Goal: Answer question/provide support: Share knowledge or assist other users

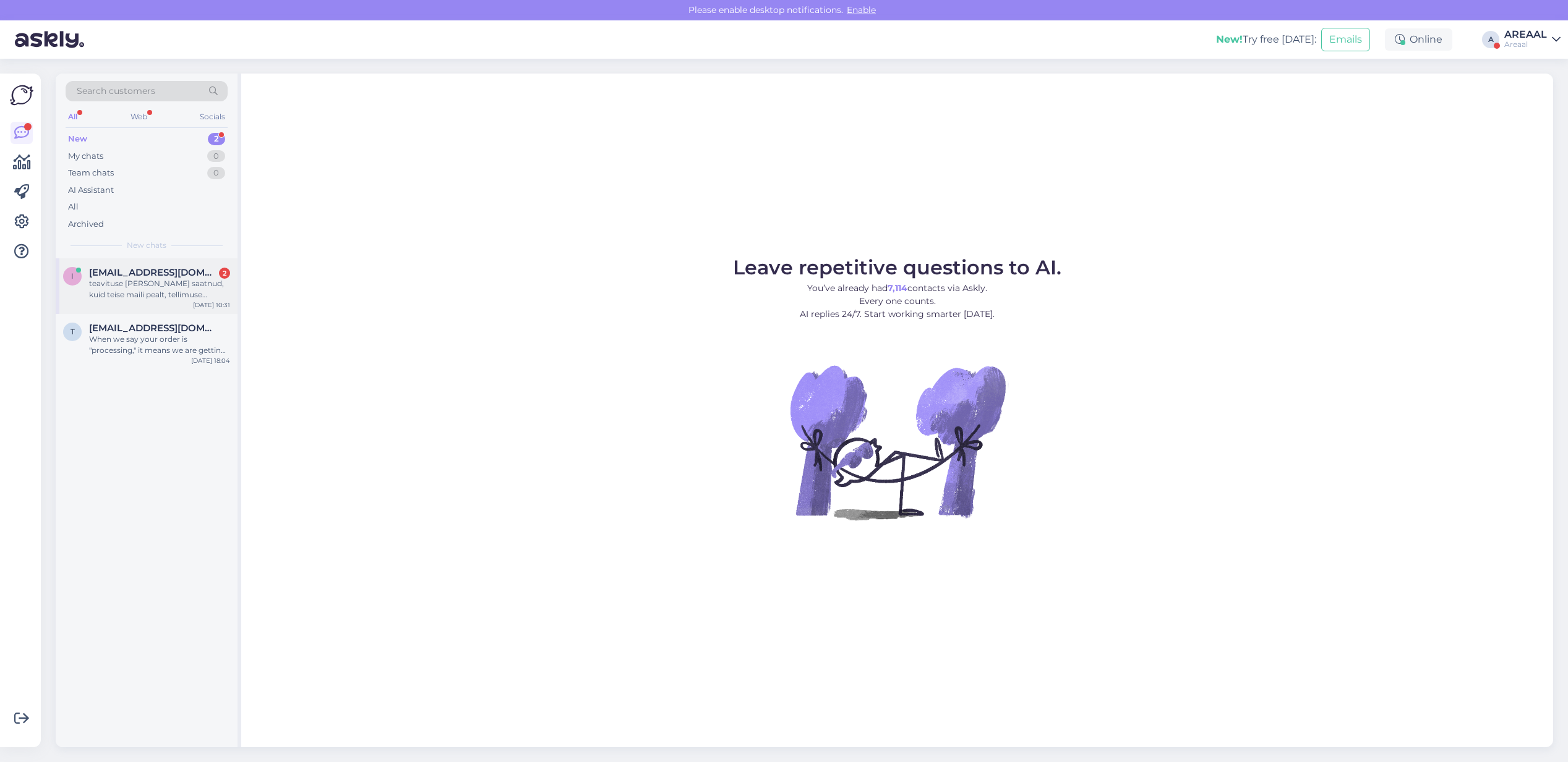
click at [213, 299] on div "teavituse olen saatnud, kuid teise maili pealt, tellimuse number oli kirjas" at bounding box center [159, 289] width 141 height 22
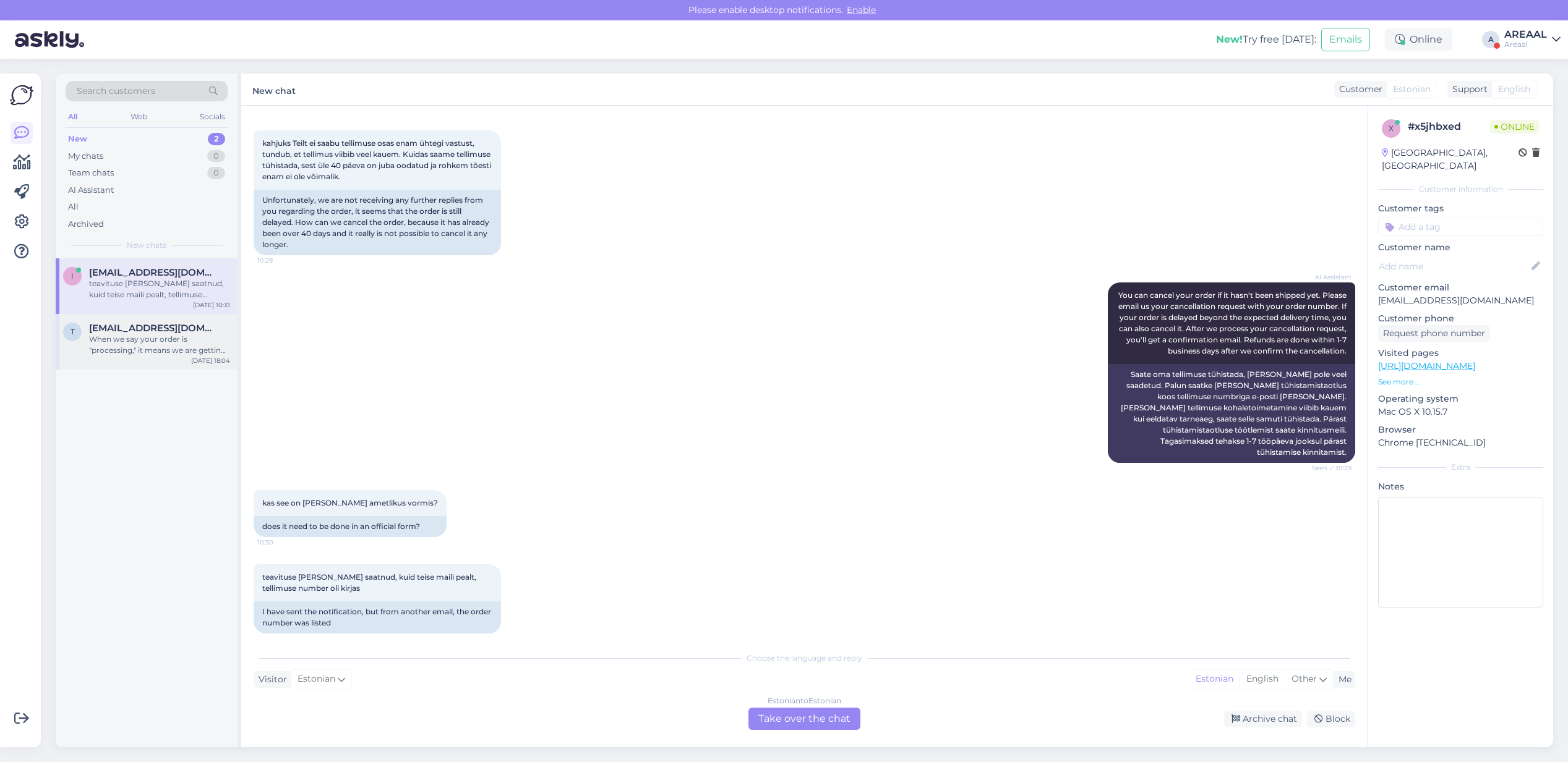
click at [225, 356] on div "When we say your order is "processing," it means we are getting it ready to sen…" at bounding box center [159, 345] width 141 height 22
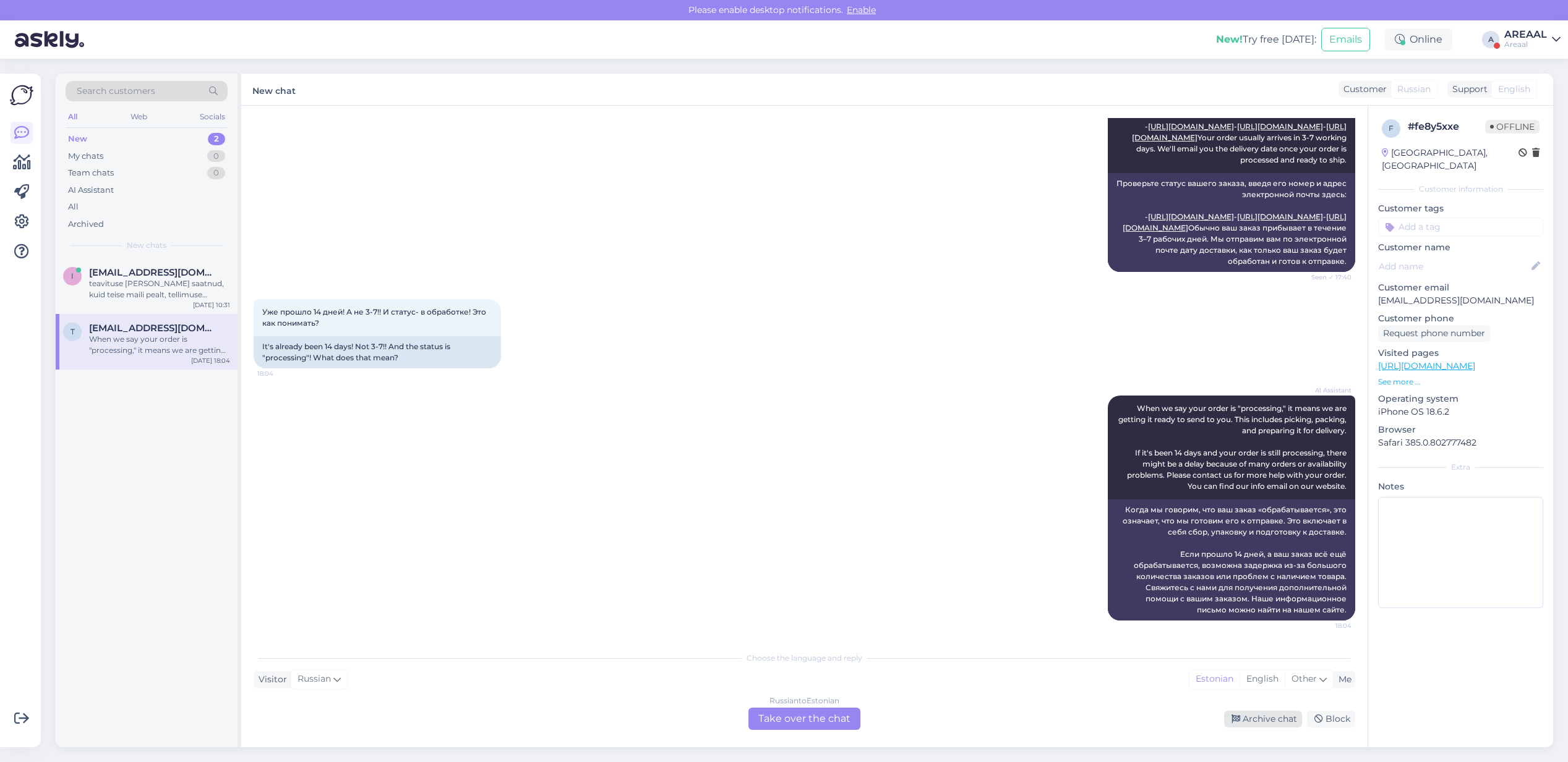
click at [1275, 719] on div "Archive chat" at bounding box center [1262, 720] width 78 height 16
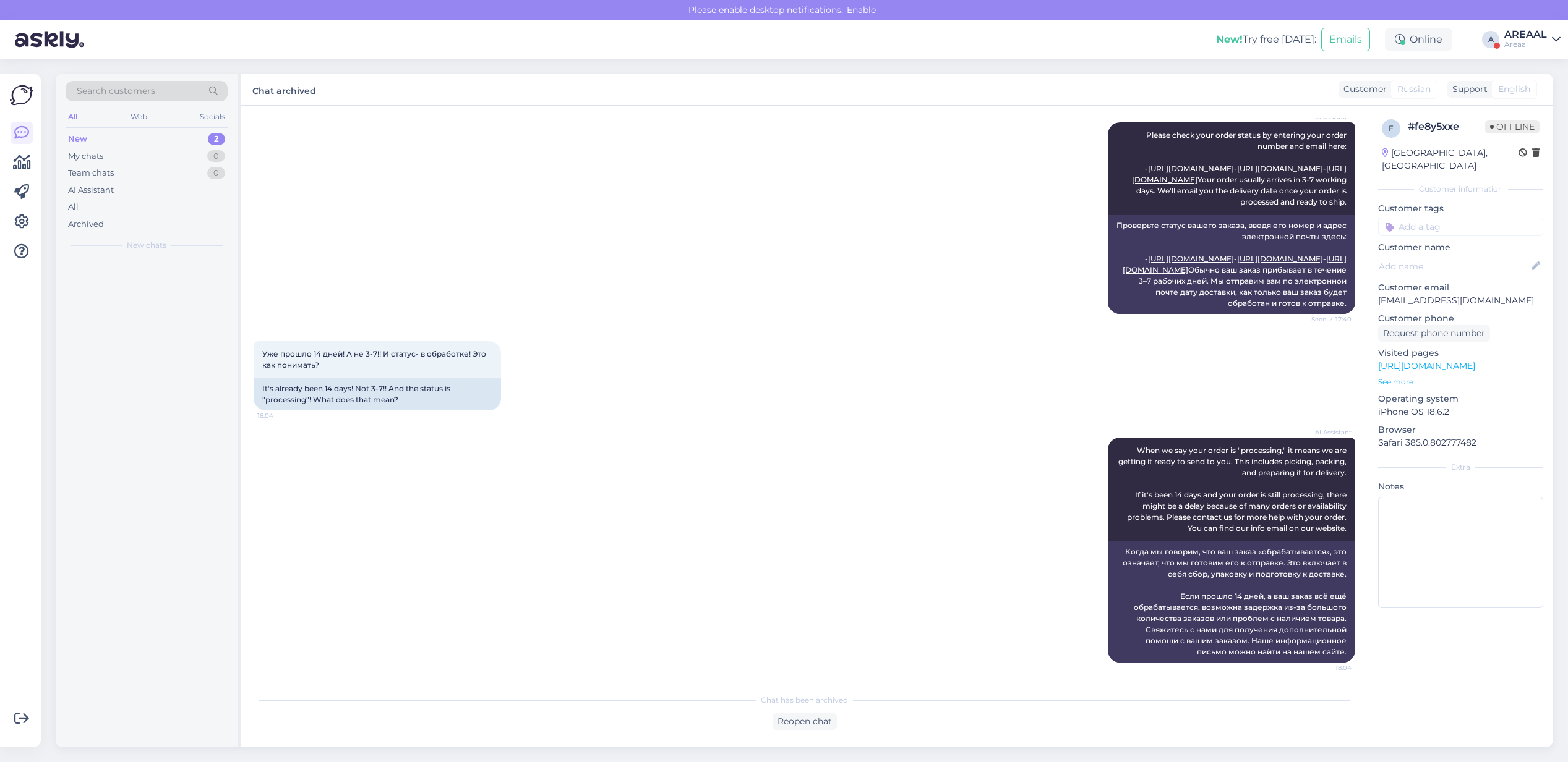
scroll to position [201, 0]
click at [180, 279] on div "teavituse olen saatnud, kuid teise maili pealt, tellimuse number oli kirjas" at bounding box center [159, 289] width 141 height 22
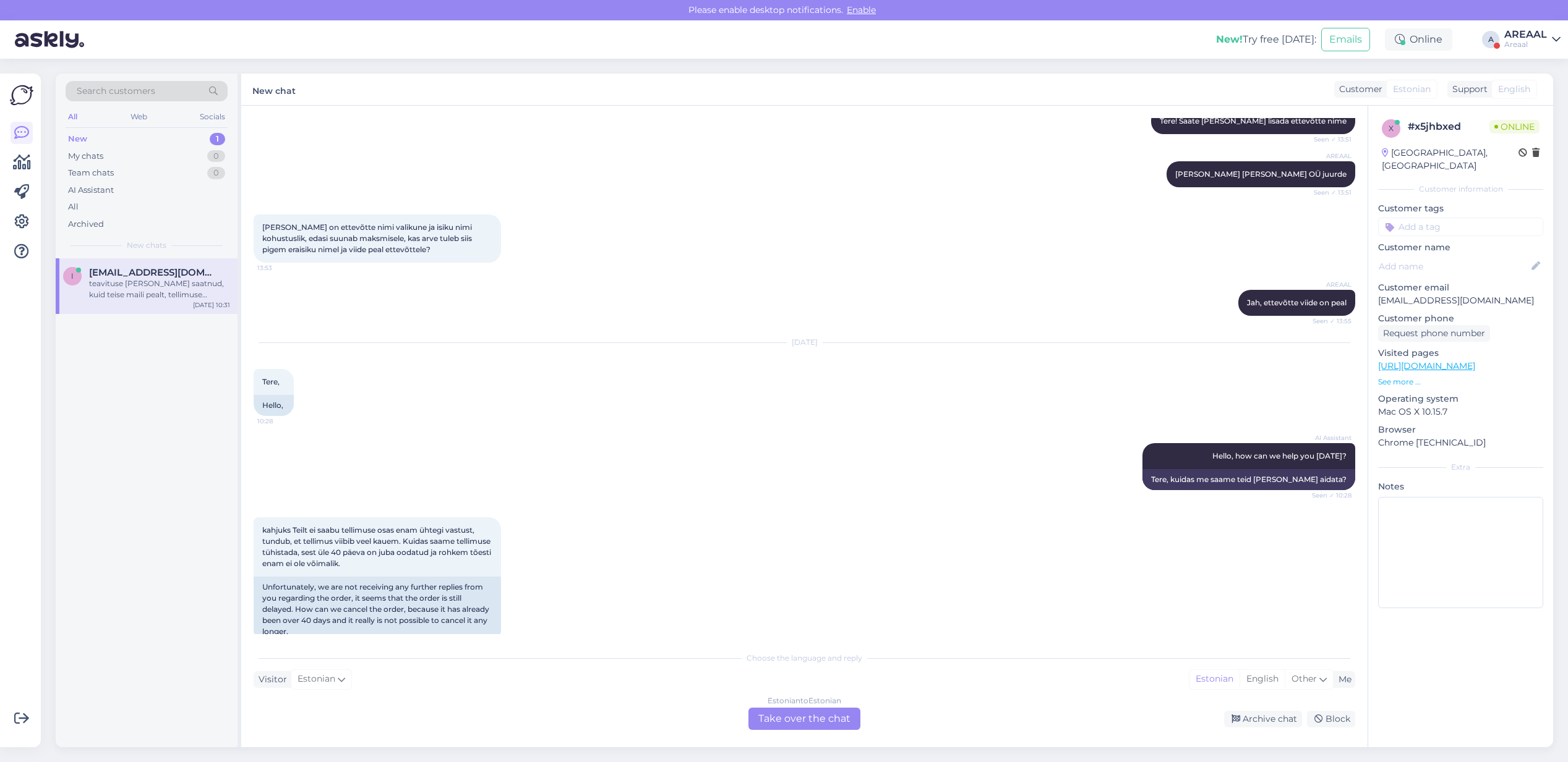
scroll to position [0, 0]
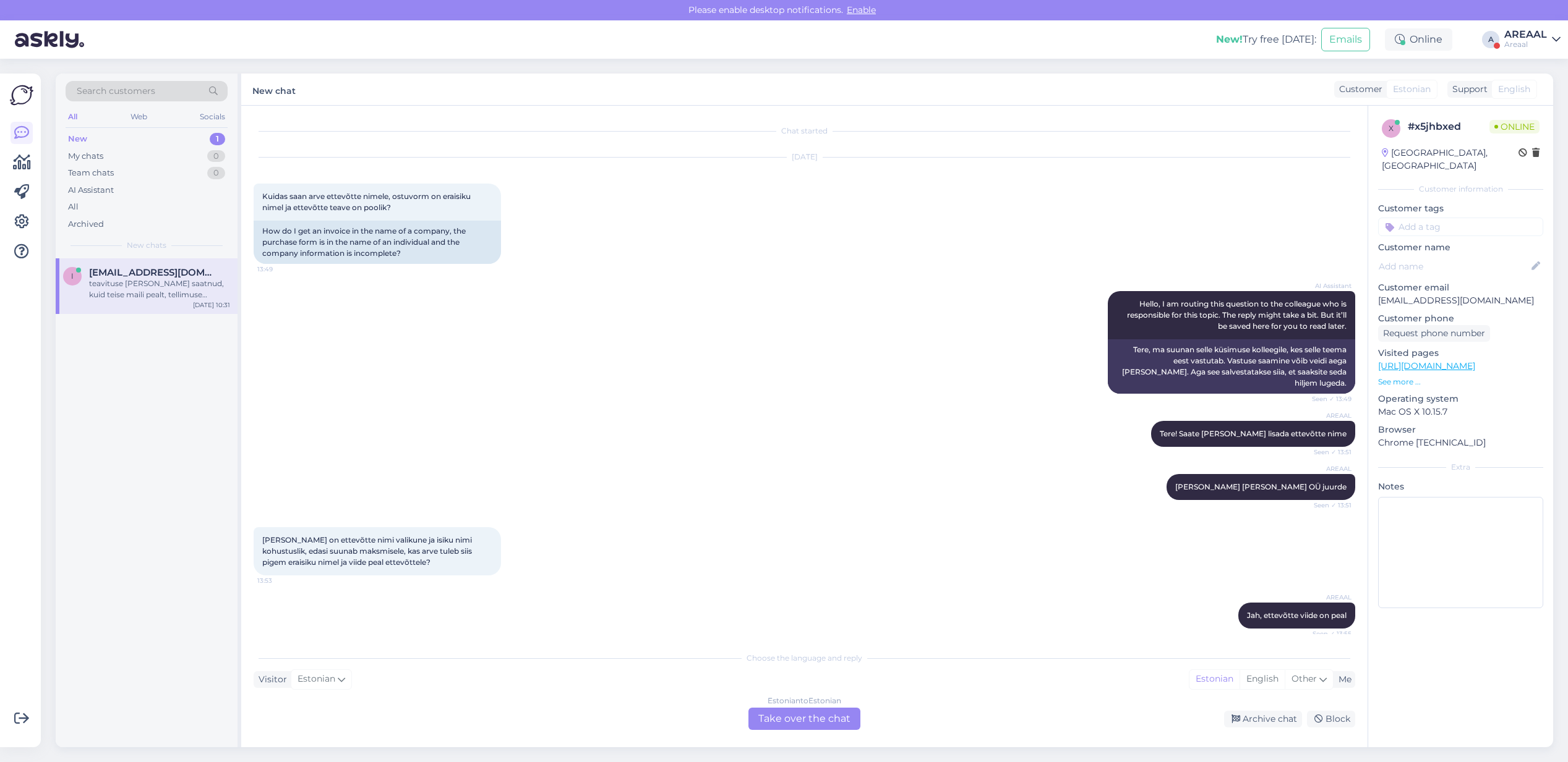
click at [1442, 294] on p "info@katusemehed.ee" at bounding box center [1461, 301] width 165 height 13
click at [1442, 294] on p "[EMAIL_ADDRESS][DOMAIN_NAME]" at bounding box center [1461, 301] width 165 height 13
copy p "[EMAIL_ADDRESS][DOMAIN_NAME]"
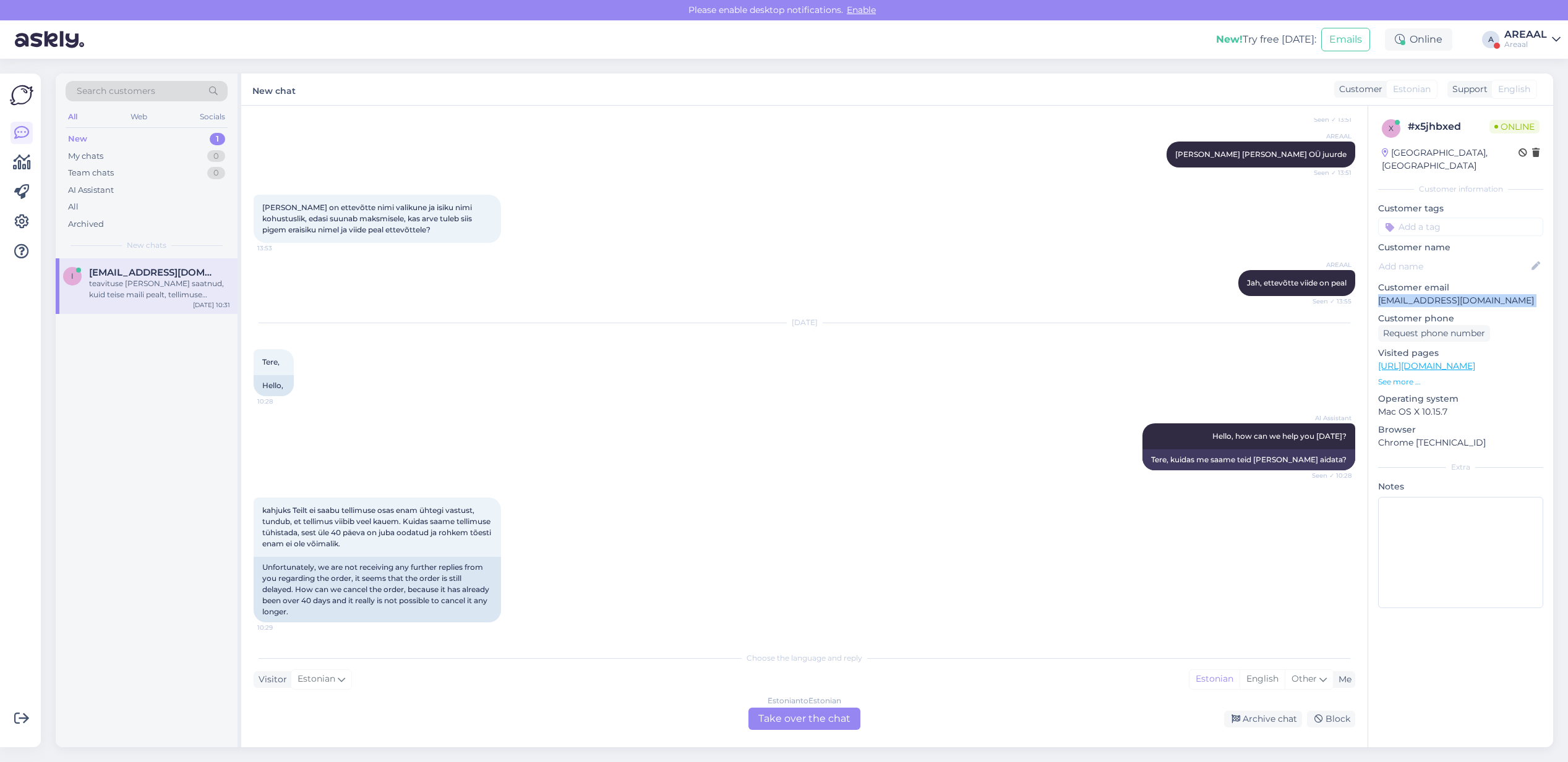
scroll to position [541, 0]
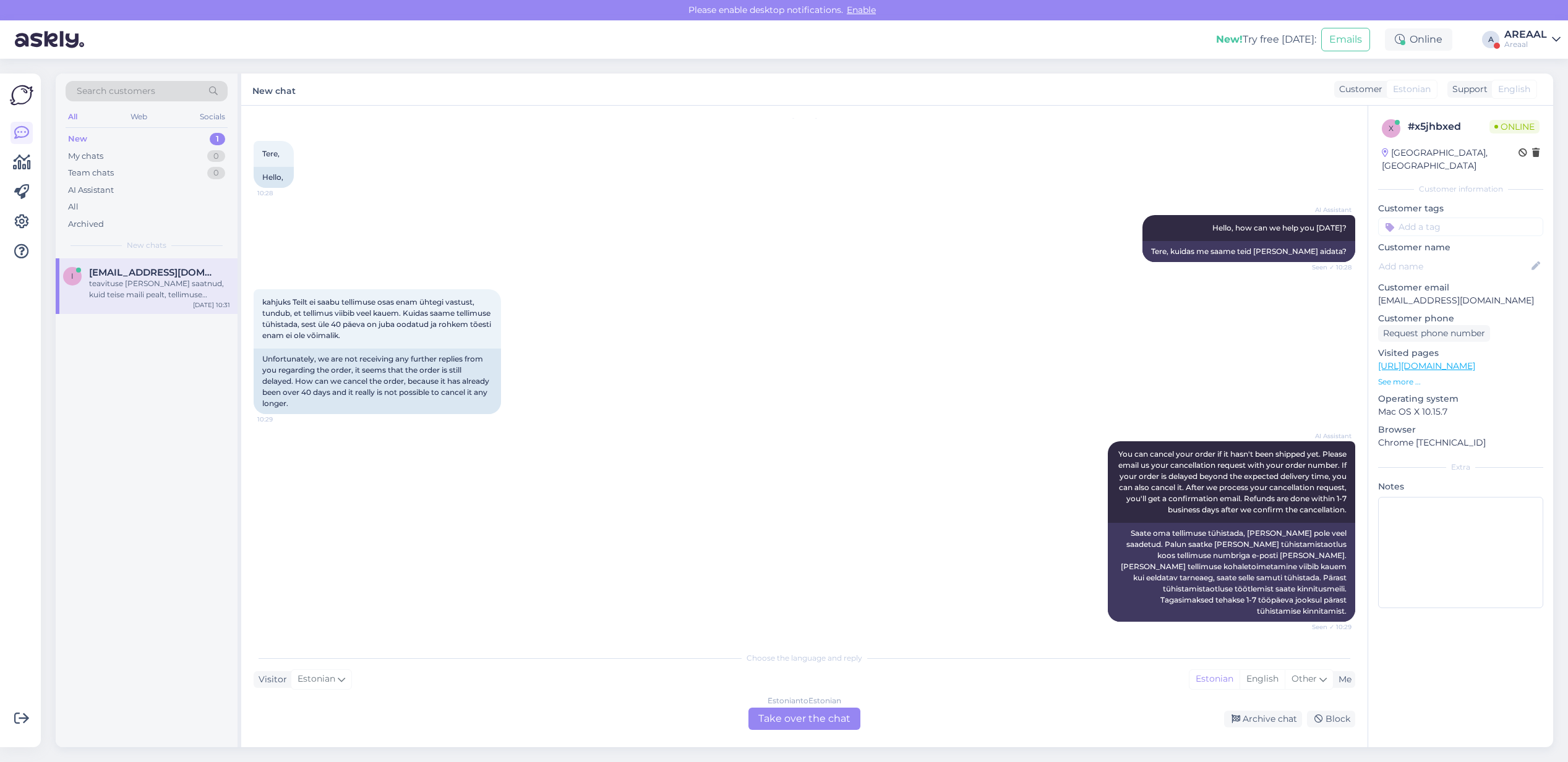
click at [838, 706] on div "Estonian to Estonian" at bounding box center [805, 702] width 74 height 11
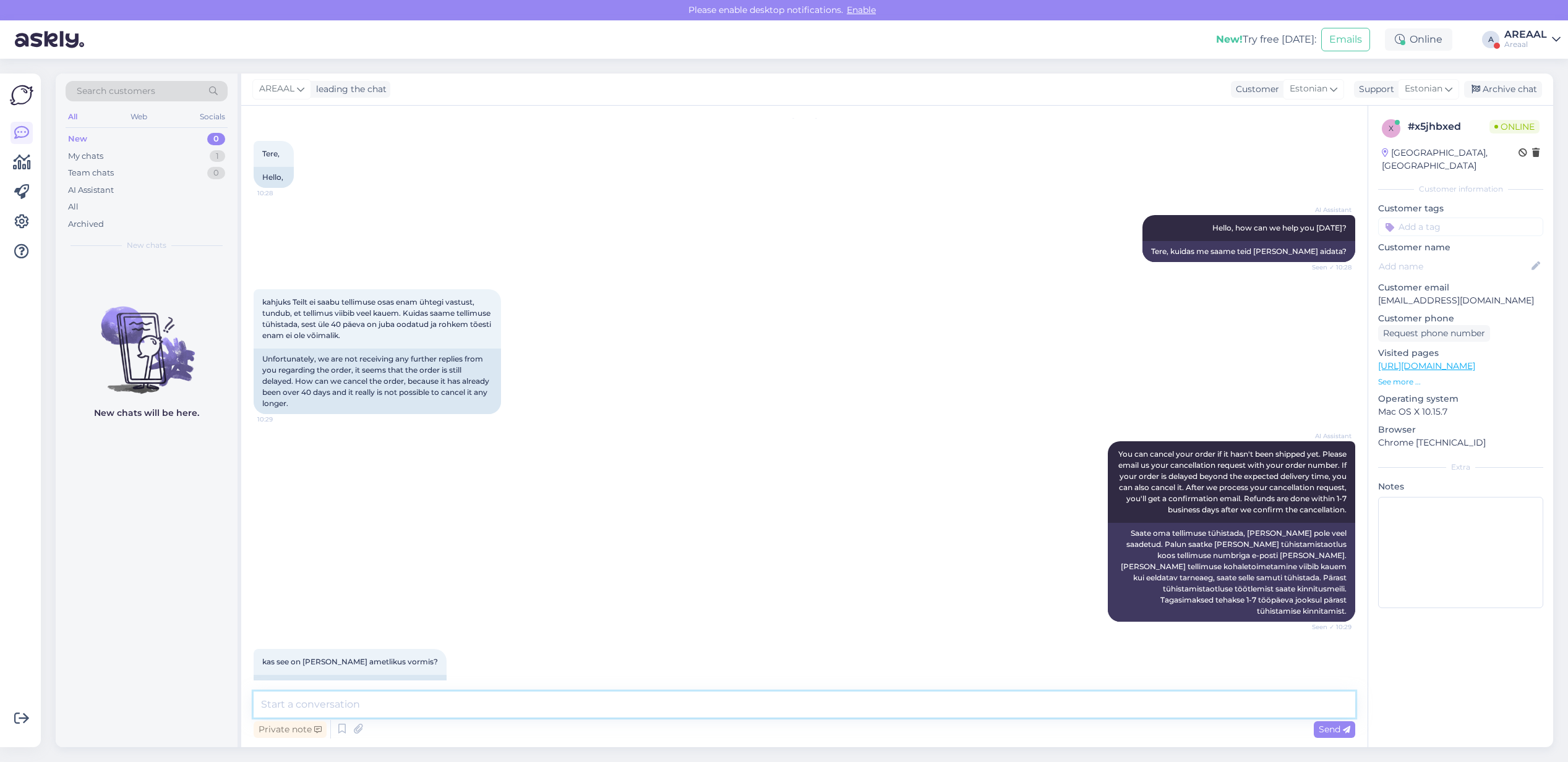
click at [831, 706] on textarea at bounding box center [804, 705] width 1101 height 26
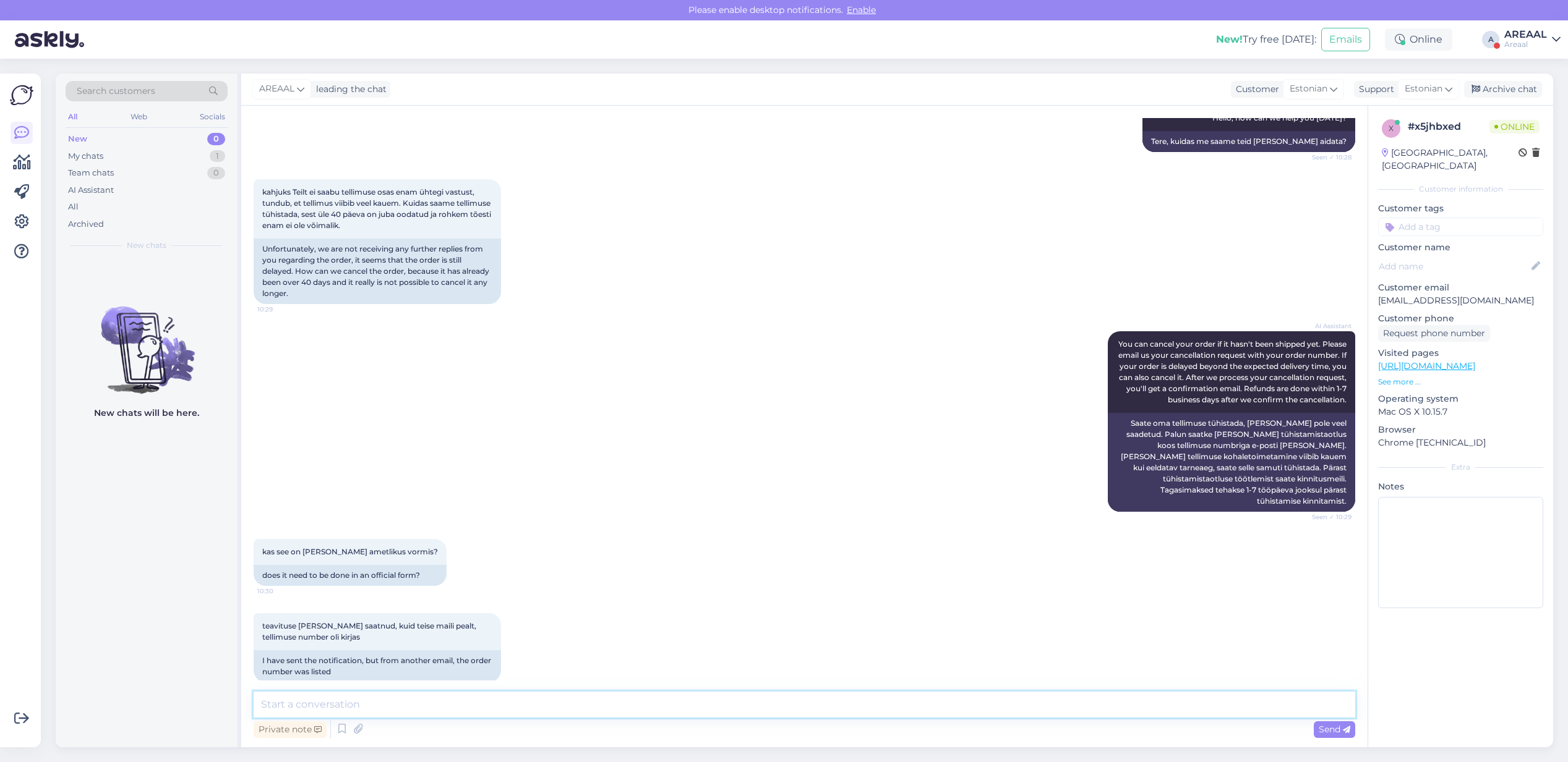
scroll to position [653, 0]
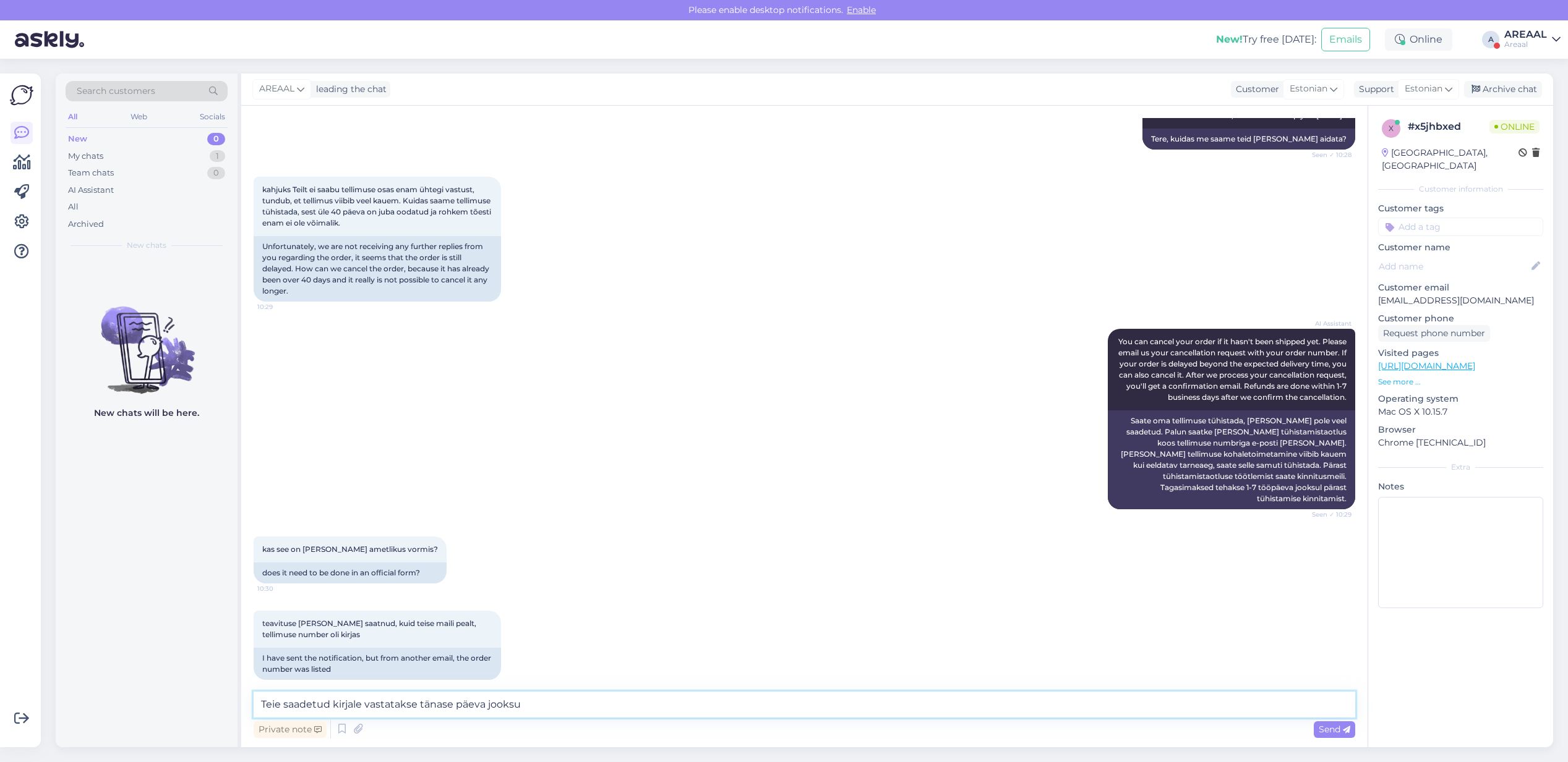
type textarea "Teie saadetud kirjale vastatakse tänase päeva jooksul"
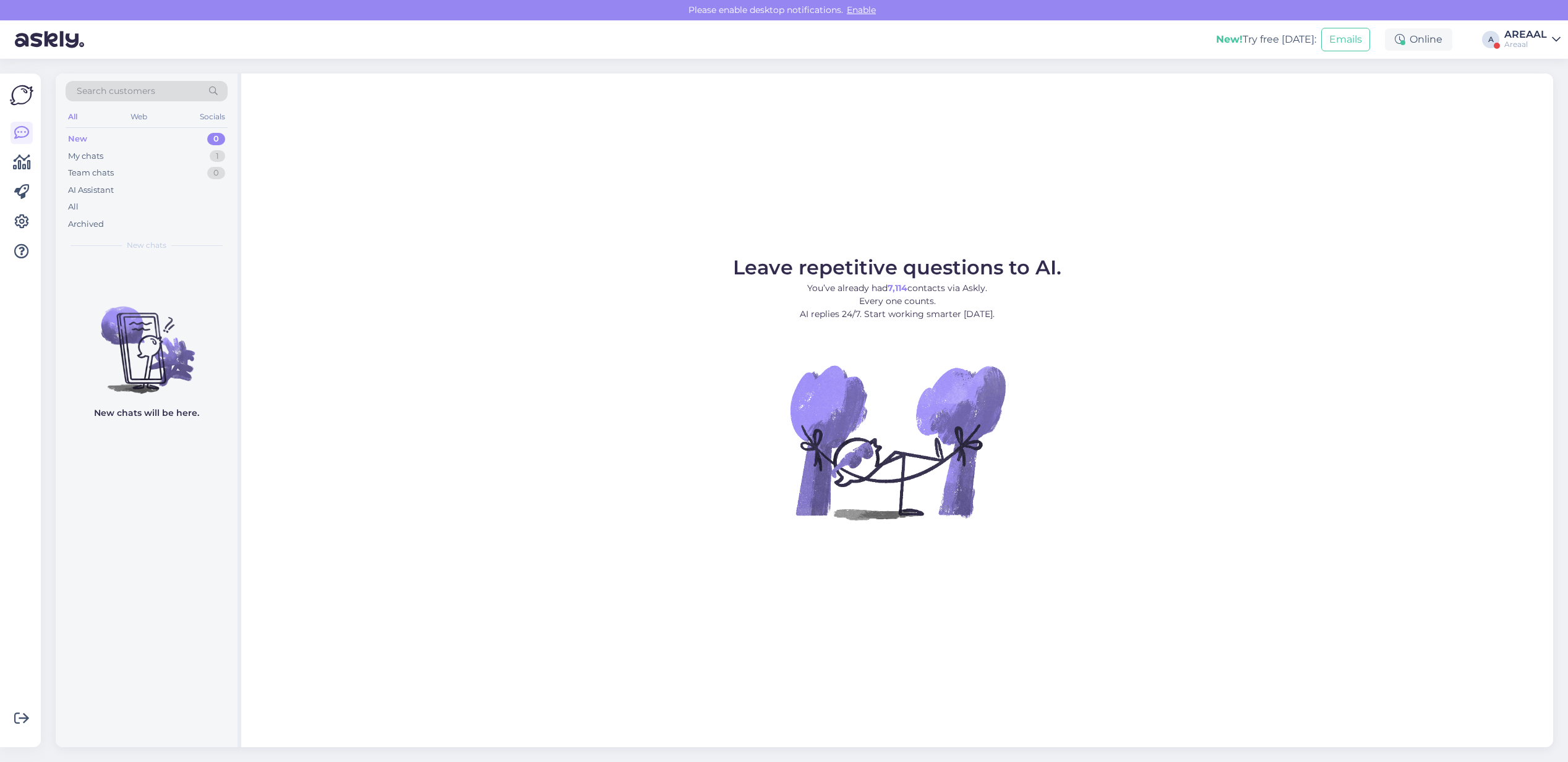
click at [1531, 36] on div "AREAAL" at bounding box center [1526, 34] width 42 height 10
click at [1530, 100] on button "Open" at bounding box center [1534, 95] width 34 height 19
click at [210, 283] on div "Išsiųskite per naujo" at bounding box center [159, 284] width 141 height 11
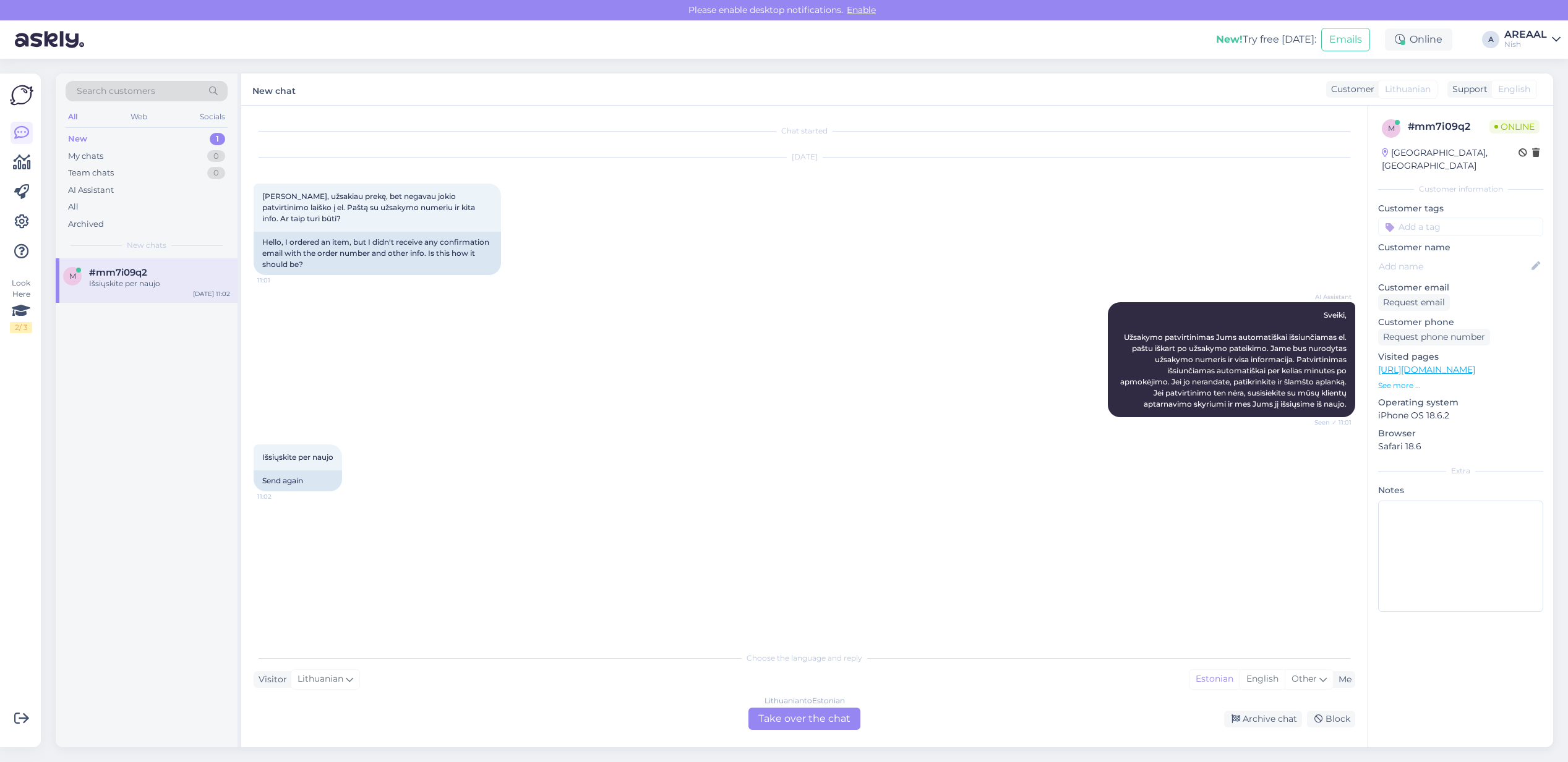
click at [783, 719] on div "Lithuanian to Estonian Take over the chat" at bounding box center [804, 719] width 112 height 22
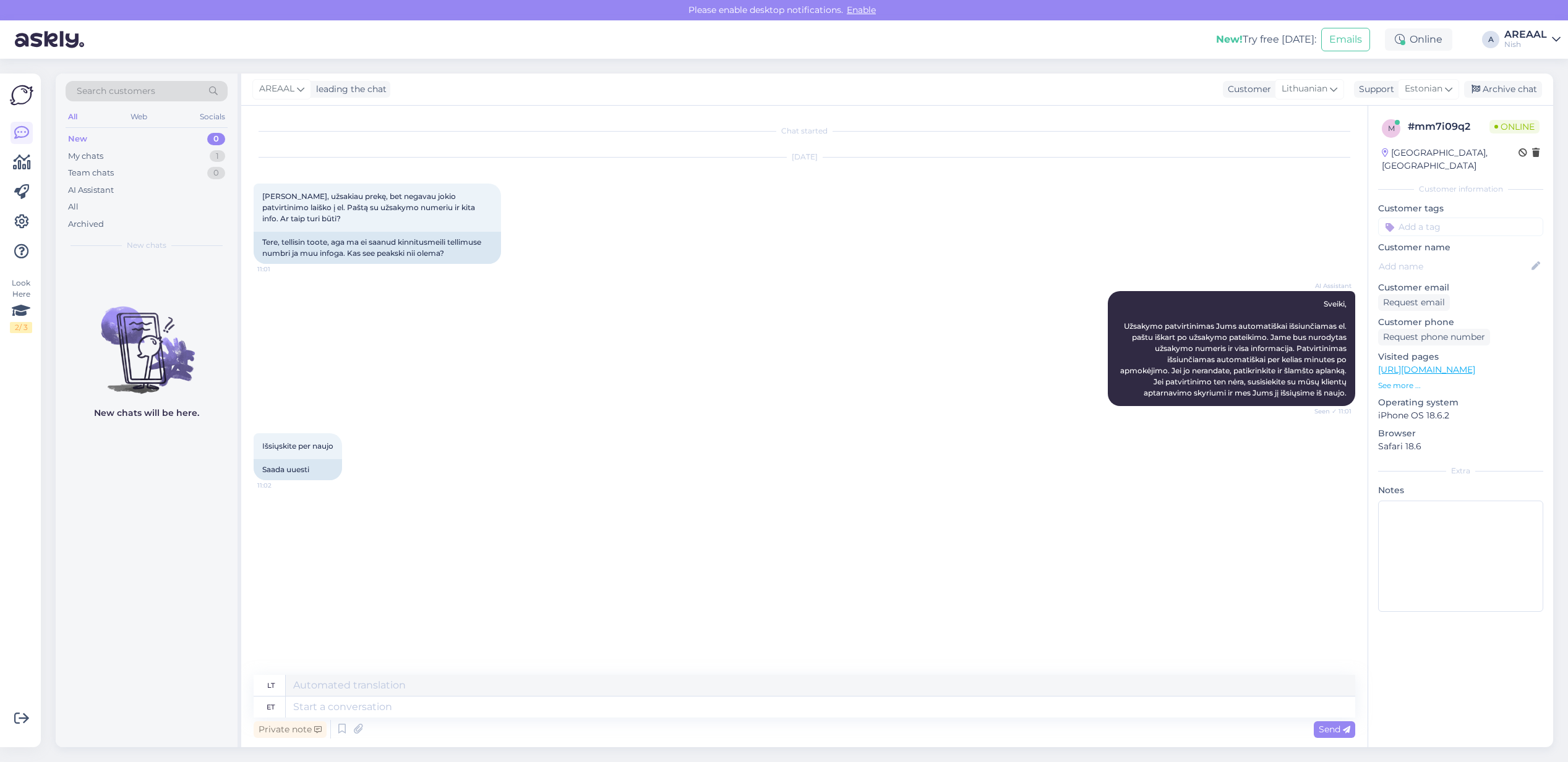
click at [783, 718] on div "Private note Send" at bounding box center [804, 729] width 1101 height 24
click at [773, 715] on textarea at bounding box center [820, 707] width 1070 height 21
click at [1415, 93] on span "Estonian" at bounding box center [1423, 89] width 38 height 14
type input "eng"
click at [1374, 144] on link "English" at bounding box center [1406, 144] width 136 height 20
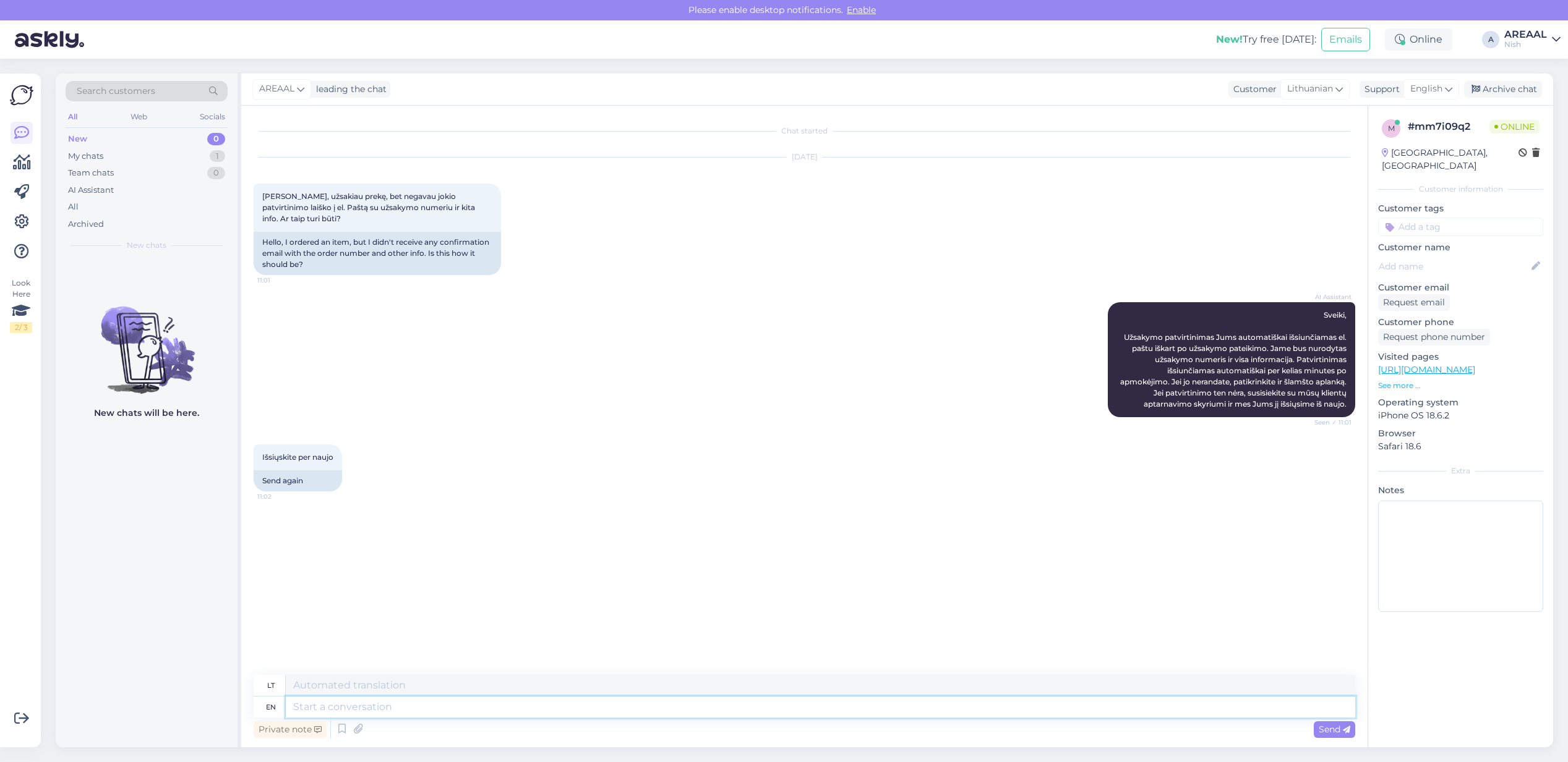
click at [974, 716] on textarea at bounding box center [820, 707] width 1070 height 21
type textarea "What"
type textarea "Kas"
type textarea "What is the"
type textarea "Kas yra"
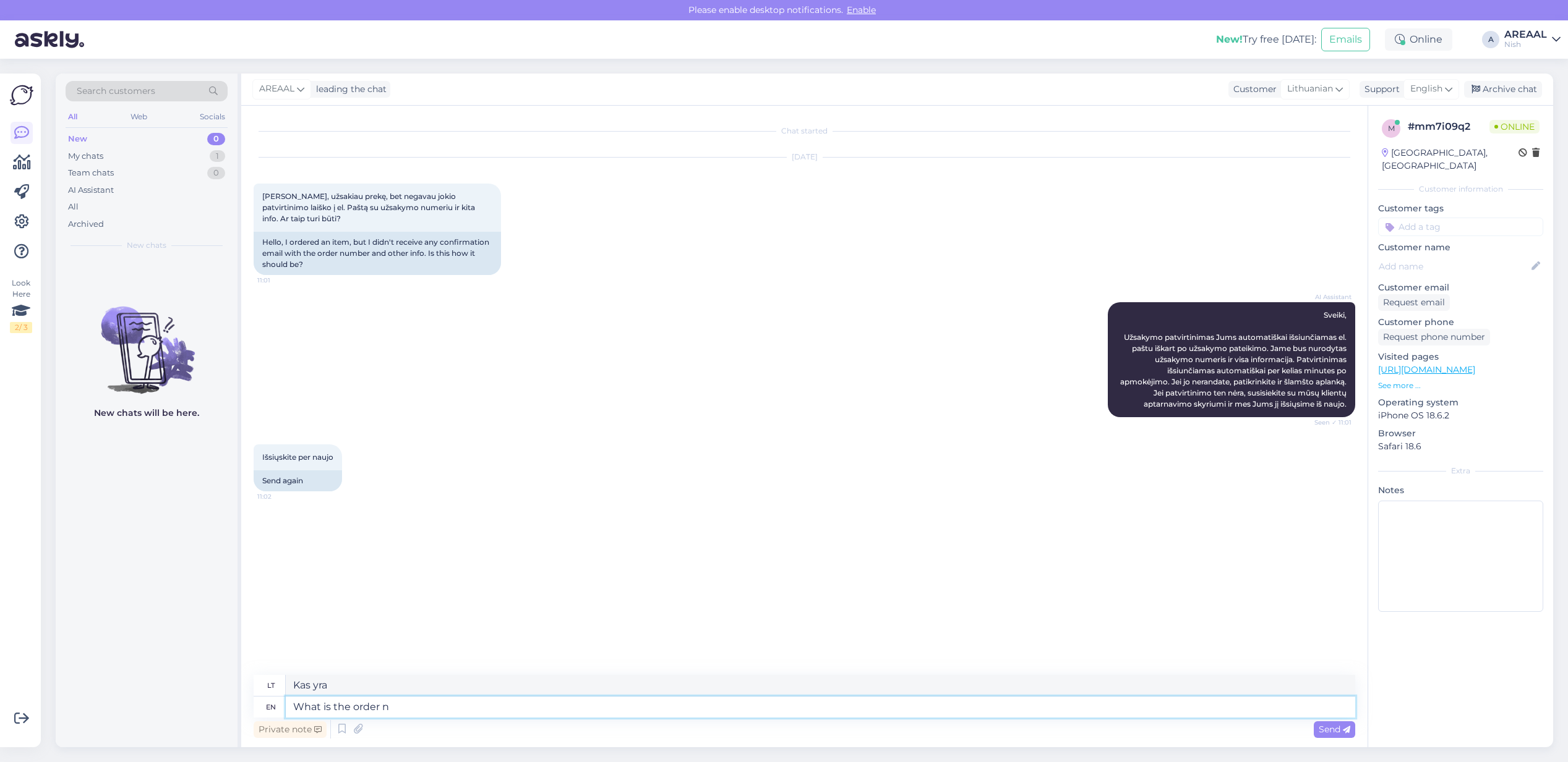
type textarea "What is the order nu"
type textarea "Kokia tvarka?"
type textarea "What is the order number?"
type textarea "Koks užsakymo numeris?"
type textarea "What is the order number?"
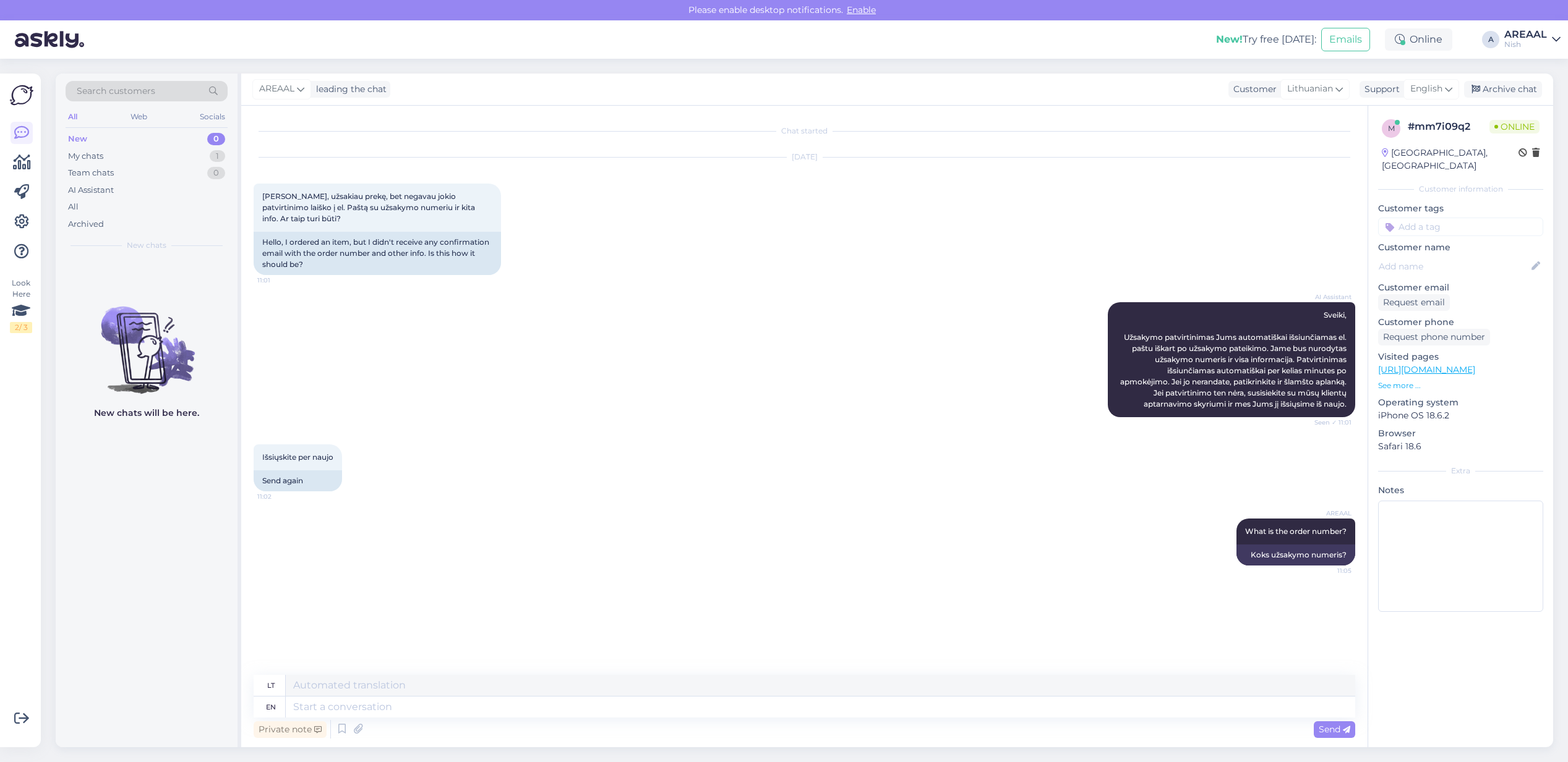
click at [963, 322] on div "AI Assistant Sveiki, Užsakymo patvirtinimas Jums automatiškai išsiunčiamas el. …" at bounding box center [804, 360] width 1101 height 142
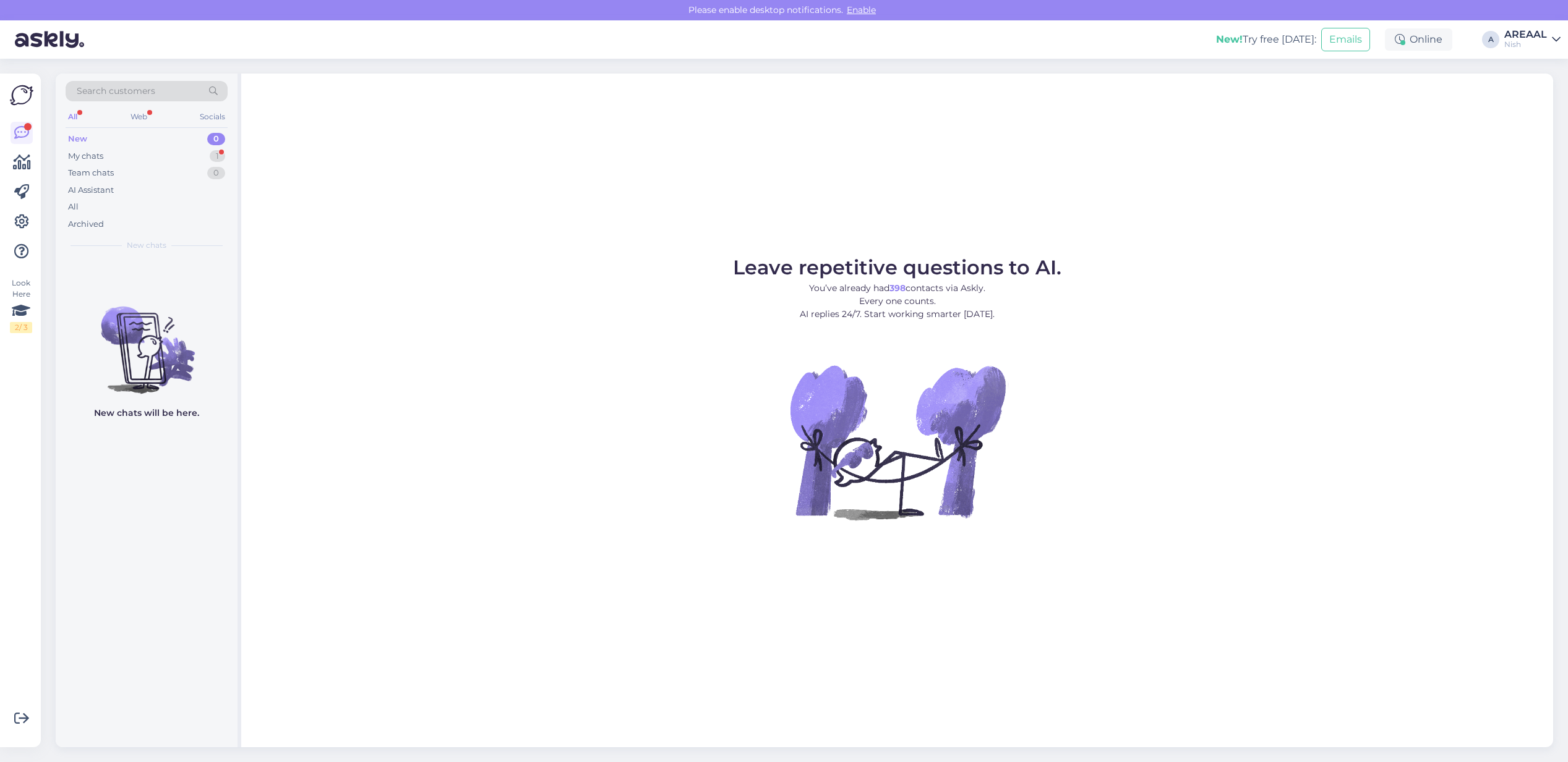
click at [185, 146] on div "New 0" at bounding box center [146, 139] width 162 height 17
click at [190, 159] on div "My chats 1" at bounding box center [146, 156] width 162 height 17
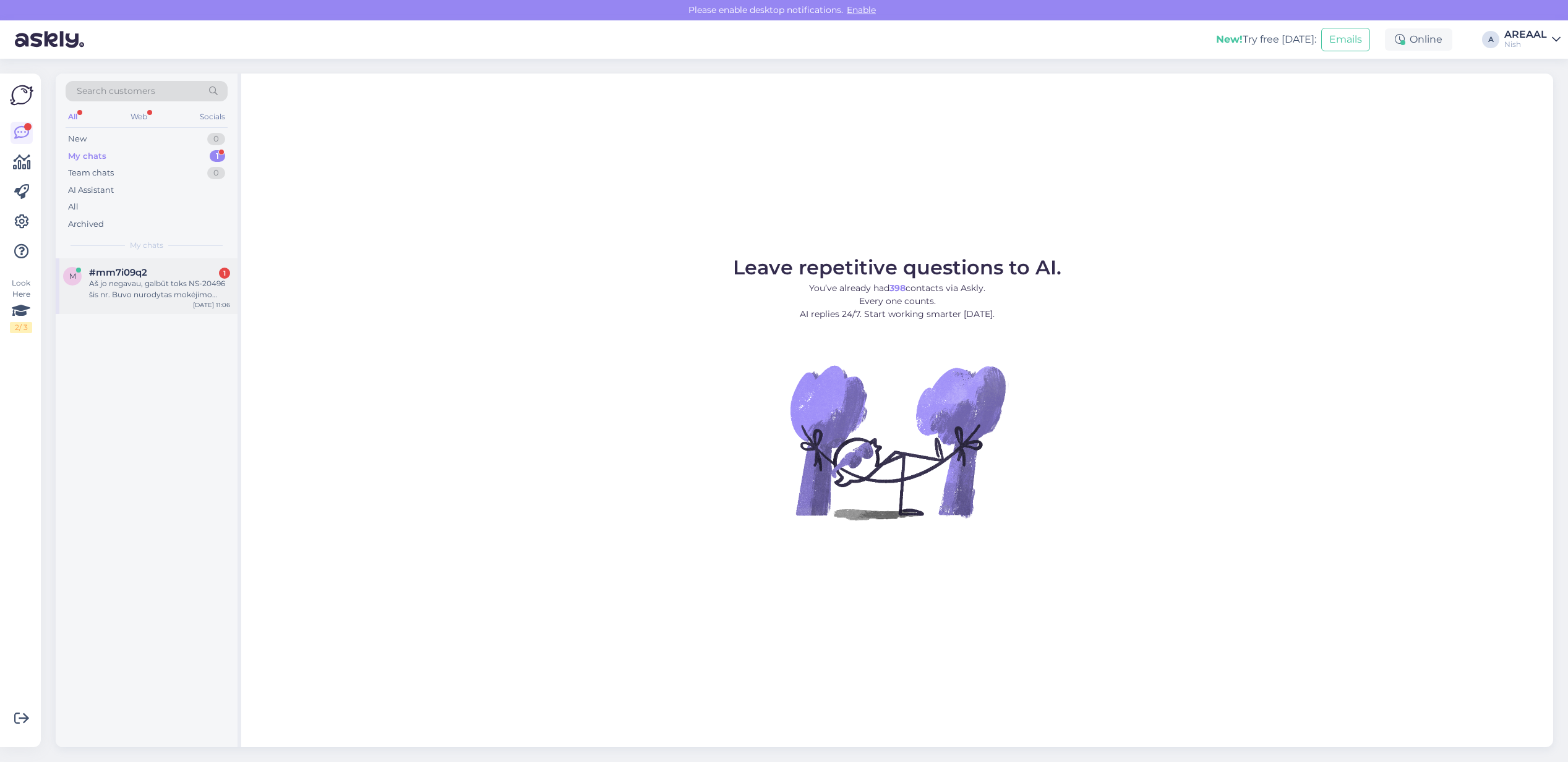
click at [201, 276] on div "#mm7i09q2 1" at bounding box center [159, 273] width 141 height 11
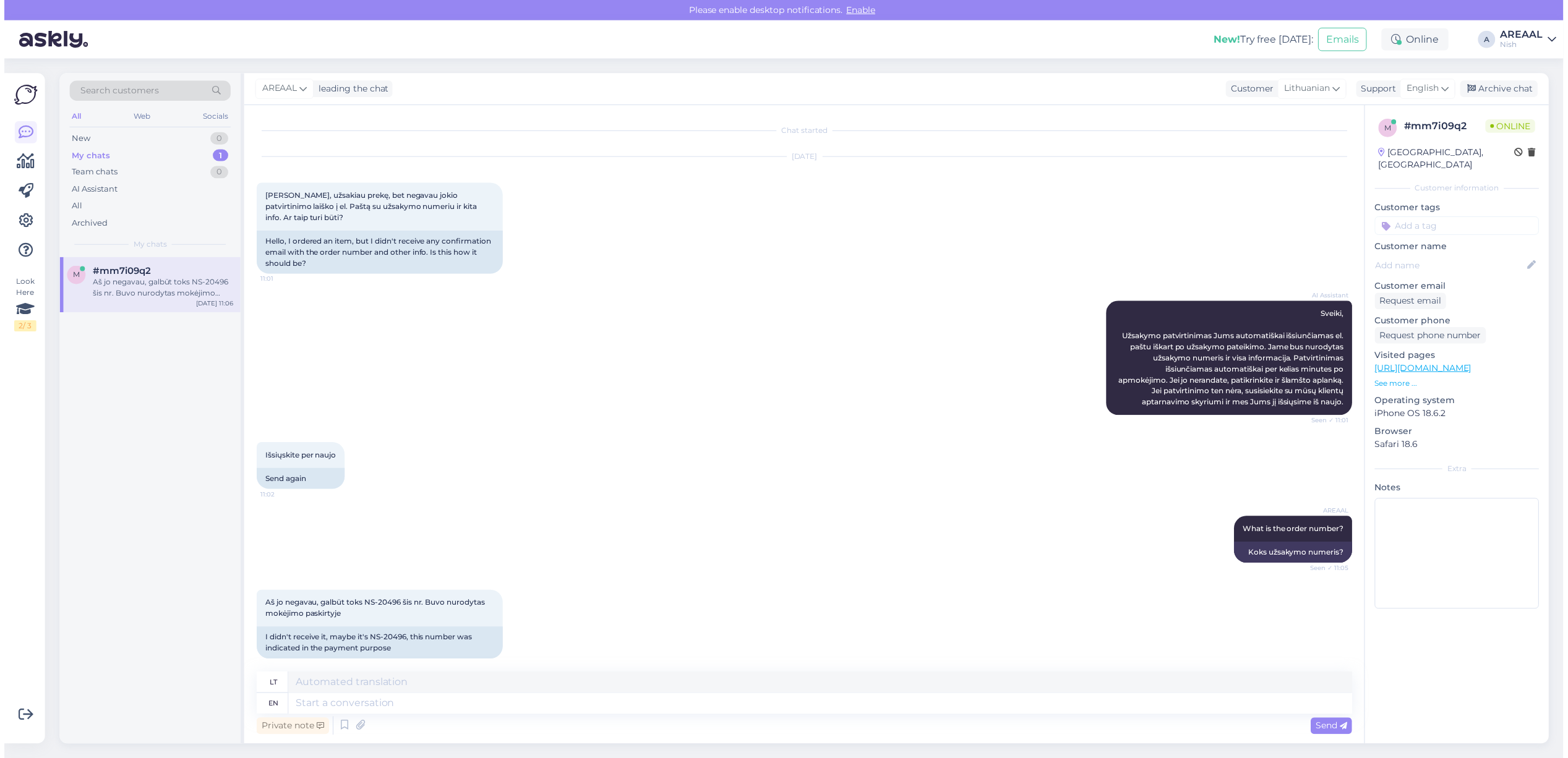
scroll to position [11, 0]
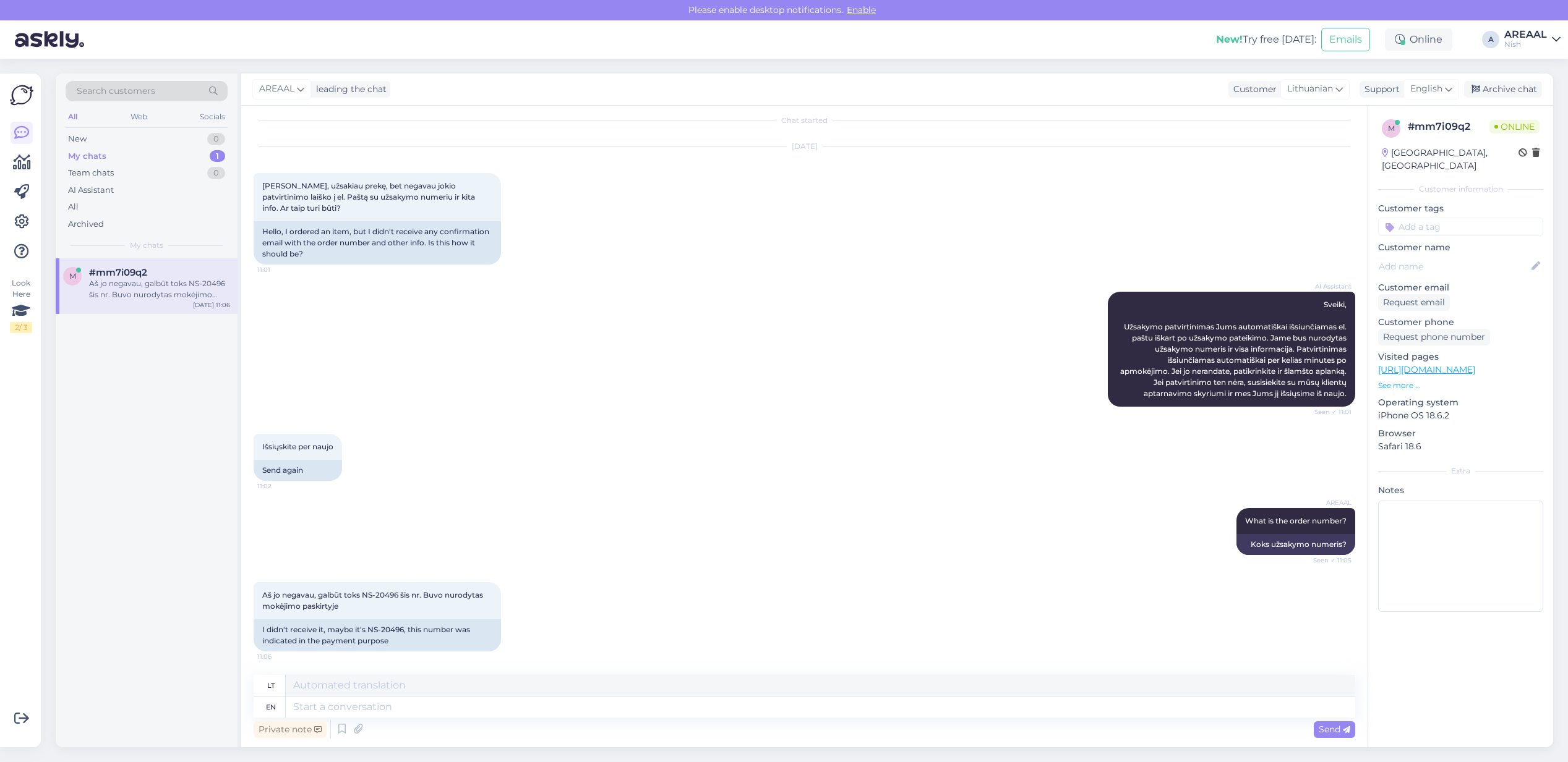
click at [858, 363] on div "AI Assistant Sveiki, Užsakymo patvirtinimas Jums automatiškai išsiunčiamas el. …" at bounding box center [804, 350] width 1101 height 142
click at [873, 279] on div "AI Assistant Sveiki, Užsakymo patvirtinimas Jums automatiškai išsiunčiamas el. …" at bounding box center [804, 350] width 1101 height 142
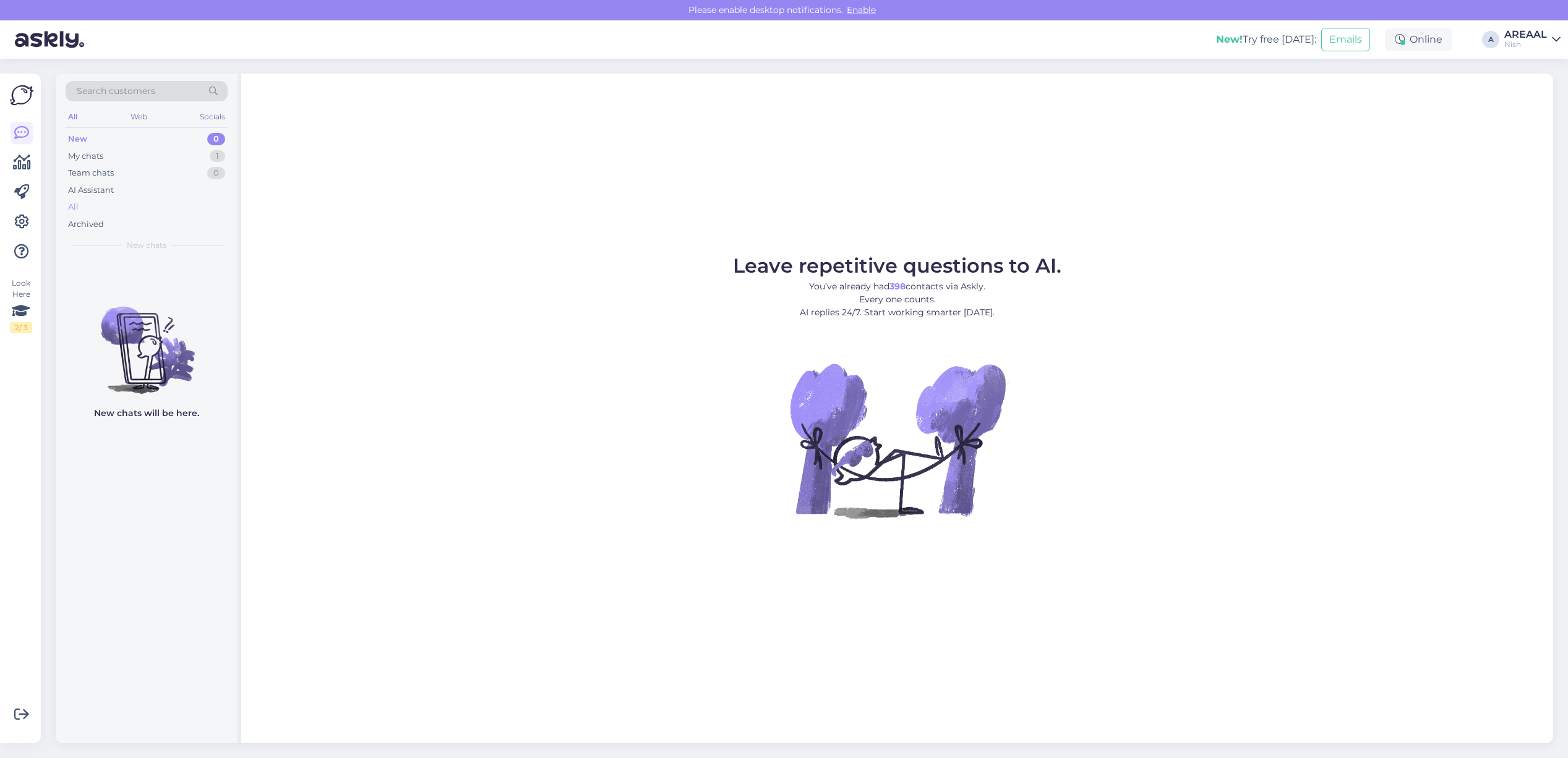
click at [109, 204] on div "All" at bounding box center [146, 207] width 162 height 17
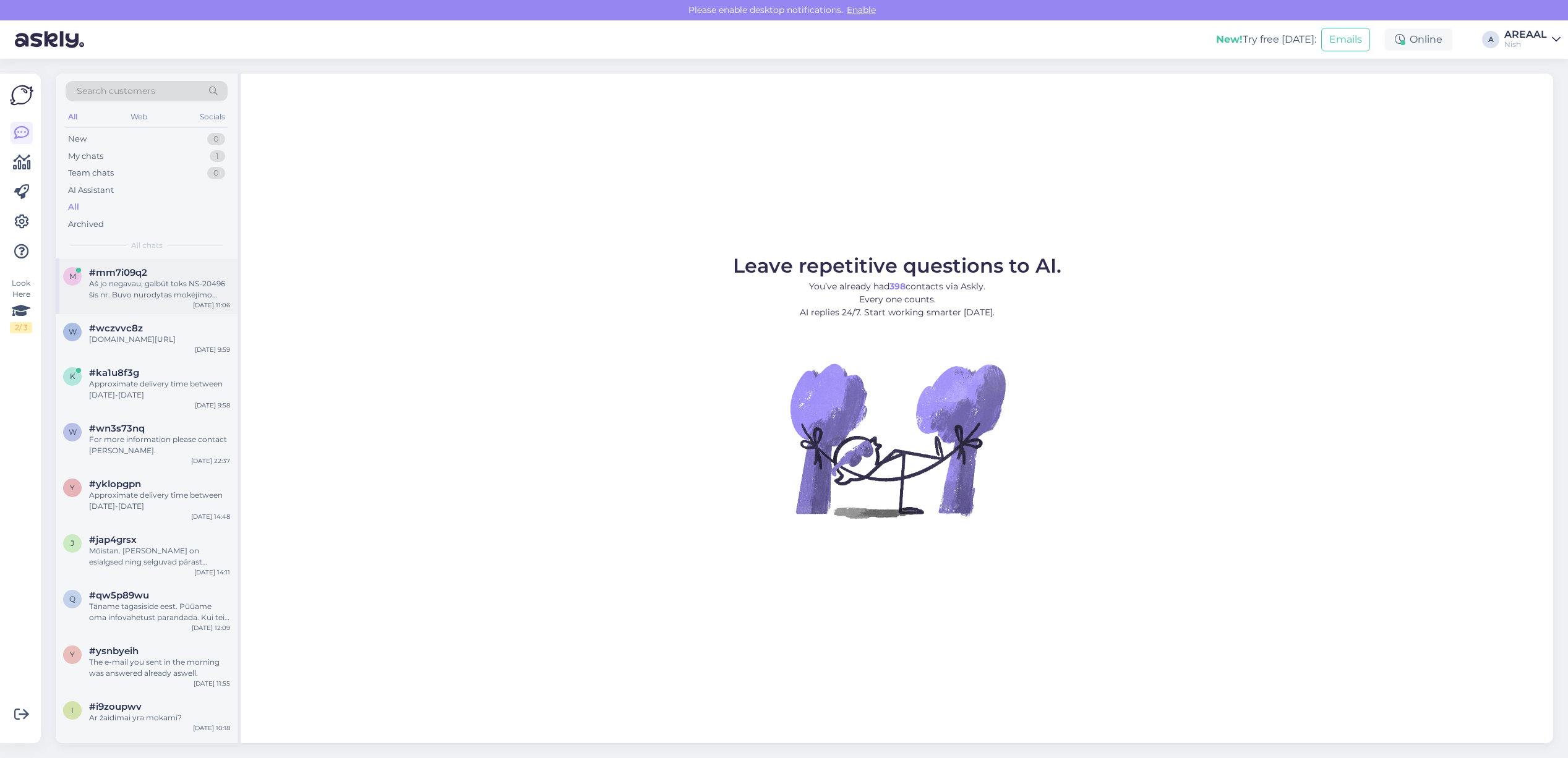
click at [146, 283] on div "Aš jo negavau, galbūt toks NS-20496 šis nr. Buvo nurodytas mokėjimo paskirtyje" at bounding box center [159, 289] width 141 height 22
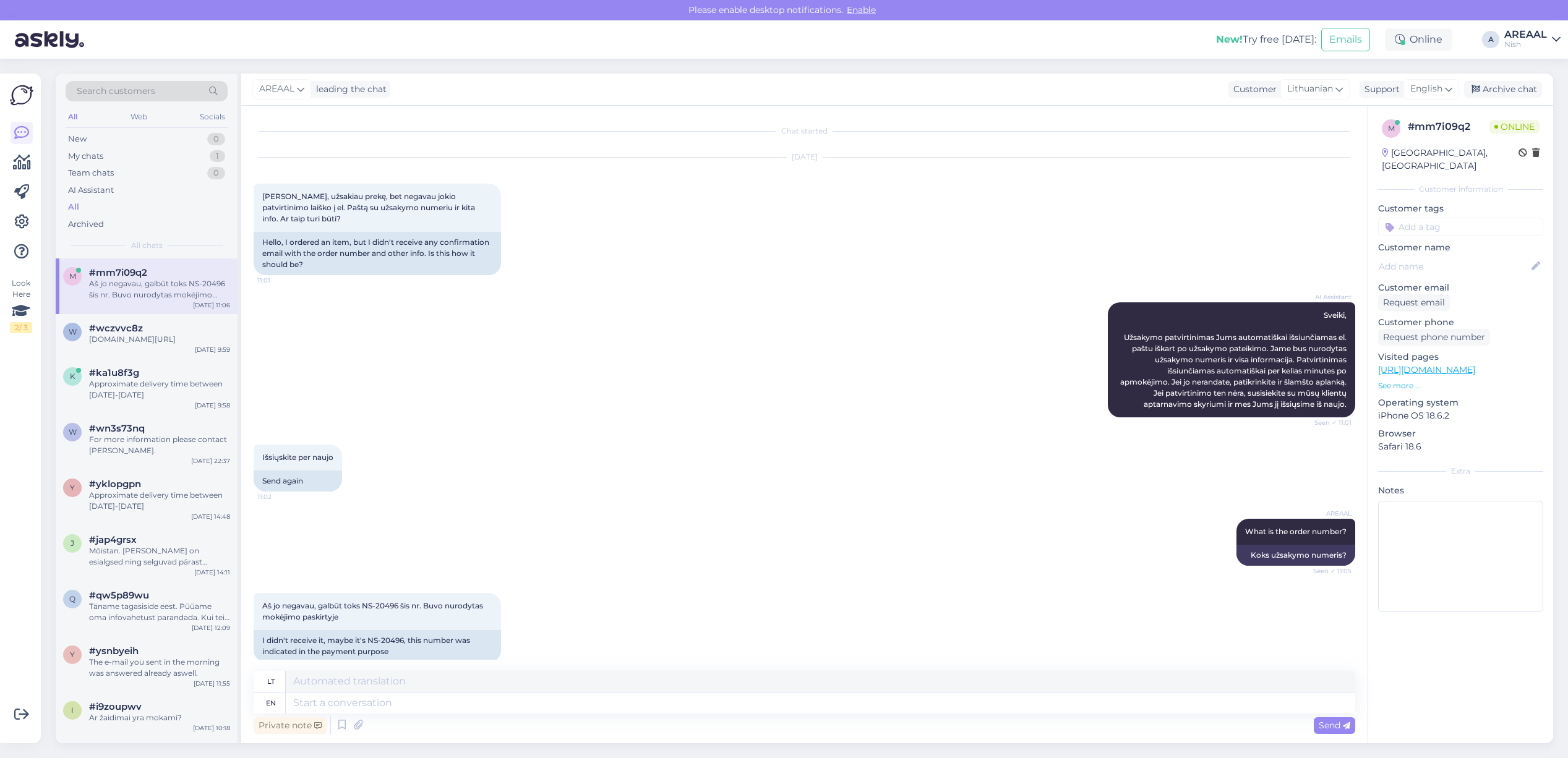
scroll to position [16, 0]
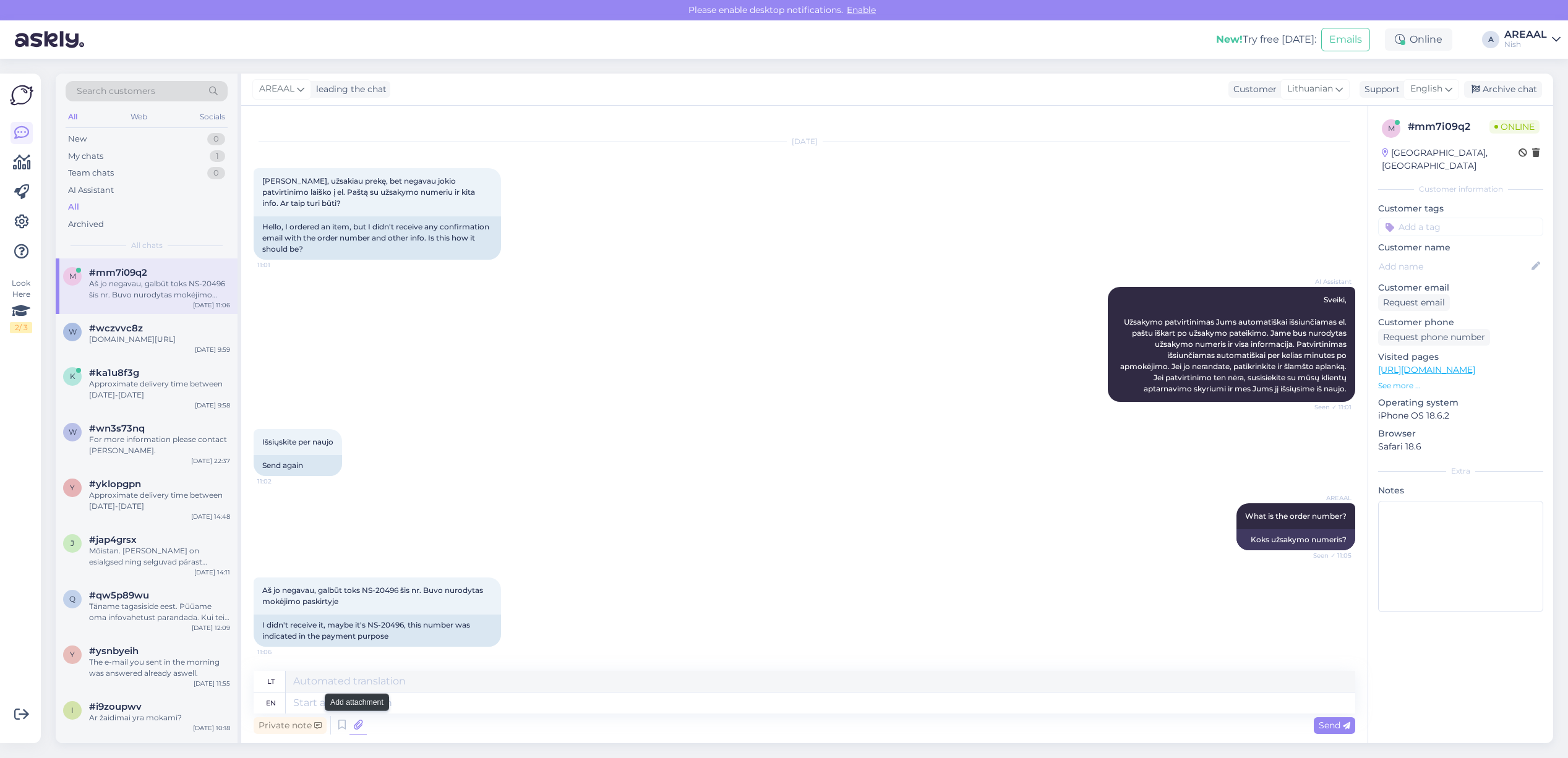
click at [360, 732] on icon at bounding box center [358, 725] width 17 height 19
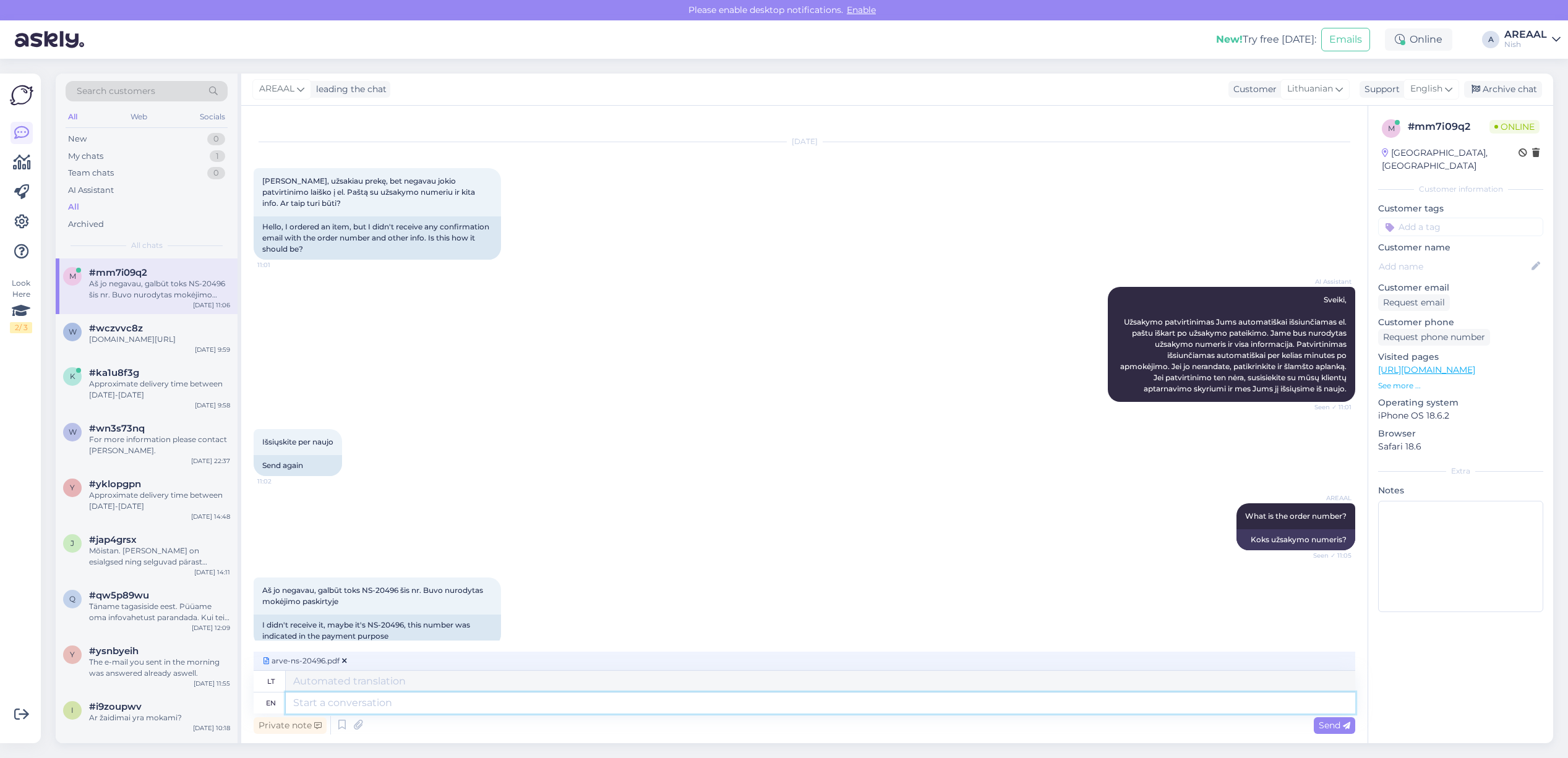
click at [496, 709] on textarea at bounding box center [820, 703] width 1070 height 21
type textarea "Order h"
type textarea "Užsakymas"
type textarea "Order has be"
type textarea "Užsakymas turi"
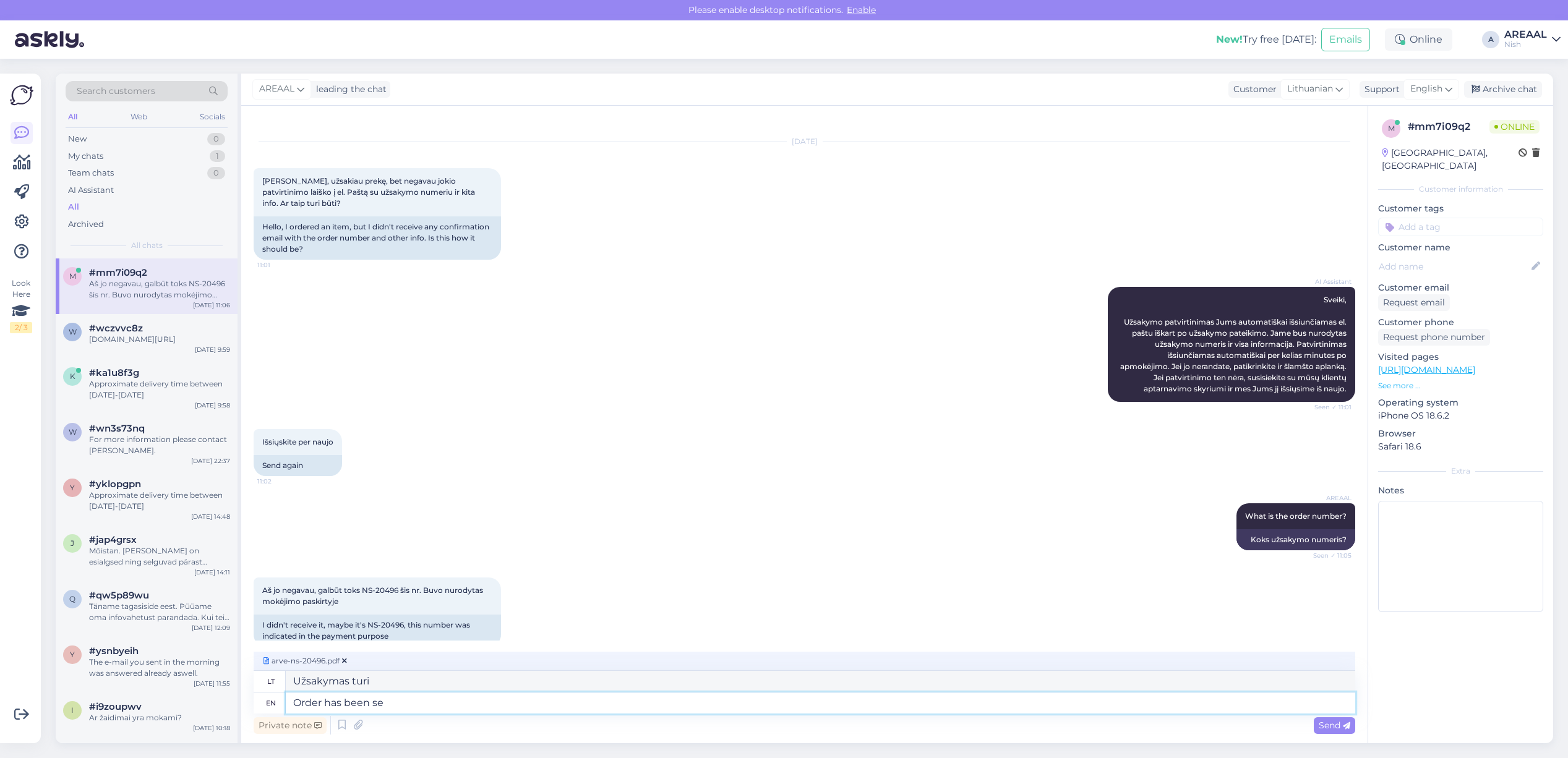
type textarea "Order has been sen"
type textarea "Užsakymas buvo"
type textarea "Order has been sent to"
type textarea "Užsakymas išsiųstas"
type textarea "Order has been sent to p"
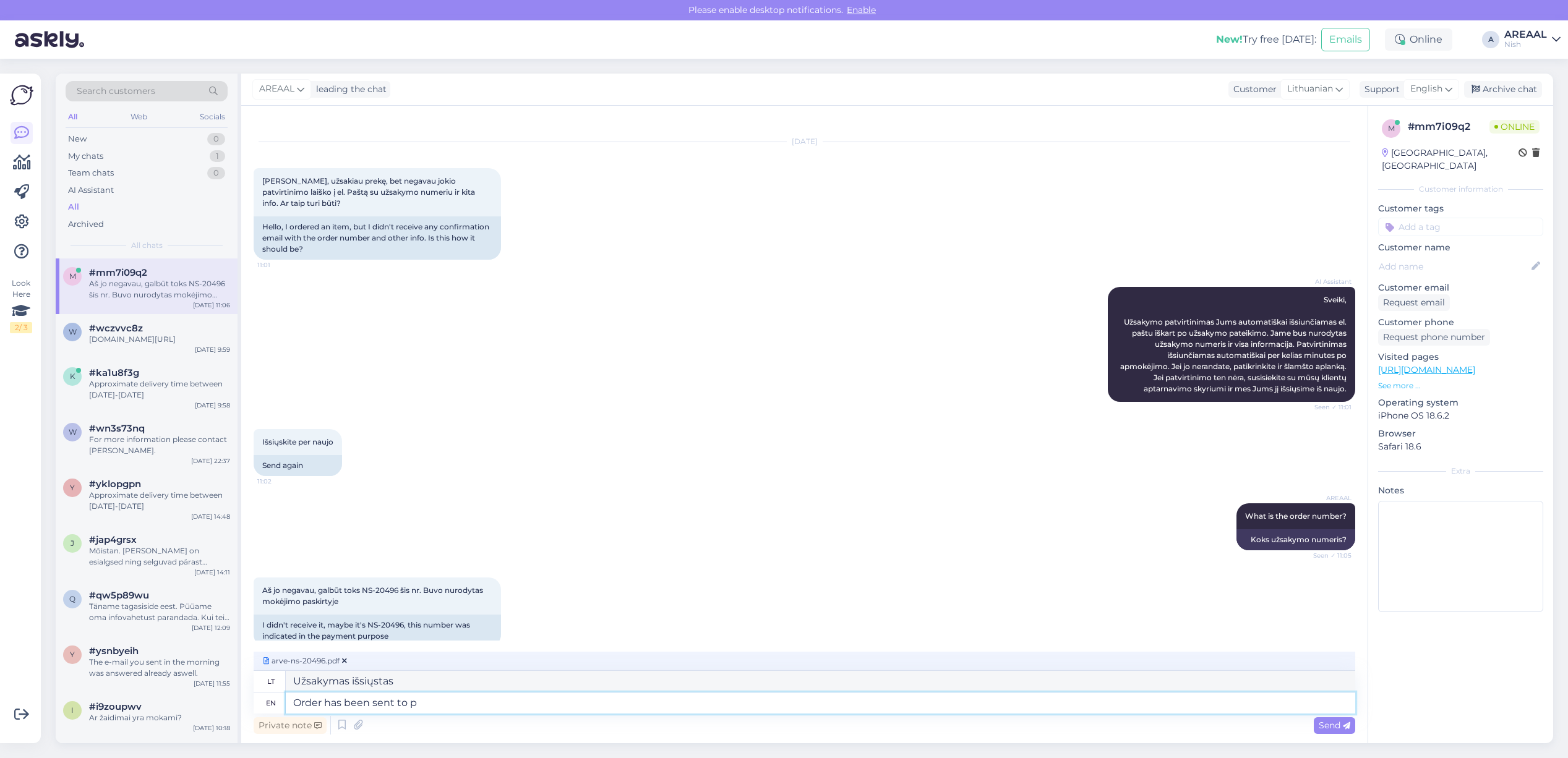
type textarea "Užsakymas išsiųstas į"
type textarea "Order has been sent to processing."
type textarea "Užsakymas išsiųstas apdoroti."
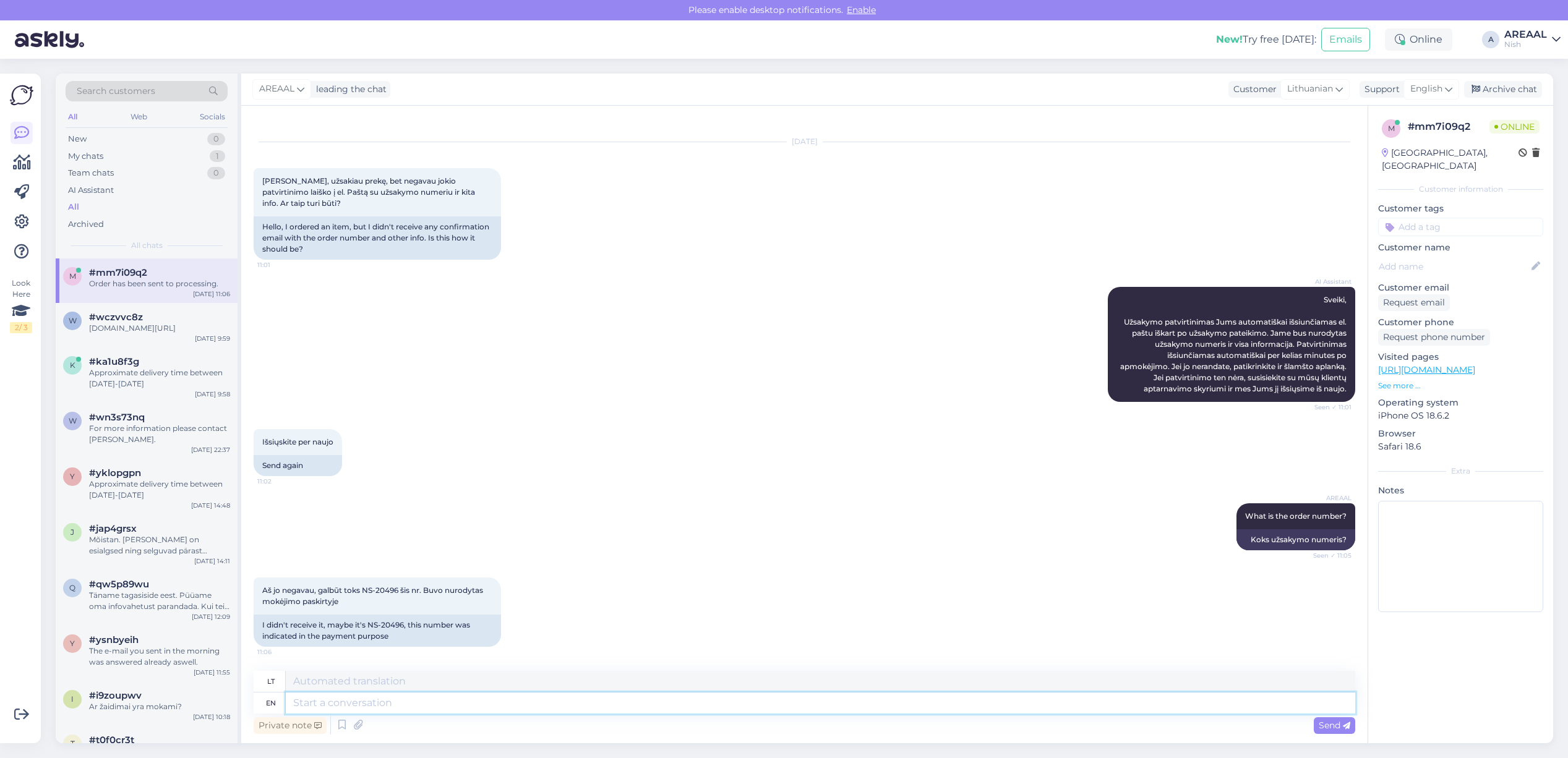
scroll to position [144, 0]
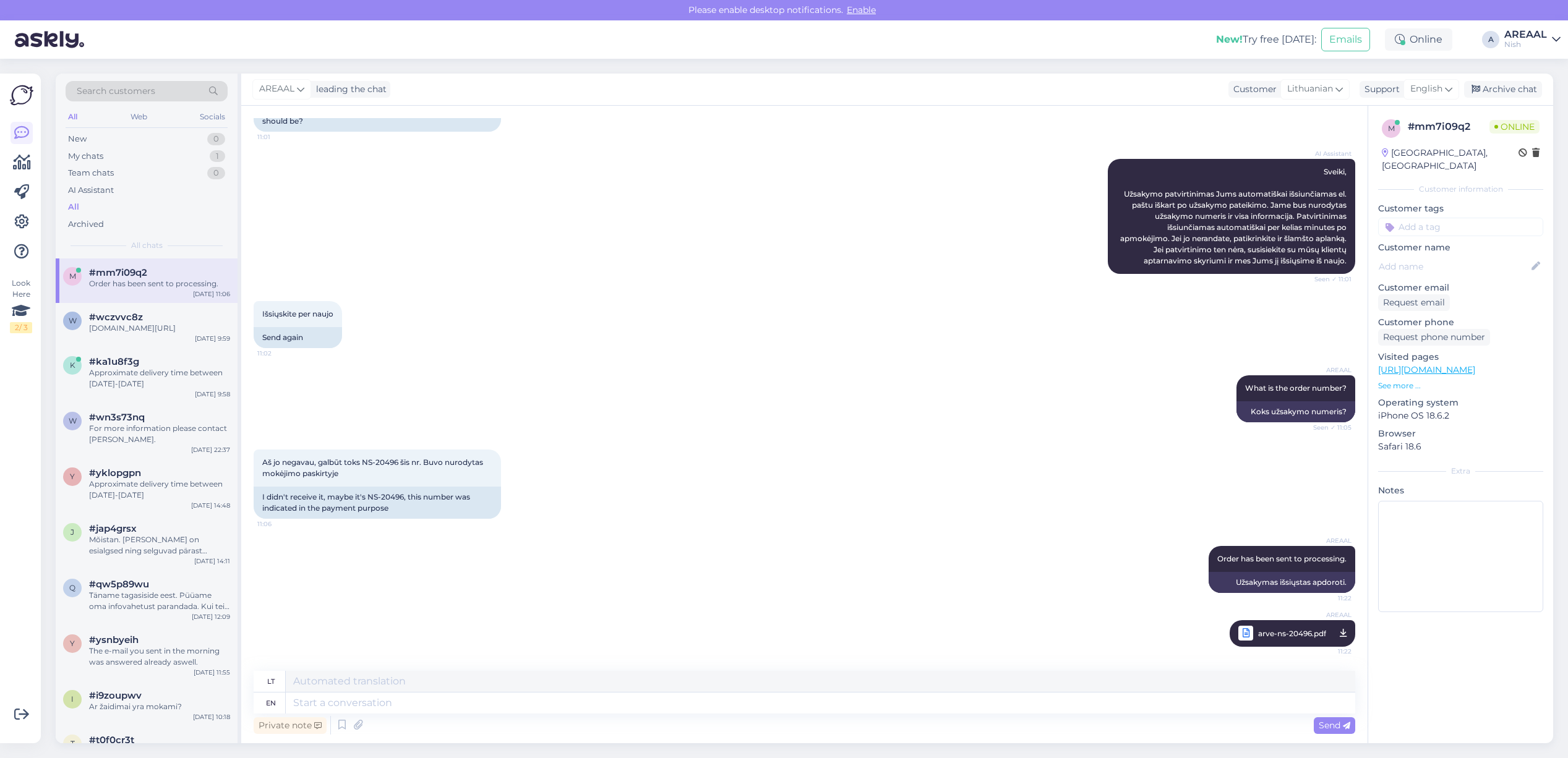
click at [613, 379] on div "AREAAL What is the order number? Seen ✓ 11:05 Koks užsakymo numeris?" at bounding box center [804, 399] width 1101 height 74
click at [1500, 91] on div "Archive chat" at bounding box center [1503, 89] width 78 height 16
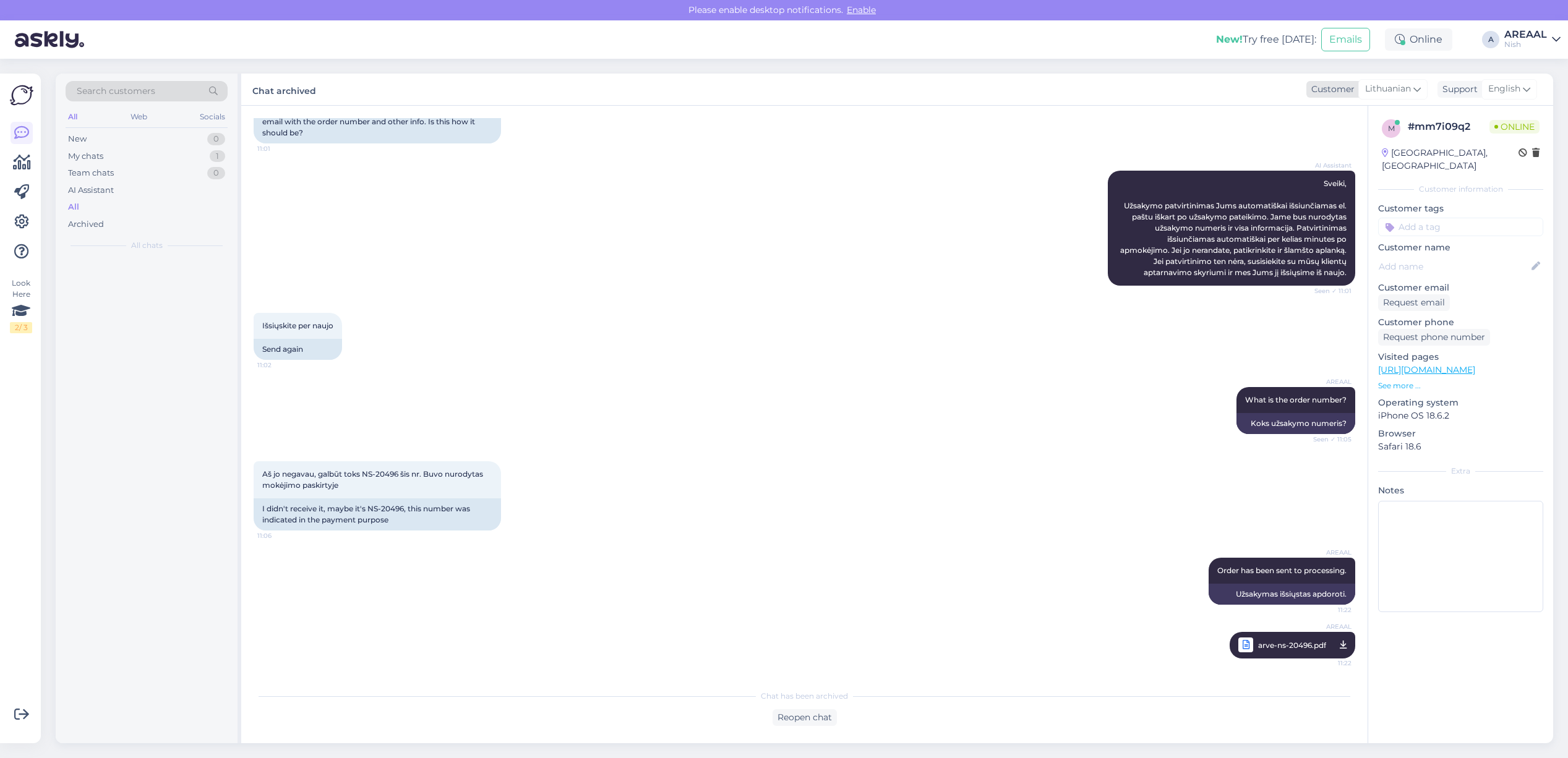
scroll to position [131, 0]
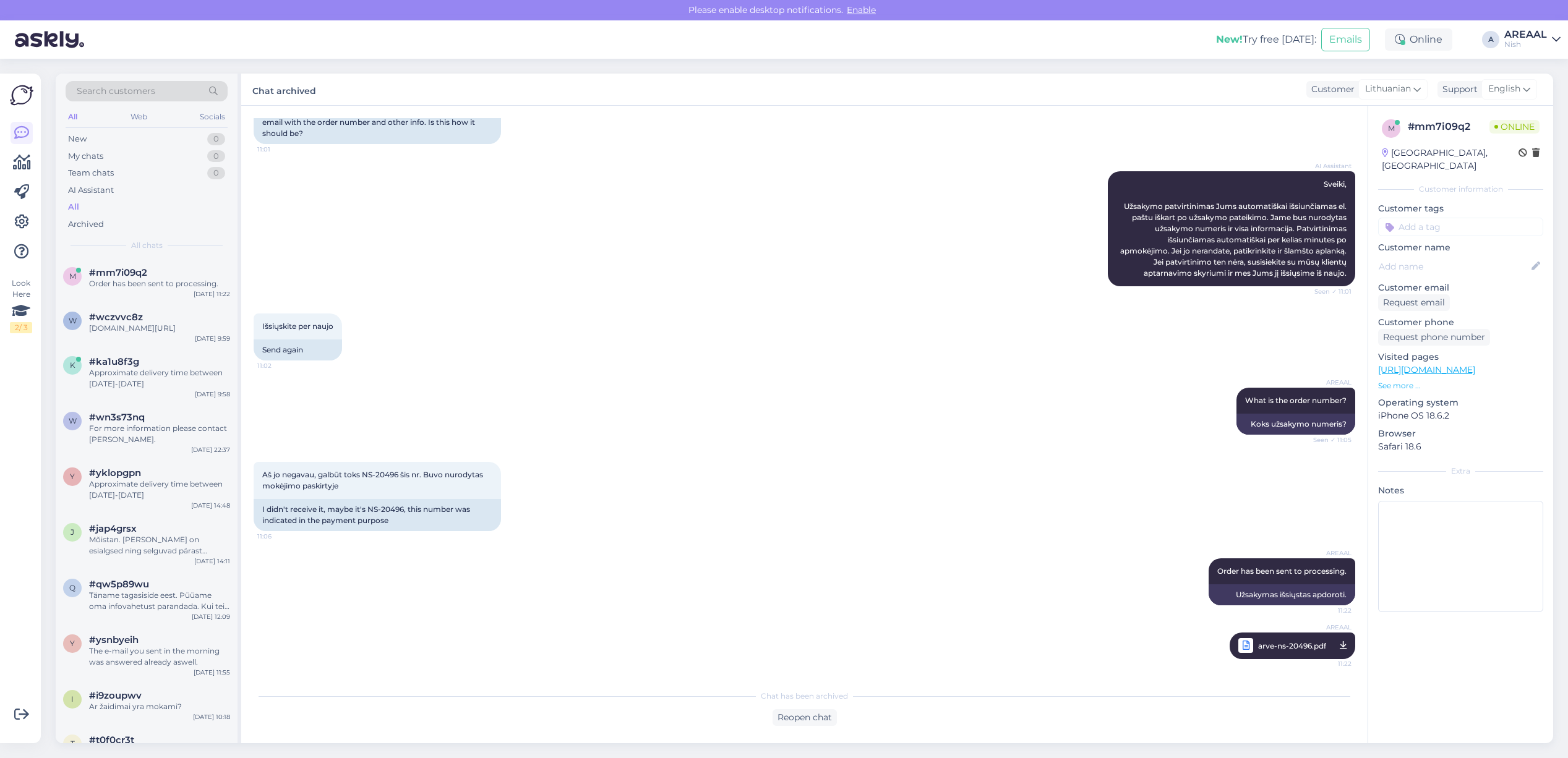
click at [1503, 47] on div "New! Try free today: Emails Online A AREAAL Nish" at bounding box center [784, 39] width 1568 height 38
click at [1530, 42] on div "Nish" at bounding box center [1526, 44] width 42 height 10
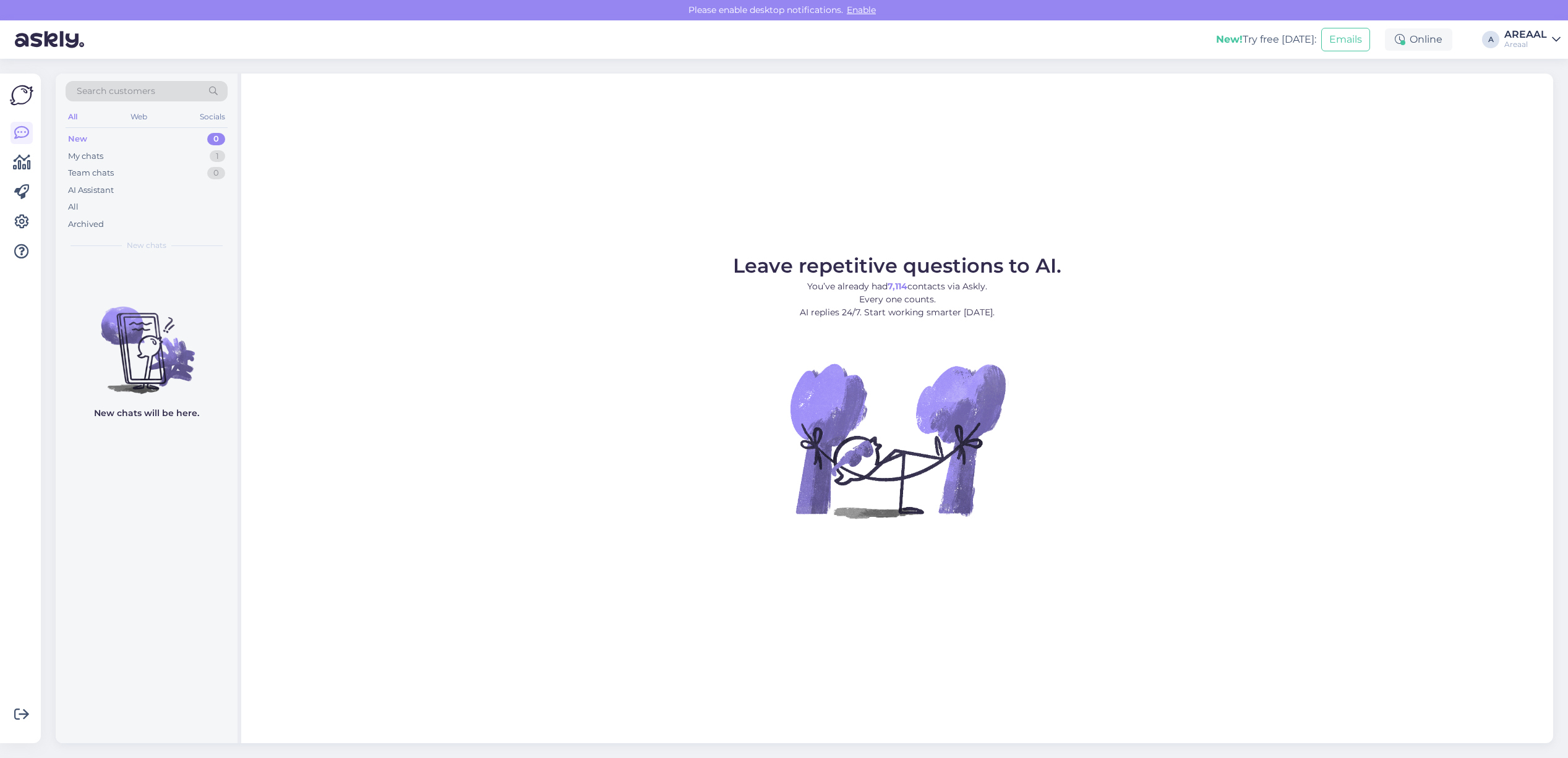
click at [52, 332] on div "Search customers All Web Socials New 0 My chats 1 Team chats 0 AI Assistant All…" at bounding box center [808, 408] width 1520 height 699
click at [246, 341] on div "Leave repetitive questions to AI. You’ve already had 7,114 contacts via Askly. …" at bounding box center [897, 408] width 1312 height 670
click at [190, 159] on div "My chats 1" at bounding box center [146, 156] width 162 height 17
click at [182, 266] on div "i info@katusemehed.ee Teie saadetud kirjale vastatakse tänase päeva jooksul Sep…" at bounding box center [146, 286] width 182 height 56
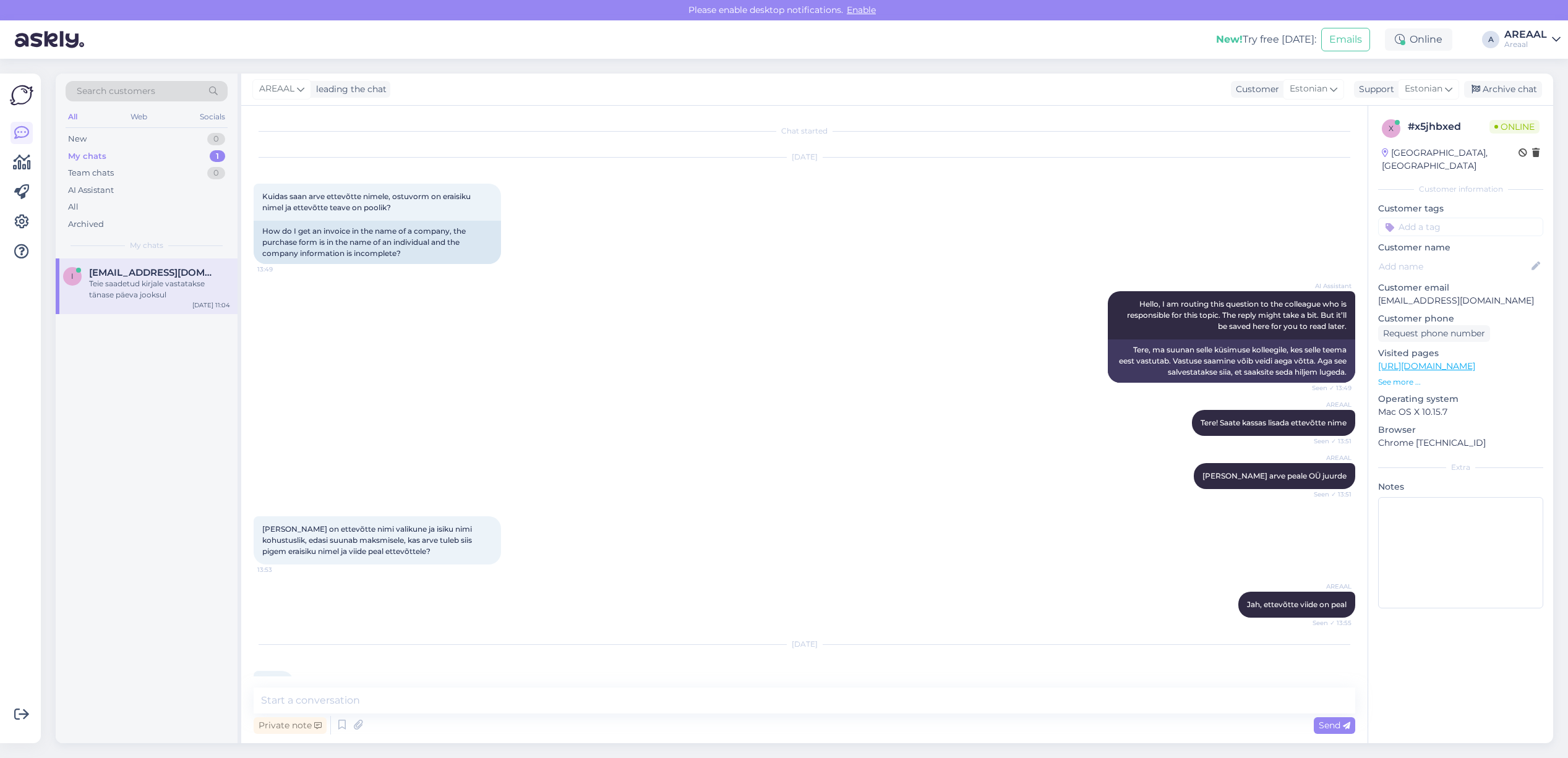
scroll to position [711, 0]
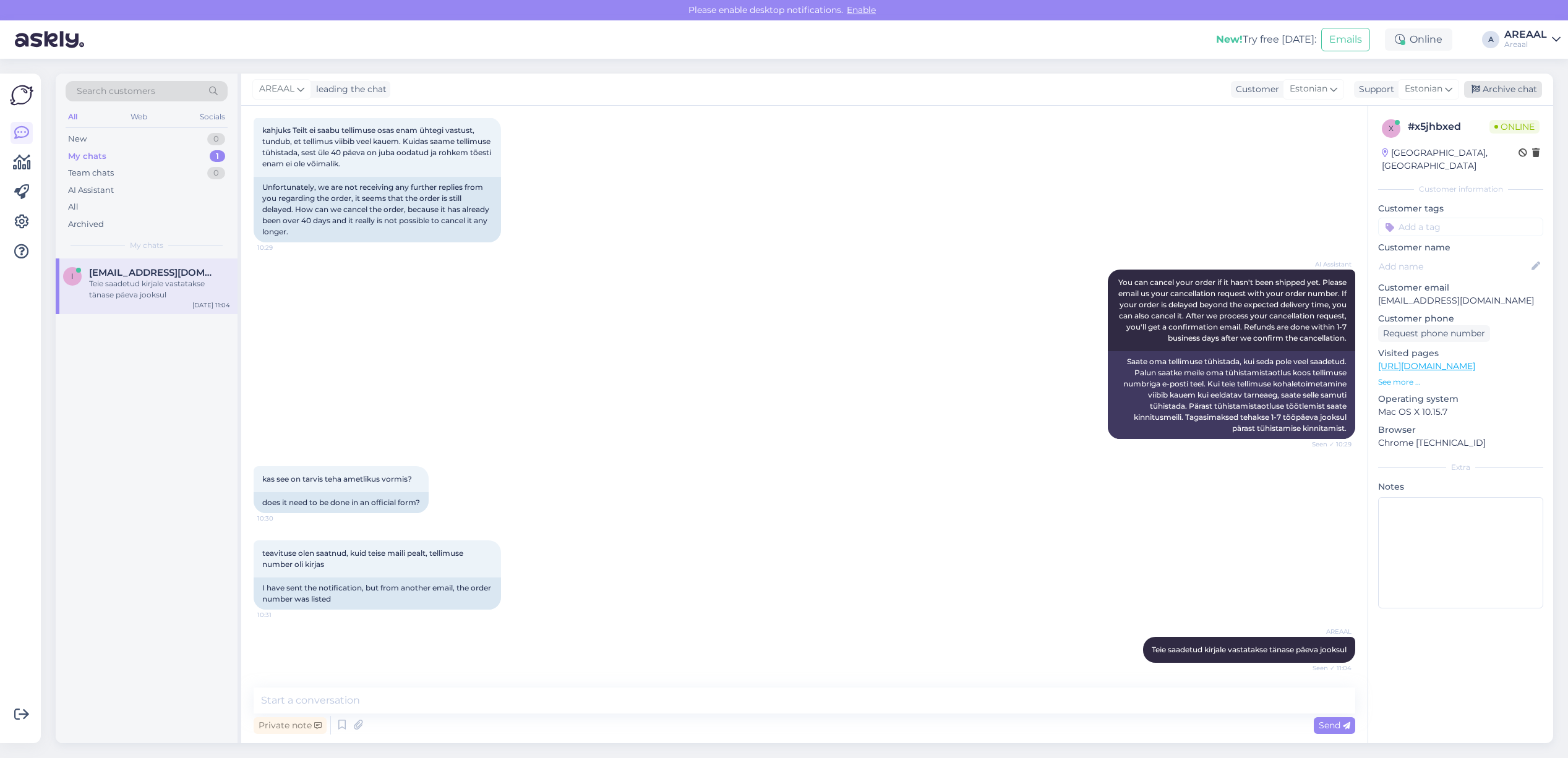
click at [1533, 91] on div "Archive chat" at bounding box center [1503, 89] width 78 height 16
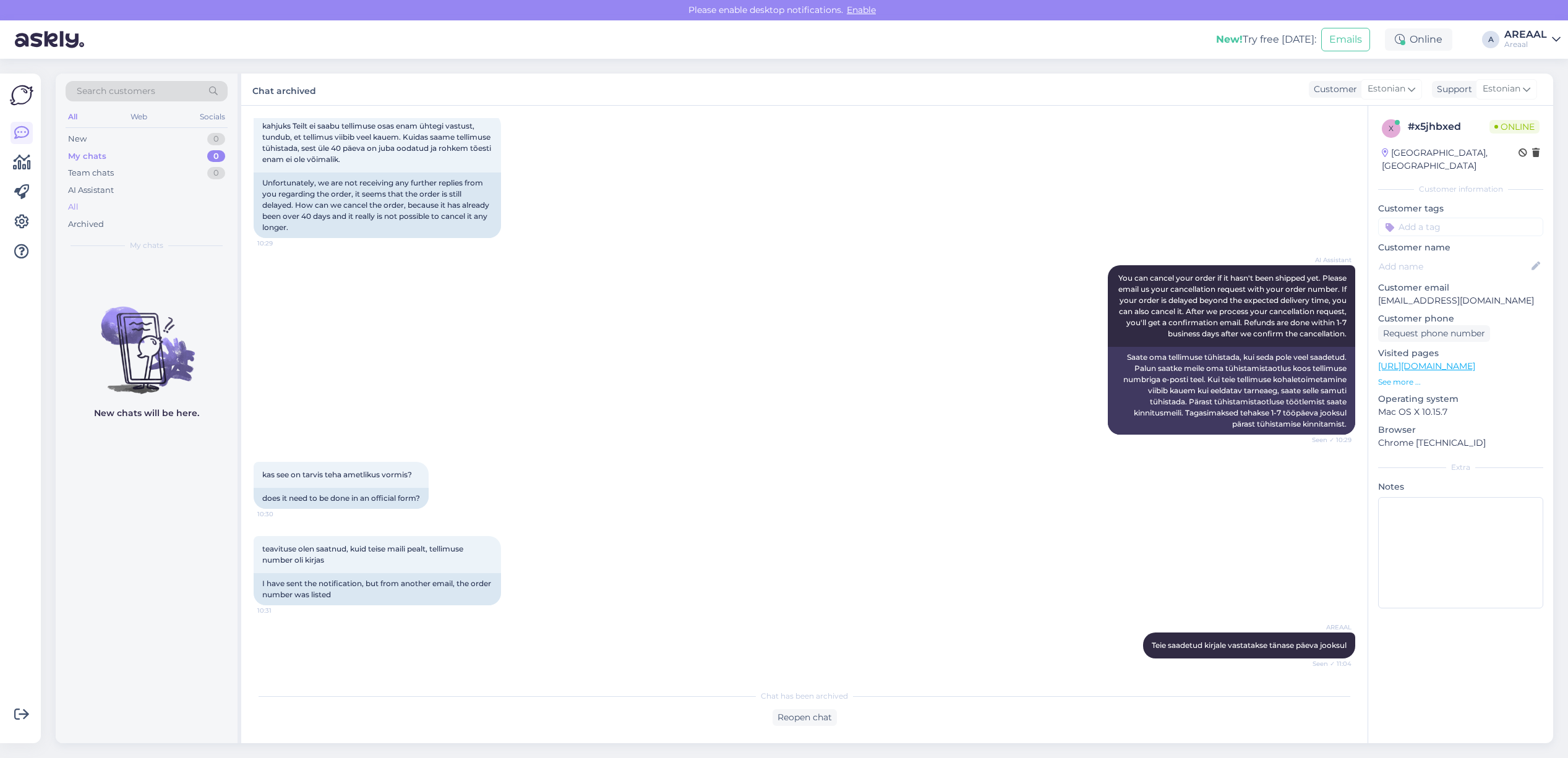
click at [92, 212] on div "All" at bounding box center [146, 207] width 162 height 17
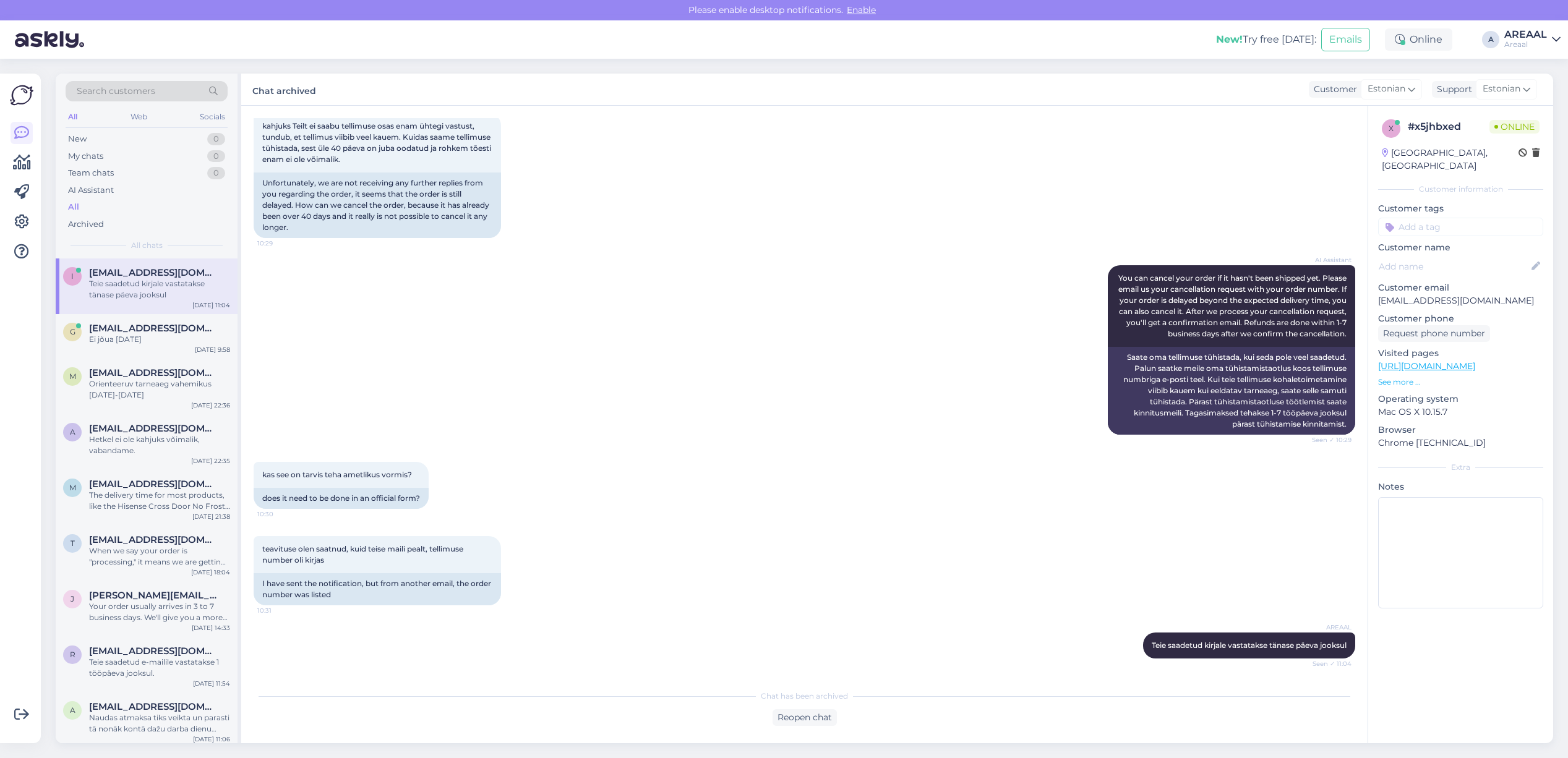
click at [582, 324] on div "AI Assistant You can cancel your order if it hasn't been shipped yet. Please em…" at bounding box center [804, 350] width 1101 height 197
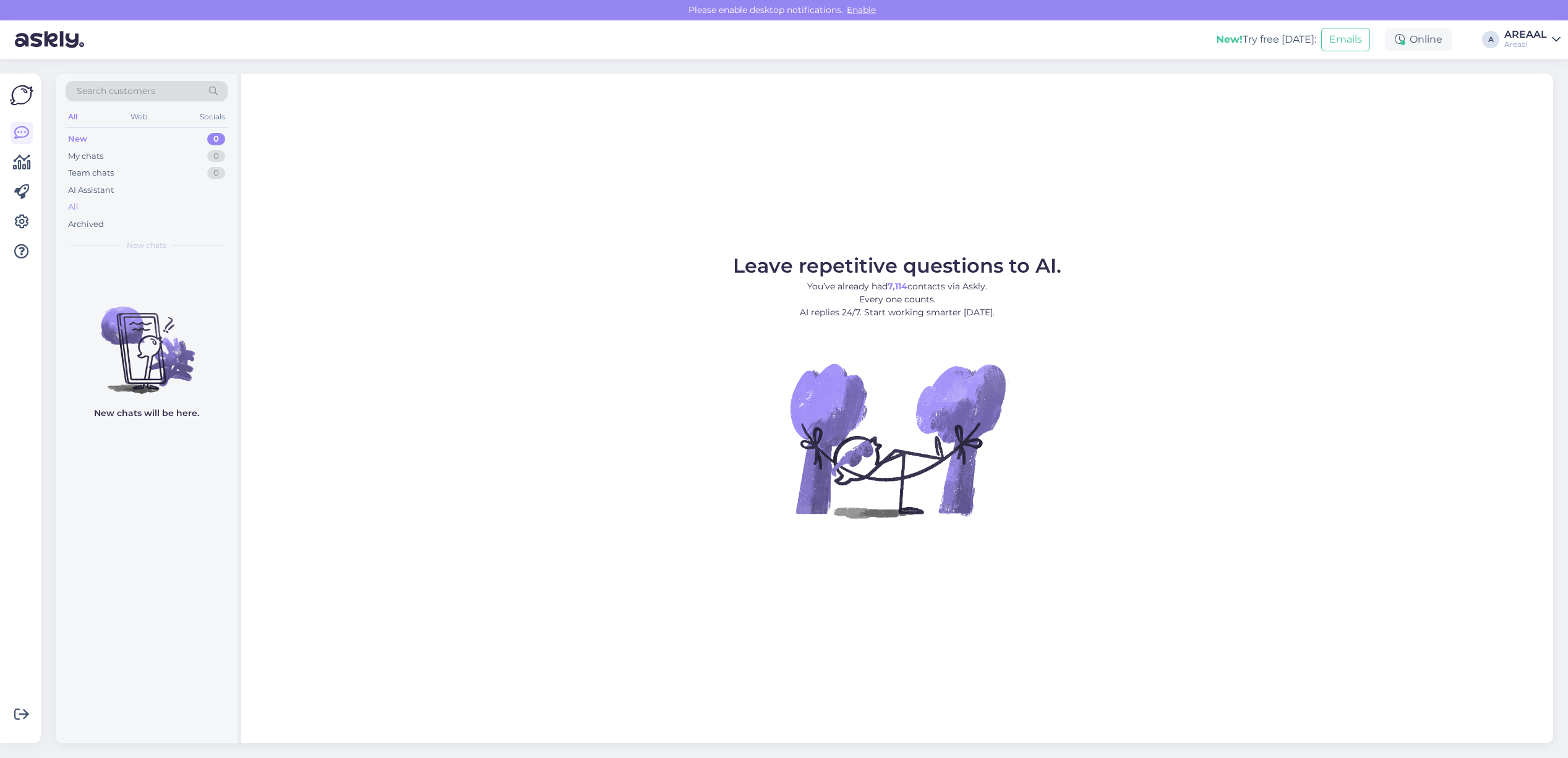
click at [146, 208] on div "All" at bounding box center [146, 207] width 162 height 17
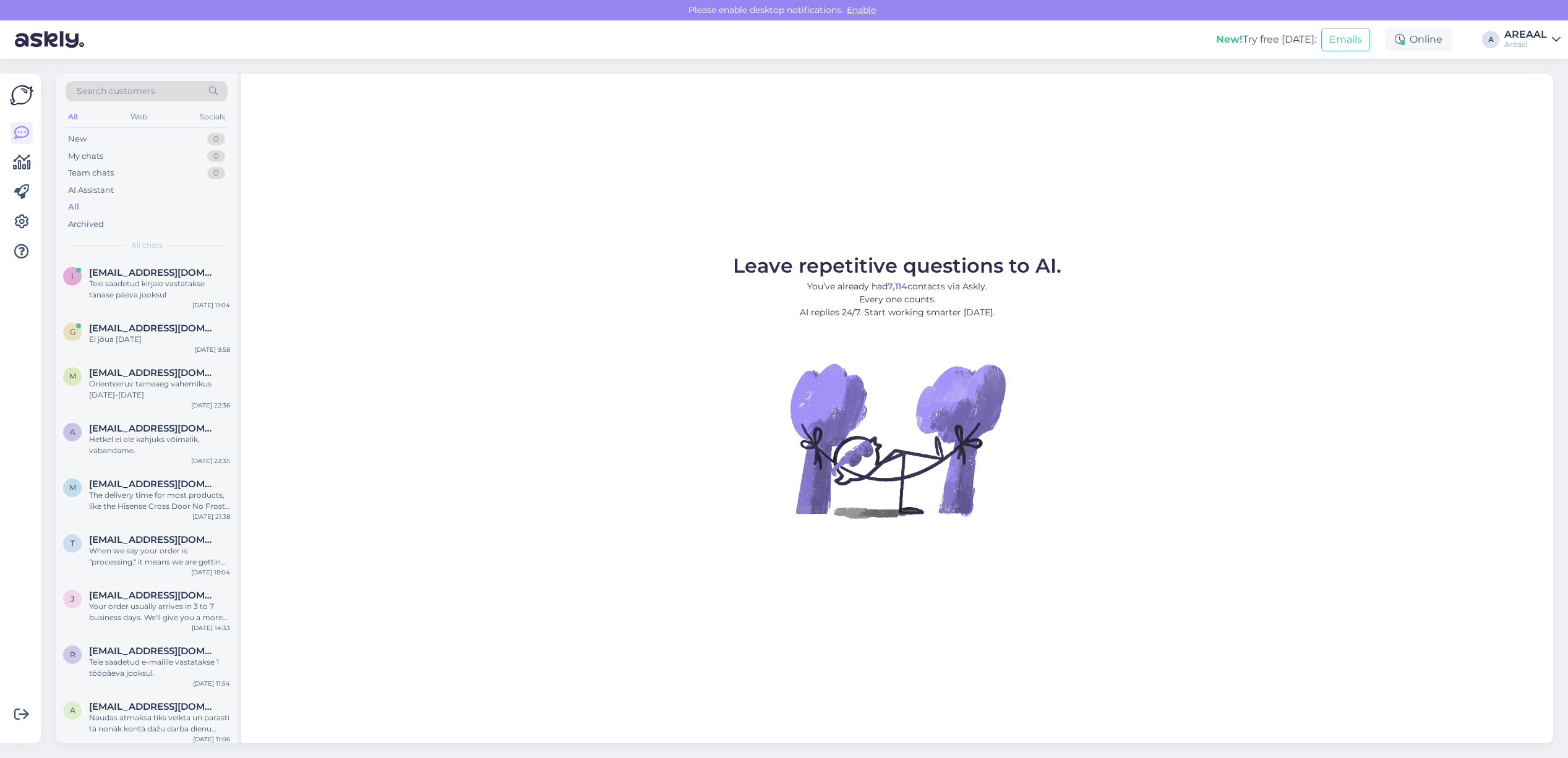
click at [1521, 32] on div "AREAAL" at bounding box center [1526, 34] width 42 height 10
click at [1509, 103] on div "Nish Open" at bounding box center [1485, 96] width 151 height 27
click at [1535, 88] on button "Open" at bounding box center [1534, 95] width 34 height 19
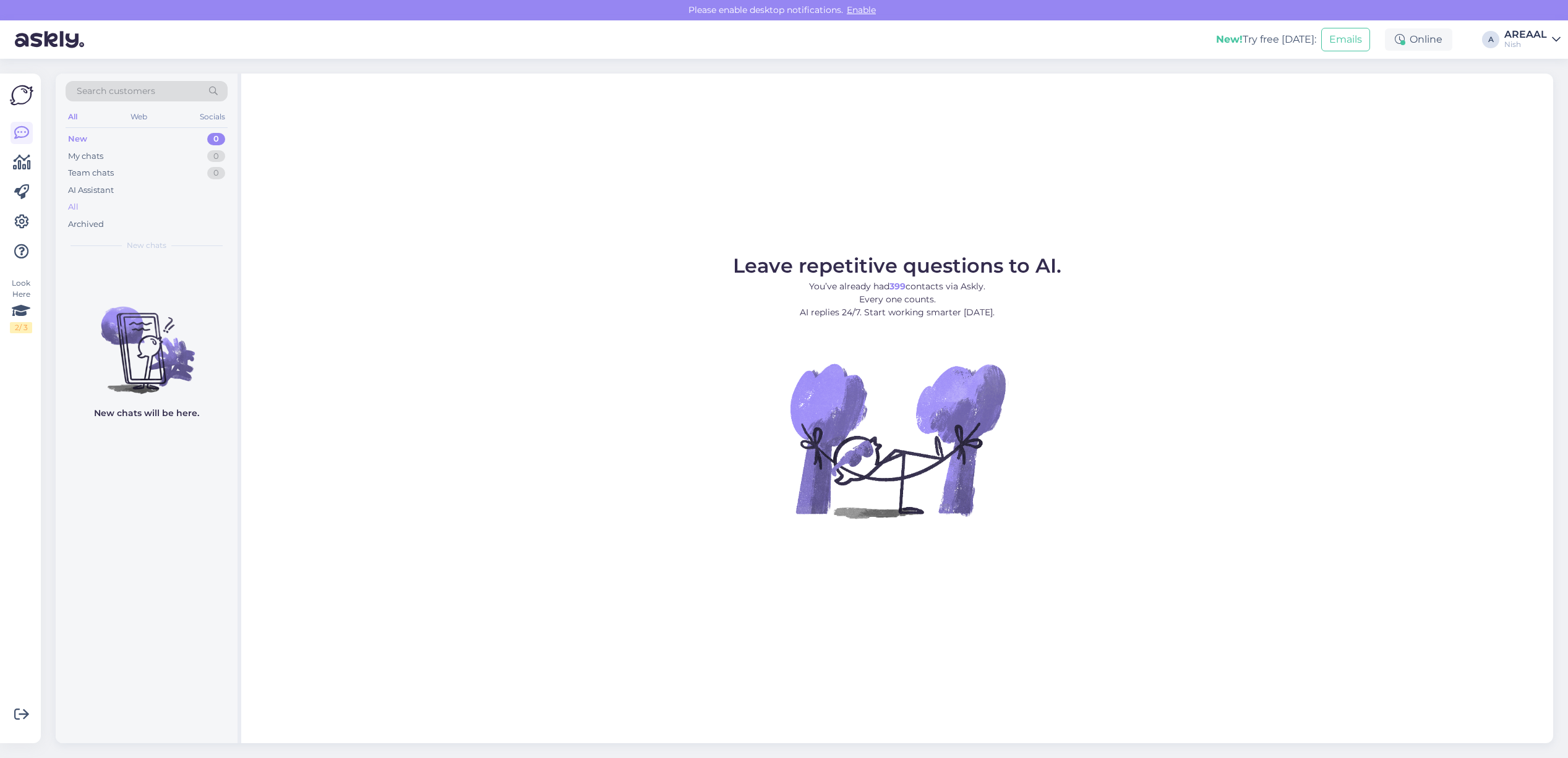
click at [131, 203] on div "All" at bounding box center [146, 207] width 162 height 17
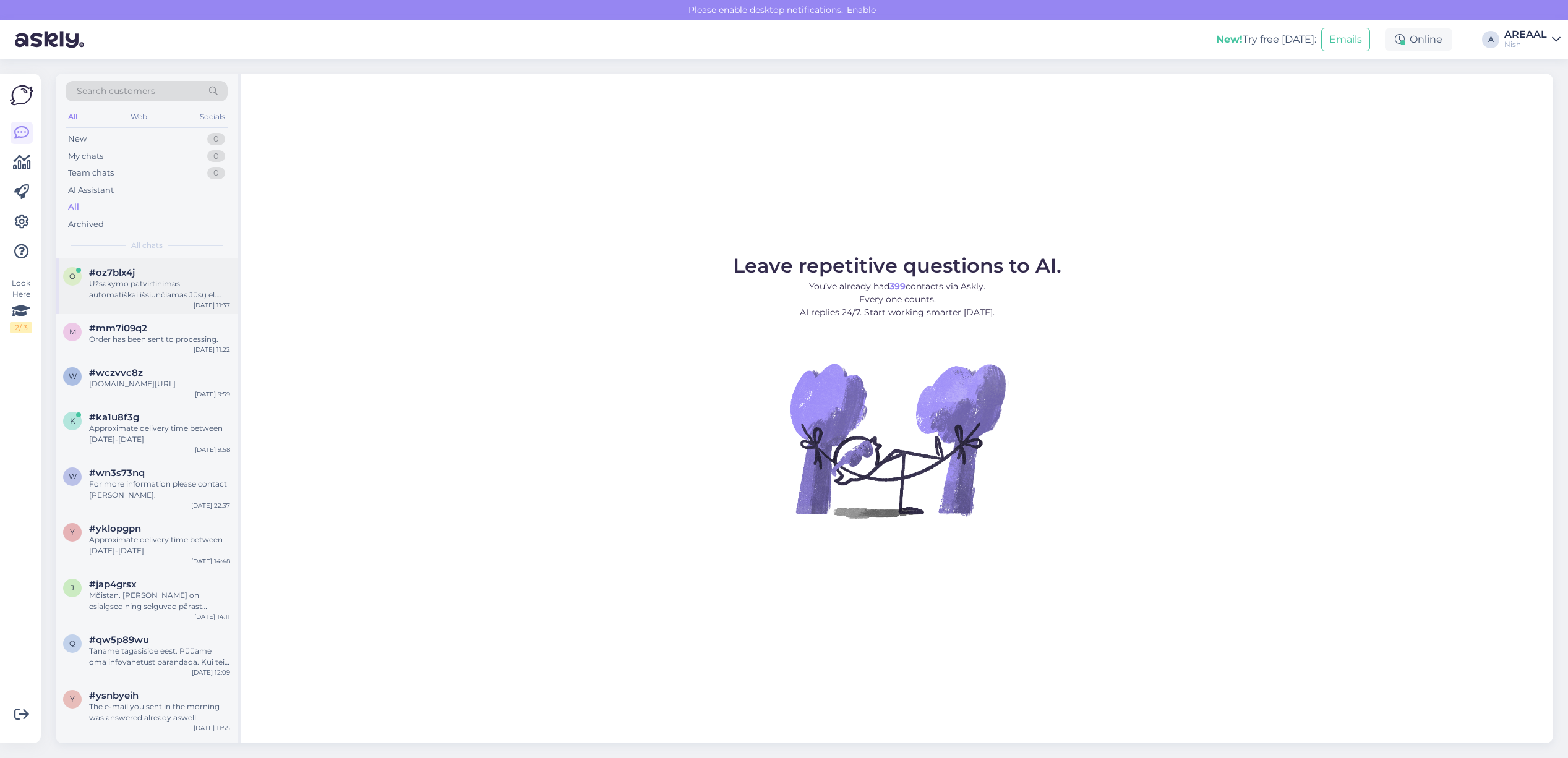
click at [145, 284] on div "Užsakymo patvirtinimas automatiškai išsiunčiamas Jūsų el. pašto adresu iškart p…" at bounding box center [159, 289] width 141 height 22
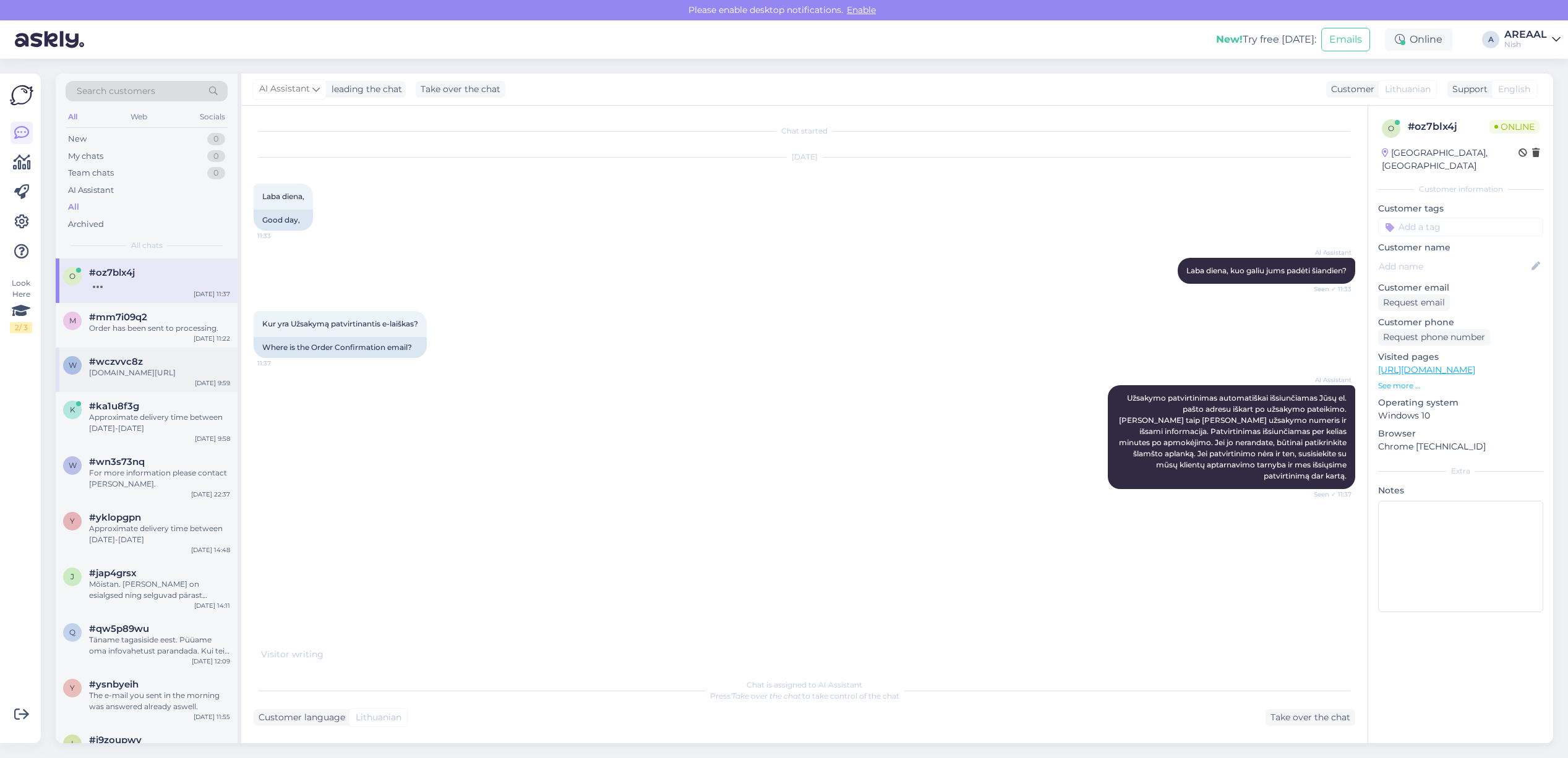
click at [146, 350] on div "w #wczvvc8z posti.fi/en/tracking?lang=en#/lahetys/00664300421960006269 Sep 18 9…" at bounding box center [146, 369] width 182 height 45
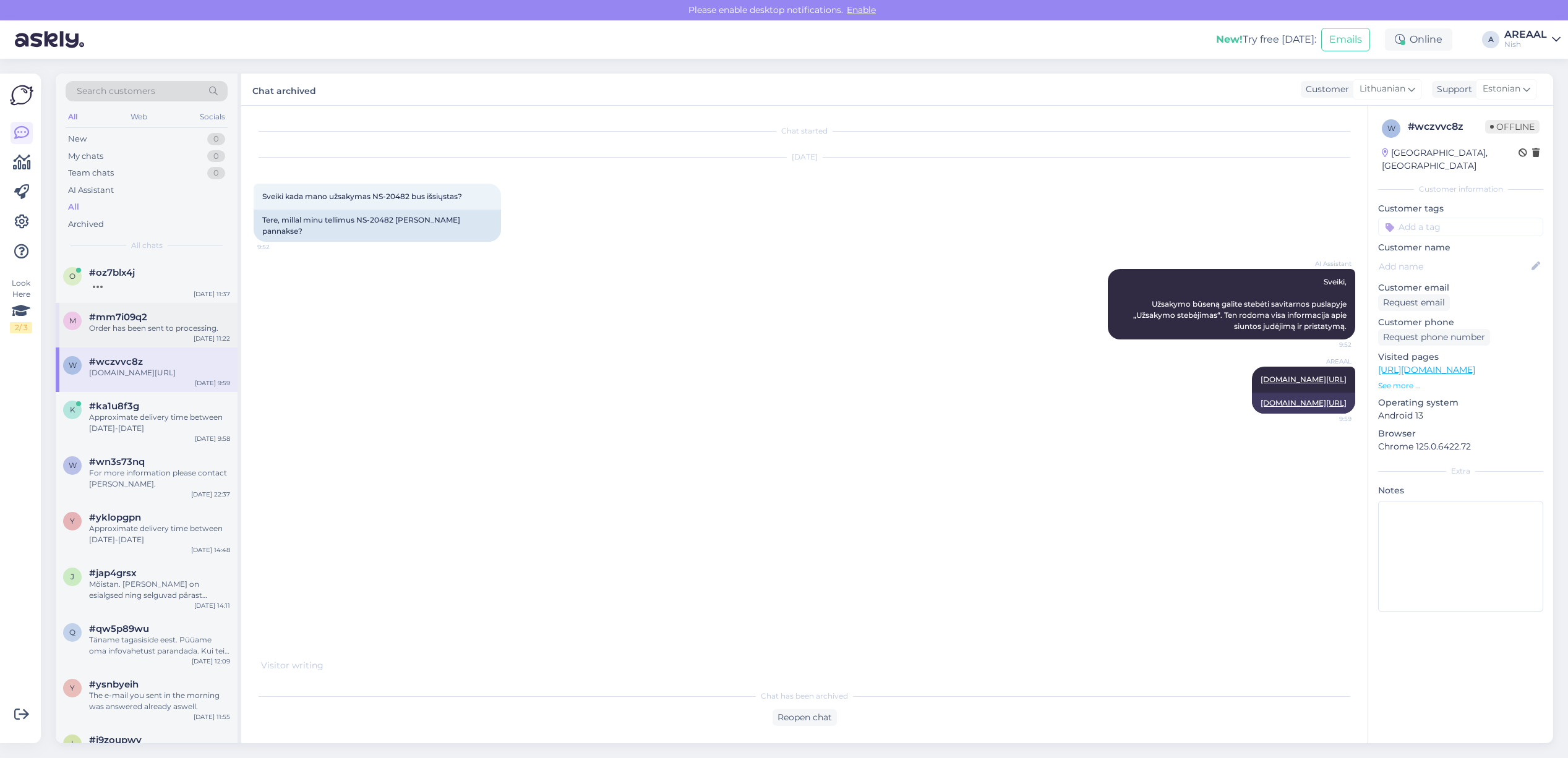
click at [144, 335] on div "m #mm7i09q2 Order has been sent to processing. Sep 18 11:22" at bounding box center [146, 325] width 182 height 45
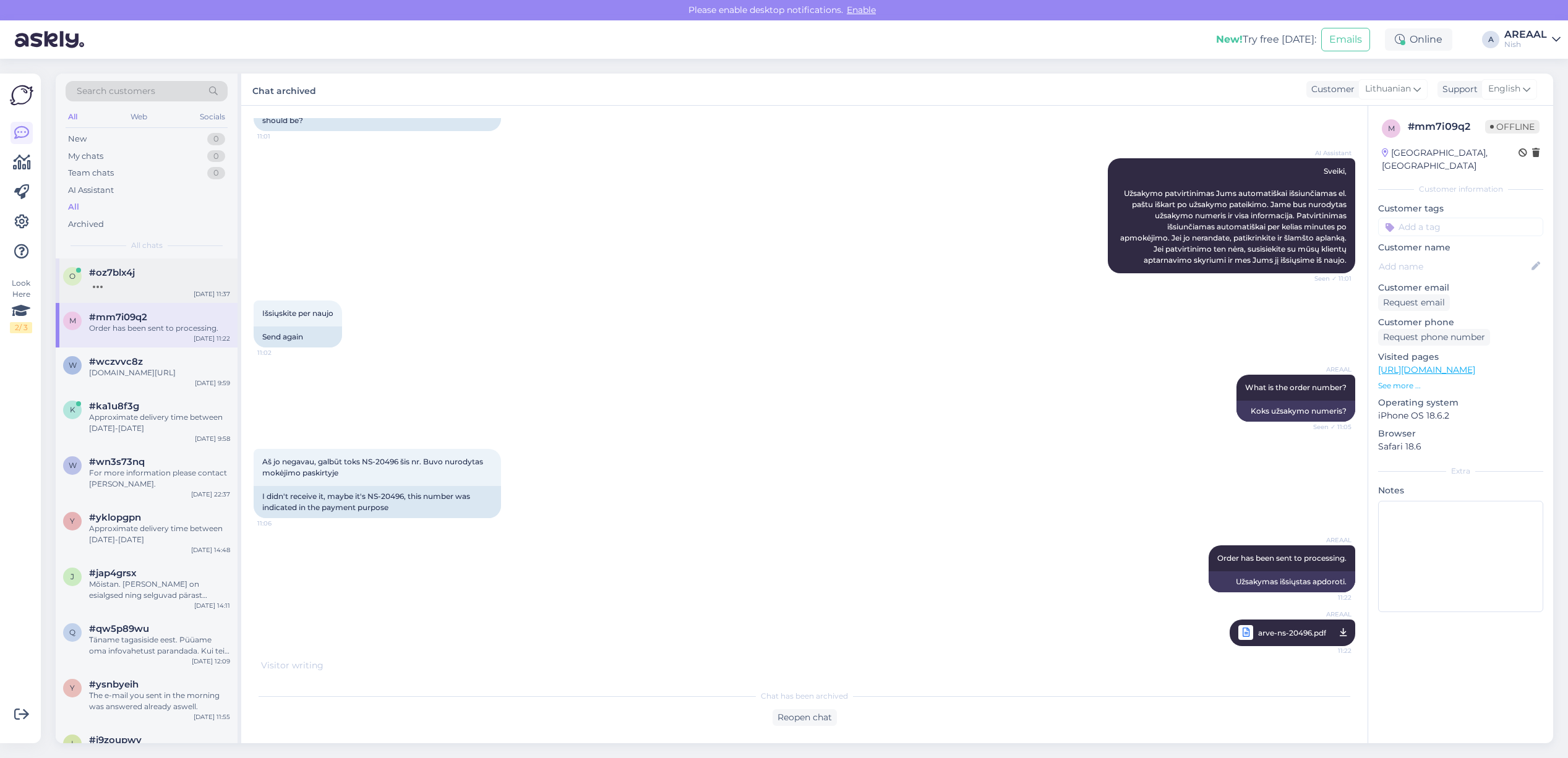
click at [149, 291] on div "o #oz7blx4j Sep 18 11:37" at bounding box center [146, 280] width 182 height 45
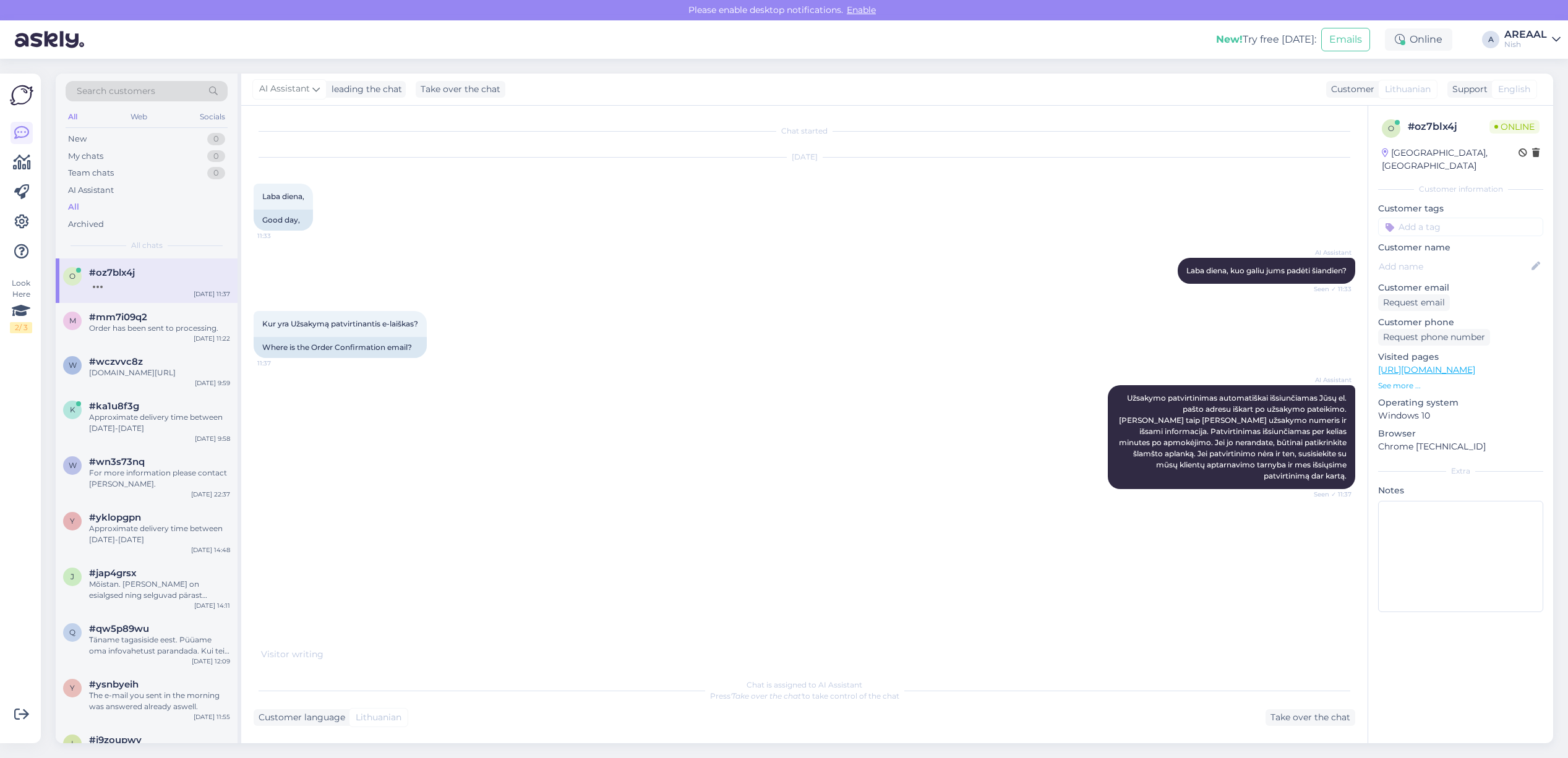
click at [1508, 44] on div "Nish" at bounding box center [1526, 44] width 42 height 10
click at [1526, 73] on button "Open" at bounding box center [1534, 69] width 34 height 19
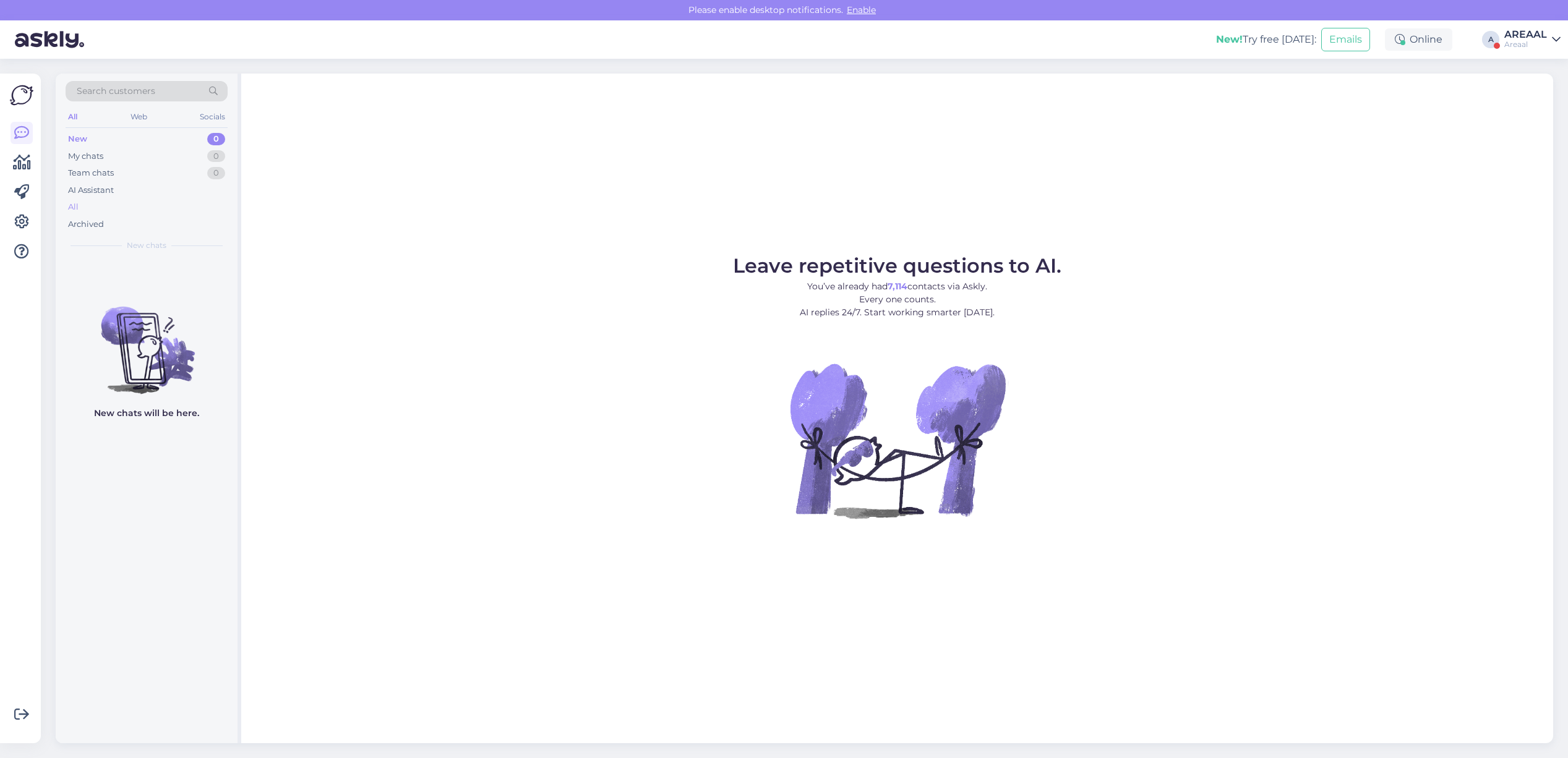
click at [134, 211] on div "All" at bounding box center [146, 207] width 162 height 17
click at [137, 200] on div "All" at bounding box center [146, 207] width 162 height 17
drag, startPoint x: 0, startPoint y: 0, endPoint x: 1519, endPoint y: 47, distance: 1519.7
click at [1516, 37] on div "AREAAL" at bounding box center [1526, 34] width 42 height 10
click at [1525, 105] on div "Nish Open" at bounding box center [1485, 96] width 151 height 27
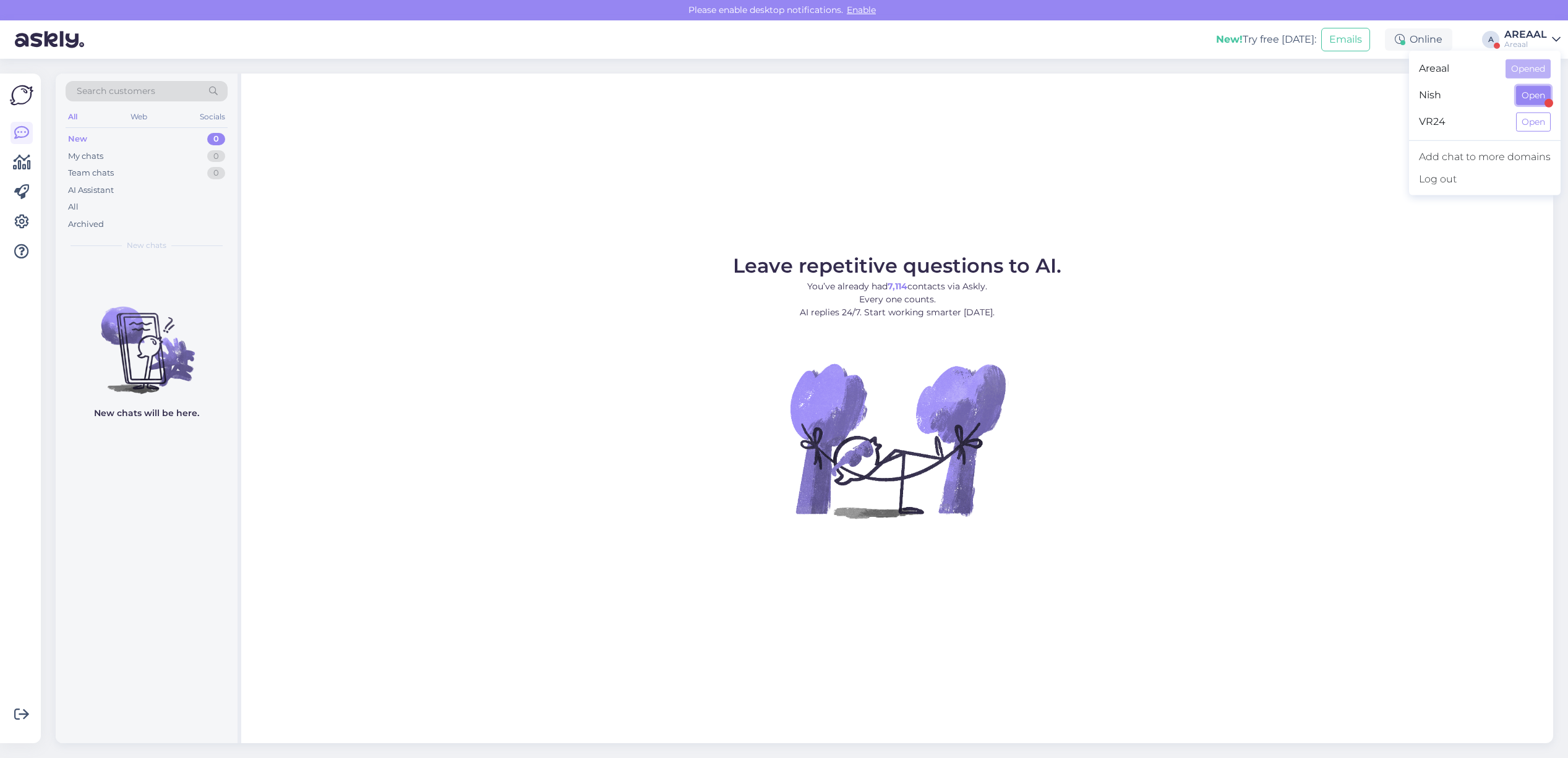
click at [1531, 91] on button "Open" at bounding box center [1534, 95] width 34 height 19
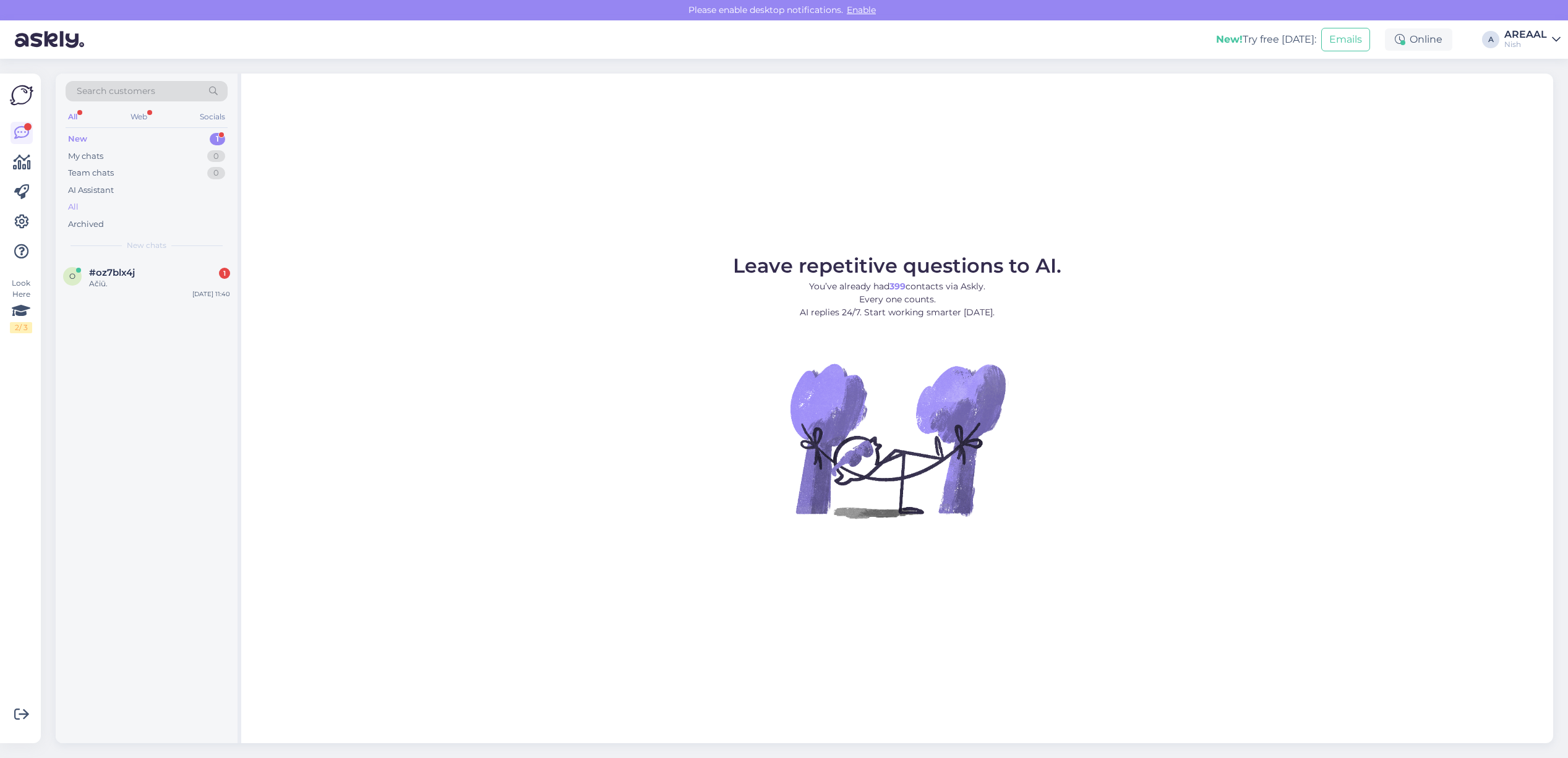
click at [149, 207] on div "All" at bounding box center [146, 207] width 162 height 17
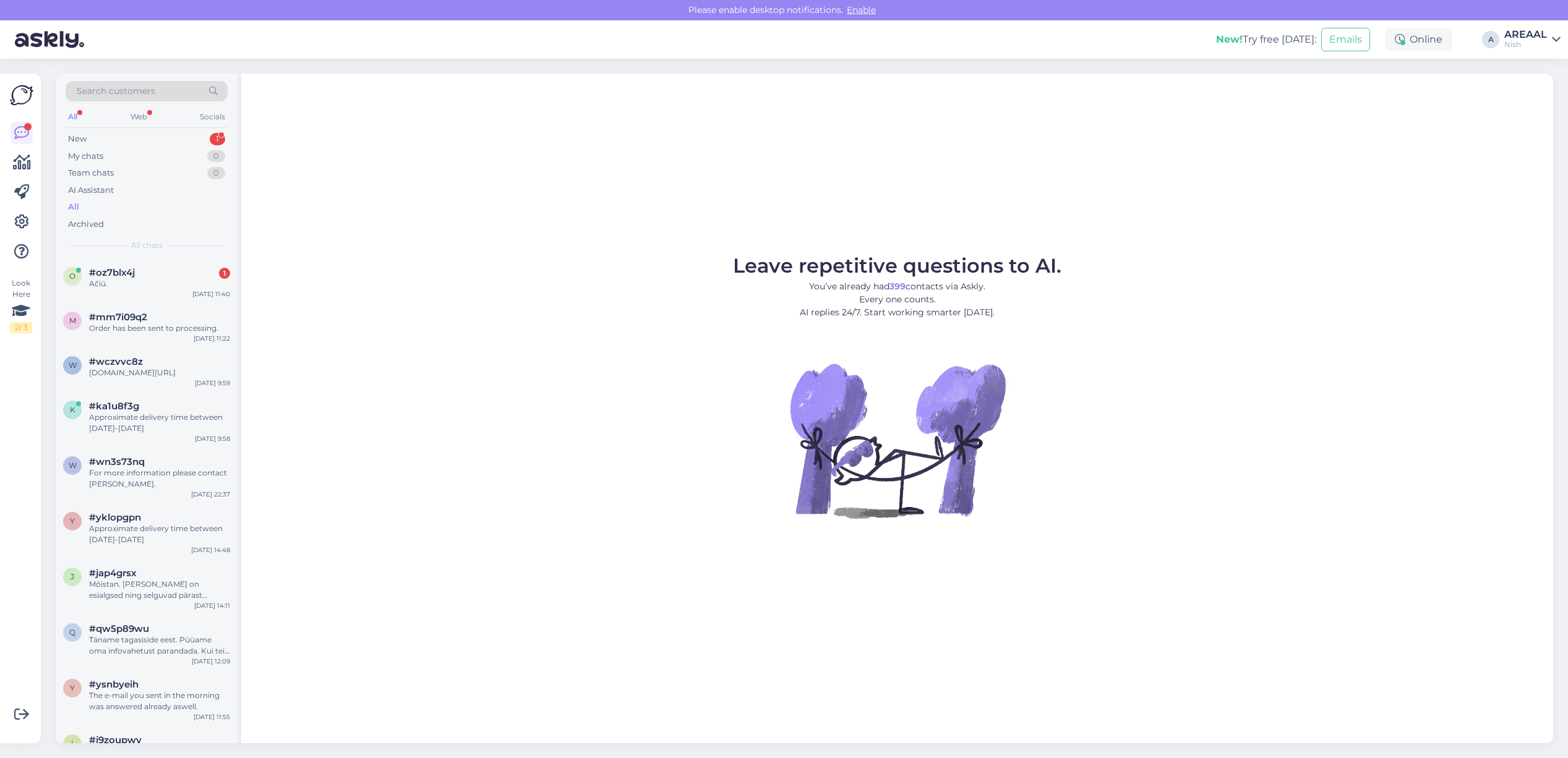
click at [142, 272] on div "#oz7blx4j 1" at bounding box center [159, 273] width 141 height 11
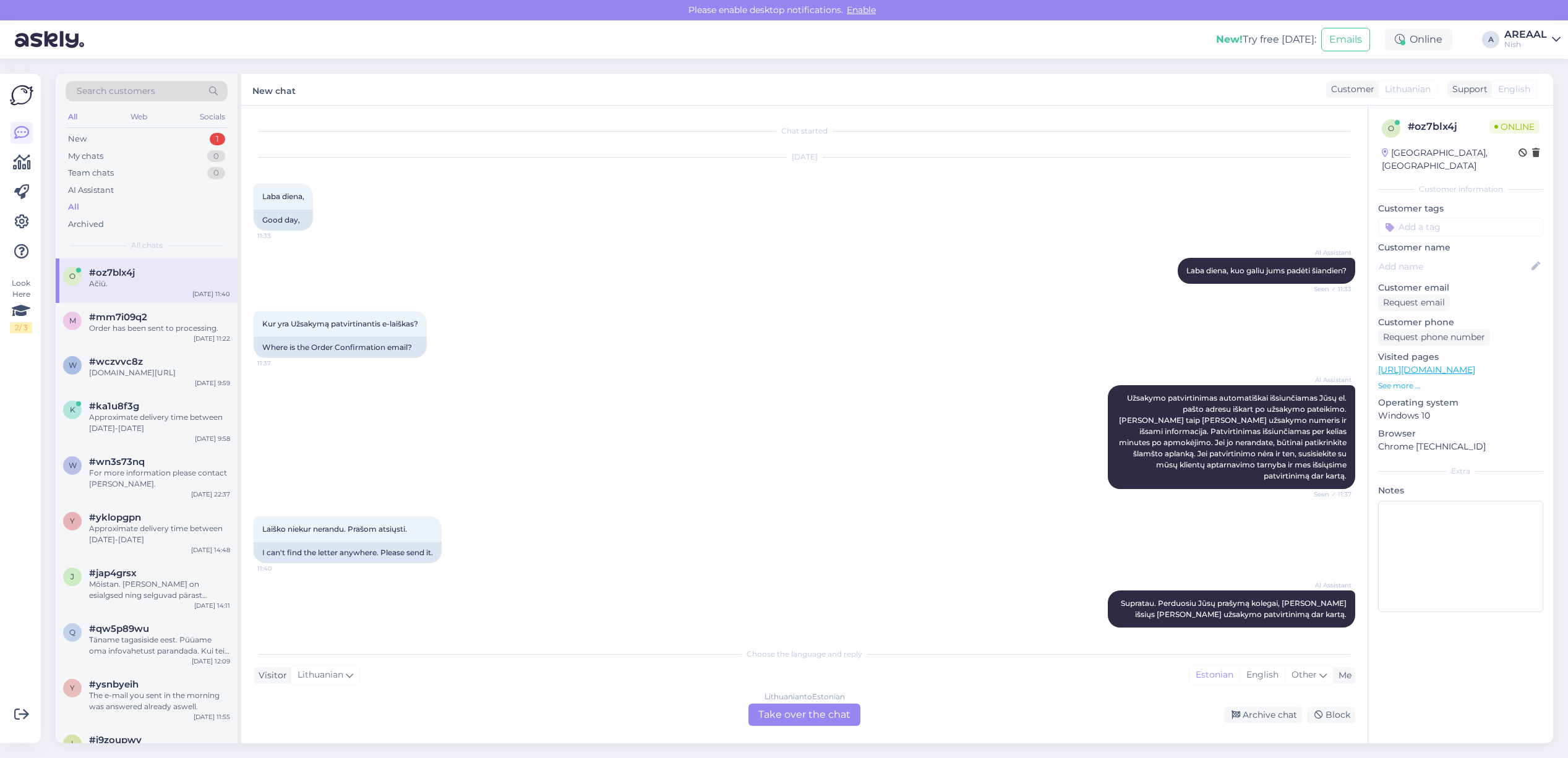
scroll to position [73, 0]
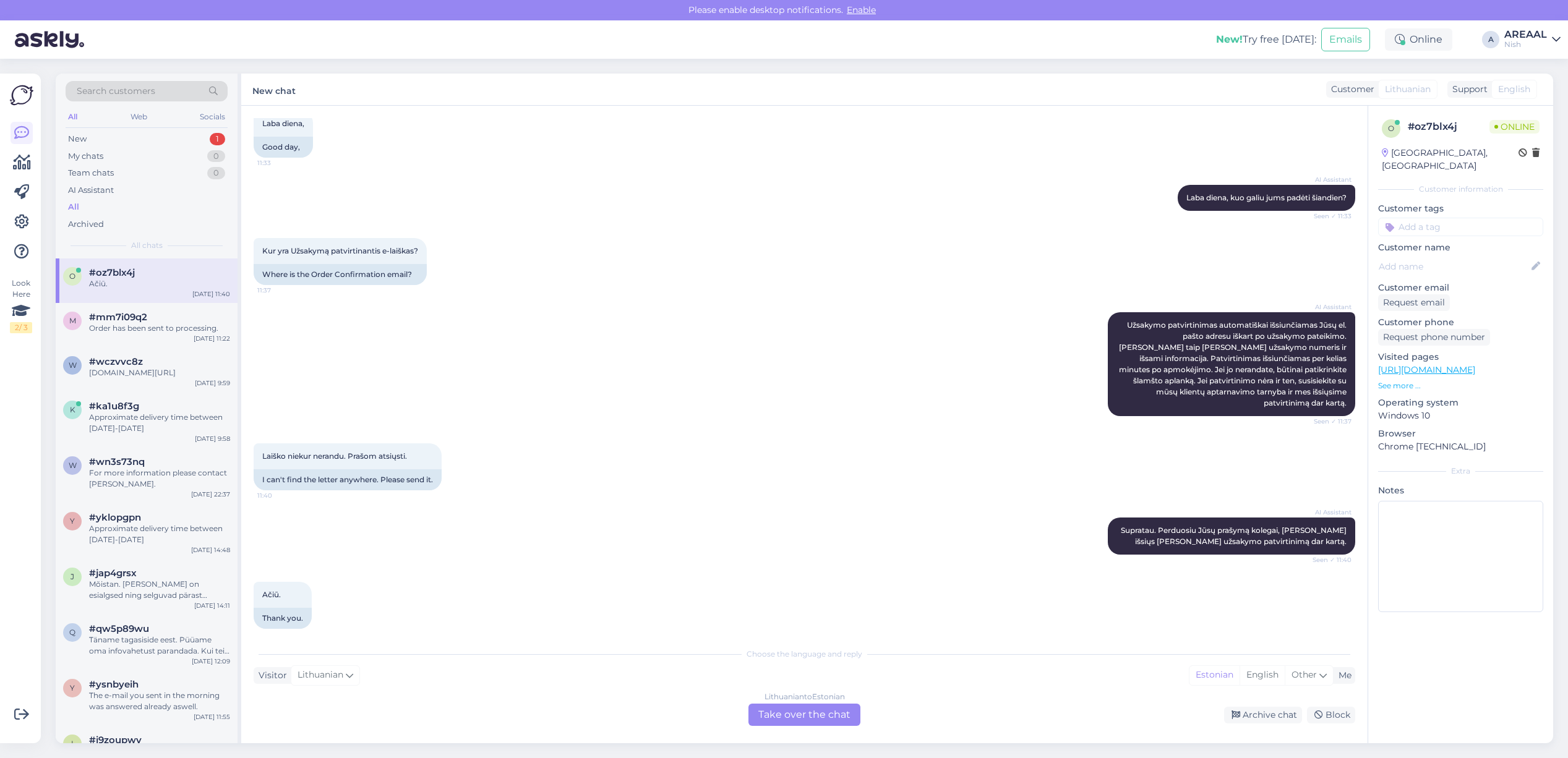
click at [772, 717] on div "Lithuanian to Estonian Take over the chat" at bounding box center [804, 715] width 112 height 22
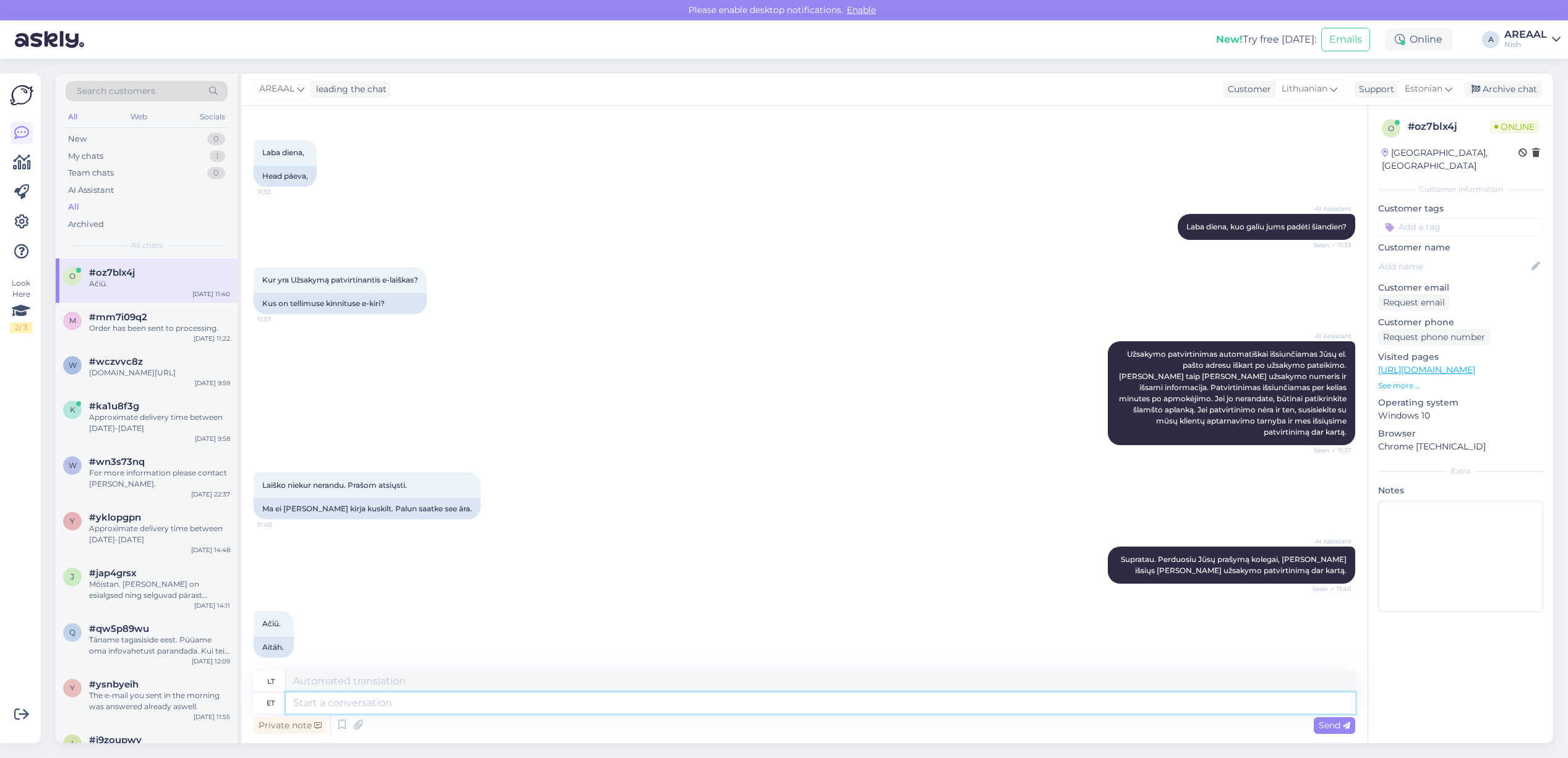
click at [769, 711] on textarea at bounding box center [820, 703] width 1070 height 21
click at [1409, 99] on div "Estonian" at bounding box center [1428, 89] width 61 height 20
type input "eng"
click at [1392, 146] on link "English" at bounding box center [1406, 144] width 136 height 20
click at [874, 718] on div "Private note Send" at bounding box center [804, 725] width 1101 height 24
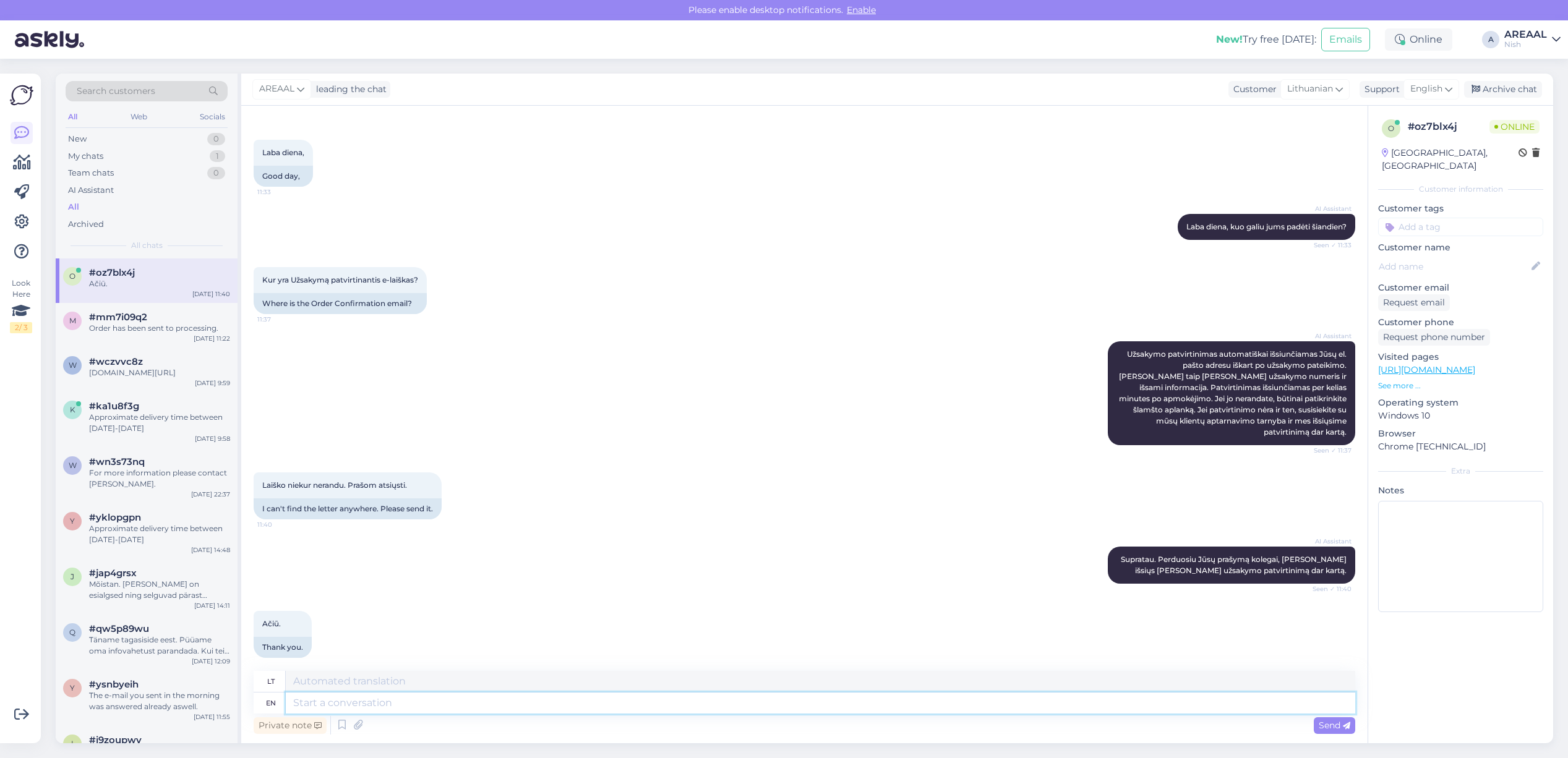
click at [873, 696] on textarea at bounding box center [820, 703] width 1070 height 21
type textarea "What"
type textarea "Kas"
type textarea "What is t"
type textarea "Kas yra"
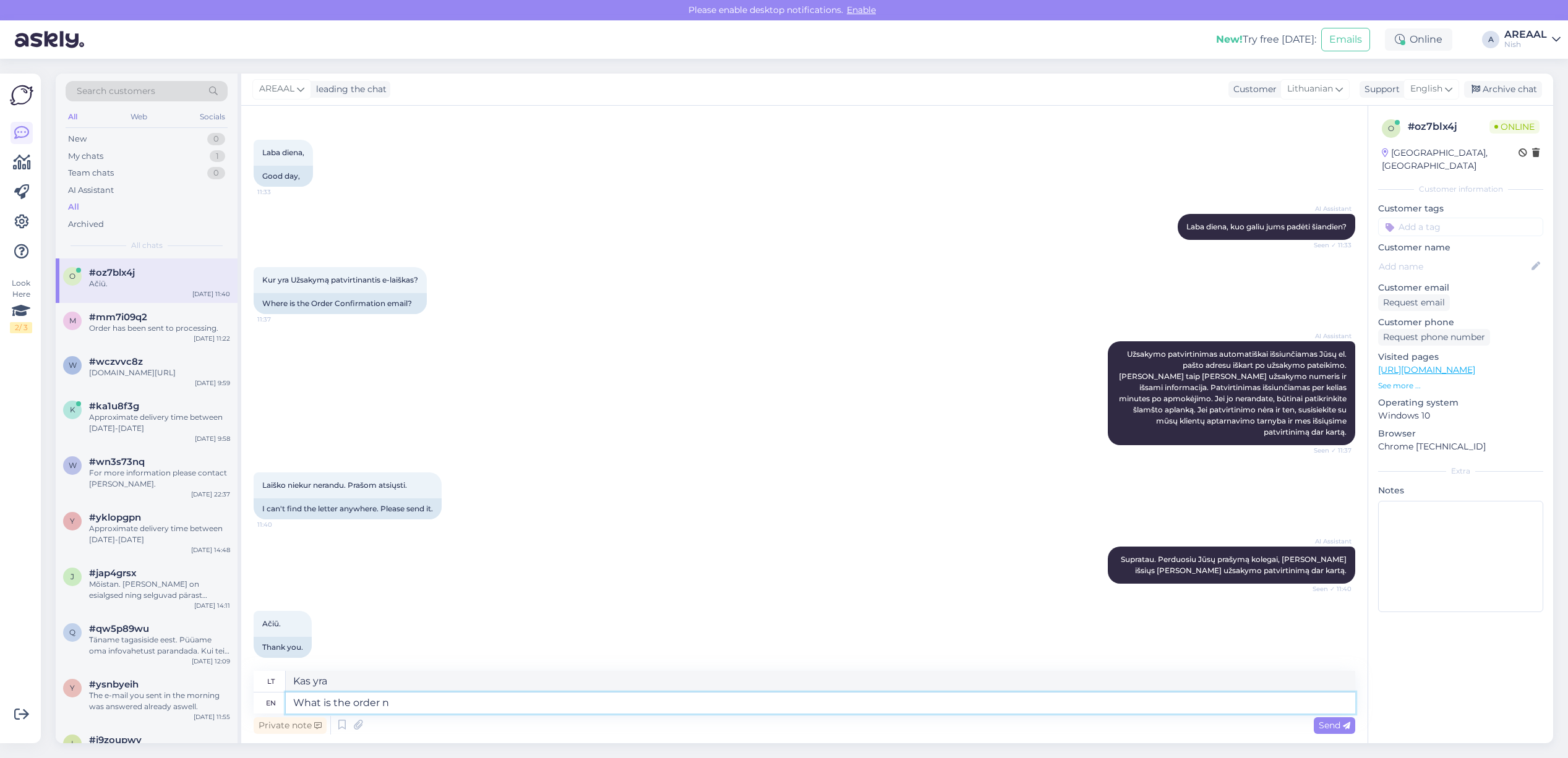
type textarea "What is the order nu"
type textarea "Kokia tvarka?"
type textarea "What is the order number?"
type textarea "Koks užsakymo numeris?"
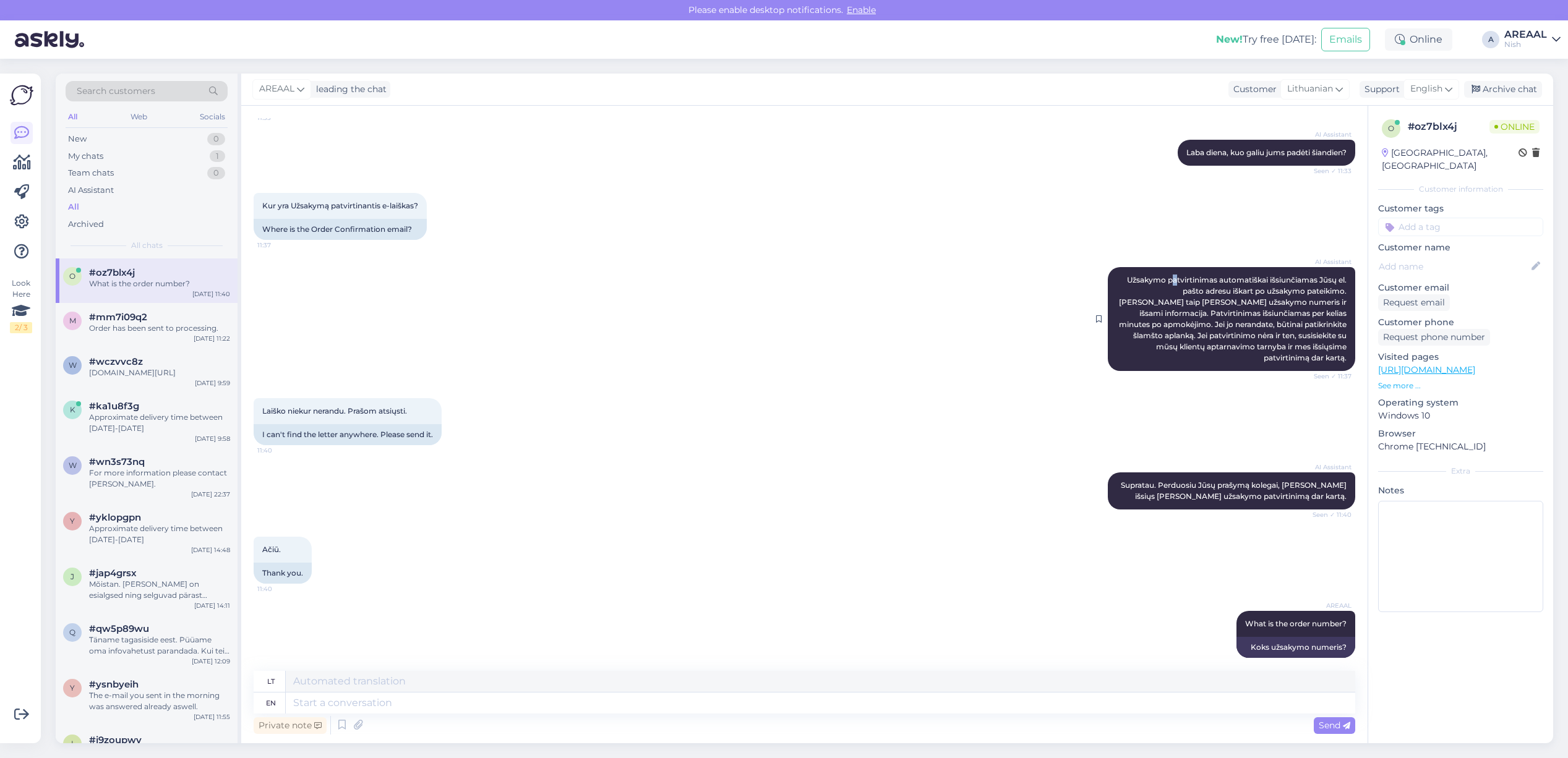
drag, startPoint x: 1160, startPoint y: 279, endPoint x: 1168, endPoint y: 273, distance: 10.0
click at [1164, 279] on span "Užsakymo patvirtinimas automatiškai išsiunčiamas Jūsų el. pašto adresu iškart p…" at bounding box center [1234, 319] width 230 height 87
click at [818, 251] on div "Kur yra Užsakymą patvirtinantis e-laiškas? 11:37 Where is the Order Confirmatio…" at bounding box center [804, 216] width 1101 height 74
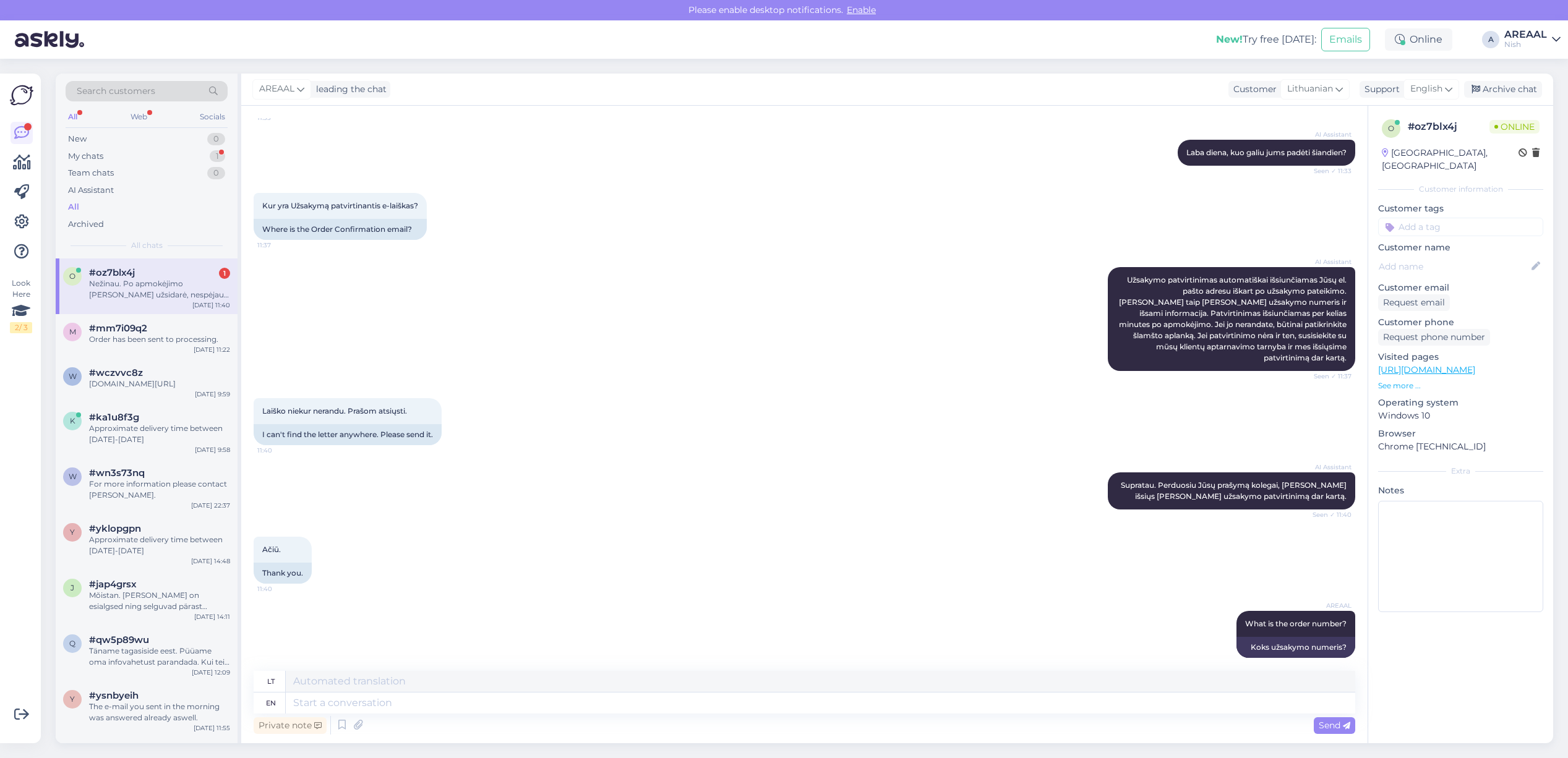
scroll to position [215, 0]
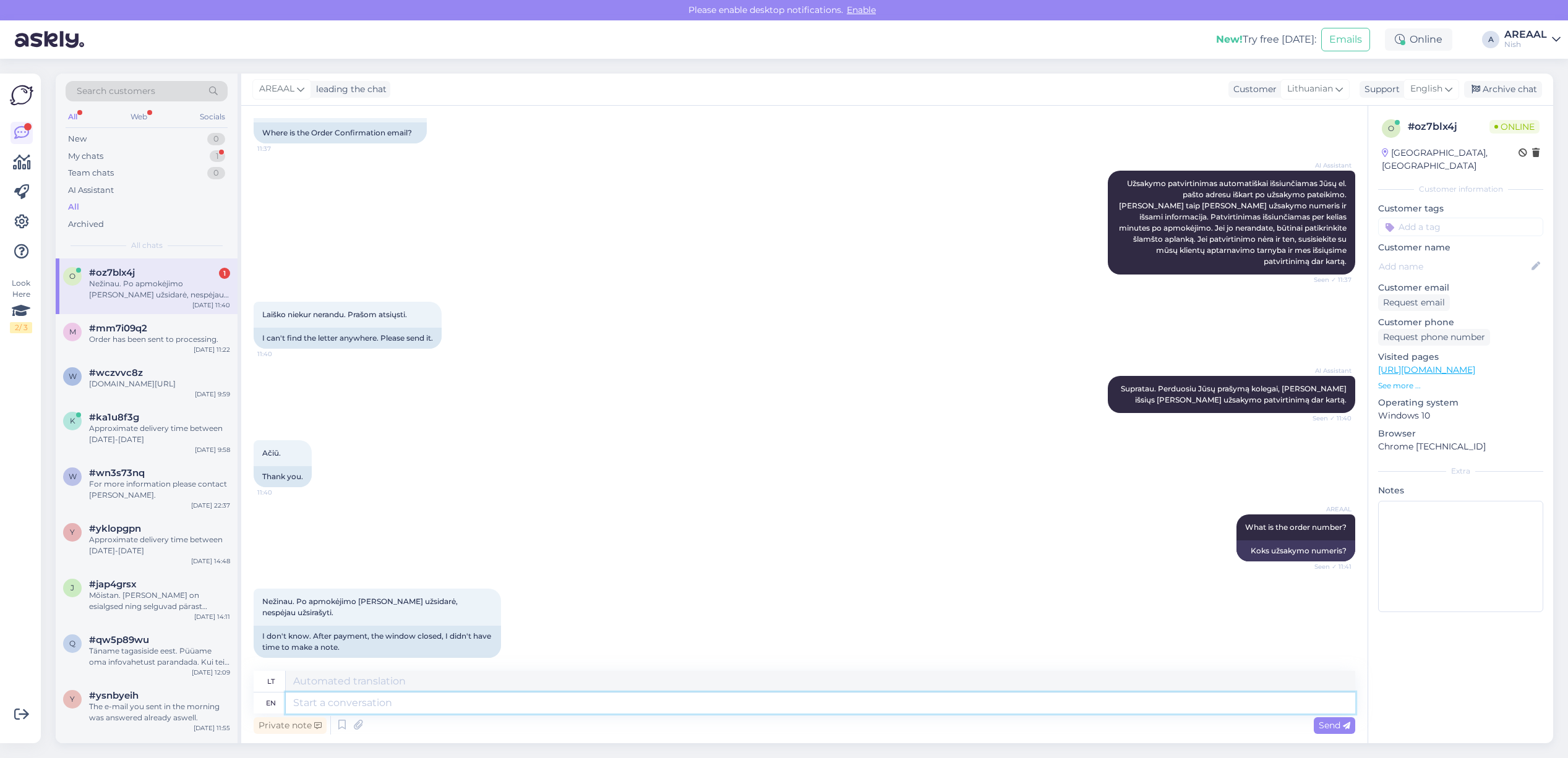
click at [549, 698] on textarea at bounding box center [820, 703] width 1070 height 21
type textarea "What"
type textarea "Kas"
type textarea "What is t"
type textarea "Kas yra"
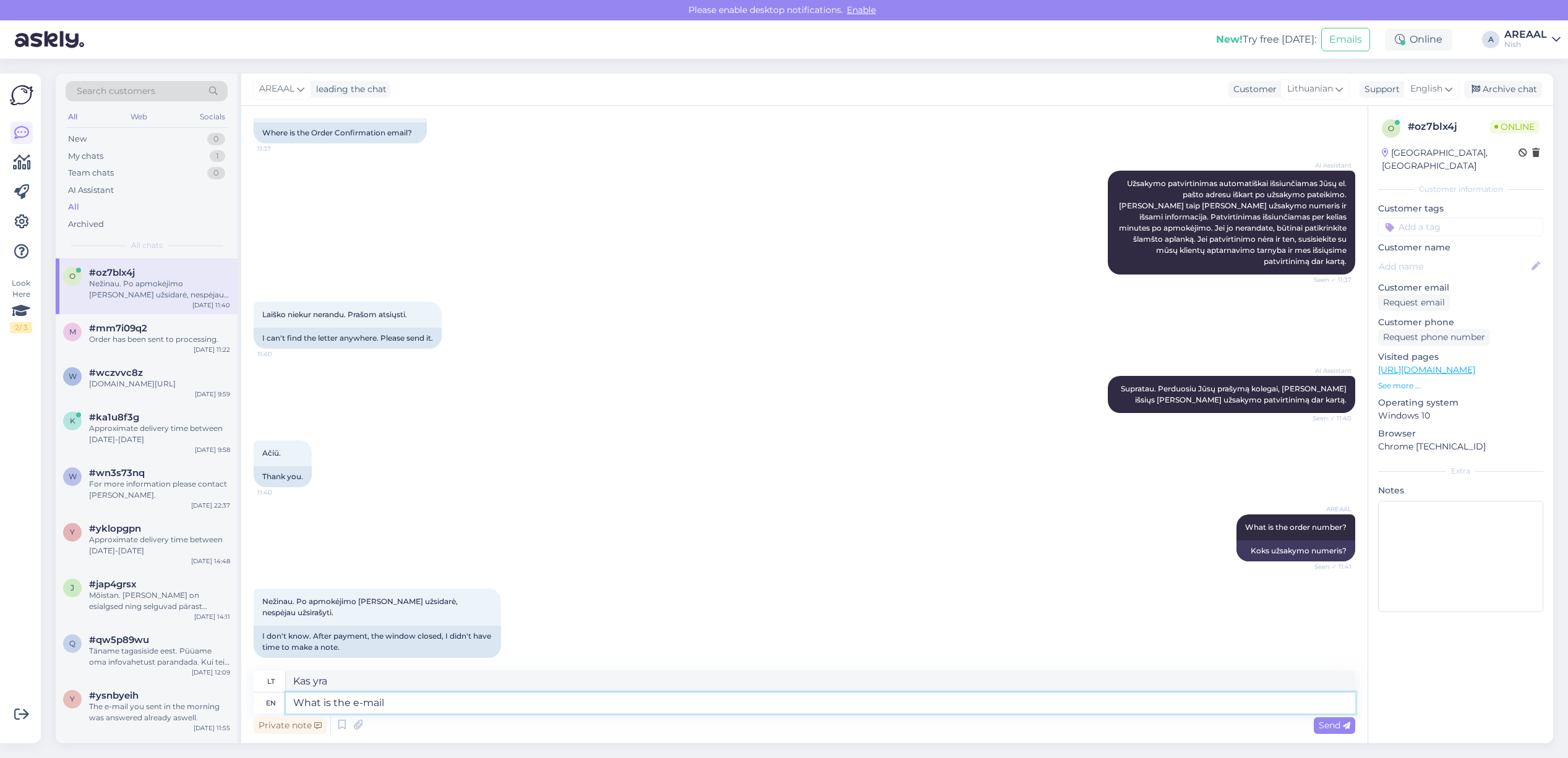
type textarea "What is the e-mail?"
type textarea "Koks yra el. pašto adresas?"
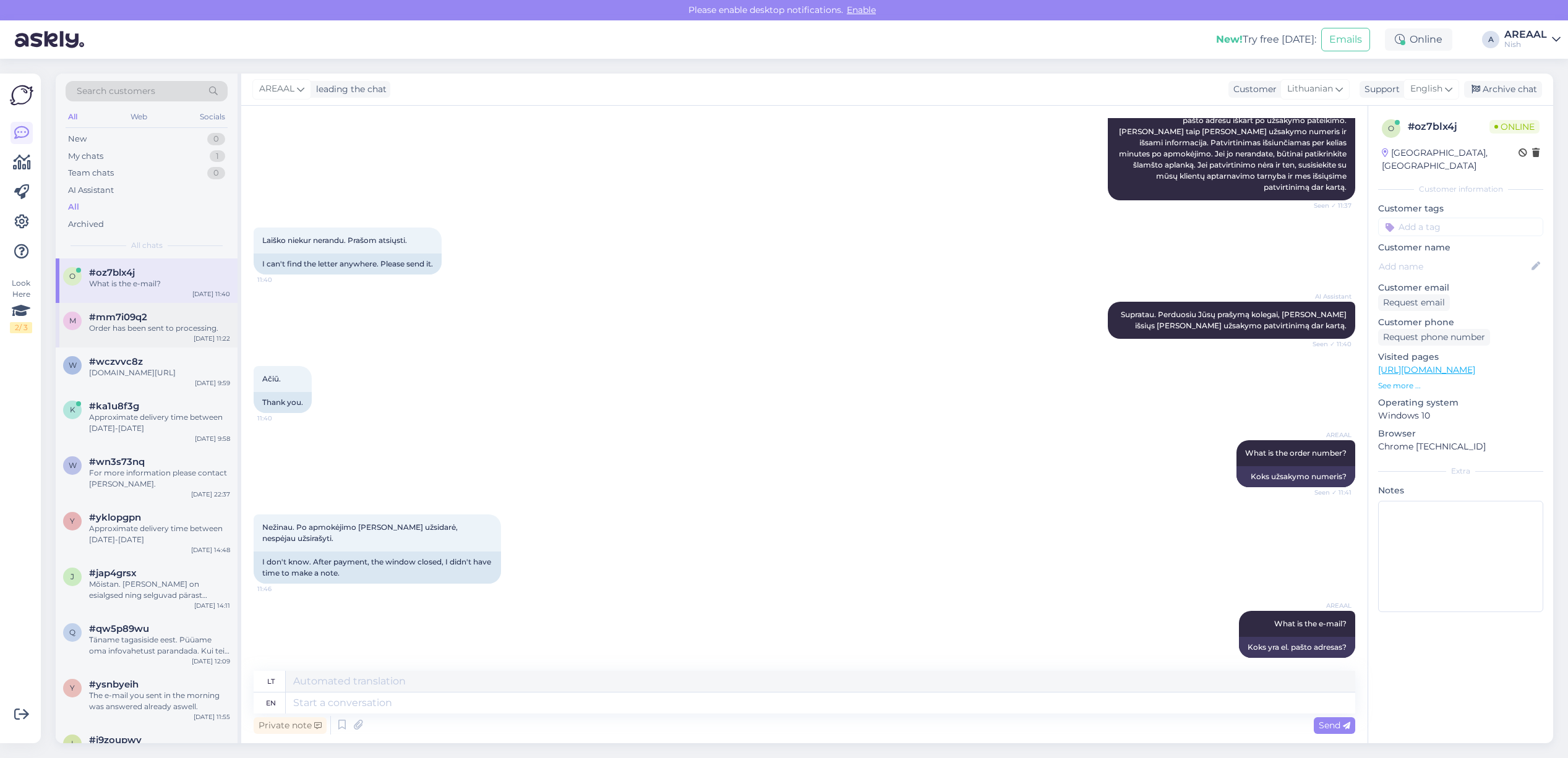
click at [172, 331] on div "Order has been sent to processing." at bounding box center [159, 328] width 141 height 11
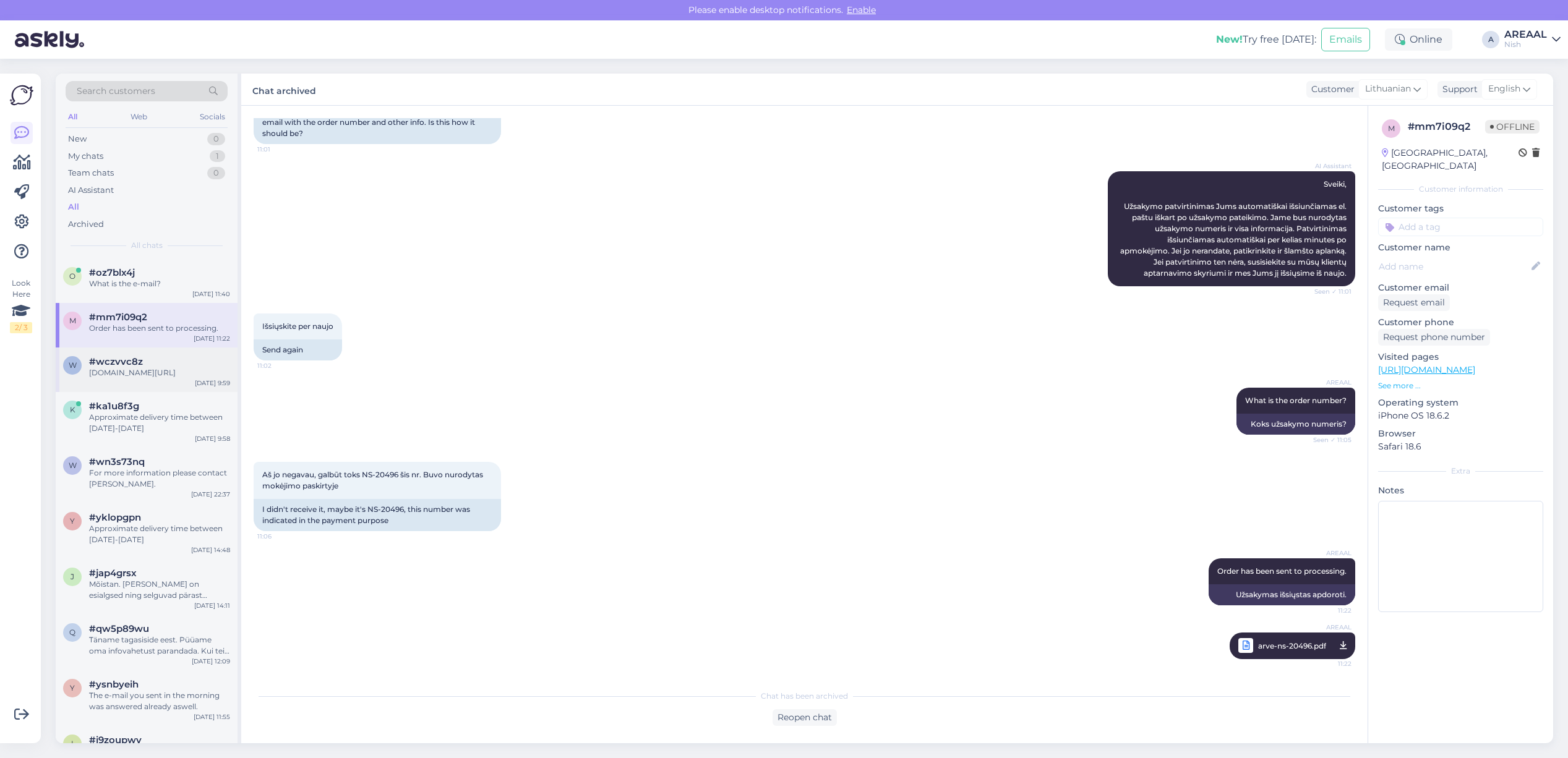
click at [170, 371] on div "posti.fi/en/tracking?lang=en#/lahetys/00664300421960006269" at bounding box center [159, 373] width 141 height 11
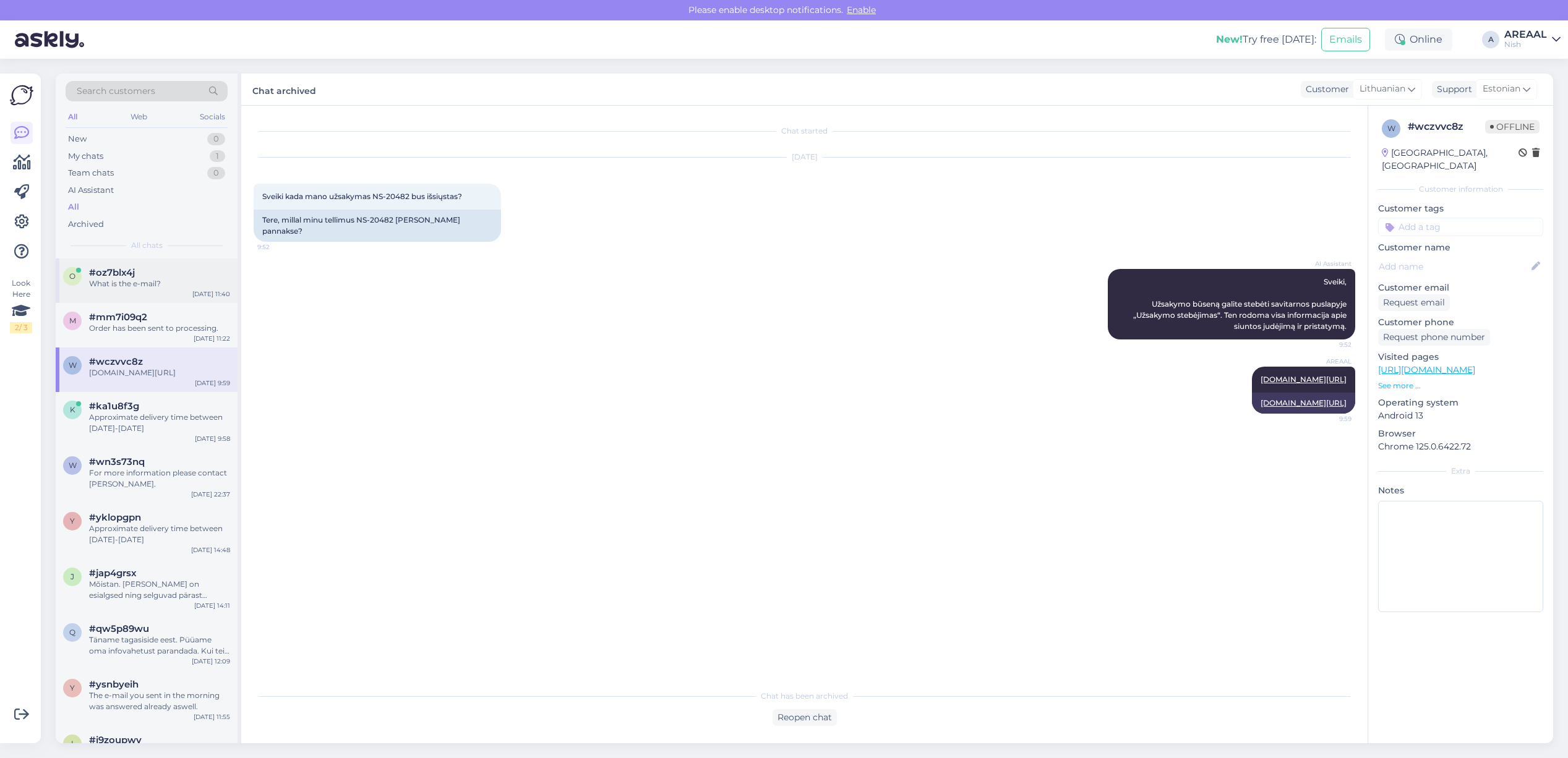
click at [118, 289] on div "o #oz7blx4j What is the e-mail? Sep 18 11:40" at bounding box center [146, 280] width 182 height 45
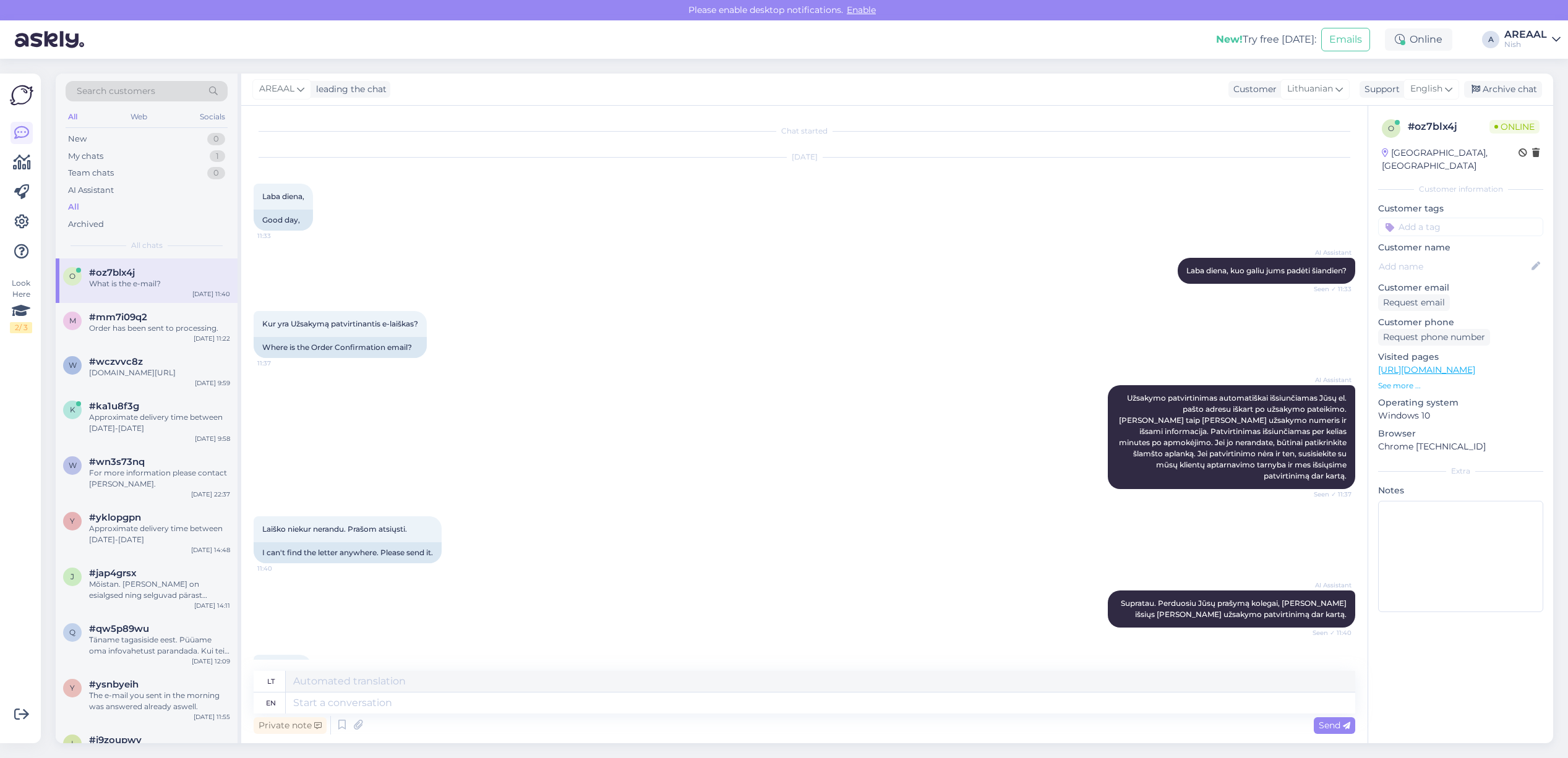
scroll to position [289, 0]
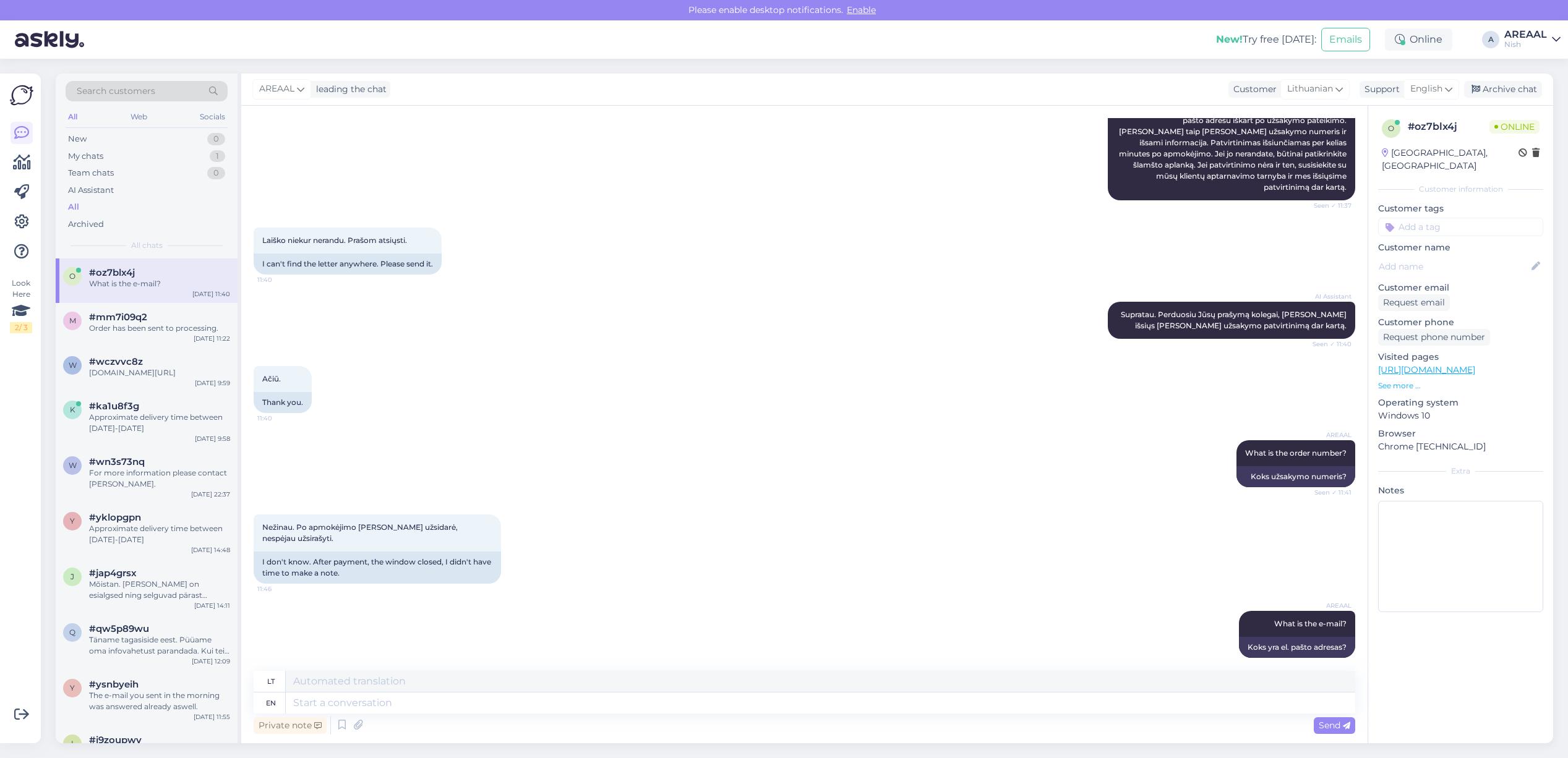
click at [1534, 41] on div "Nish" at bounding box center [1526, 44] width 42 height 10
click at [1535, 69] on button "Open" at bounding box center [1534, 69] width 34 height 19
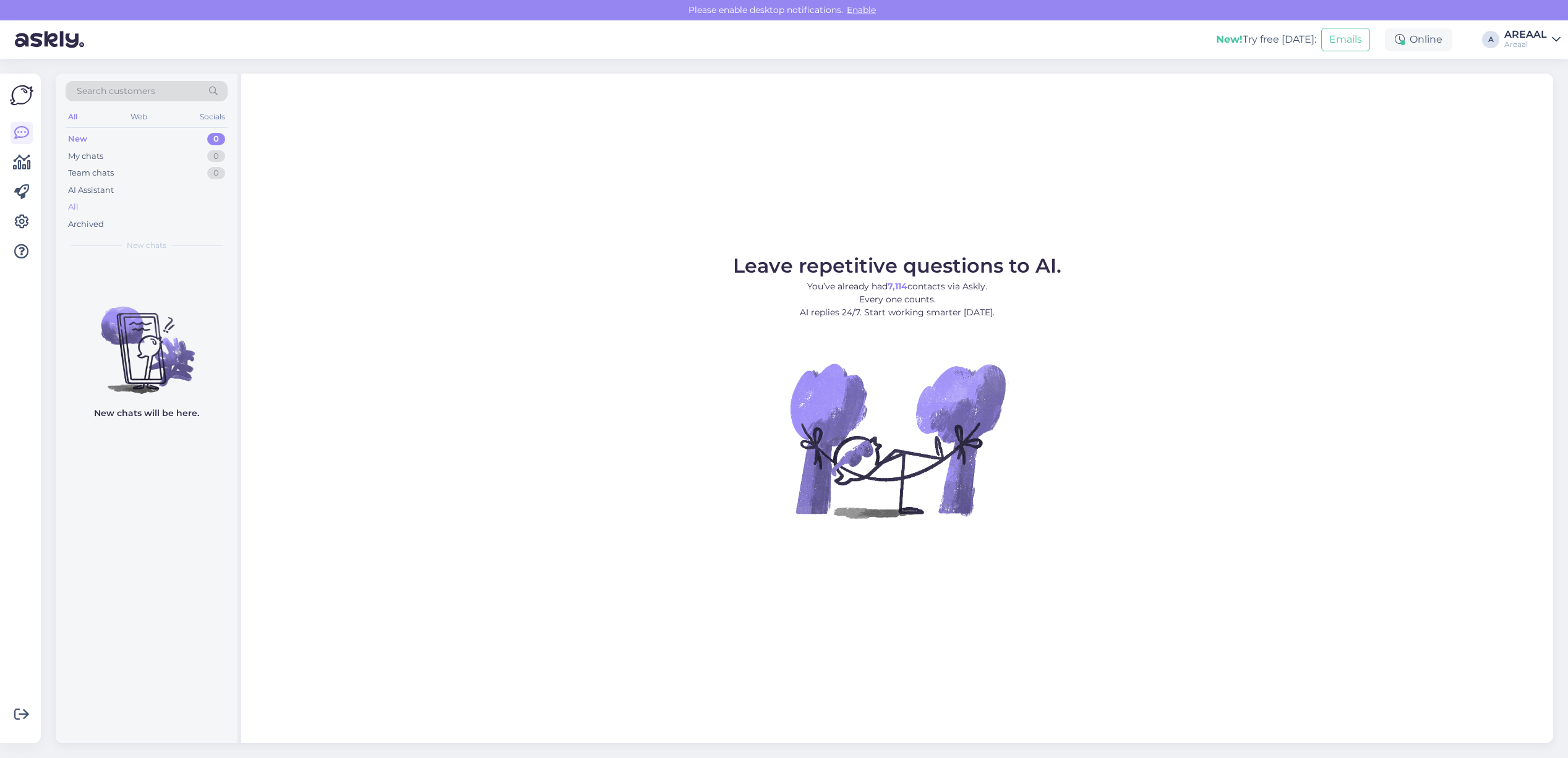
click at [150, 202] on div "All" at bounding box center [146, 207] width 162 height 17
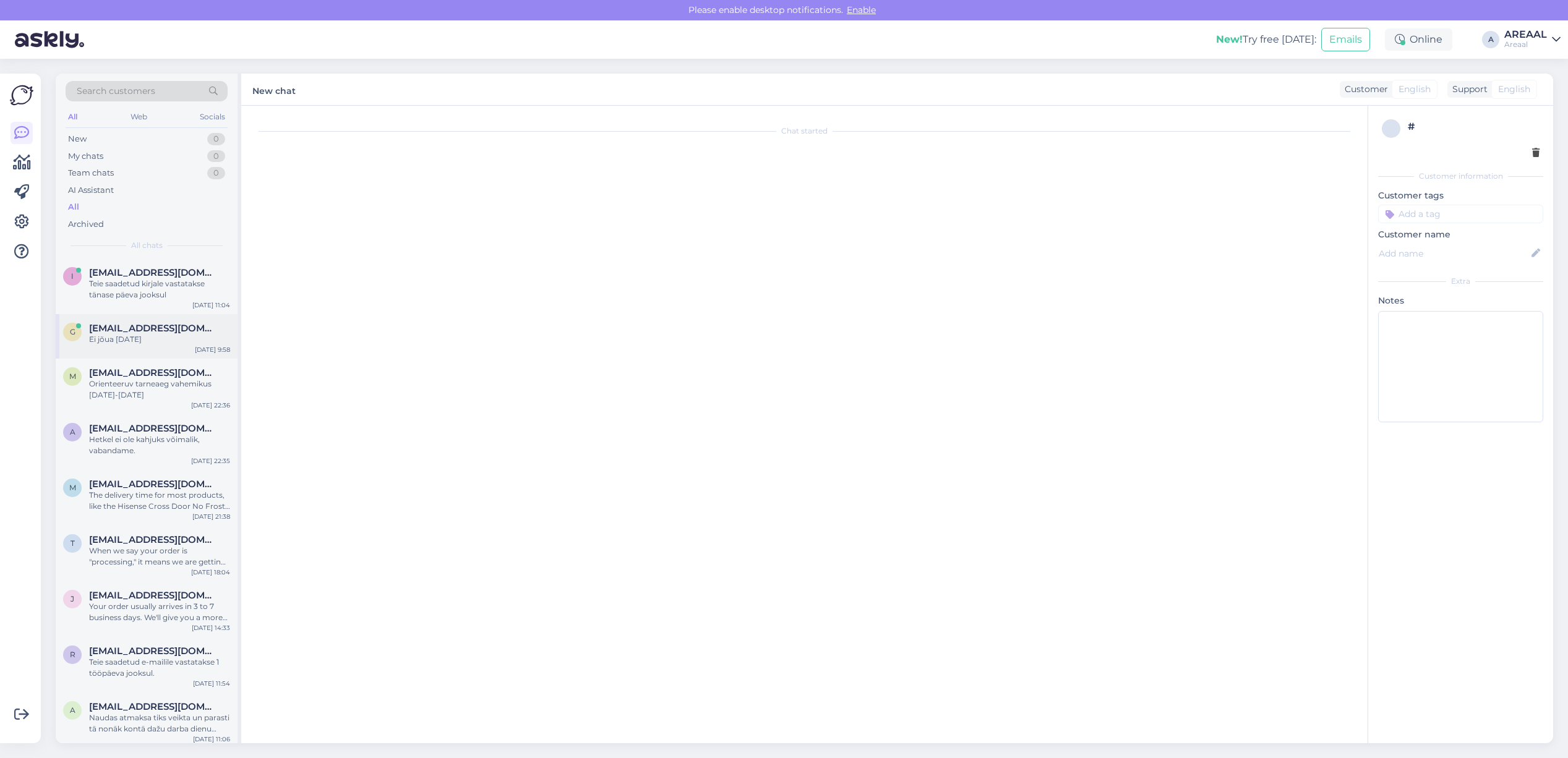
click at [159, 326] on span "[EMAIL_ADDRESS][DOMAIN_NAME]" at bounding box center [153, 328] width 128 height 11
click at [168, 413] on div "M Minipicto9@gmail.com Orienteeruv tarneaeg vahemikus 20-27 september Sep 17 22…" at bounding box center [146, 386] width 182 height 56
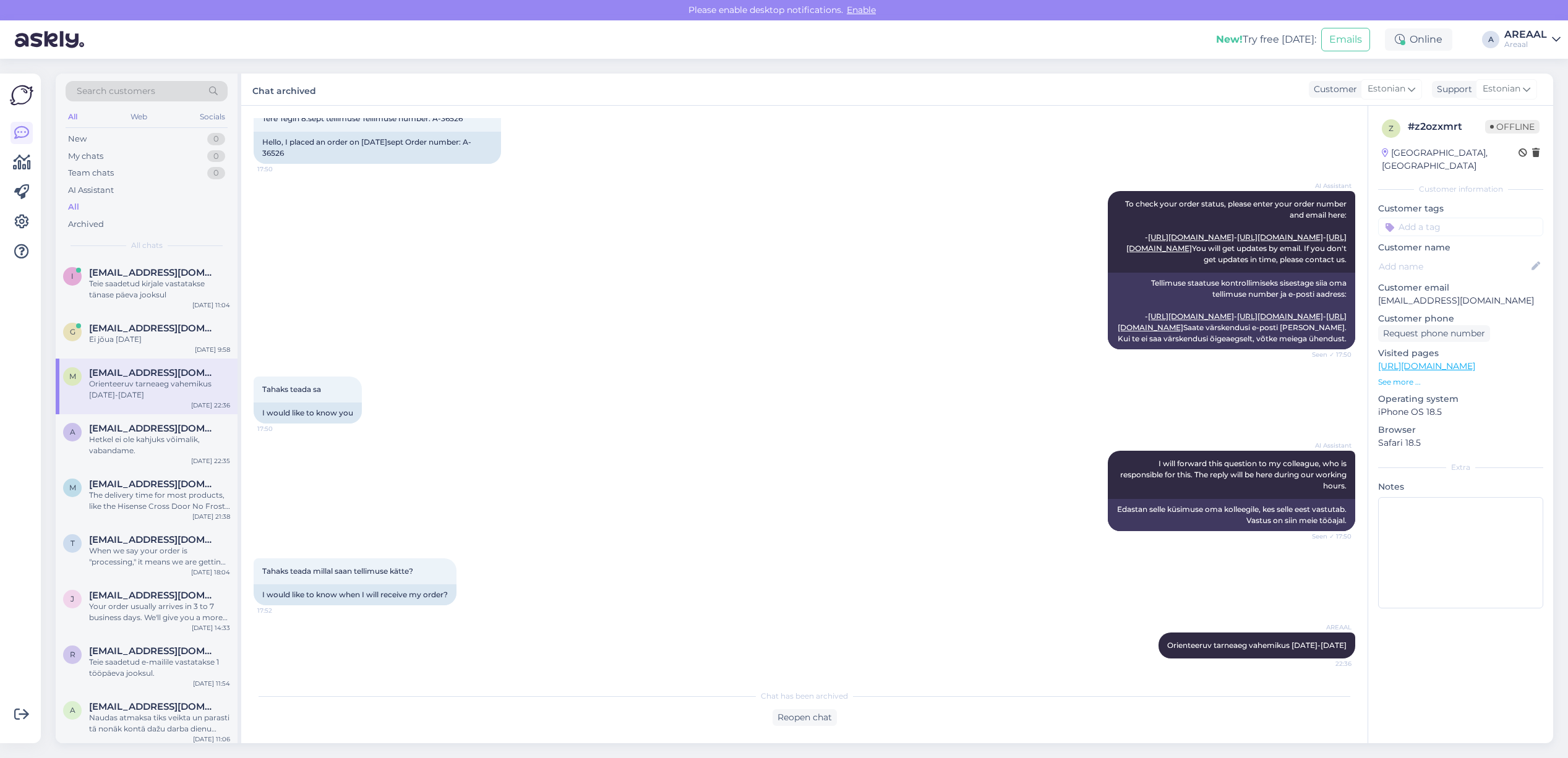
click at [114, 200] on div "All" at bounding box center [146, 207] width 162 height 17
click at [1524, 41] on div "Areaal" at bounding box center [1526, 44] width 42 height 10
click at [1538, 97] on button "Open" at bounding box center [1534, 95] width 34 height 19
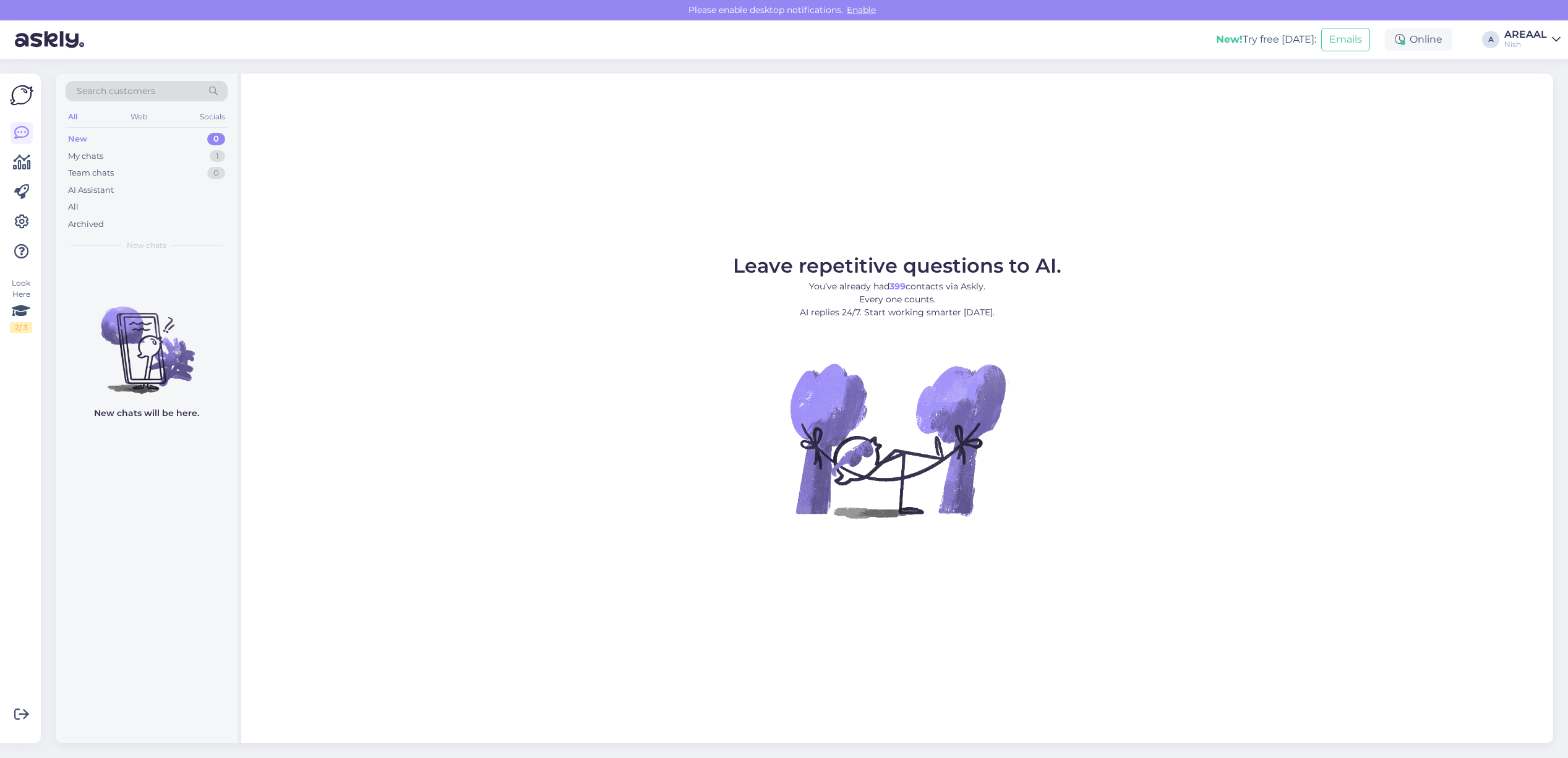
click at [1089, 276] on figure "Leave repetitive questions to AI. You’ve already had 399 contacts via Askly. Ev…" at bounding box center [897, 404] width 1289 height 296
click at [214, 169] on div "0" at bounding box center [217, 172] width 18 height 12
click at [214, 159] on div "1" at bounding box center [217, 156] width 16 height 12
click at [174, 300] on div "o #oz7blx4j 1 kgbventure005@gmail.com Sep 18 11:47" at bounding box center [146, 280] width 182 height 45
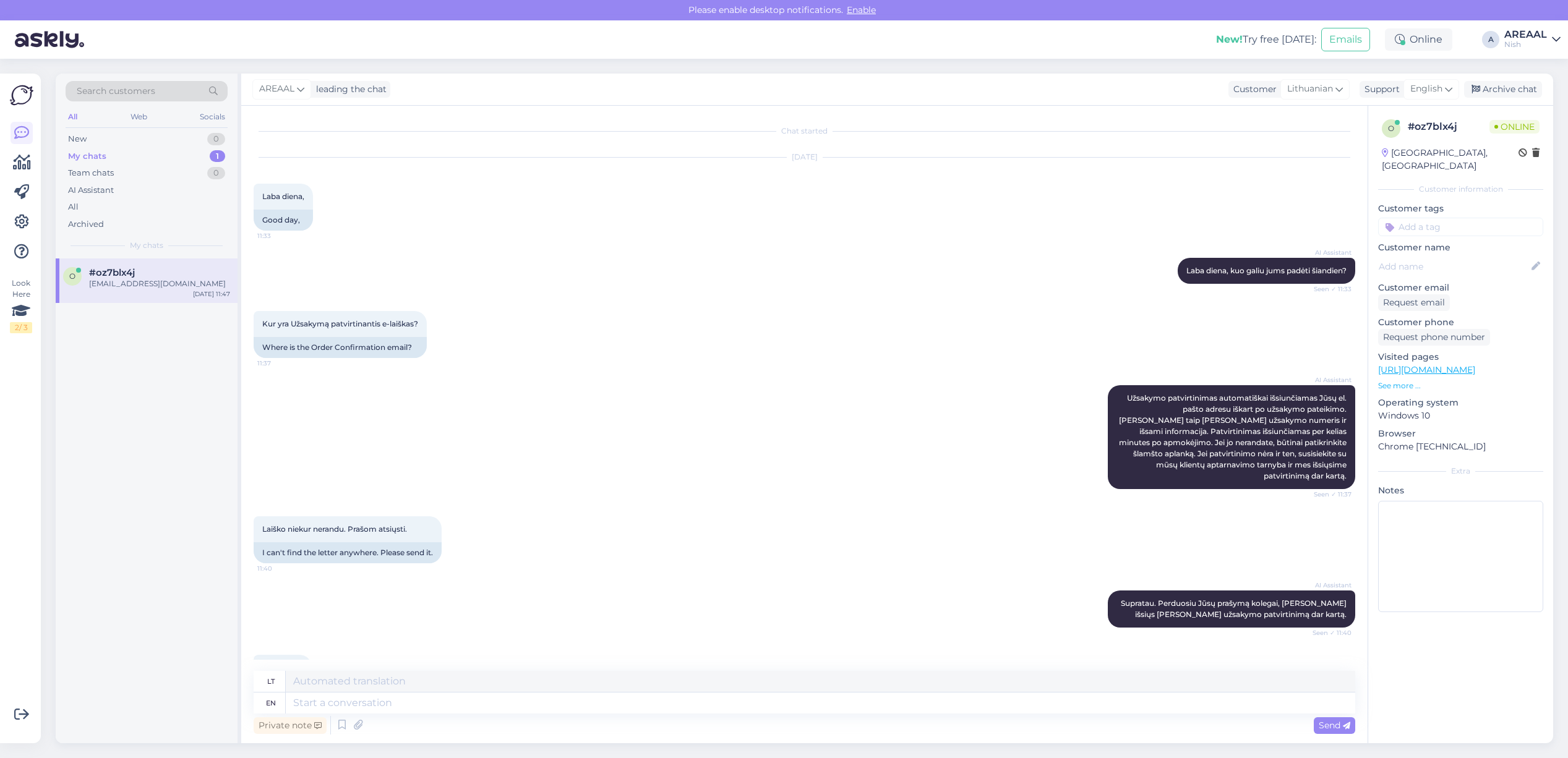
scroll to position [363, 0]
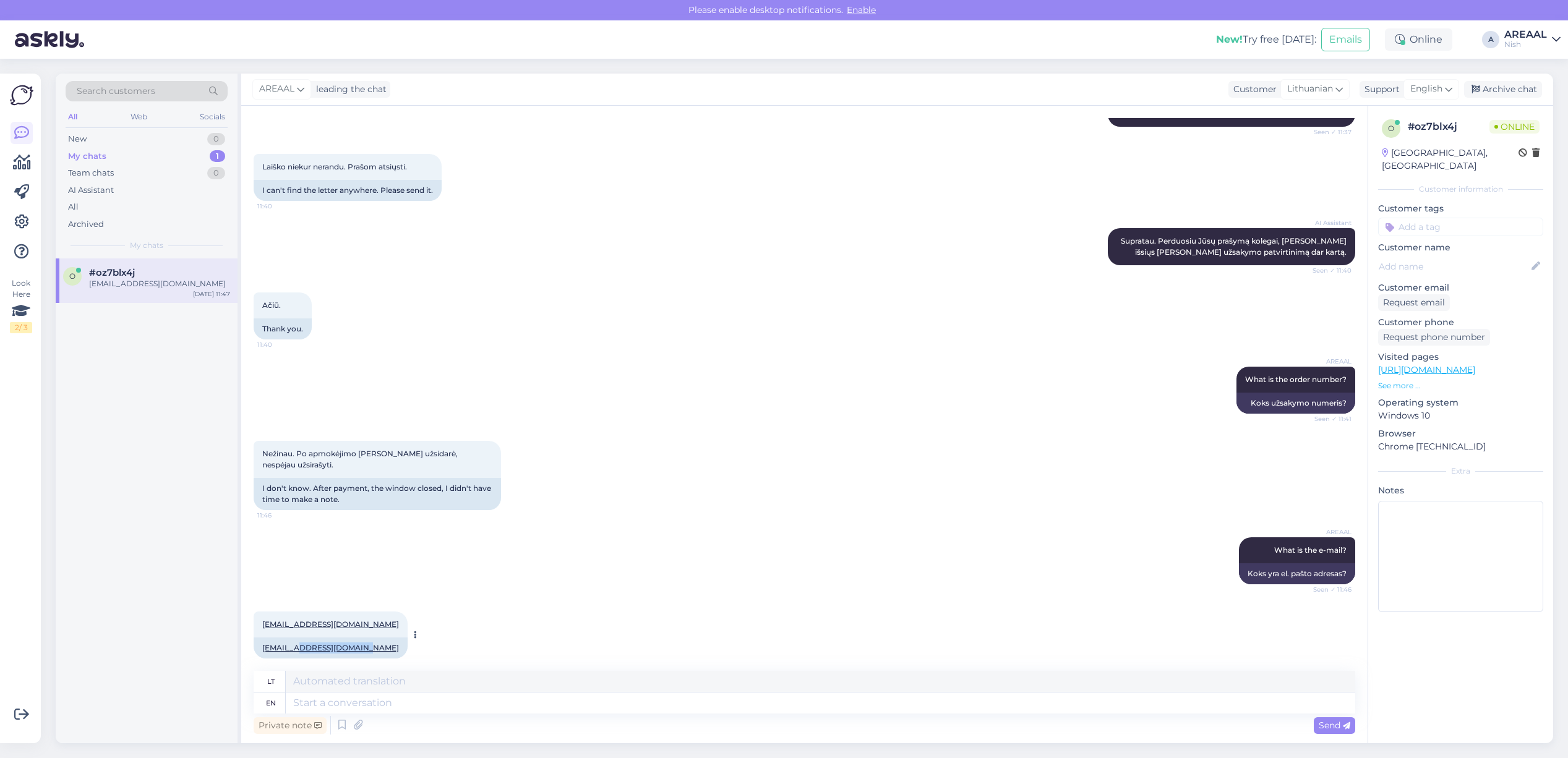
copy link "re005@gmail.com"
copy link "[EMAIL_ADDRESS][DOMAIN_NAME]"
drag, startPoint x: 373, startPoint y: 634, endPoint x: 254, endPoint y: 640, distance: 119.2
click at [254, 640] on div "[EMAIL_ADDRESS][DOMAIN_NAME]" at bounding box center [330, 649] width 154 height 21
click at [700, 368] on div "AREAAL What is the order number? Seen ✓ 11:41 Koks užsakymo numeris?" at bounding box center [804, 390] width 1101 height 74
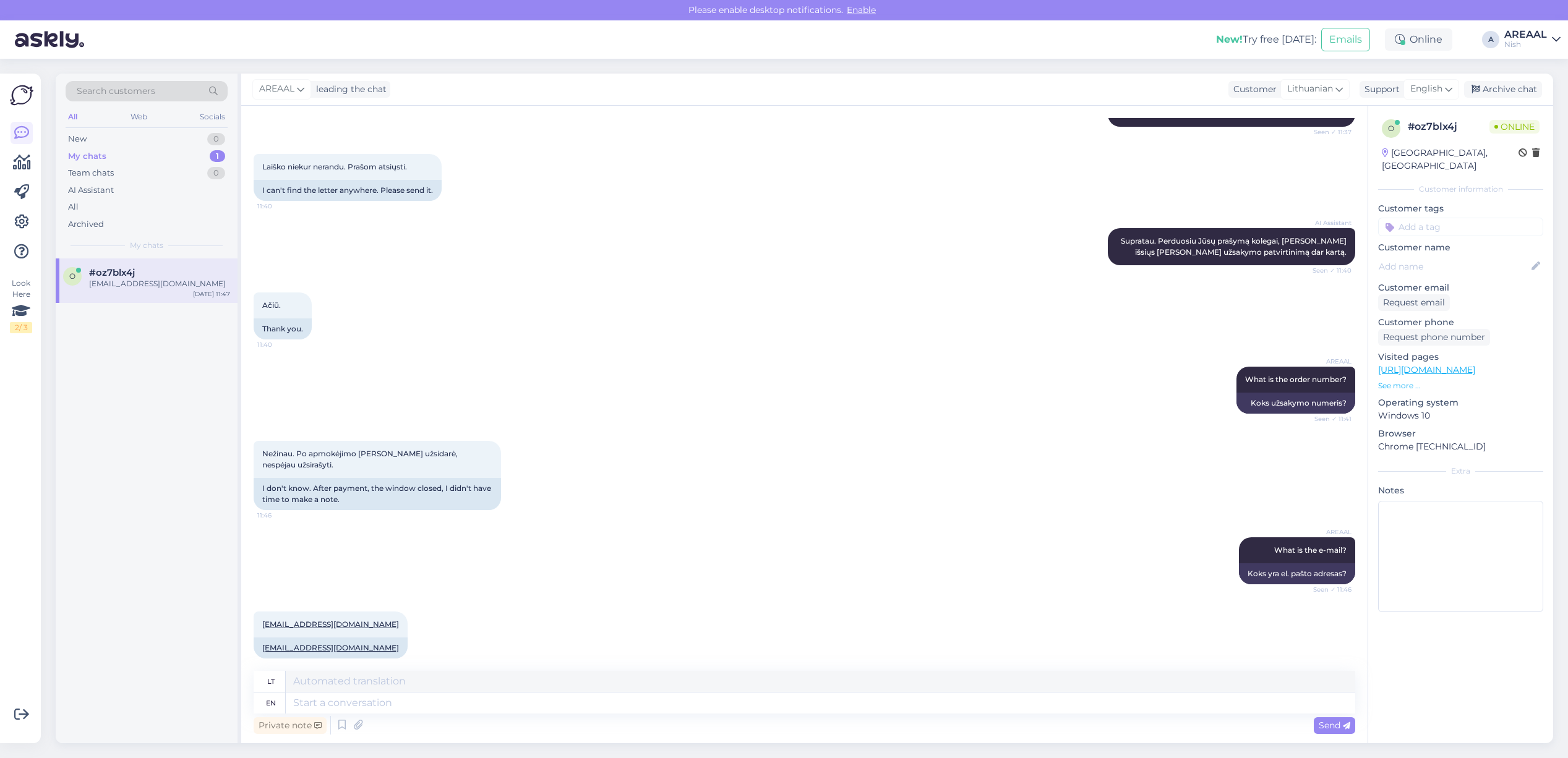
drag, startPoint x: 490, startPoint y: 602, endPoint x: 487, endPoint y: 622, distance: 20.2
click at [490, 602] on div "kgbventure005@gmail.com 11:47 kgbventure005@gmail.com" at bounding box center [804, 635] width 1101 height 74
click at [351, 719] on icon at bounding box center [358, 725] width 17 height 19
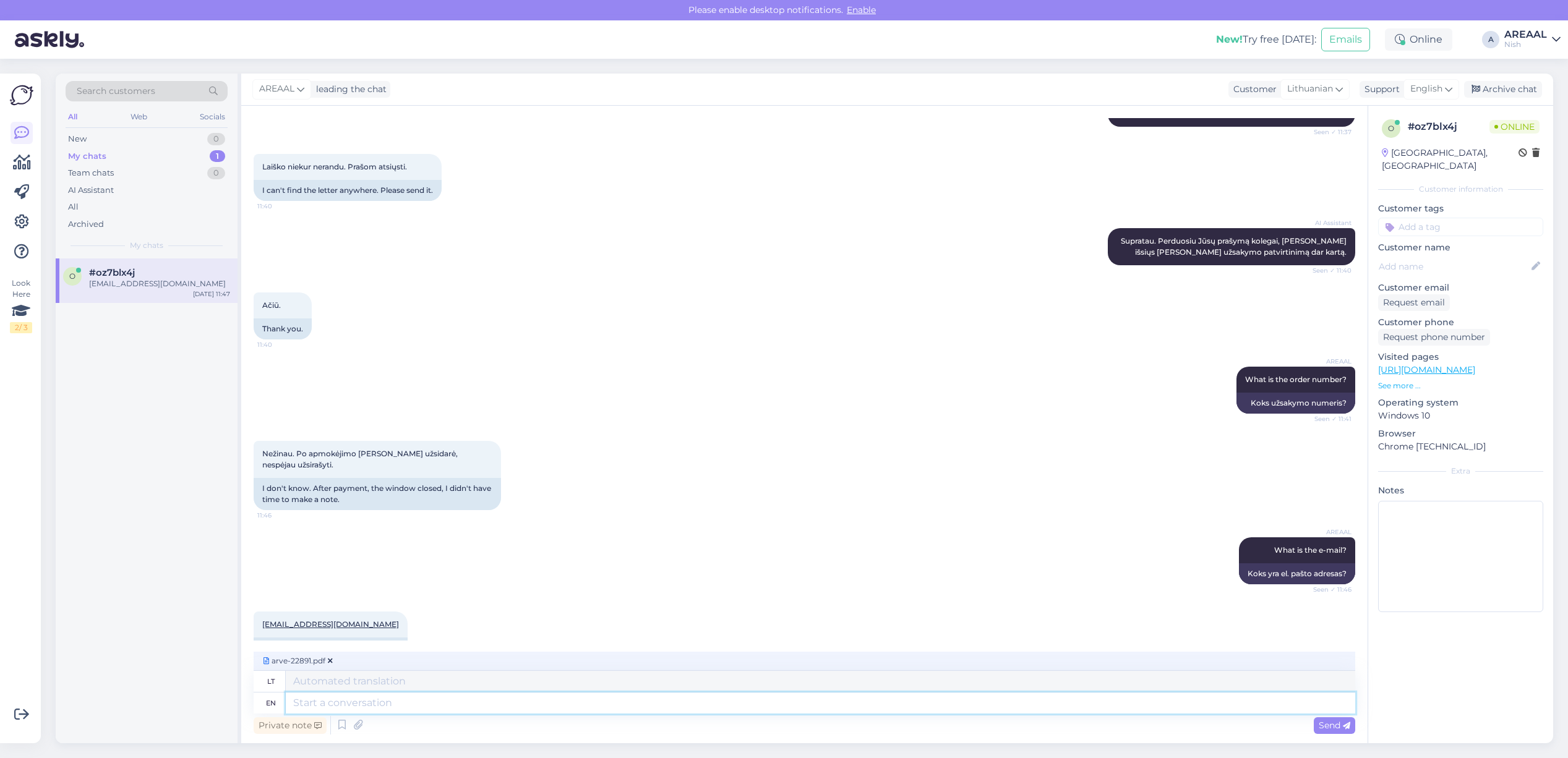
click at [541, 693] on textarea at bounding box center [820, 703] width 1070 height 21
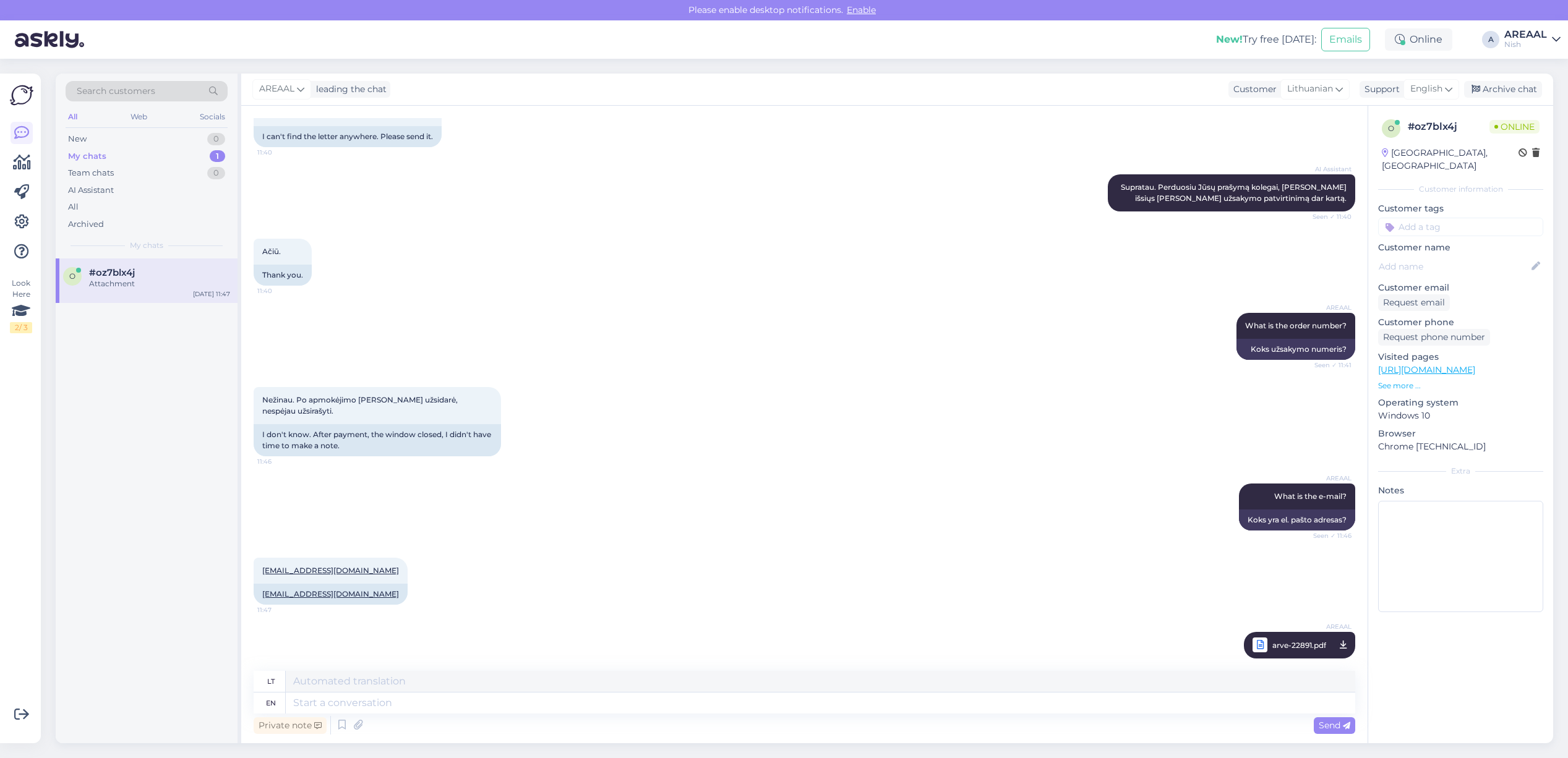
click at [741, 490] on div "AREAAL What is the e-mail? Seen ✓ 11:46 Koks yra el. pašto adresas?" at bounding box center [804, 506] width 1101 height 74
click at [1529, 39] on div "Nish" at bounding box center [1526, 44] width 42 height 10
click at [1531, 75] on button "Open" at bounding box center [1534, 69] width 34 height 19
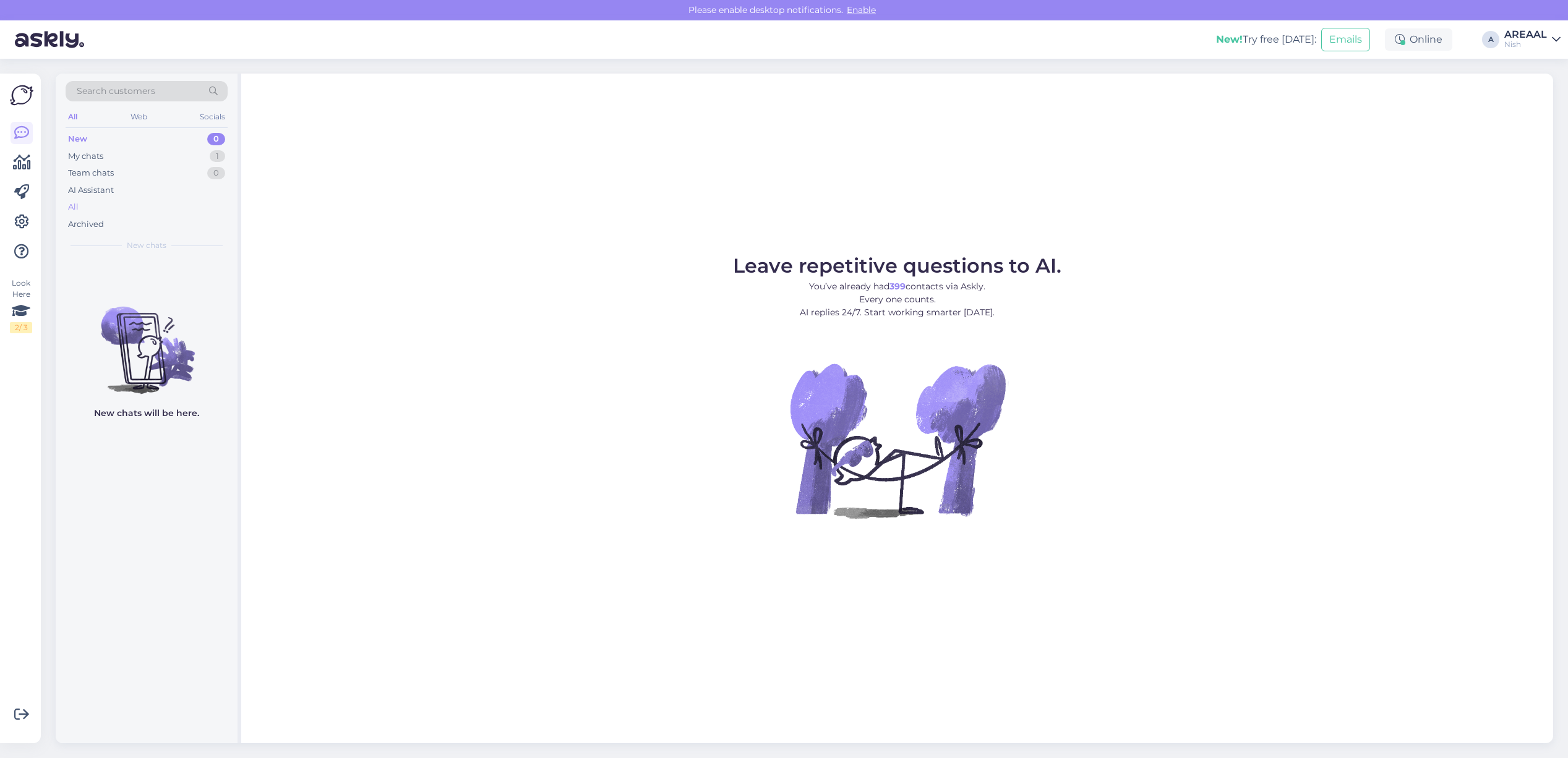
click at [131, 212] on div "All" at bounding box center [146, 207] width 162 height 17
click at [141, 208] on div "All" at bounding box center [146, 207] width 162 height 17
click at [1520, 39] on div "Areaal" at bounding box center [1526, 44] width 42 height 10
click at [1528, 132] on button "Open" at bounding box center [1534, 122] width 34 height 19
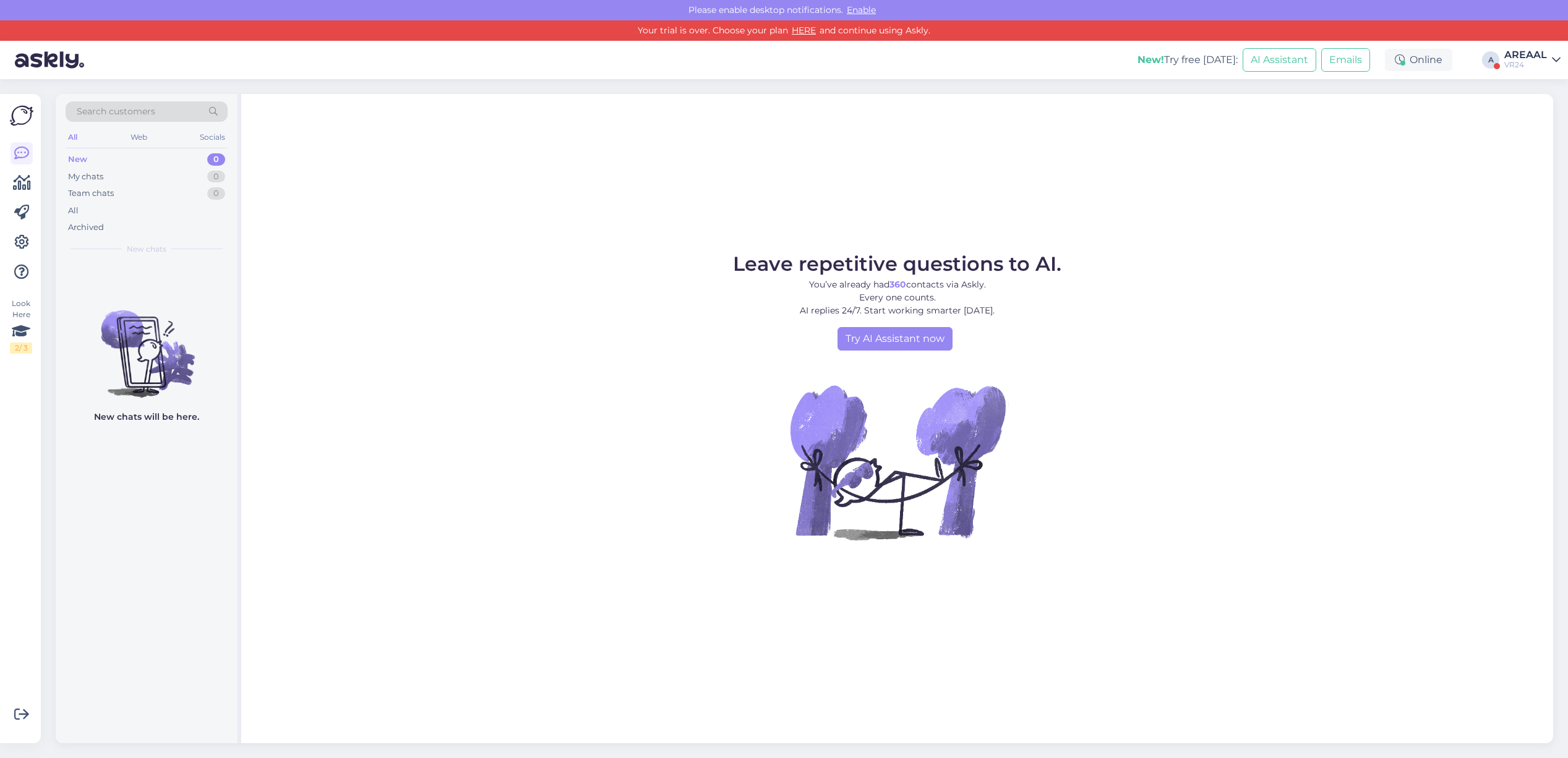
click at [1507, 60] on div "VR24" at bounding box center [1526, 65] width 42 height 10
click at [1523, 118] on button "Open" at bounding box center [1534, 115] width 34 height 19
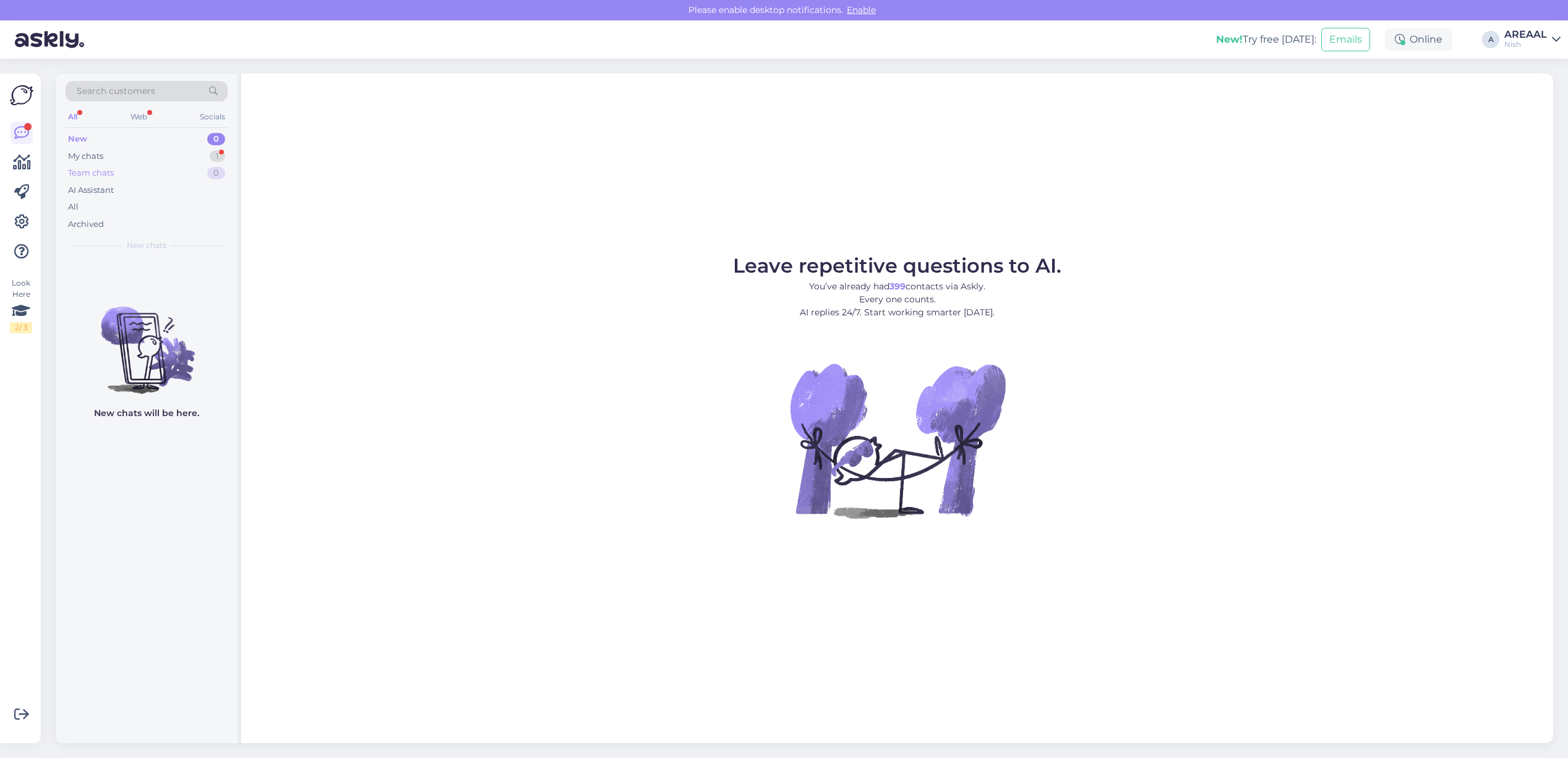
click at [221, 165] on div "Team chats 0" at bounding box center [146, 172] width 162 height 17
click at [221, 158] on div "1" at bounding box center [217, 156] width 16 height 12
click at [184, 269] on div "#oz7blx4j 1" at bounding box center [159, 273] width 141 height 11
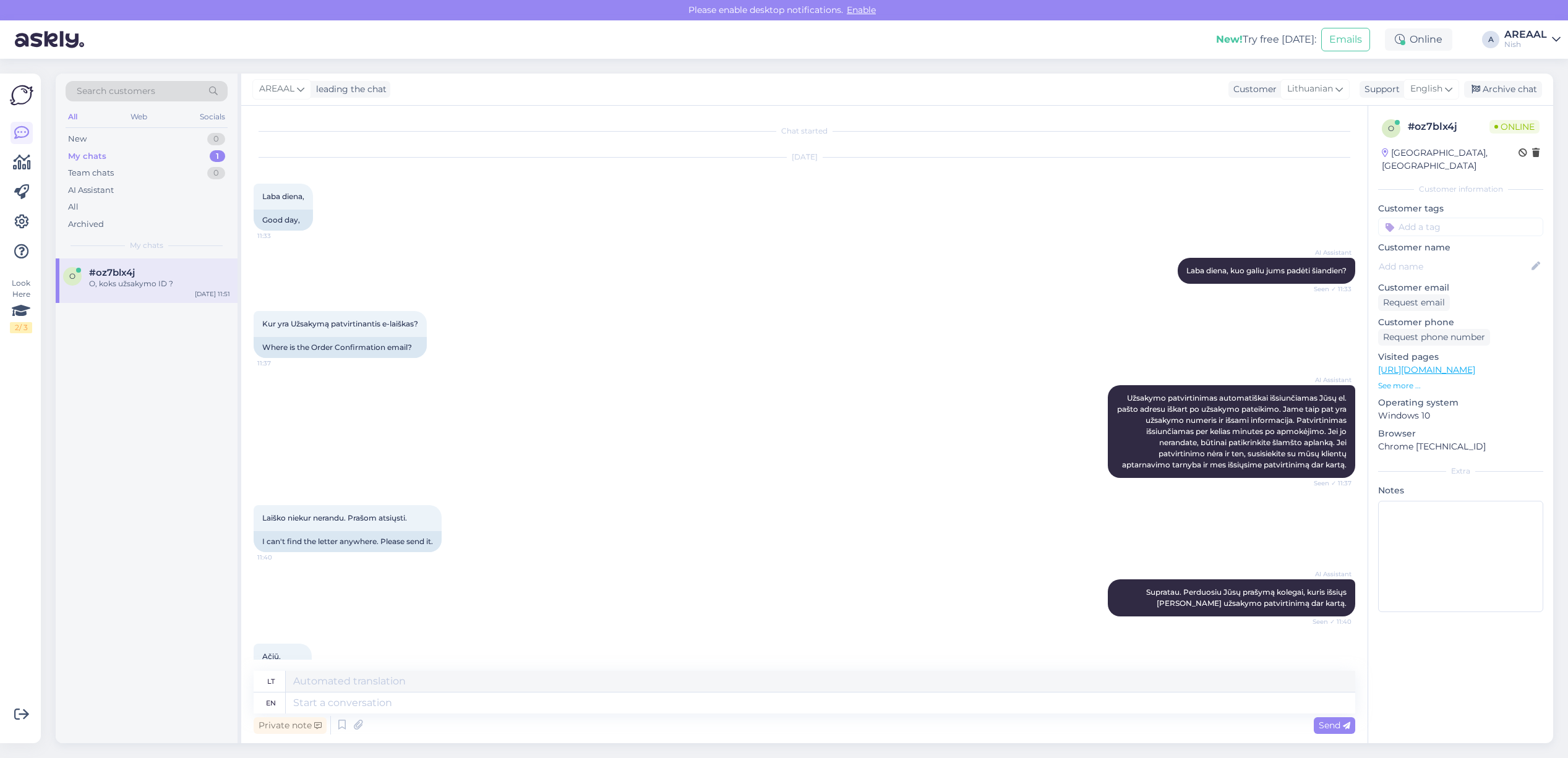
scroll to position [490, 0]
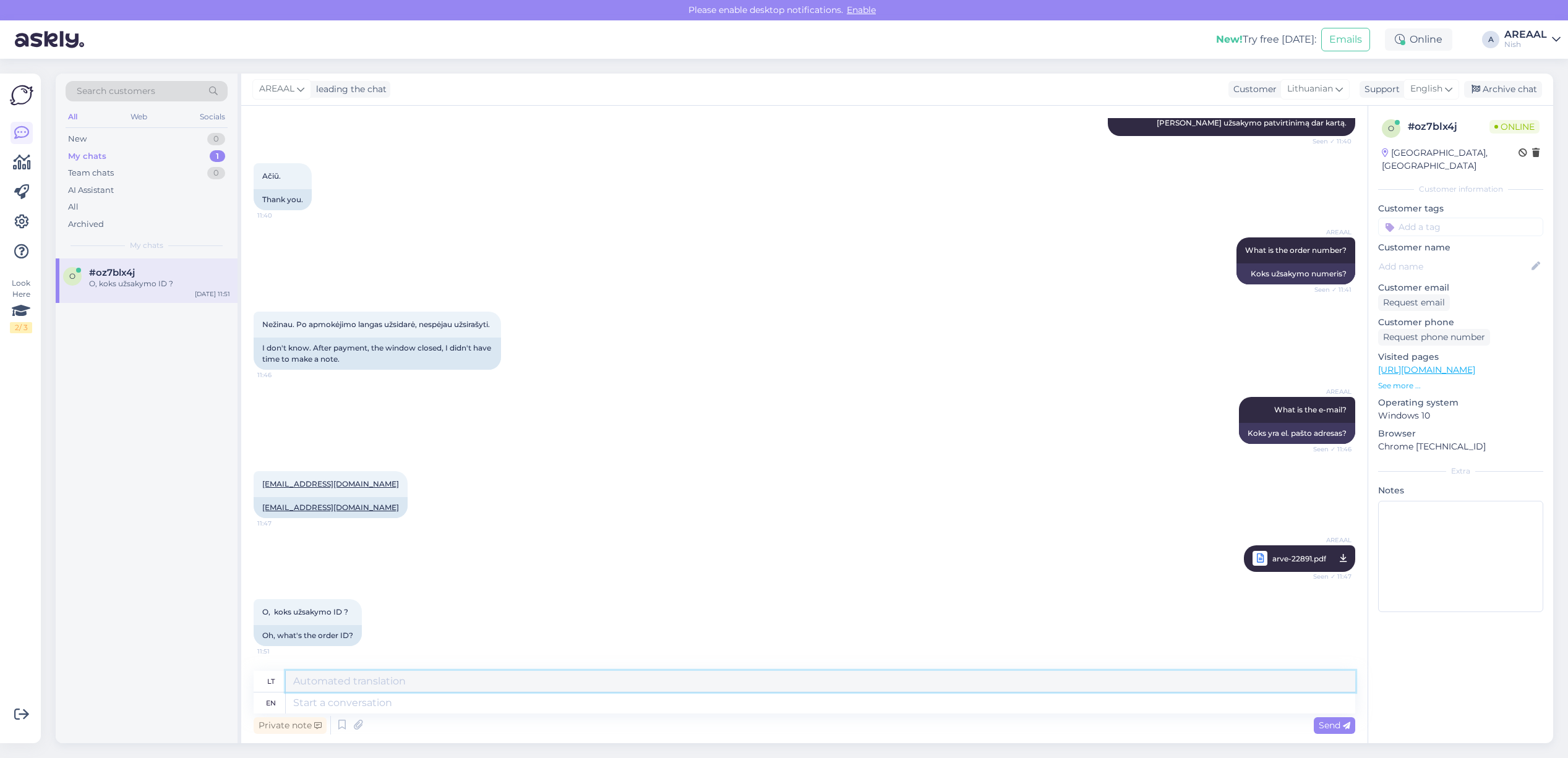
drag, startPoint x: 1205, startPoint y: 694, endPoint x: 1206, endPoint y: 708, distance: 14.0
click at [1205, 698] on div "lt en" at bounding box center [804, 692] width 1101 height 42
click at [1206, 708] on textarea at bounding box center [820, 703] width 1070 height 21
type textarea "22891"
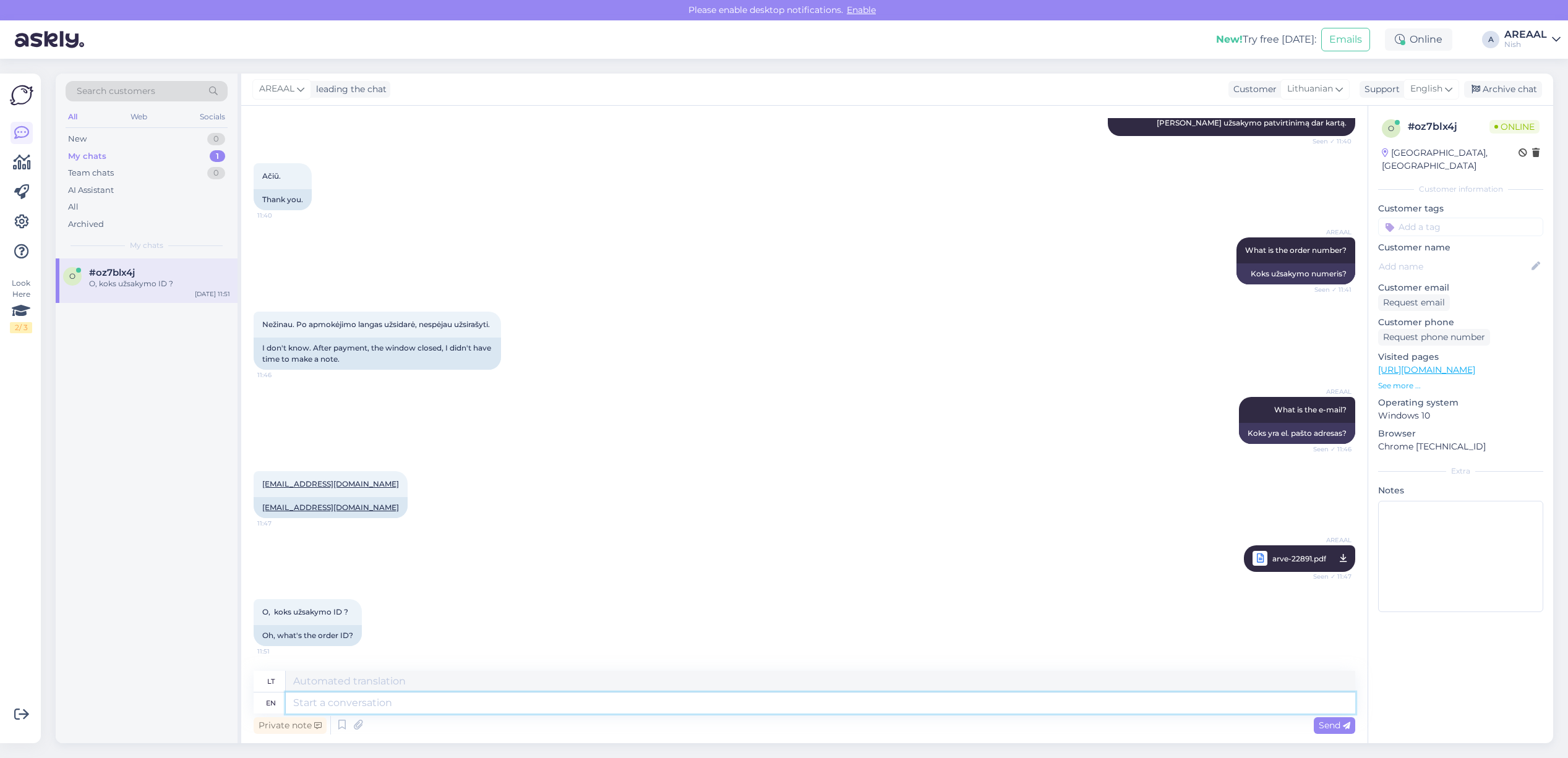
scroll to position [564, 0]
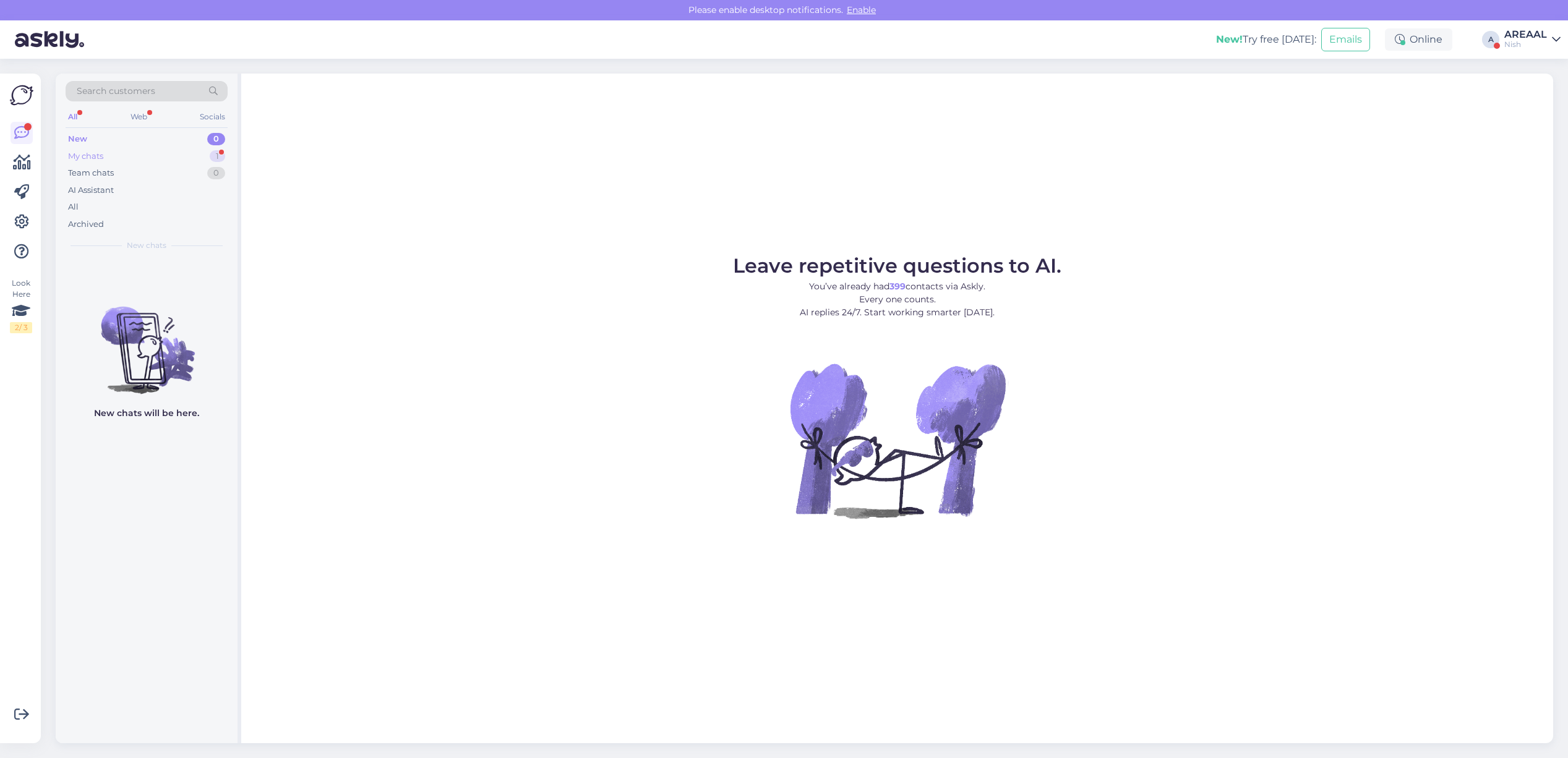
click at [182, 158] on div "My chats 1" at bounding box center [146, 156] width 162 height 17
click at [172, 264] on div "o #oz7blx4j 1 Ačiū. [DATE] 11:55" at bounding box center [146, 280] width 182 height 45
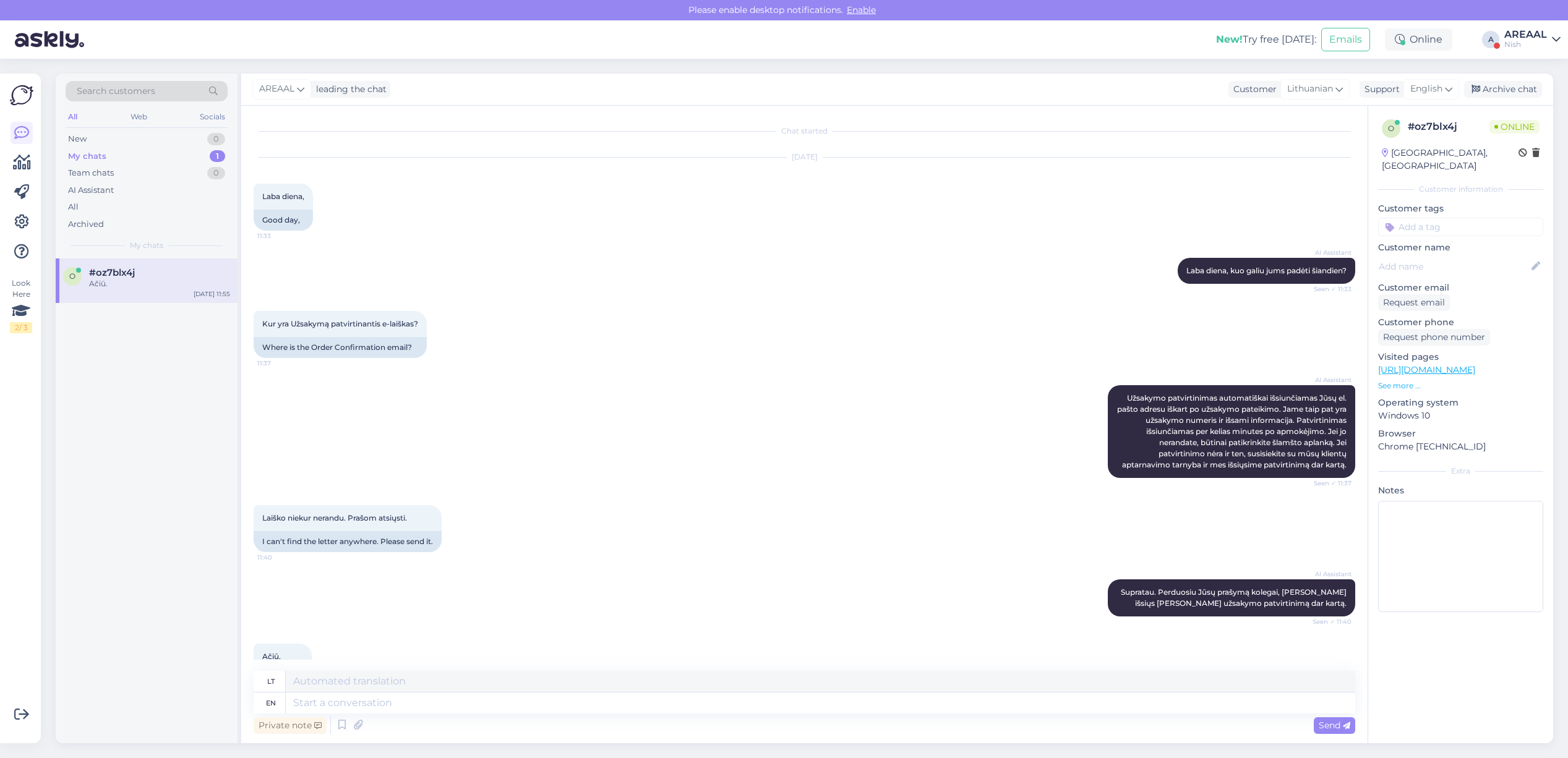
scroll to position [639, 0]
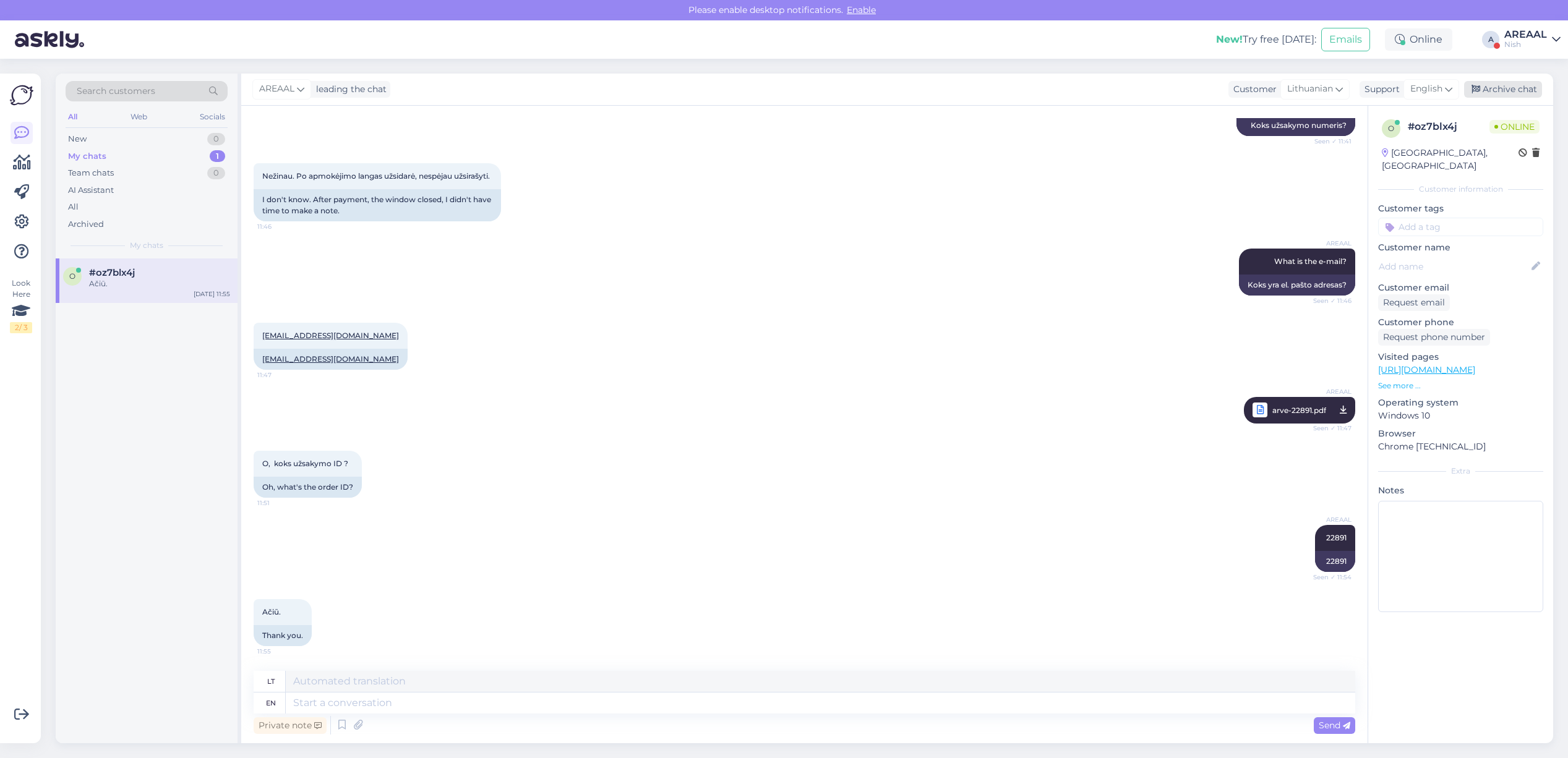
click at [1523, 87] on div "Archive chat" at bounding box center [1503, 89] width 78 height 16
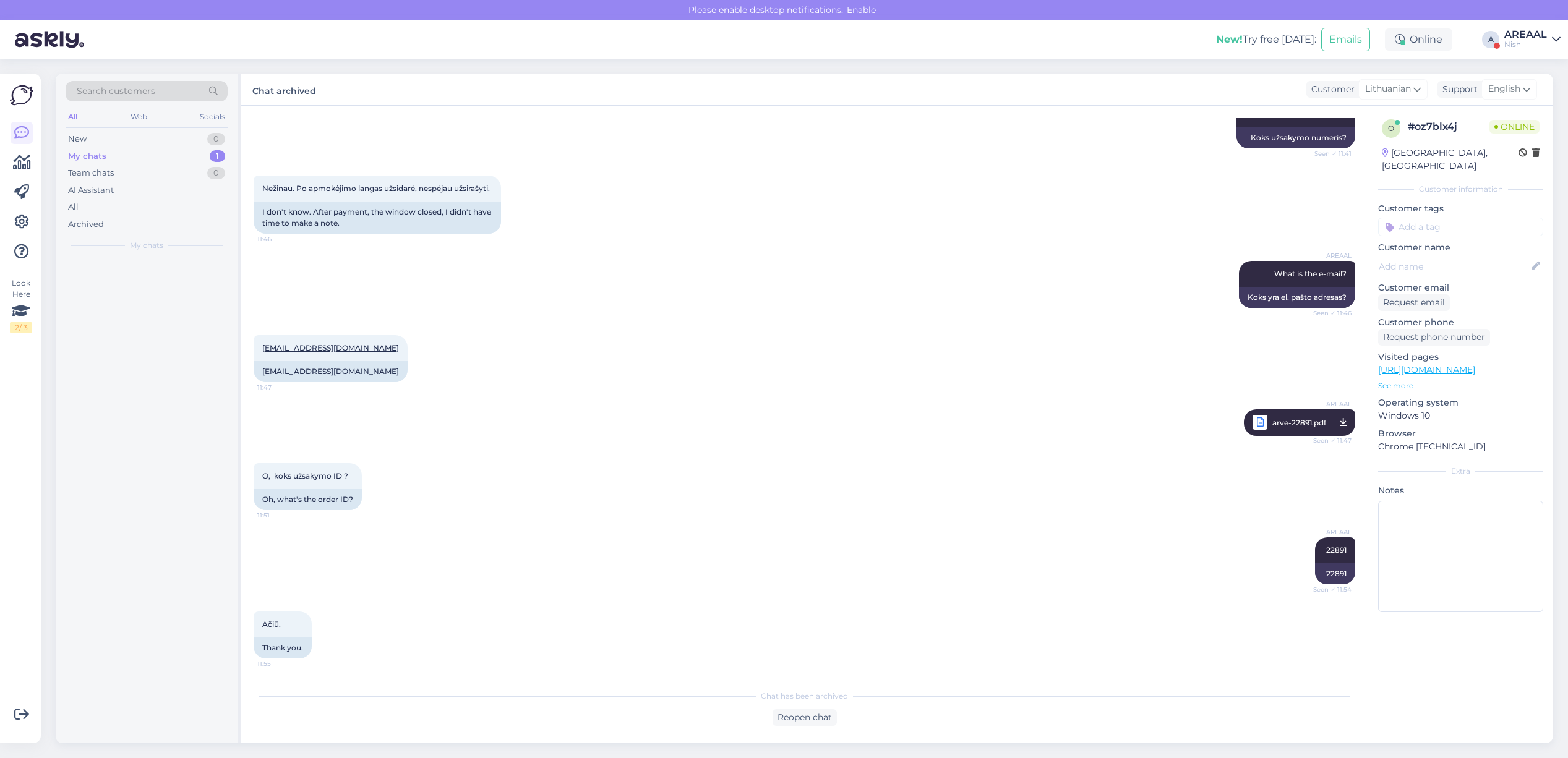
scroll to position [626, 0]
click at [1530, 48] on div "Nish" at bounding box center [1526, 44] width 42 height 10
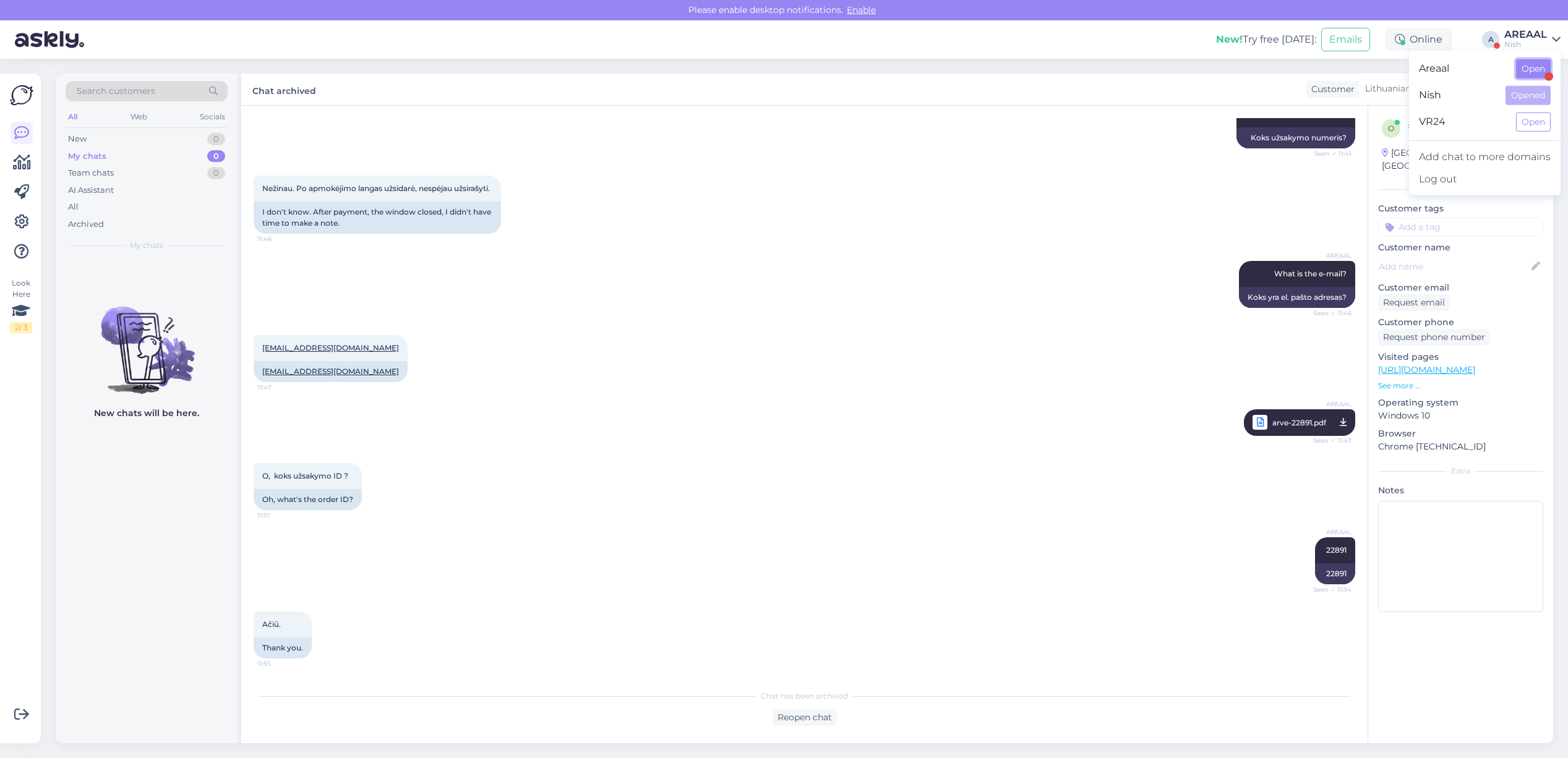
click at [1526, 78] on button "Open" at bounding box center [1534, 69] width 34 height 19
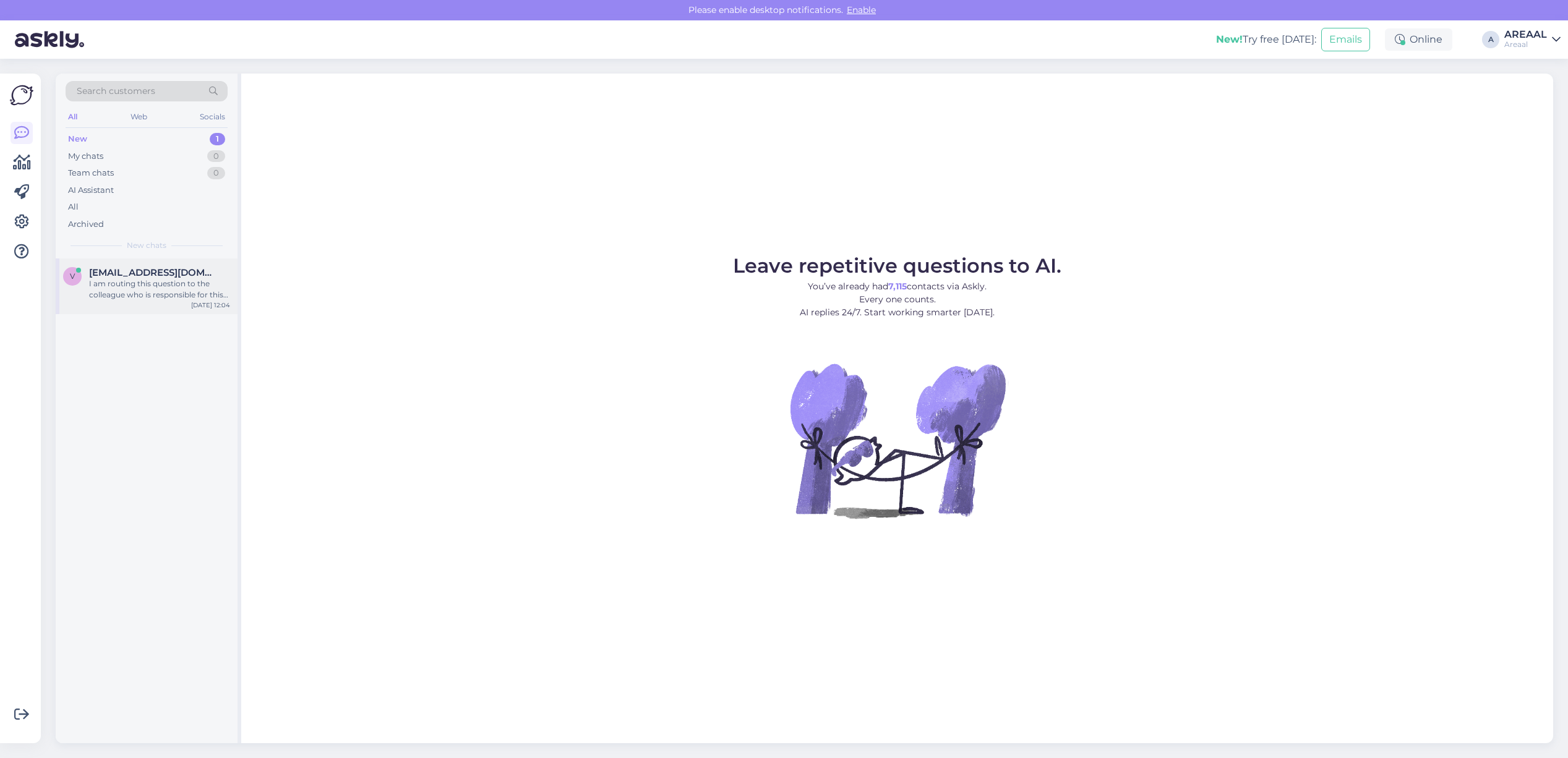
click at [157, 288] on div "I am routing this question to the colleague who is responsible for this topic. …" at bounding box center [159, 289] width 141 height 22
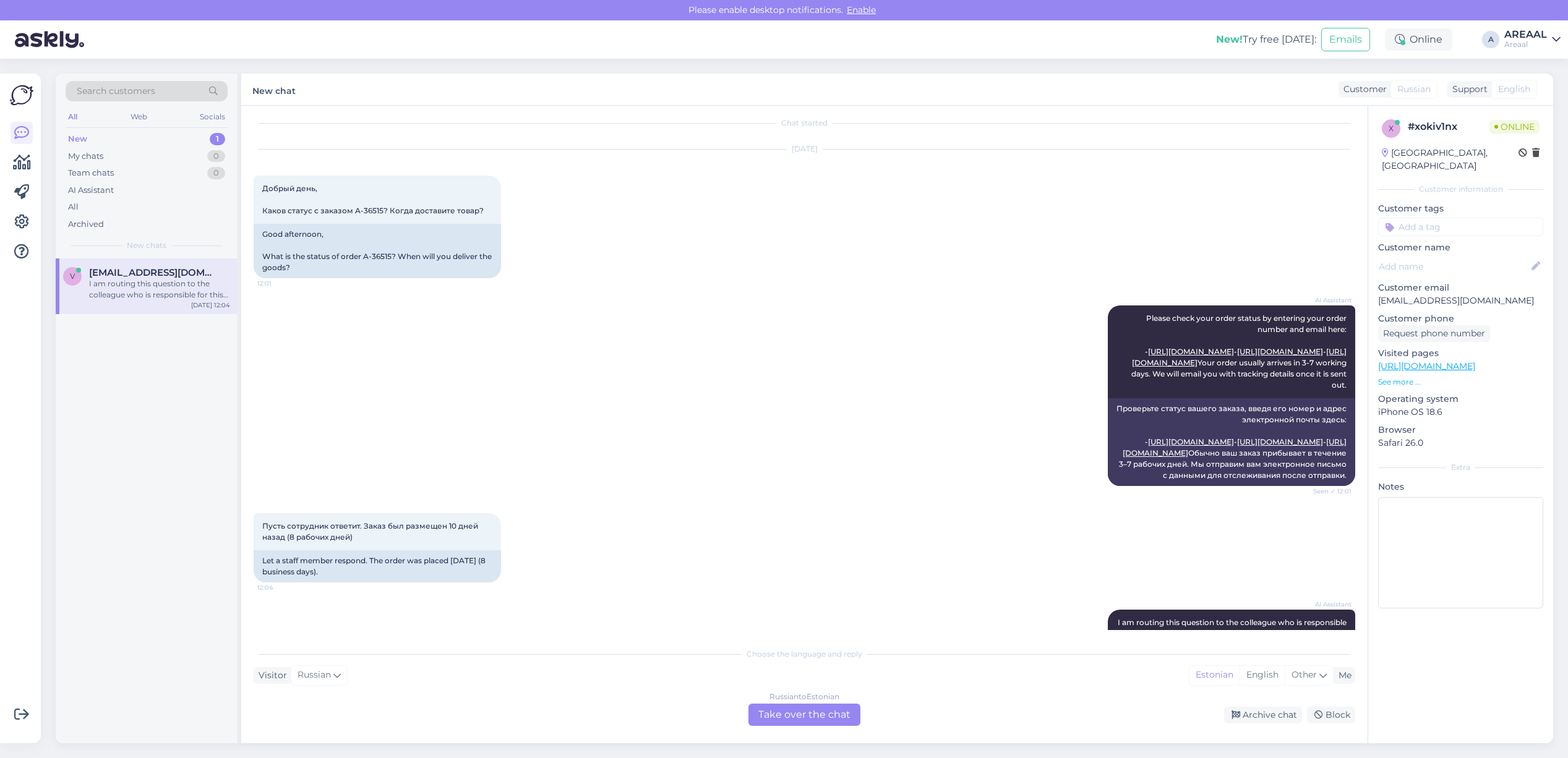
scroll to position [0, 0]
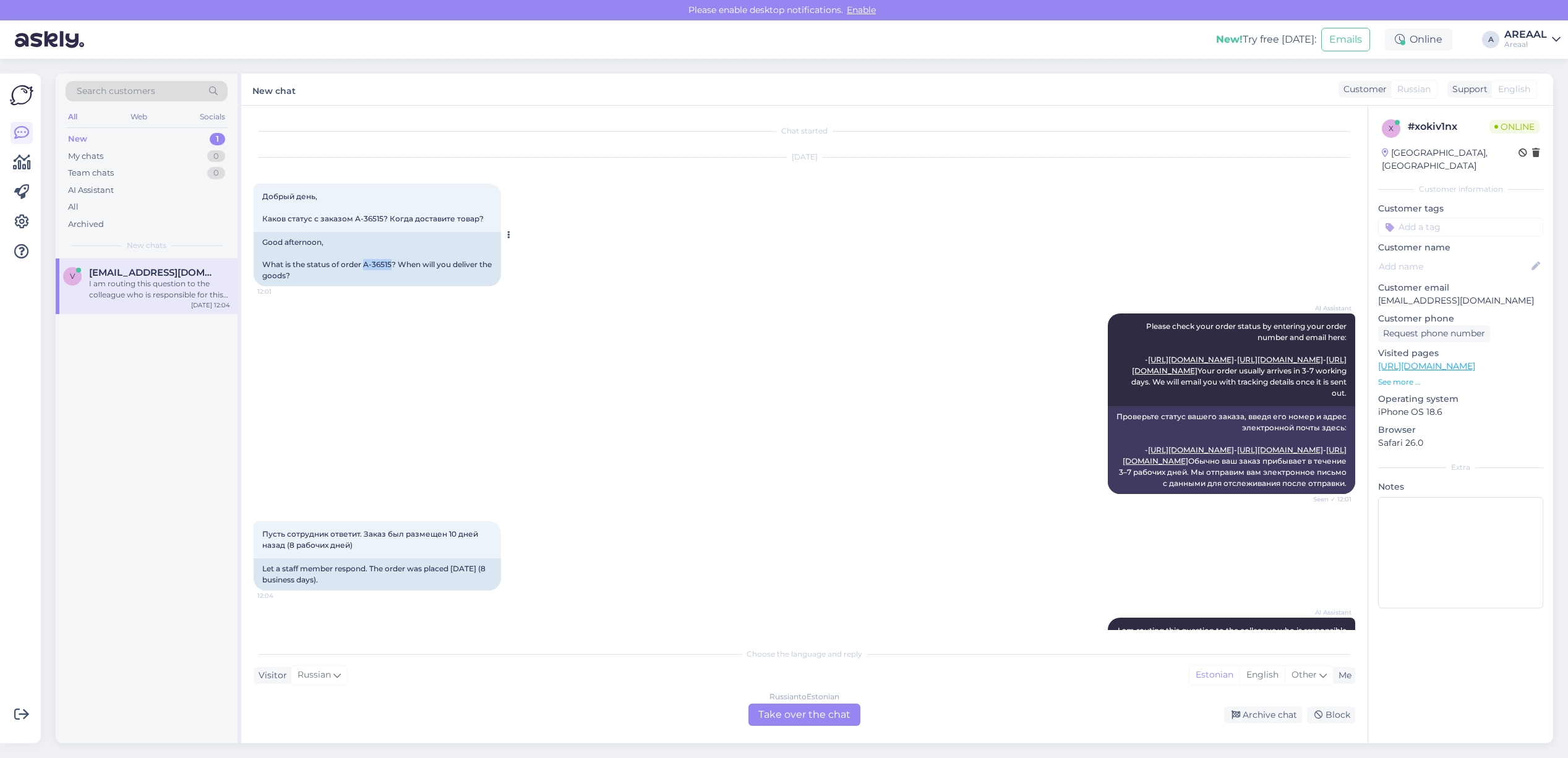
copy div "A-36515"
drag, startPoint x: 391, startPoint y: 267, endPoint x: 364, endPoint y: 270, distance: 27.2
click at [364, 270] on div "Good afternoon, What is the status of order A-36515? When will you deliver the …" at bounding box center [377, 259] width 248 height 55
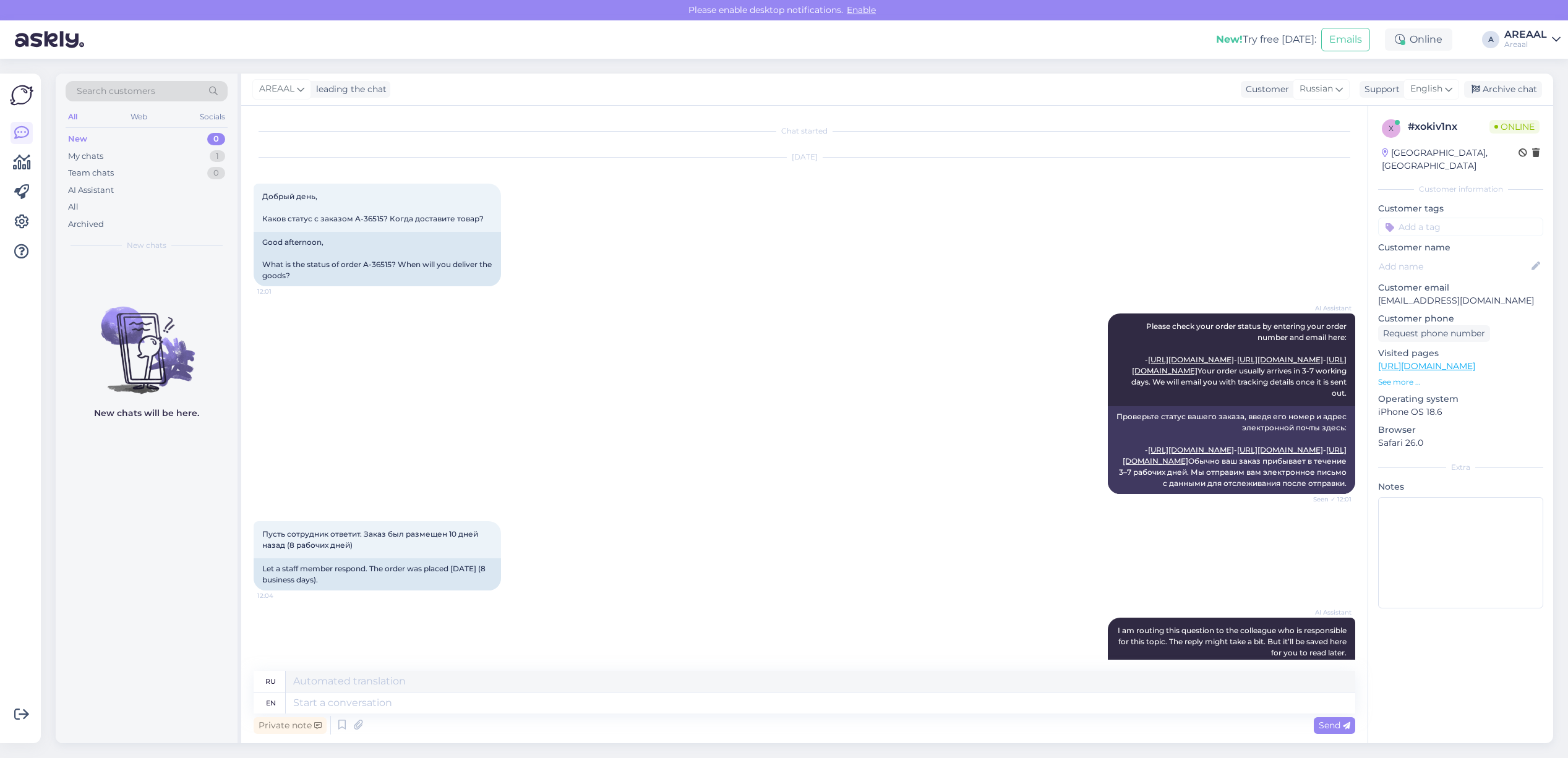
scroll to position [215, 0]
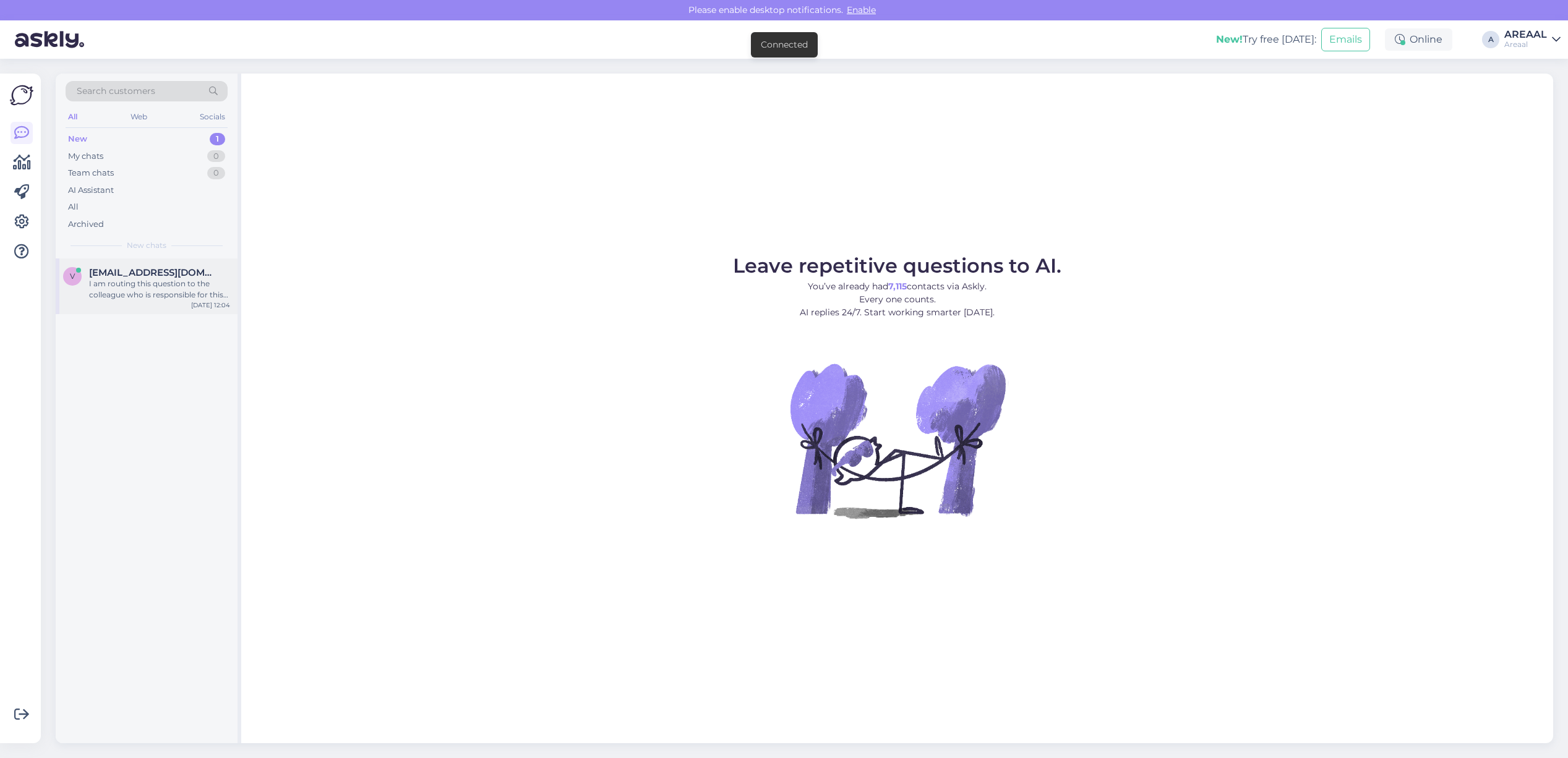
click at [177, 274] on span "[EMAIL_ADDRESS][DOMAIN_NAME]" at bounding box center [153, 273] width 128 height 11
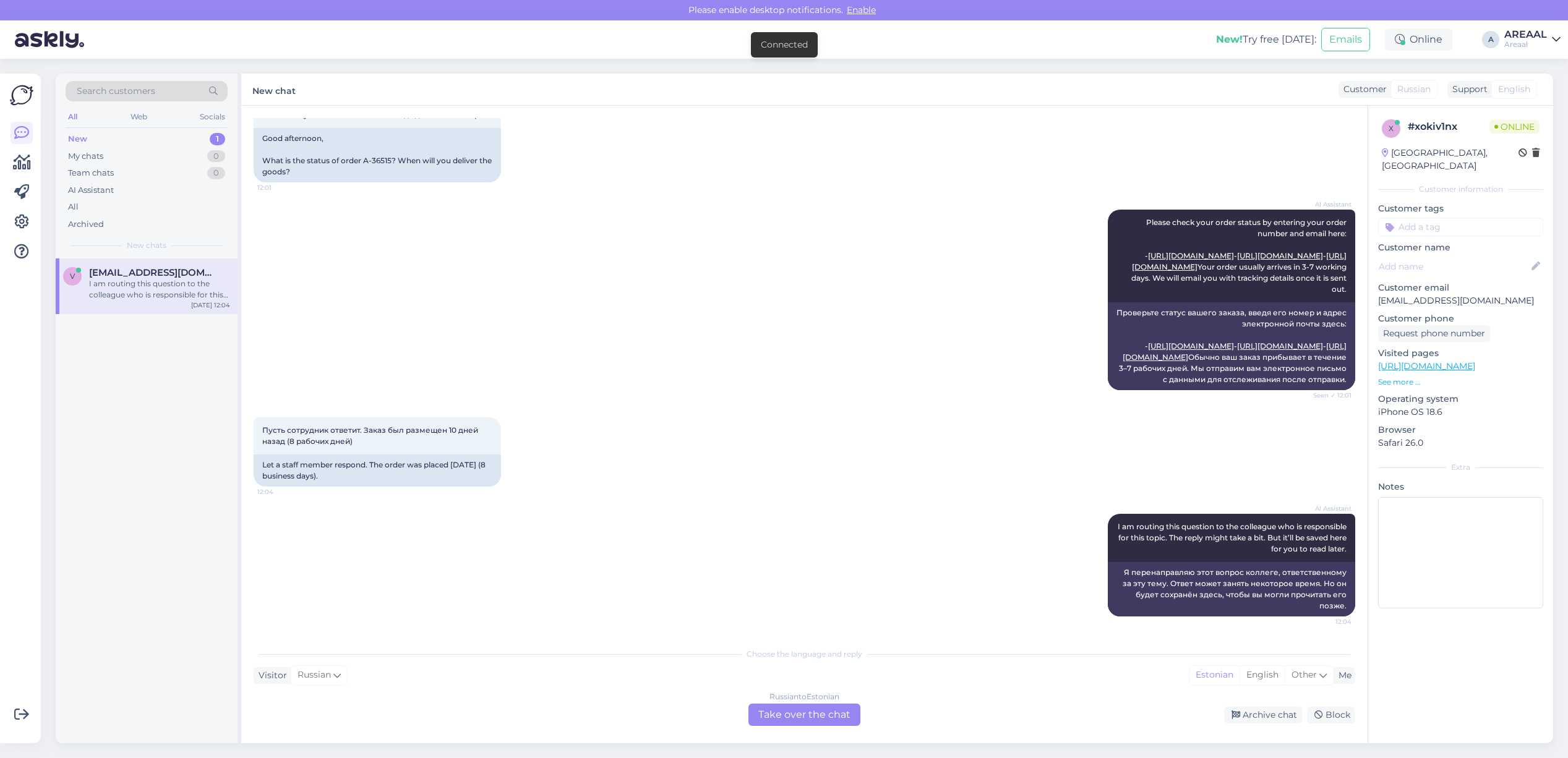
click at [817, 707] on div "Russian to Estonian Take over the chat" at bounding box center [804, 715] width 112 height 22
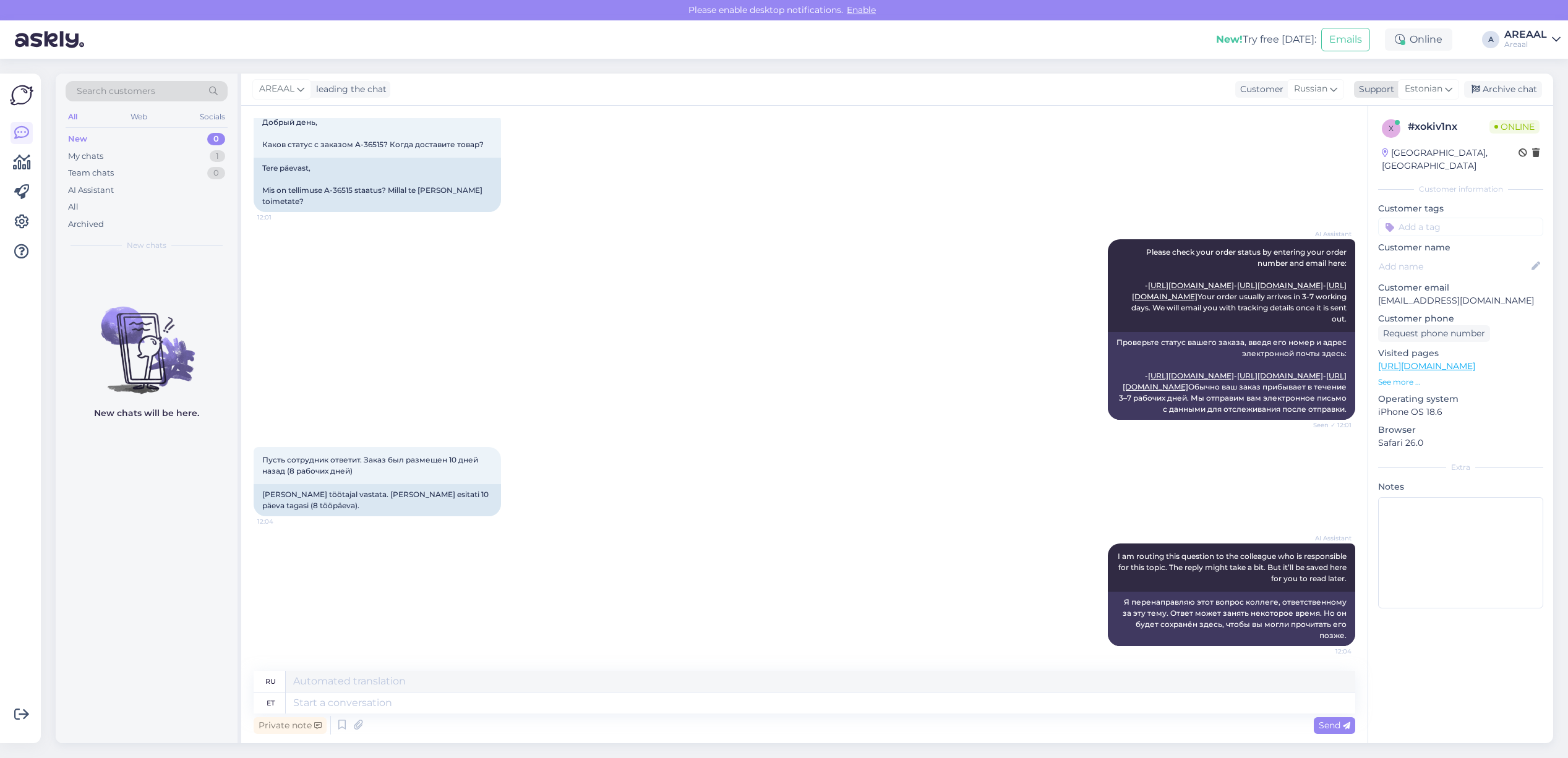
click at [1412, 88] on span "Estonian" at bounding box center [1423, 89] width 38 height 14
type input "eng"
click at [1401, 144] on link "English" at bounding box center [1406, 144] width 136 height 20
click at [889, 714] on div "Private note Send" at bounding box center [804, 725] width 1101 height 24
click at [889, 709] on textarea at bounding box center [820, 703] width 1070 height 21
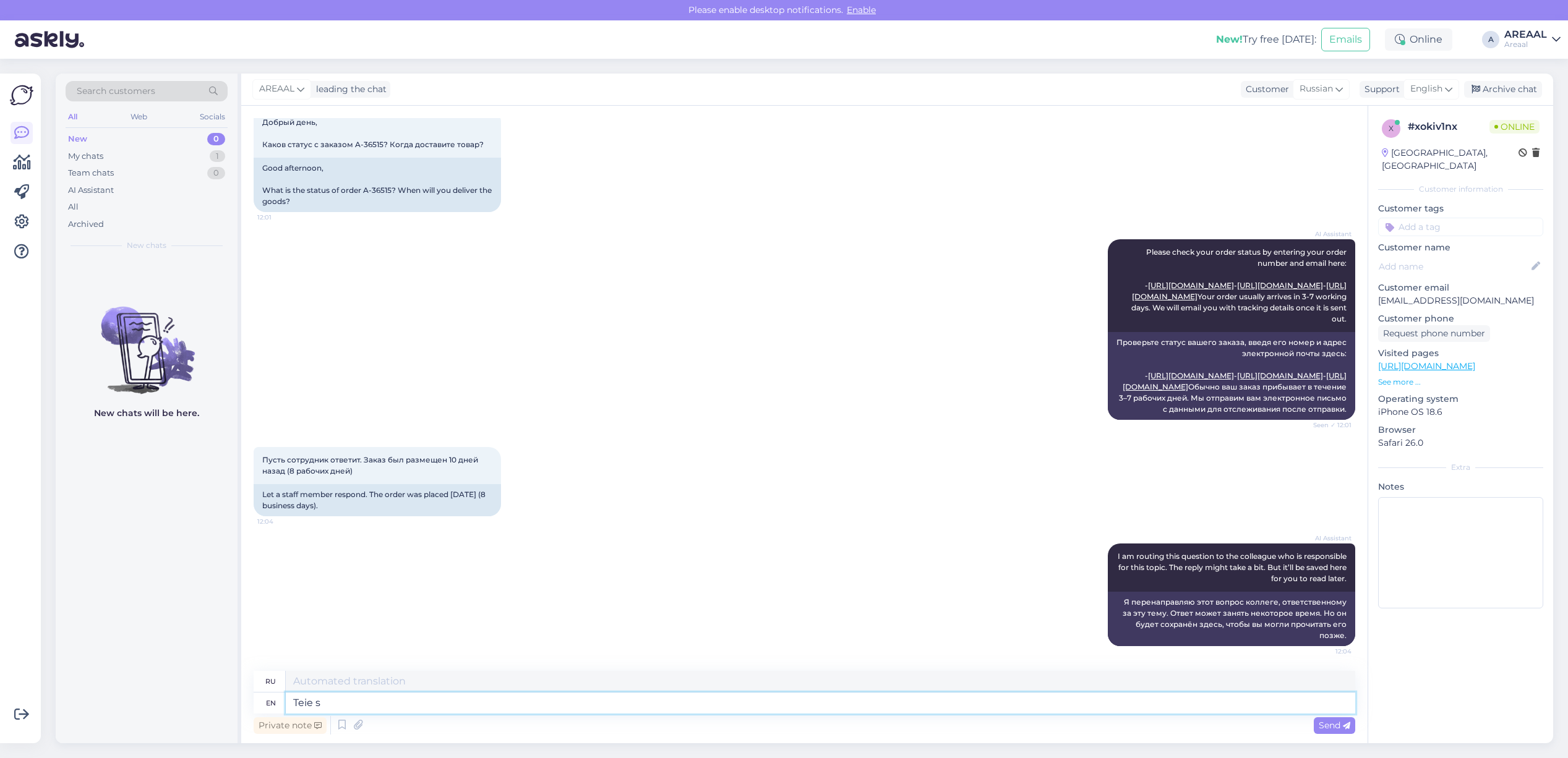
type textarea "Teie sa"
type textarea "Тейе"
type textarea "Teie saadetud e"
type textarea "[PERSON_NAME]"
type textarea "[PERSON_NAME] e-mailile vas"
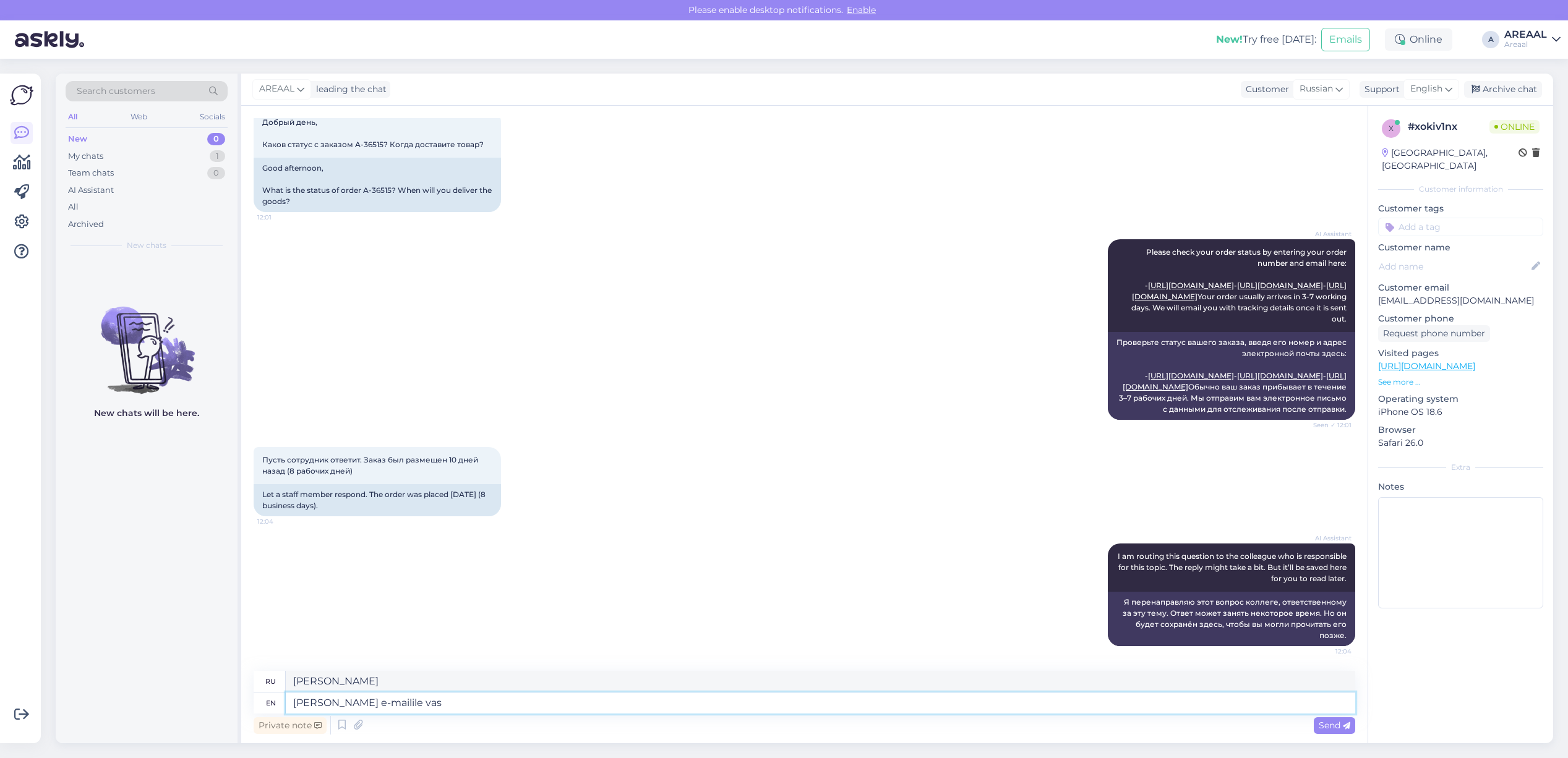
type textarea "[PERSON_NAME] e-mailile"
type textarea "Teie saadetud e-mailile vastatakse tä"
type textarea "[PERSON_NAME] e-maililevastakse"
type textarea "Teie saadetud e-mailile vastatakse tänase päeva"
type textarea "[PERSON_NAME] e-maililevastakse tänase"
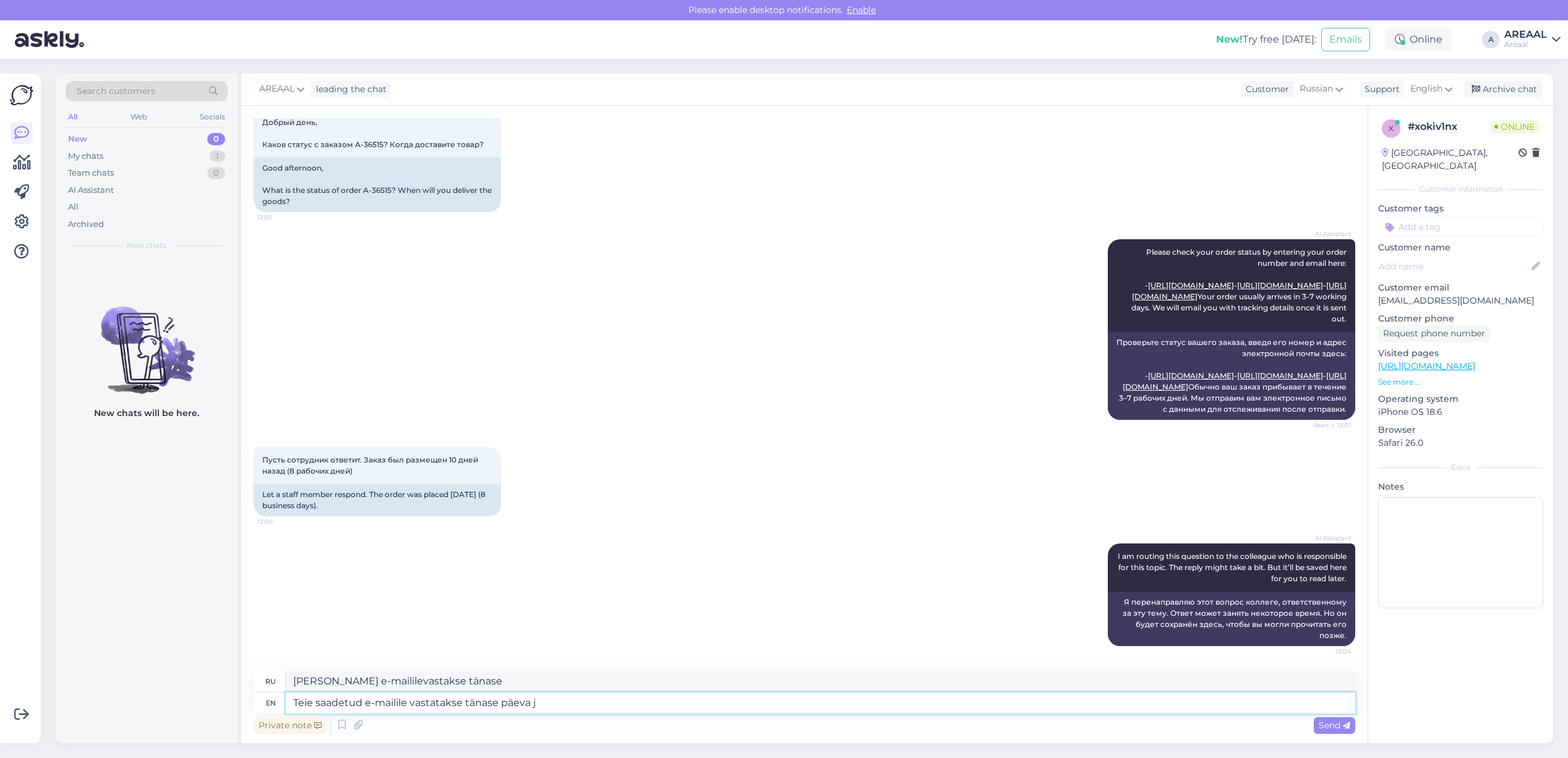
type textarea "Teie saadetud e-mailile vastatakse tänase päeva jo"
type textarea "Teie saadetud e-maililevastakse tänase päeva"
type textarea "Teie saadetud e-mailile vastatakse tänase päeva jooksul."
type textarea "Электронная почта может быть отправлена по электронной почте."
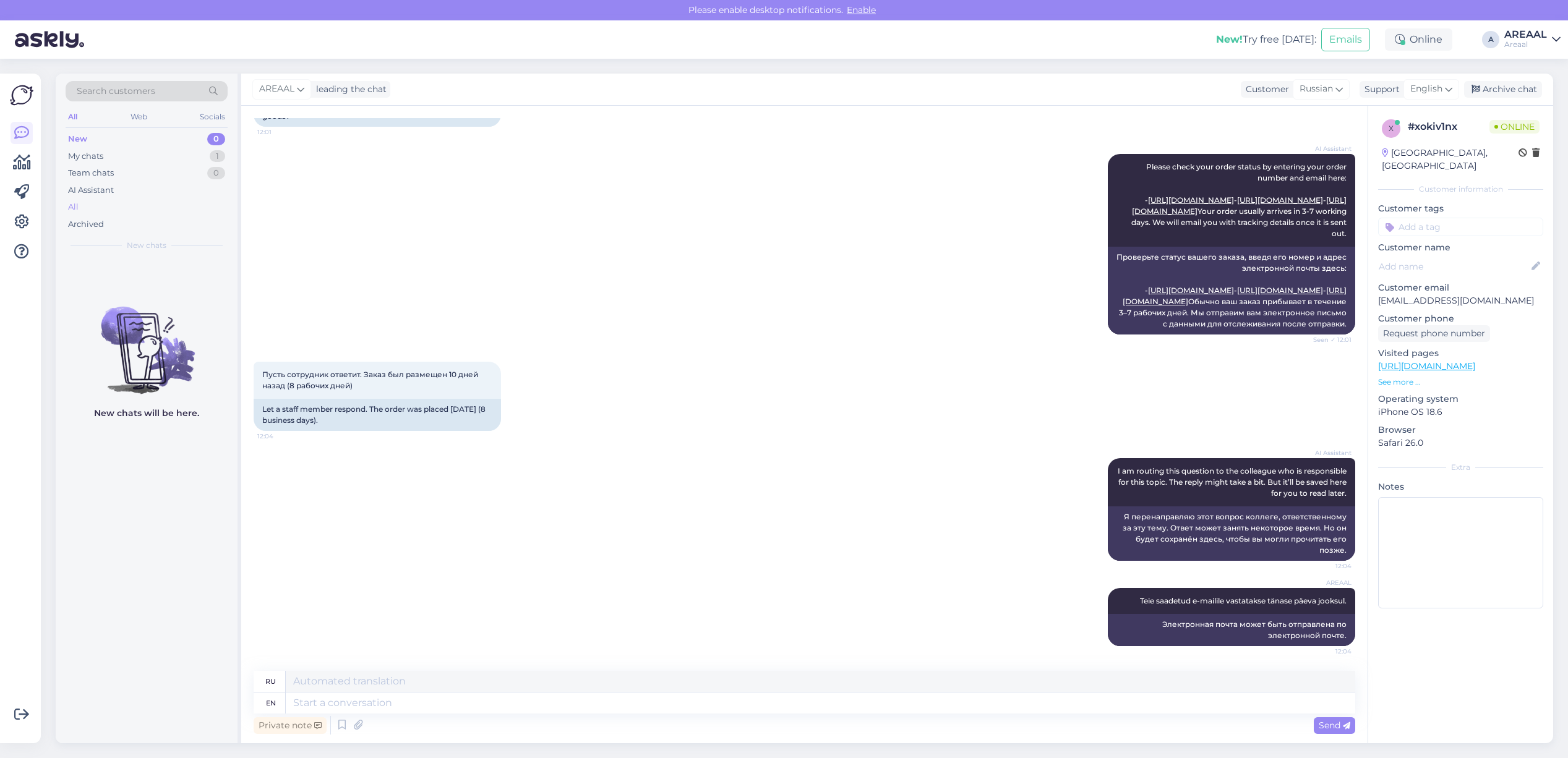
click at [131, 207] on div "All" at bounding box center [146, 207] width 162 height 17
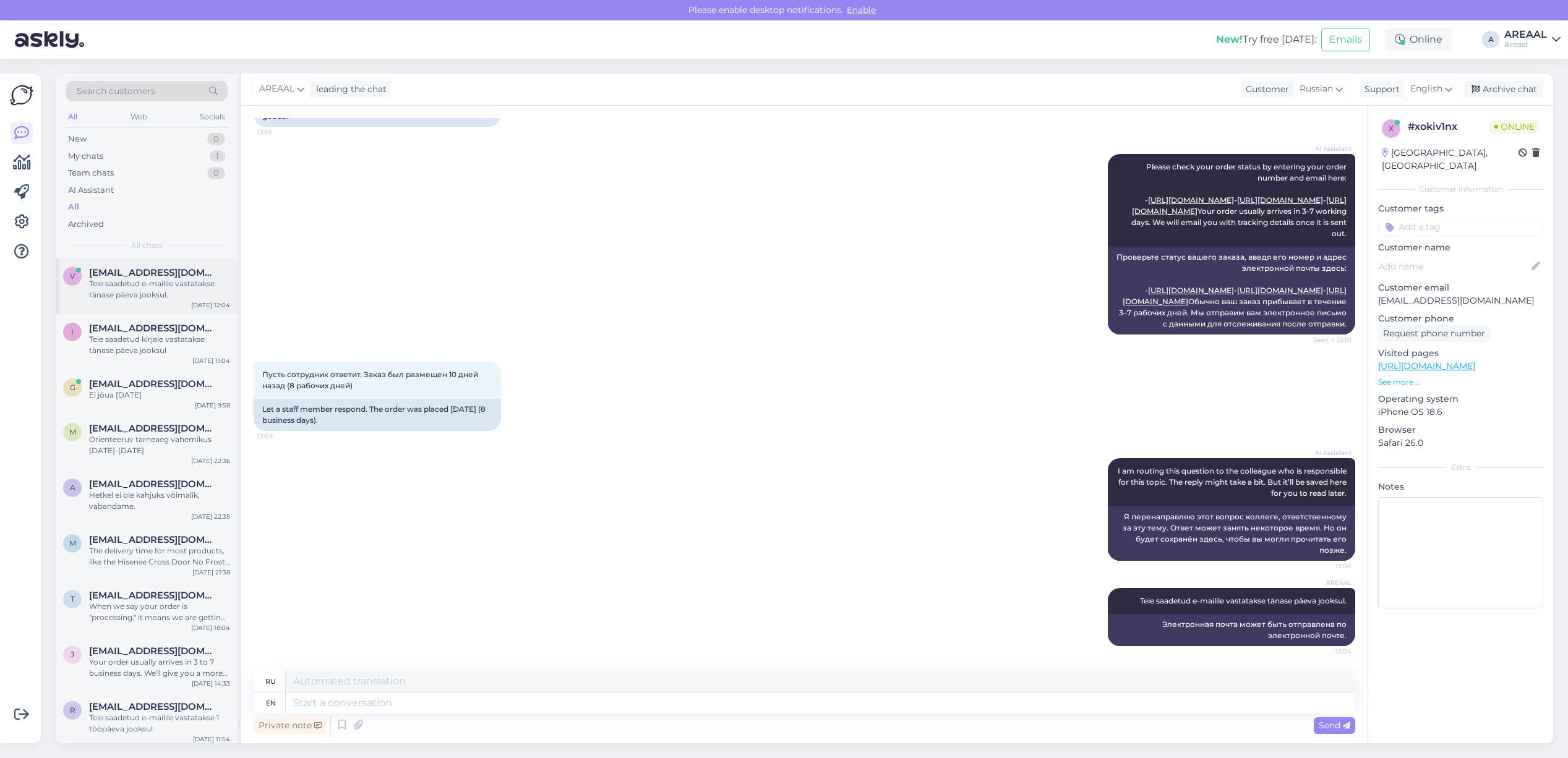
click at [169, 274] on span "[EMAIL_ADDRESS][DOMAIN_NAME]" at bounding box center [153, 273] width 128 height 11
click at [1146, 599] on span "Teie saadetud e-mailile vastatakse tänase päeva jooksul." at bounding box center [1243, 600] width 207 height 9
copy div "электронной почте."
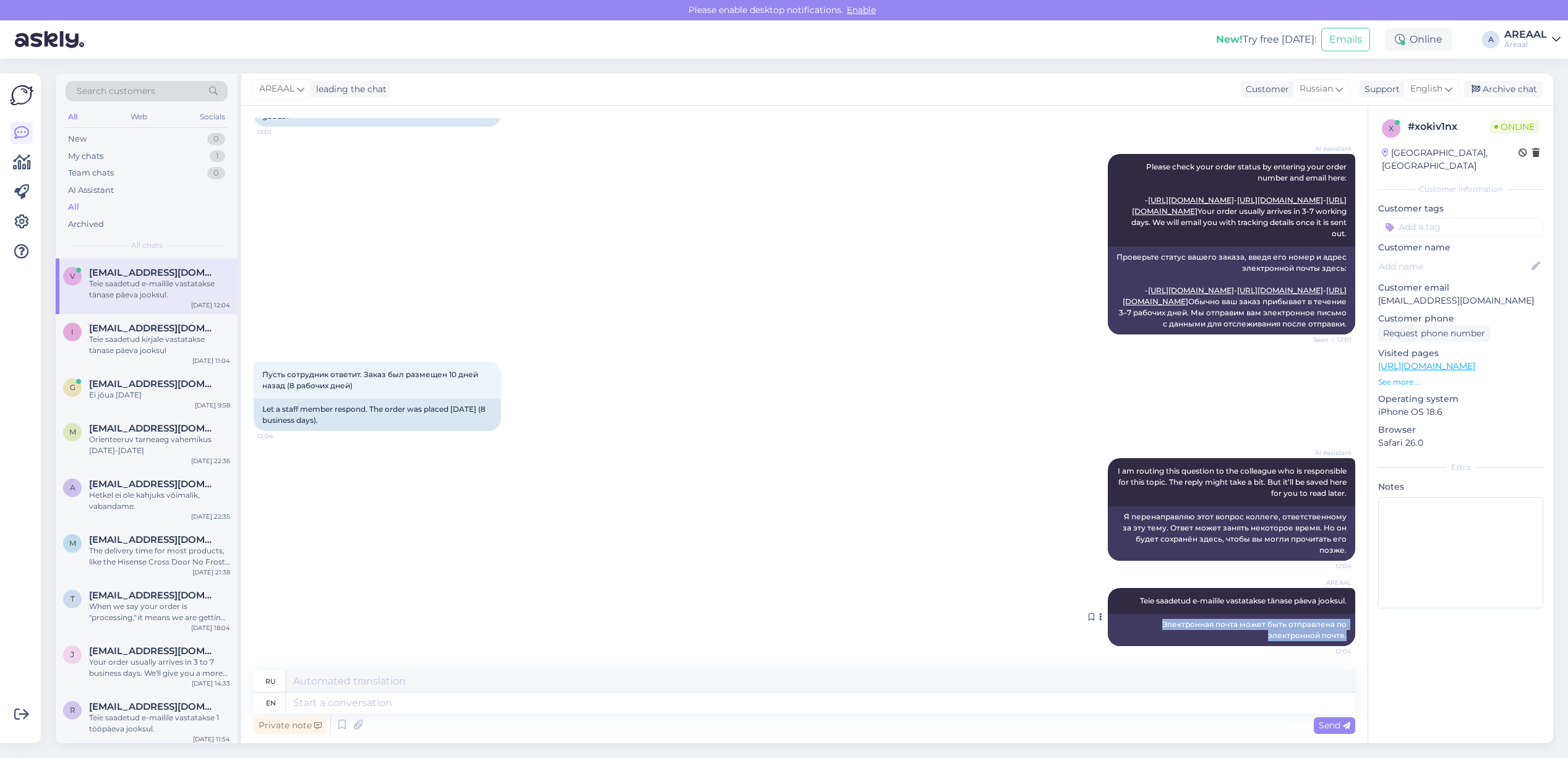
copy div "Электронная почта может быть отправлена по электронной почте."
drag, startPoint x: 1331, startPoint y: 637, endPoint x: 1142, endPoint y: 622, distance: 189.6
click at [1142, 622] on div "Электронная почта может быть отправлена по электронной почте." at bounding box center [1231, 630] width 248 height 32
click at [1099, 618] on icon at bounding box center [1101, 617] width 3 height 7
click at [1146, 600] on span "Teie saadetud e-mailile vastatakse tänase päeva jooksul." at bounding box center [1243, 600] width 207 height 9
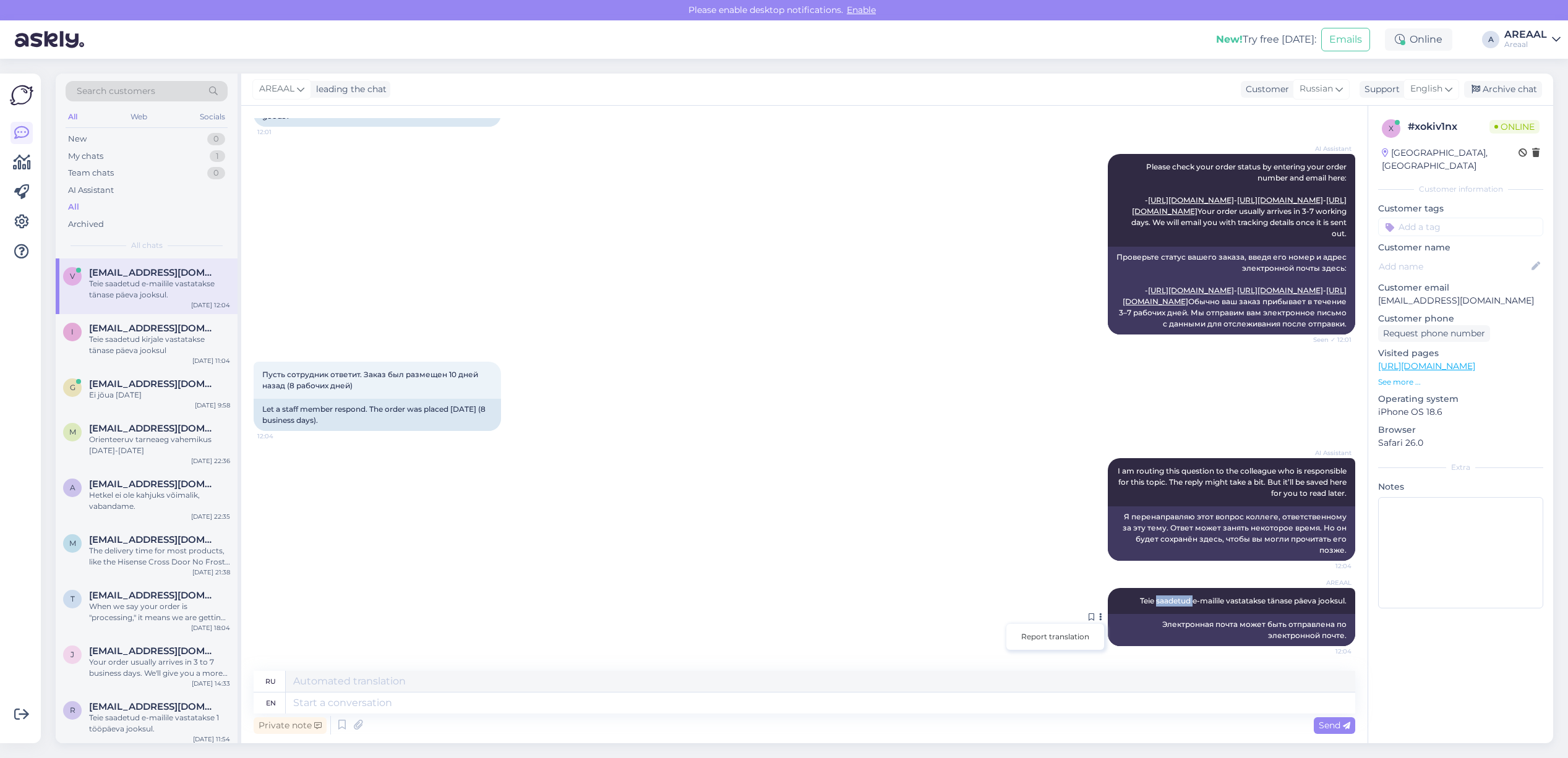
click at [1146, 600] on span "Teie saadetud e-mailile vastatakse tänase päeva jooksul." at bounding box center [1243, 600] width 207 height 9
copy div "Teie saadetud e-mailile vastatakse tänase päeva jooksul. 12:04"
click at [1139, 703] on textarea at bounding box center [820, 703] width 1070 height 21
drag, startPoint x: 1146, startPoint y: 623, endPoint x: 1351, endPoint y: 643, distance: 206.0
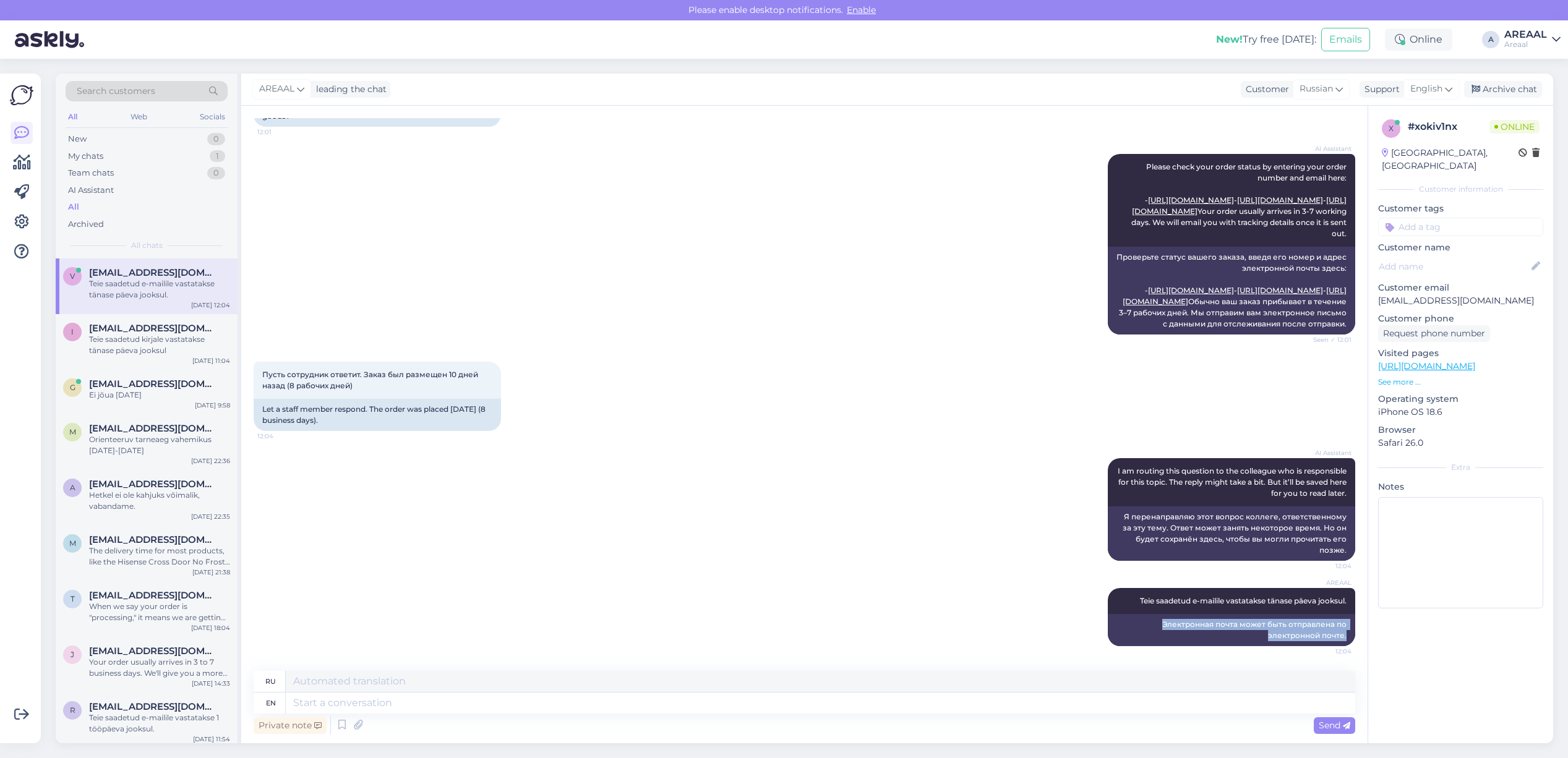
click at [1351, 643] on div "Chat started Sep 18 2025 Добрый день, Каков статус с заказом A-36515? Когда дос…" at bounding box center [810, 389] width 1113 height 542
click at [1262, 690] on textarea at bounding box center [820, 681] width 1070 height 21
click at [880, 325] on div "AI Assistant Please check your order status by entering your order number and e…" at bounding box center [804, 244] width 1101 height 207
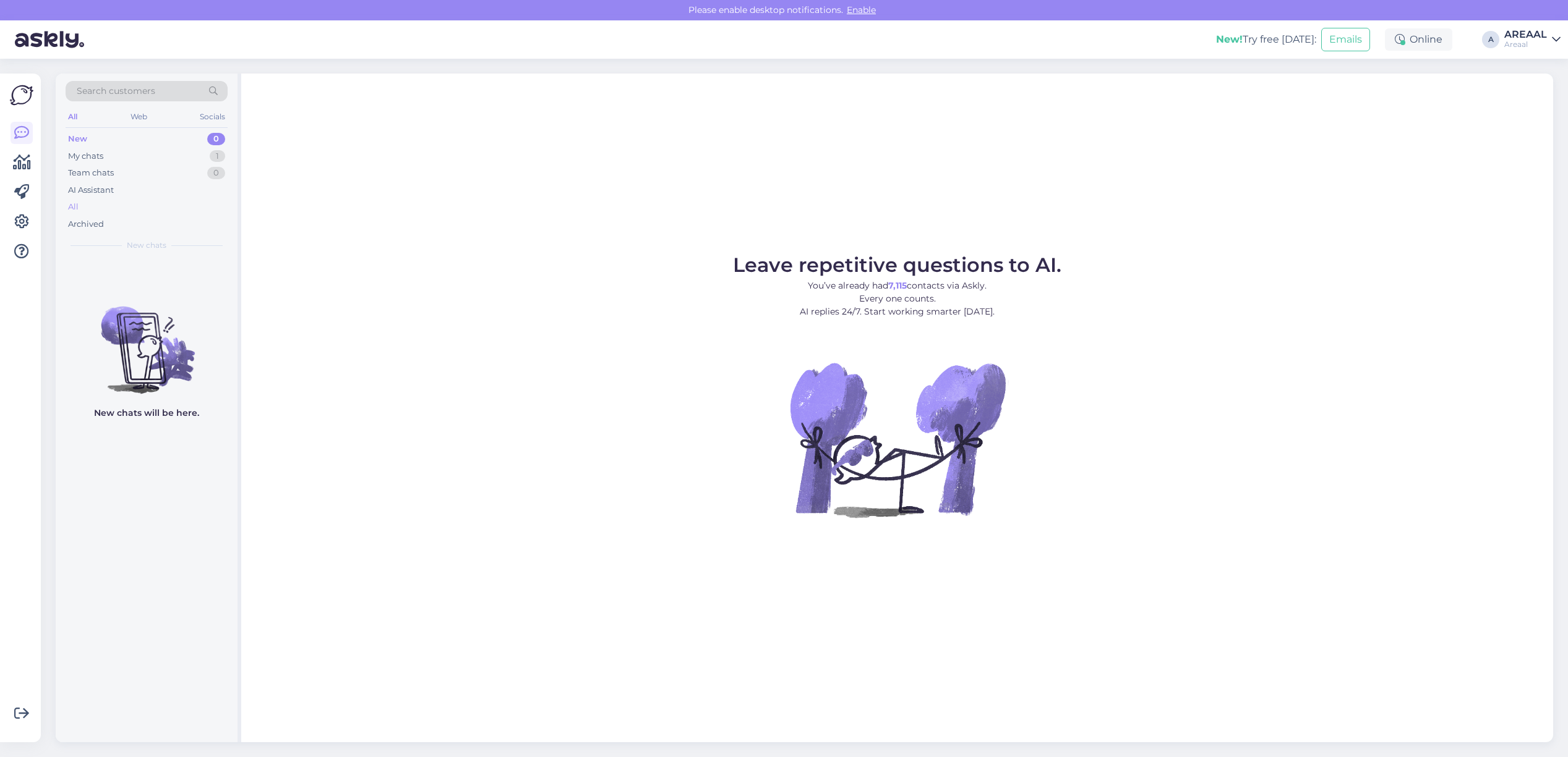
click at [141, 203] on div "All" at bounding box center [146, 207] width 162 height 17
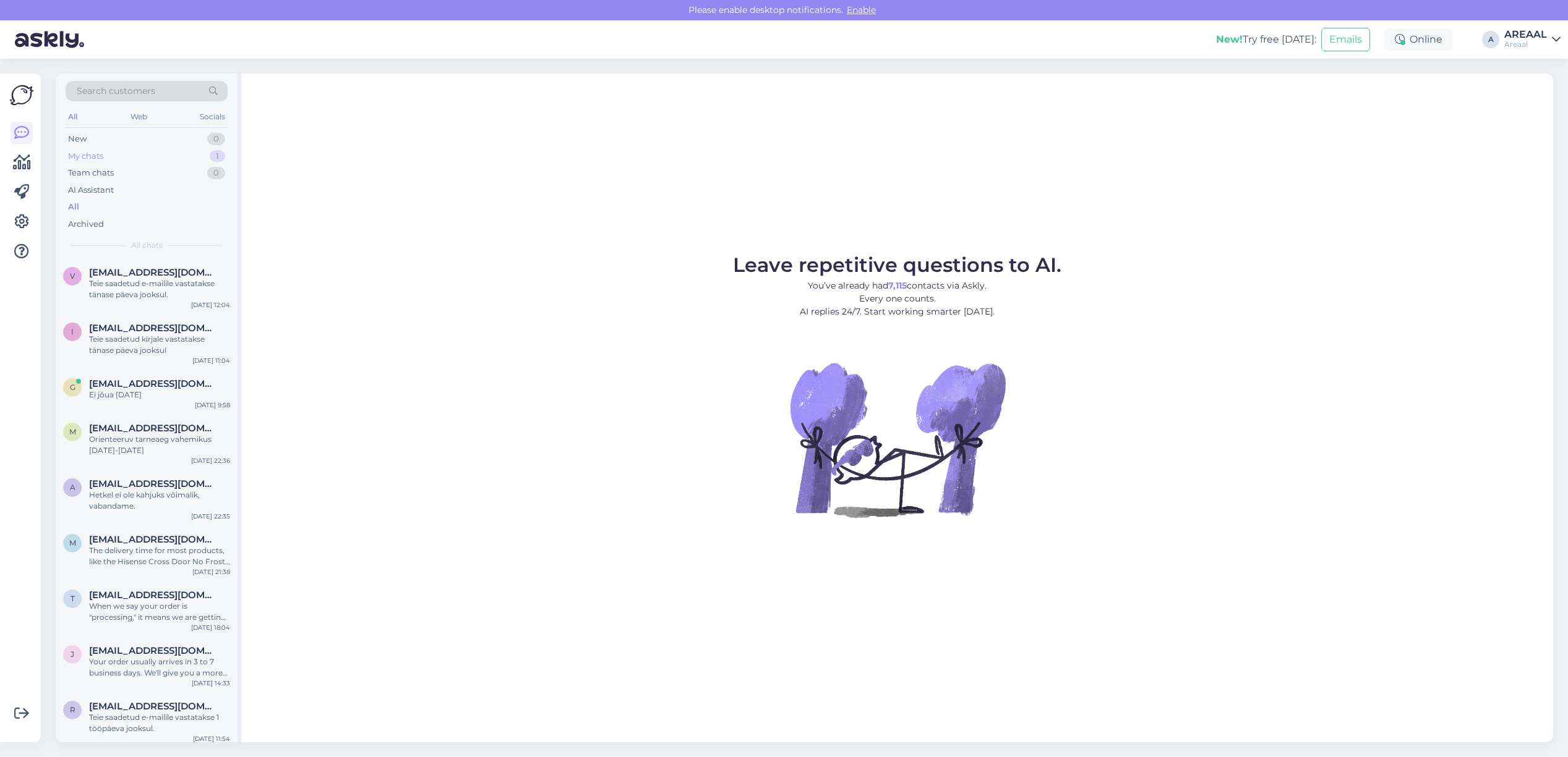
click at [186, 156] on div "My chats 1" at bounding box center [146, 156] width 162 height 17
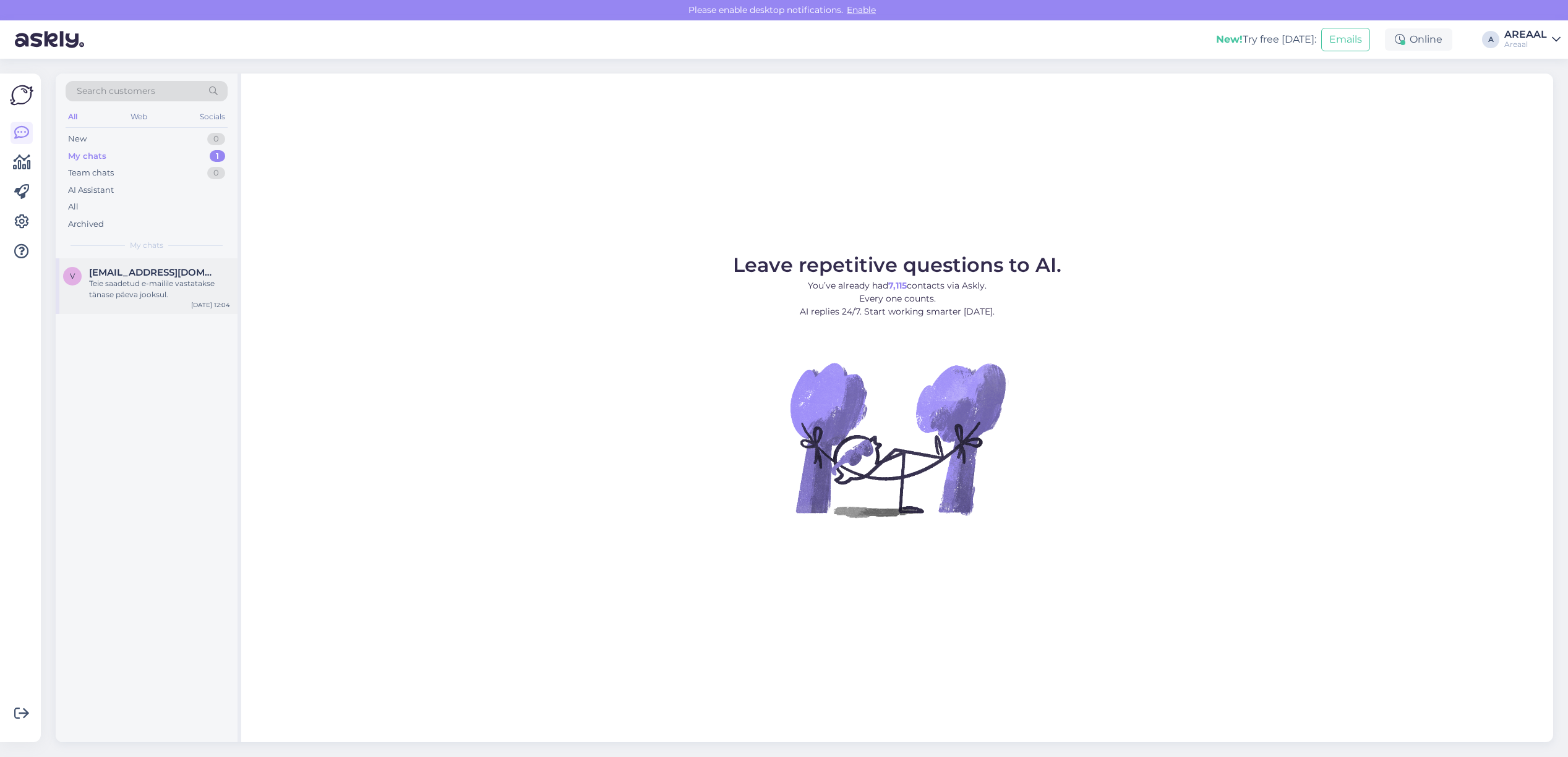
click at [172, 292] on div "Teie saadetud e-mailile vastatakse tänase päeva jooksul." at bounding box center [159, 289] width 141 height 22
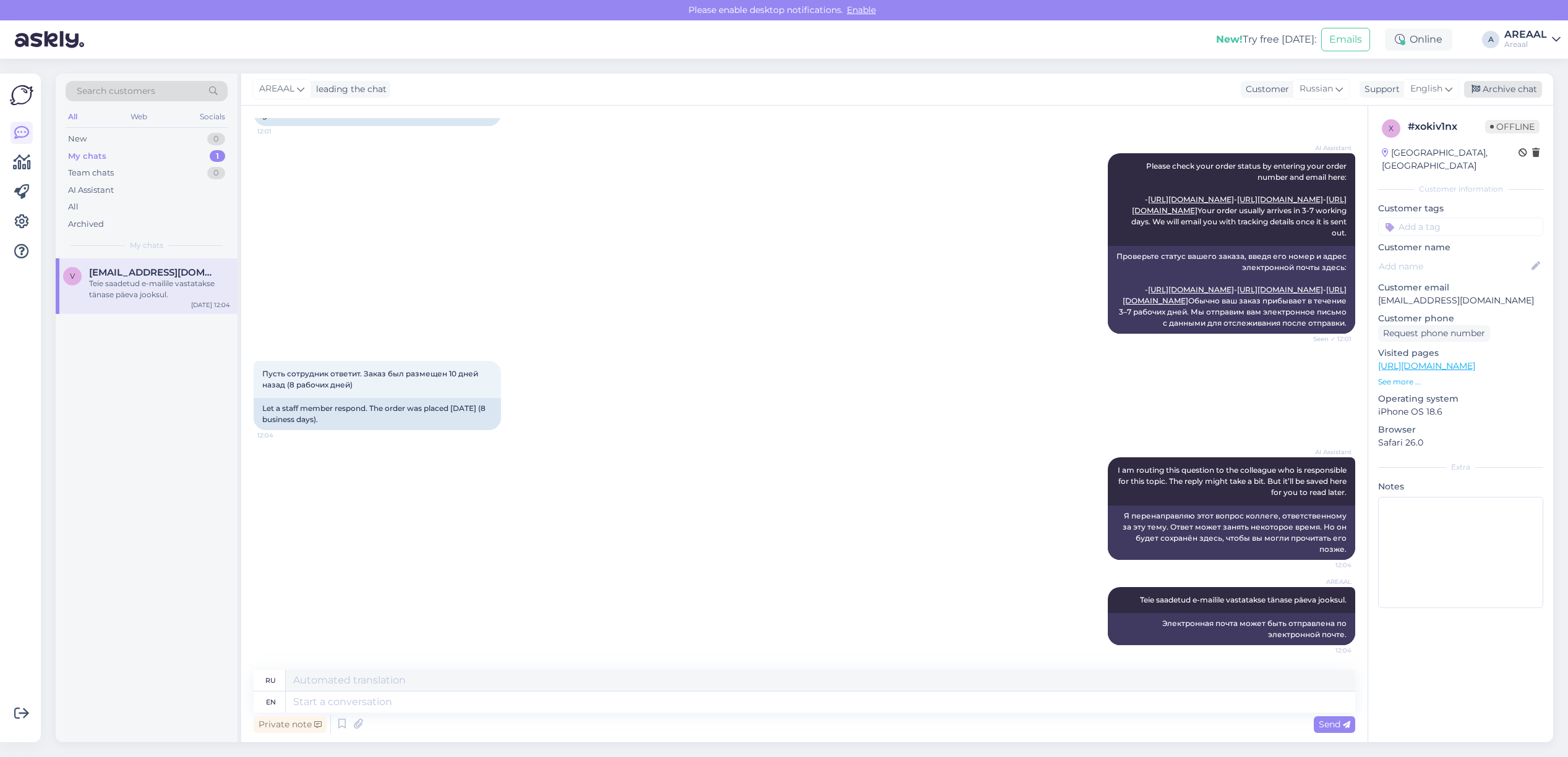
click at [1525, 83] on div "Archive chat" at bounding box center [1503, 89] width 78 height 16
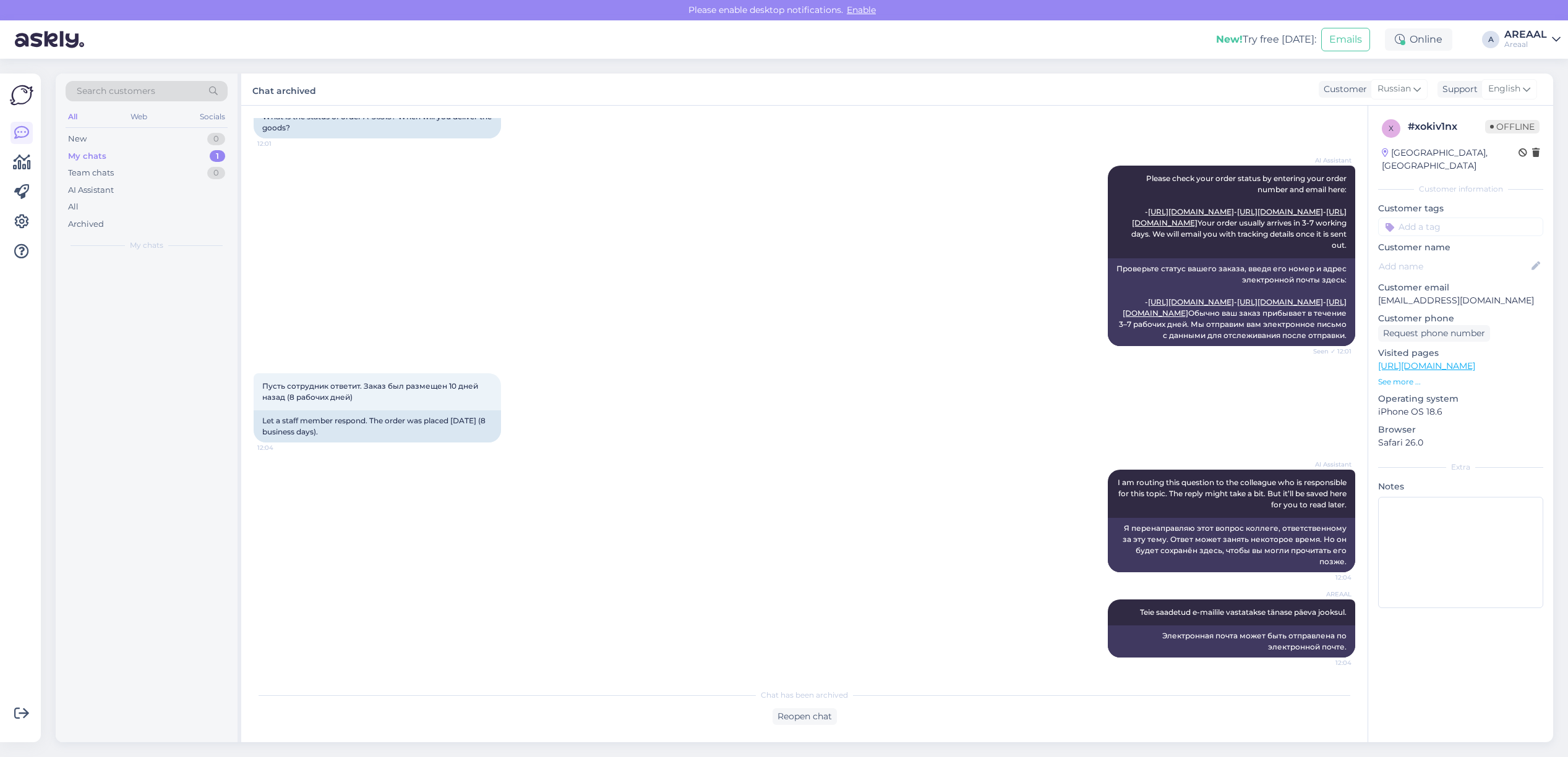
scroll to position [203, 0]
click at [509, 304] on div "AI Assistant Please check your order status by entering your order number and e…" at bounding box center [804, 256] width 1101 height 207
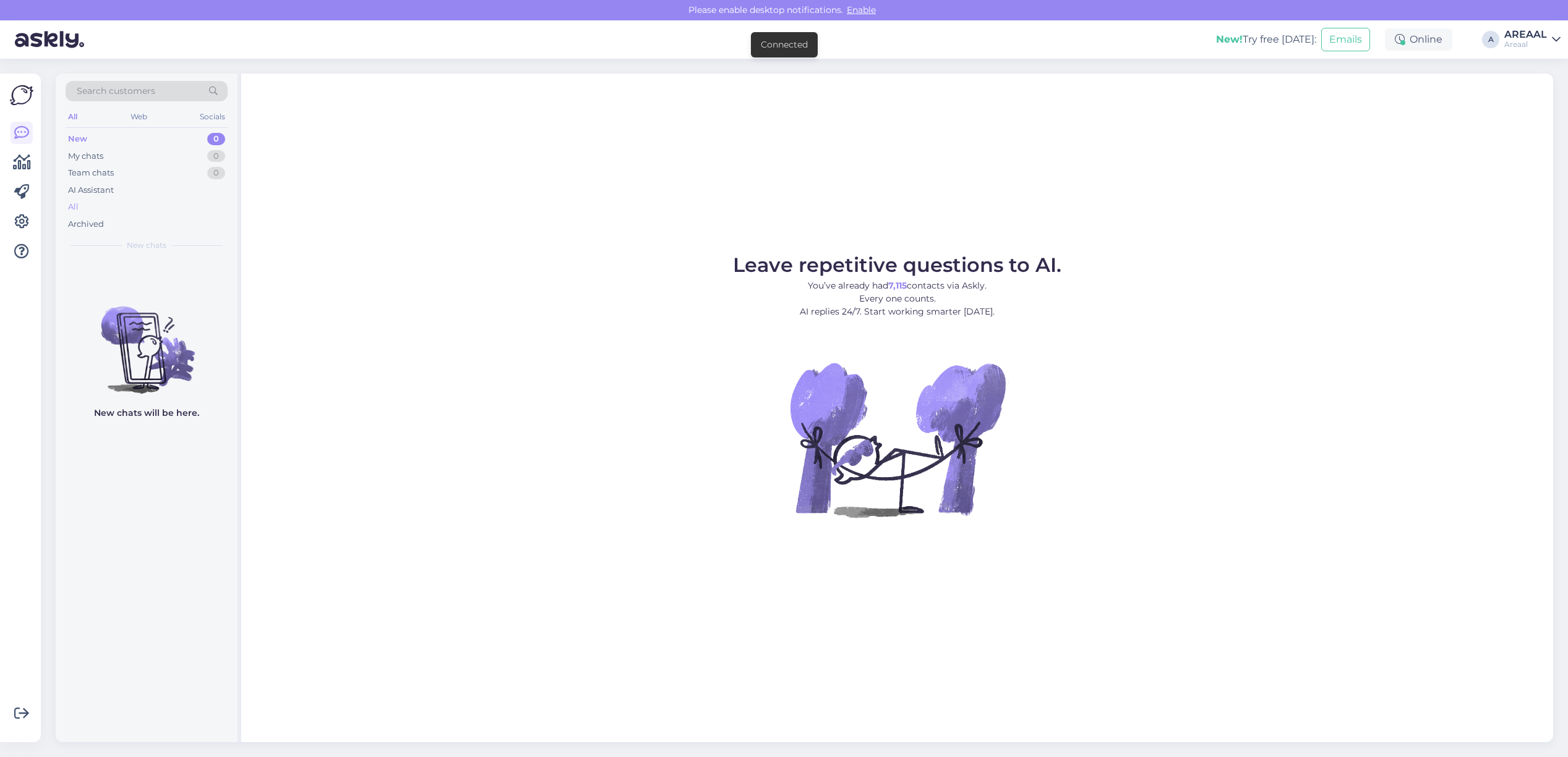
click at [181, 204] on div "All" at bounding box center [146, 207] width 162 height 17
click at [127, 202] on div "All" at bounding box center [146, 207] width 162 height 17
click at [1139, 214] on div "Leave repetitive questions to AI. You’ve already had 7,115 contacts via Askly. …" at bounding box center [897, 407] width 1312 height 669
click at [895, 264] on span "Leave repetitive questions to AI." at bounding box center [897, 265] width 328 height 24
click at [1273, 306] on figure "Leave repetitive questions to AI. You’ve already had 7,115 contacts via Askly. …" at bounding box center [897, 403] width 1289 height 296
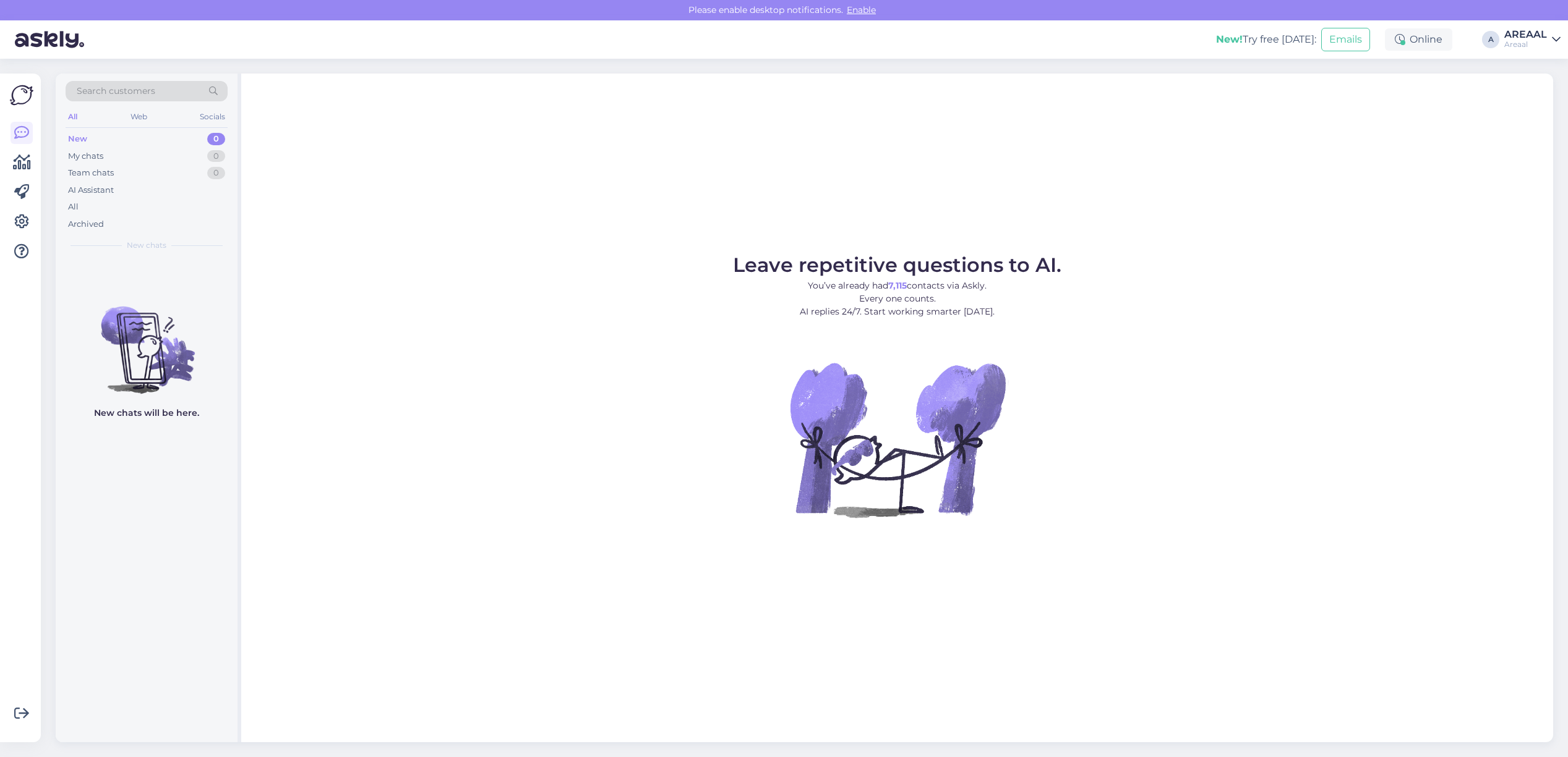
click at [1183, 268] on figure "Leave repetitive questions to AI. You’ve already had 7,115 contacts via Askly. …" at bounding box center [897, 403] width 1289 height 296
click at [1410, 174] on div "Leave repetitive questions to AI. You’ve already had 7,115 contacts via Askly. …" at bounding box center [897, 407] width 1312 height 669
click at [230, 194] on div "Search customers All Web Socials New 0 My chats 0 Team chats 0 AI Assistant All…" at bounding box center [146, 166] width 182 height 185
click at [224, 207] on div "All" at bounding box center [146, 207] width 162 height 17
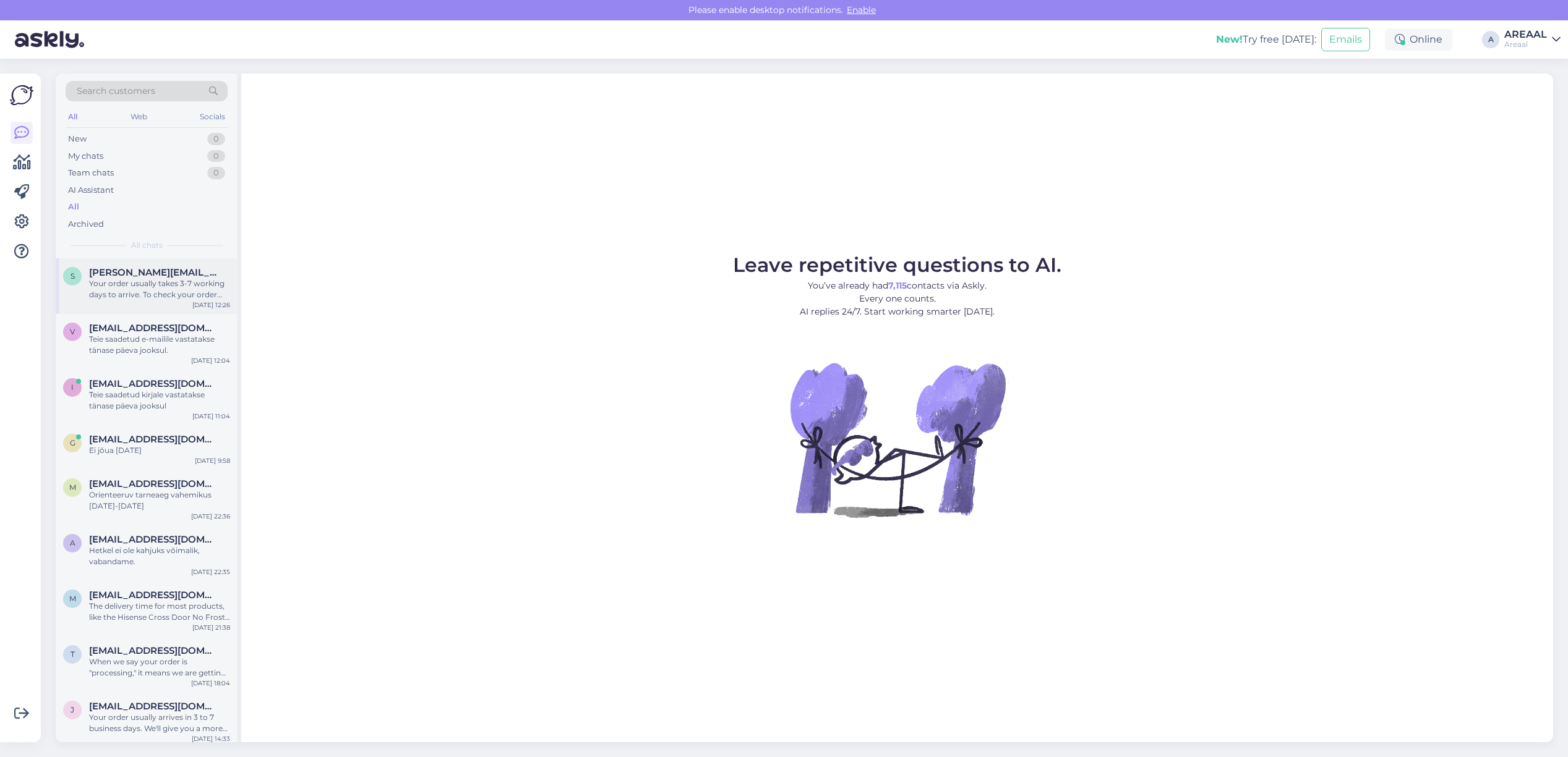
click at [208, 271] on span "[PERSON_NAME][EMAIL_ADDRESS][DOMAIN_NAME]" at bounding box center [153, 273] width 128 height 11
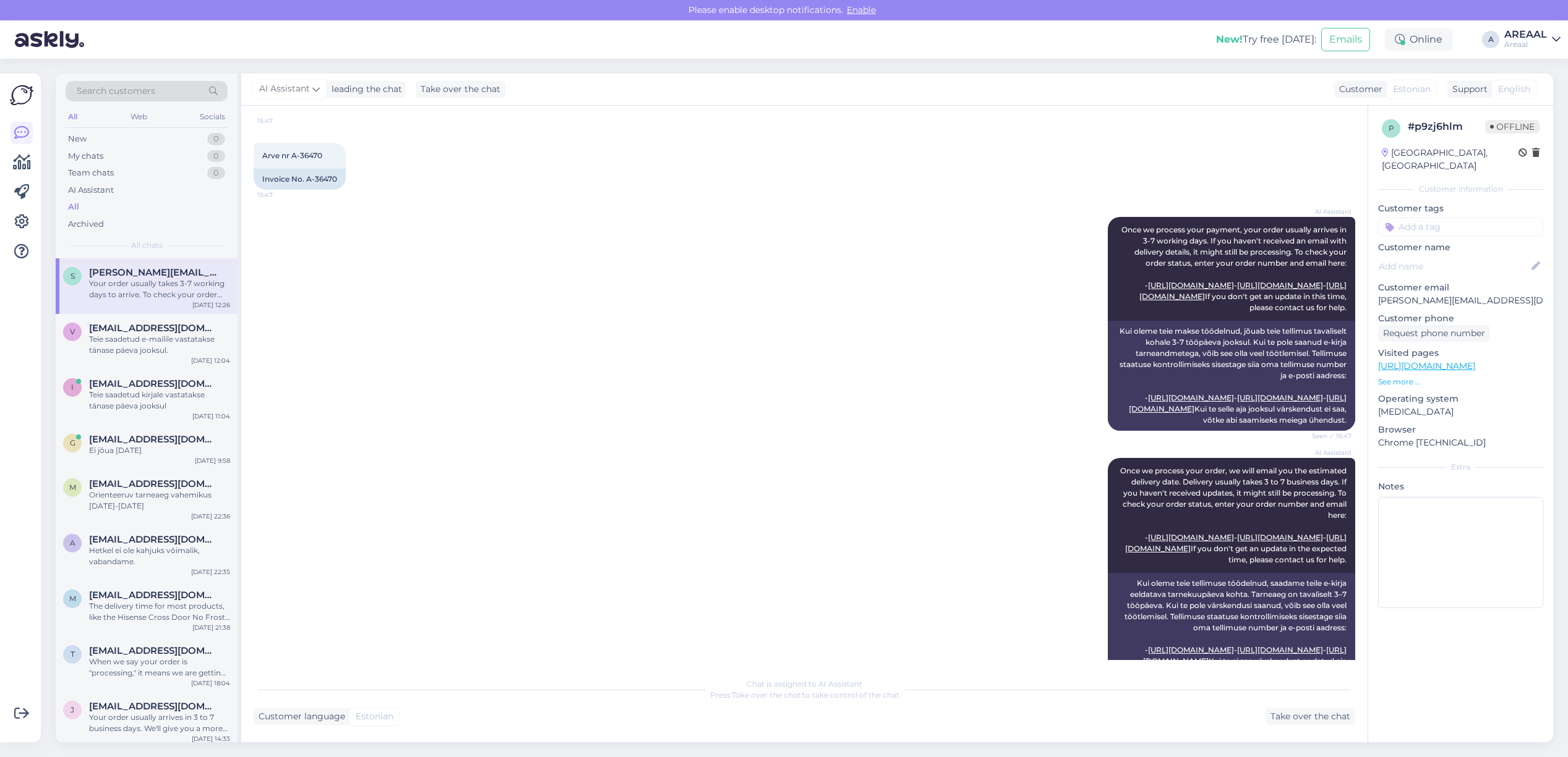
scroll to position [159, 0]
drag, startPoint x: 345, startPoint y: 180, endPoint x: 310, endPoint y: 184, distance: 35.2
click at [306, 183] on div "Arve nr A-36470 15:47 Invoice No. A-36470" at bounding box center [299, 167] width 92 height 47
copy div "A-36470"
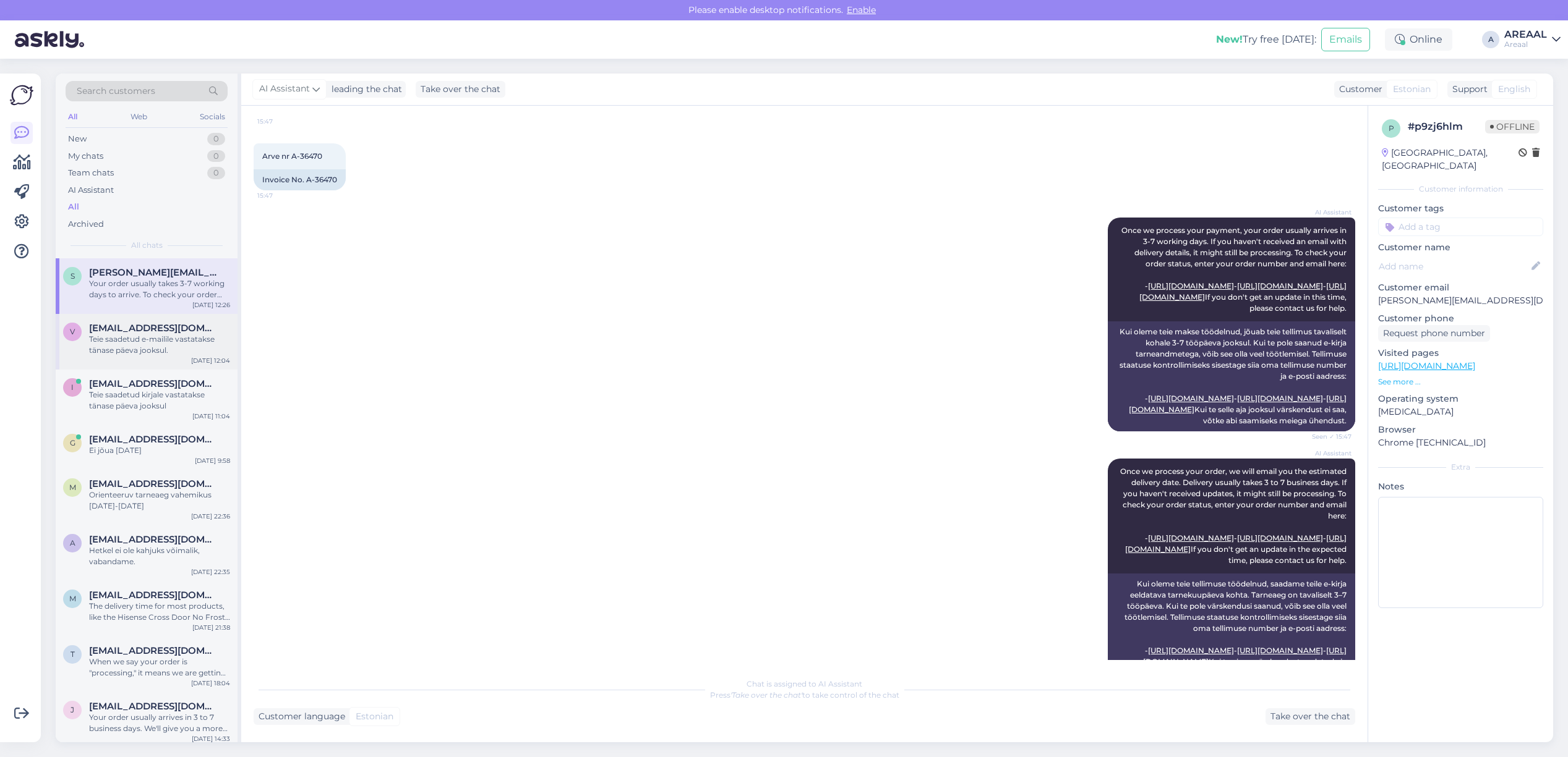
click at [153, 342] on div "Teie saadetud e-mailile vastatakse tänase päeva jooksul." at bounding box center [159, 345] width 141 height 22
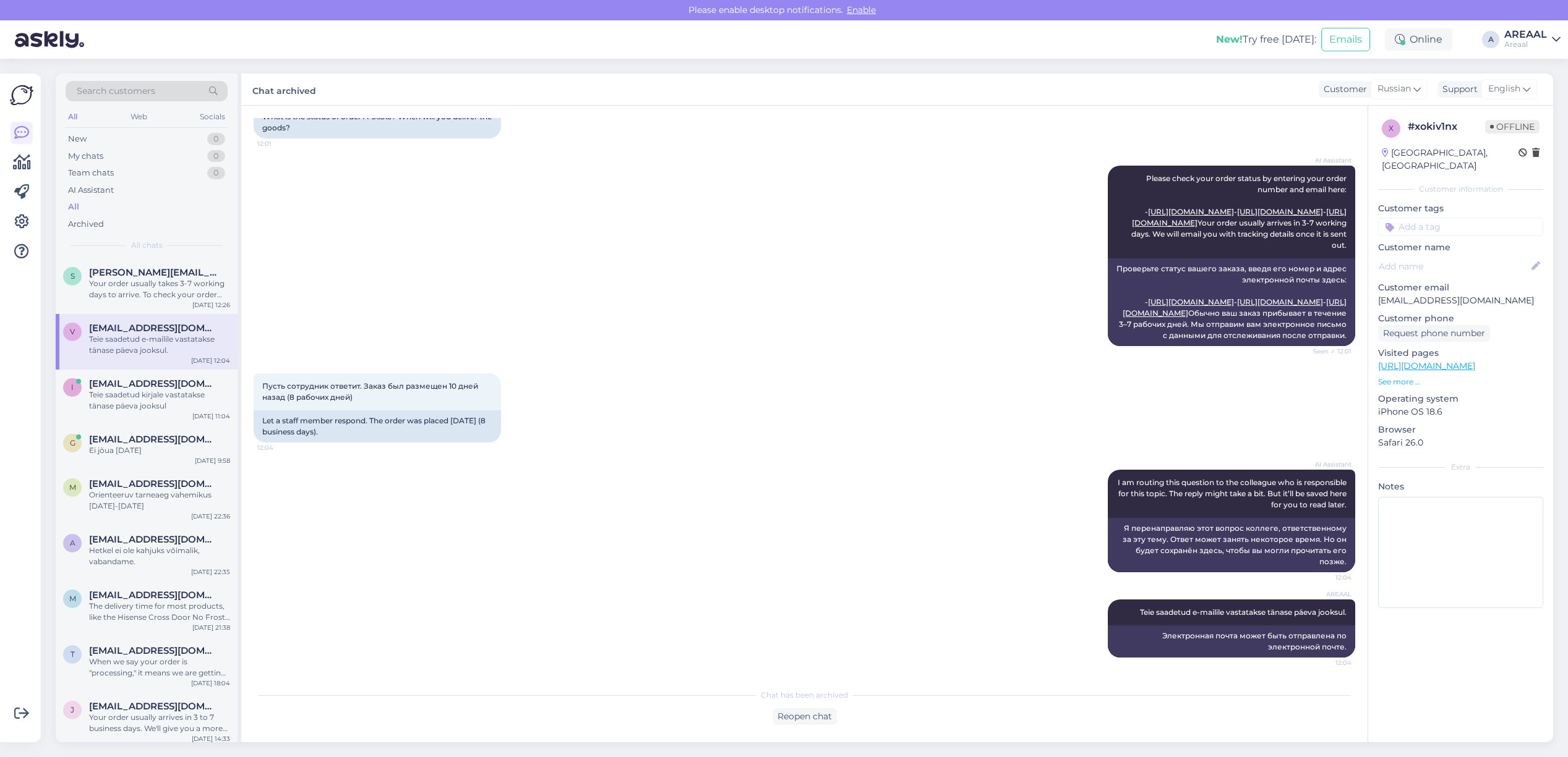
scroll to position [203, 0]
click at [163, 275] on span "[PERSON_NAME][EMAIL_ADDRESS][DOMAIN_NAME]" at bounding box center [153, 273] width 128 height 11
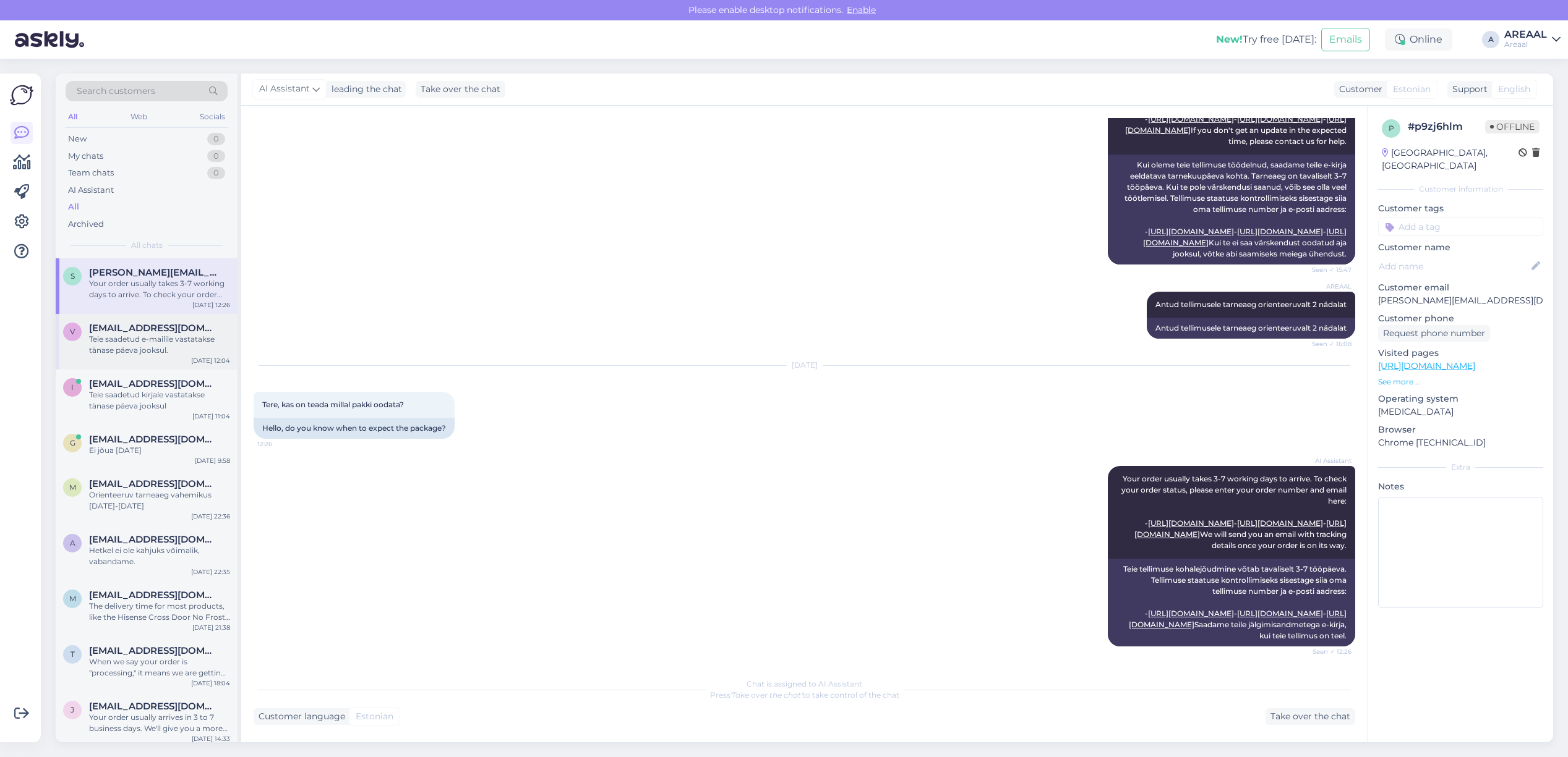
click at [169, 327] on span "[EMAIL_ADDRESS][DOMAIN_NAME]" at bounding box center [153, 328] width 128 height 11
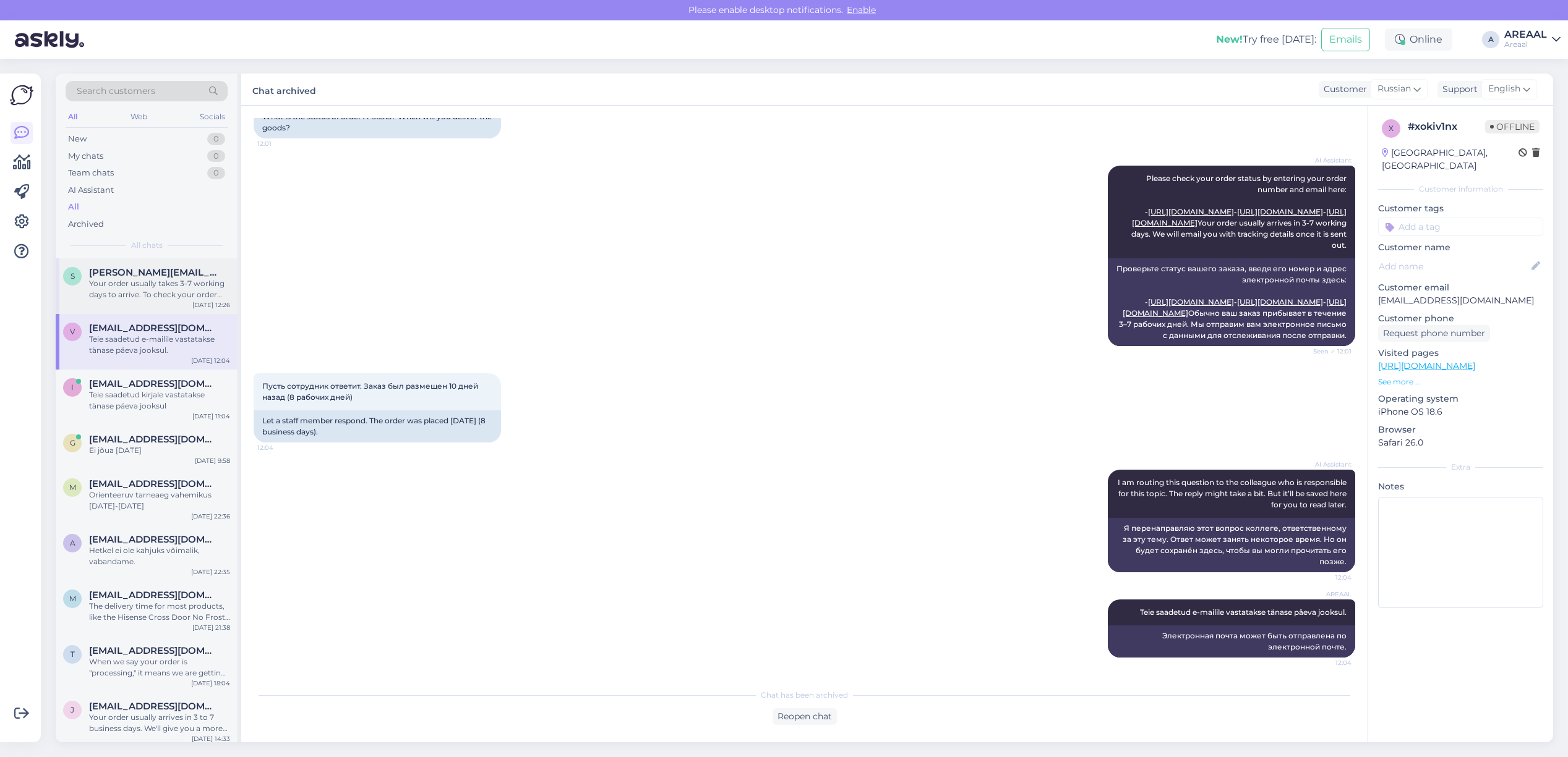
click at [162, 278] on div "Your order usually takes 3-7 working days to arrive. To check your order status…" at bounding box center [159, 289] width 141 height 22
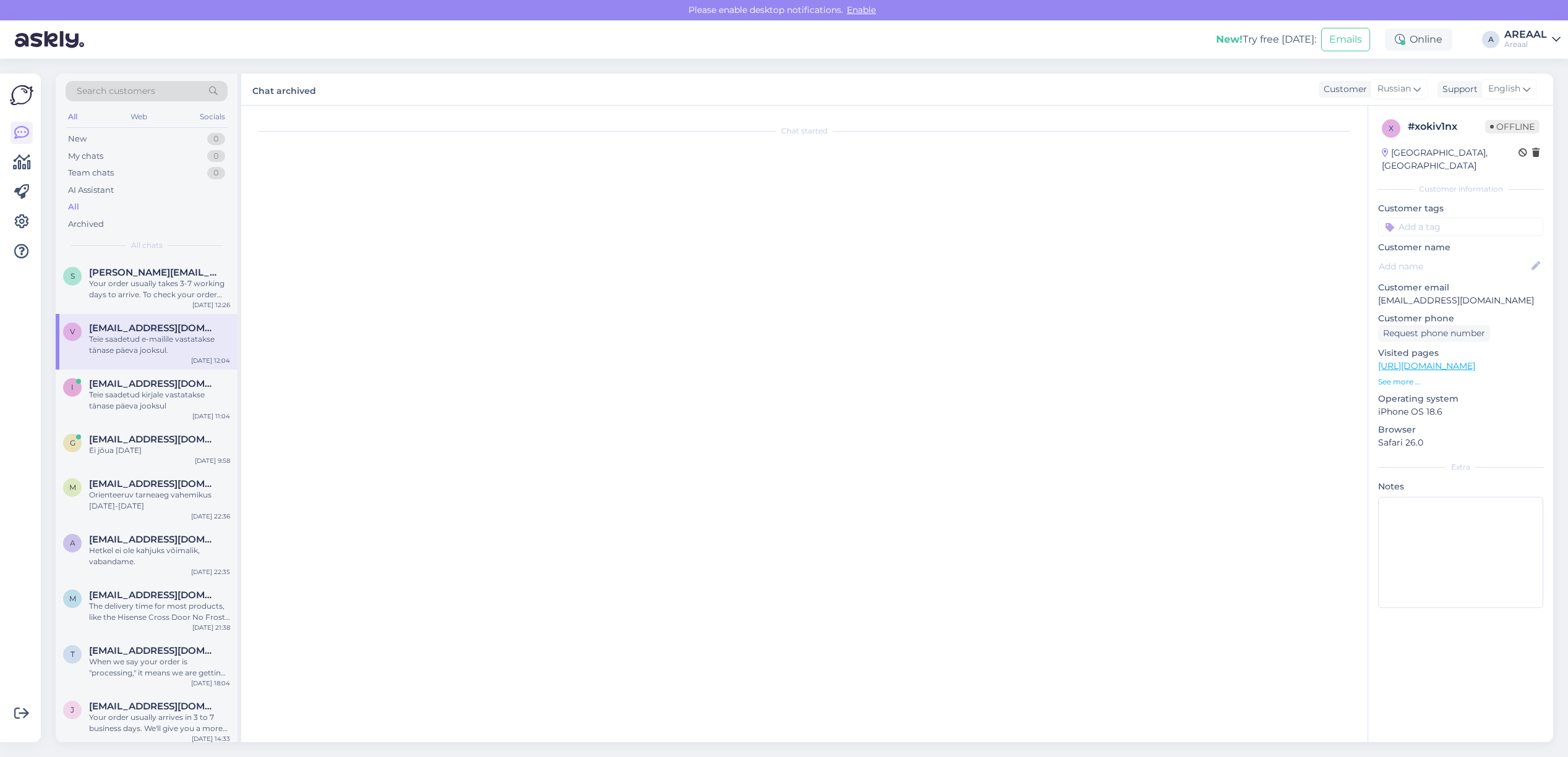
scroll to position [777, 0]
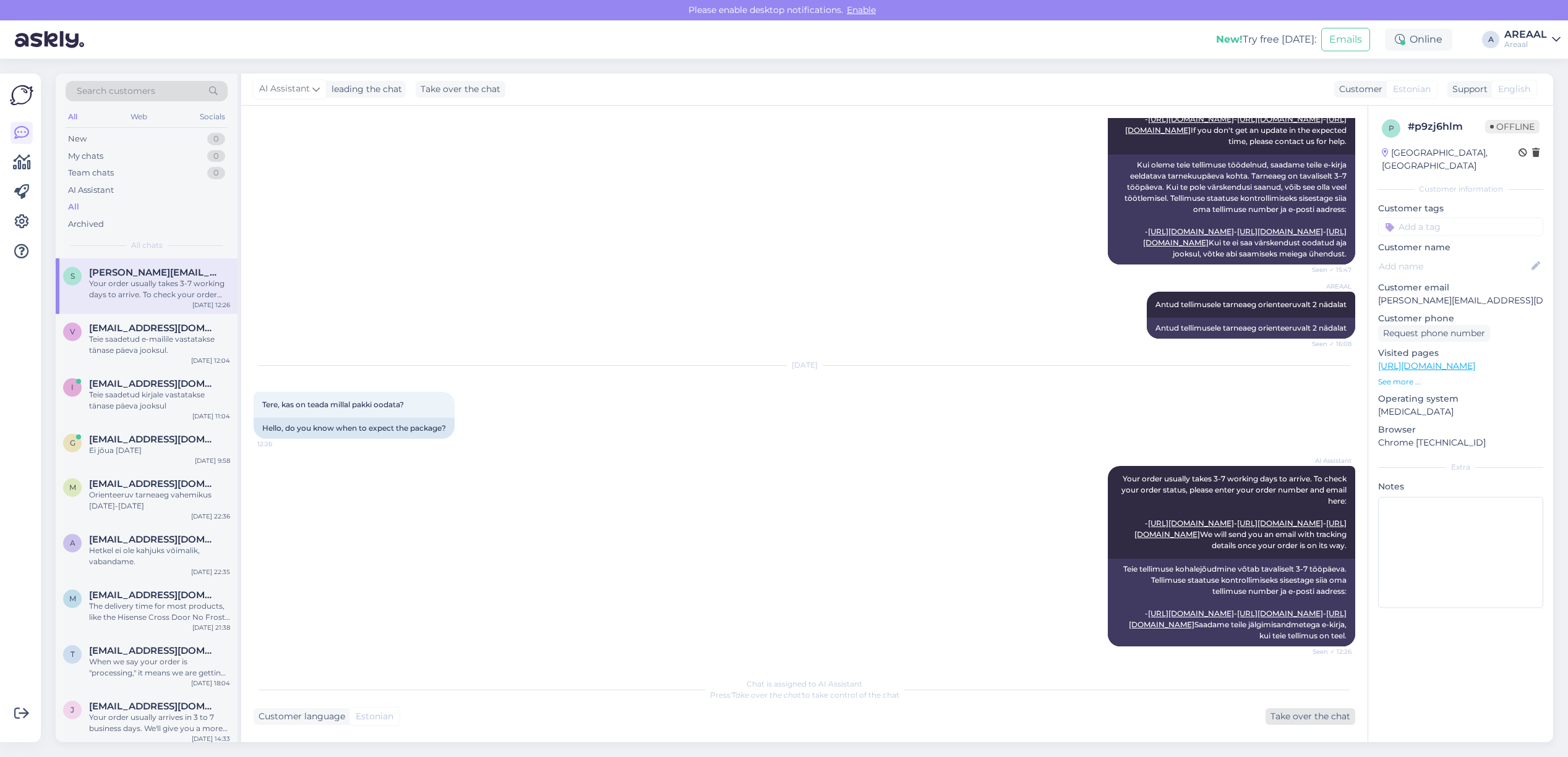
drag, startPoint x: 1347, startPoint y: 716, endPoint x: 1300, endPoint y: 717, distance: 47.0
click at [1347, 716] on div "Take over the chat" at bounding box center [1311, 717] width 90 height 16
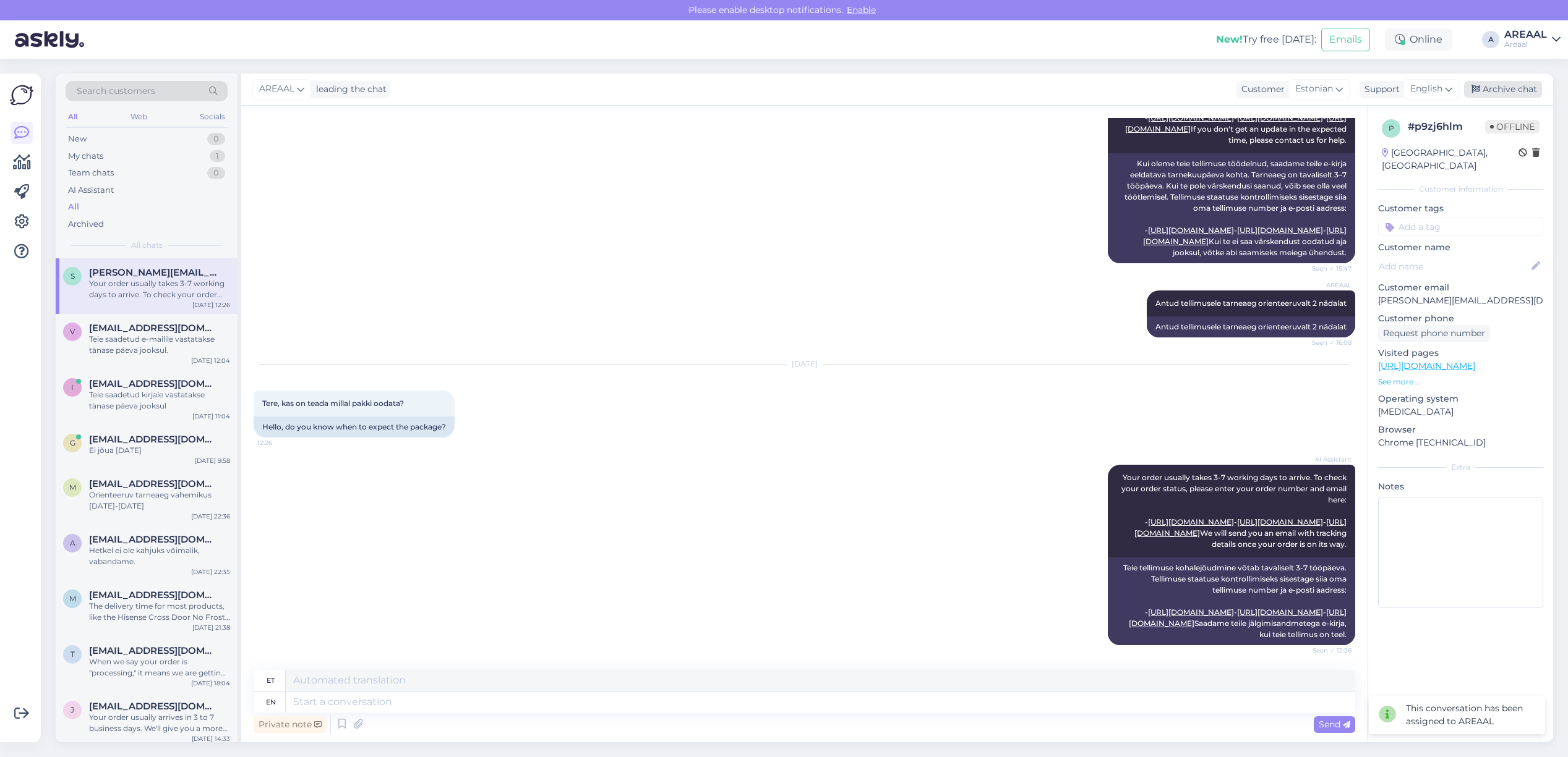
click at [1526, 94] on div "Archive chat" at bounding box center [1503, 89] width 78 height 16
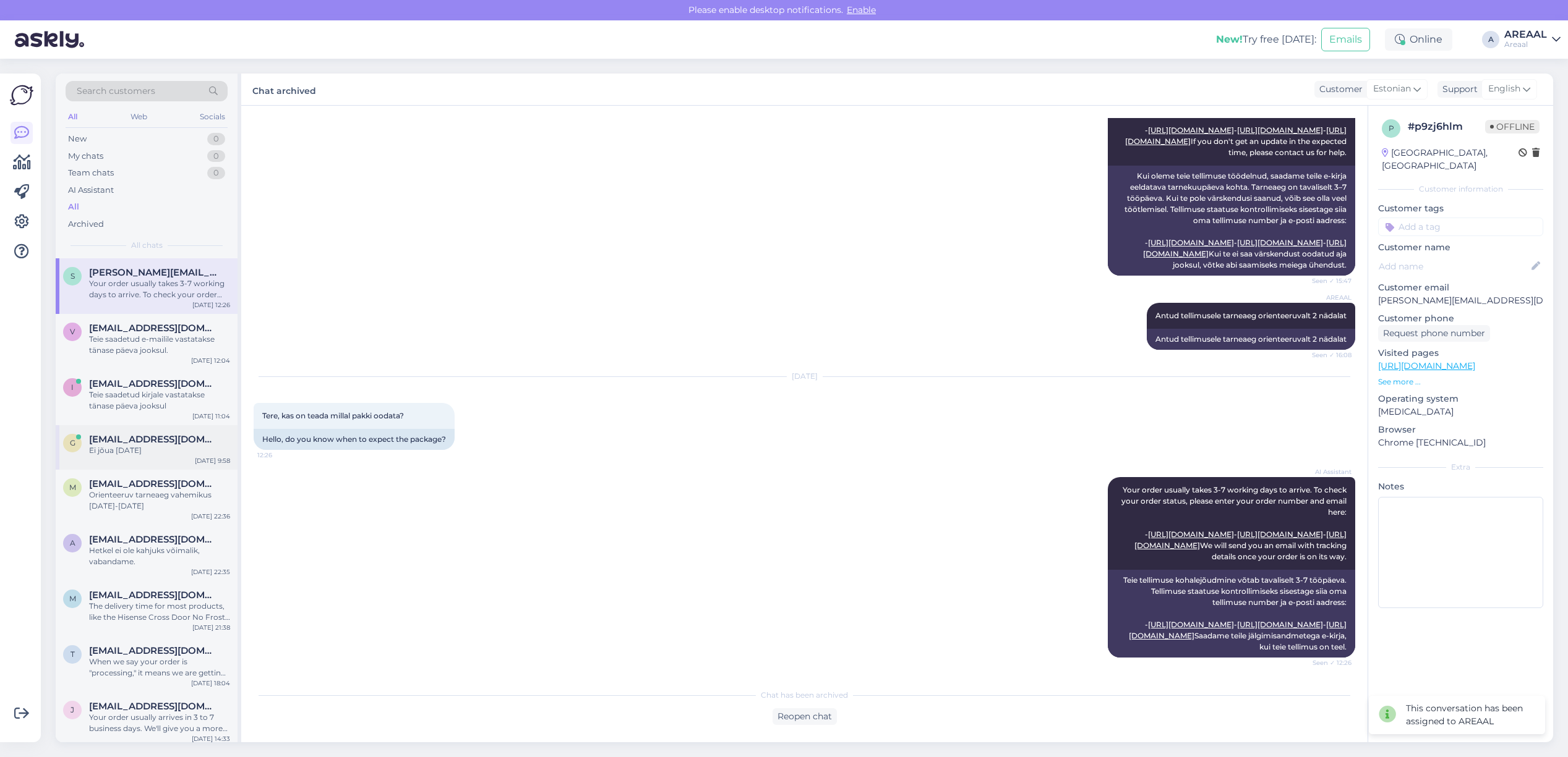
click at [176, 439] on span "[EMAIL_ADDRESS][DOMAIN_NAME]" at bounding box center [153, 439] width 128 height 11
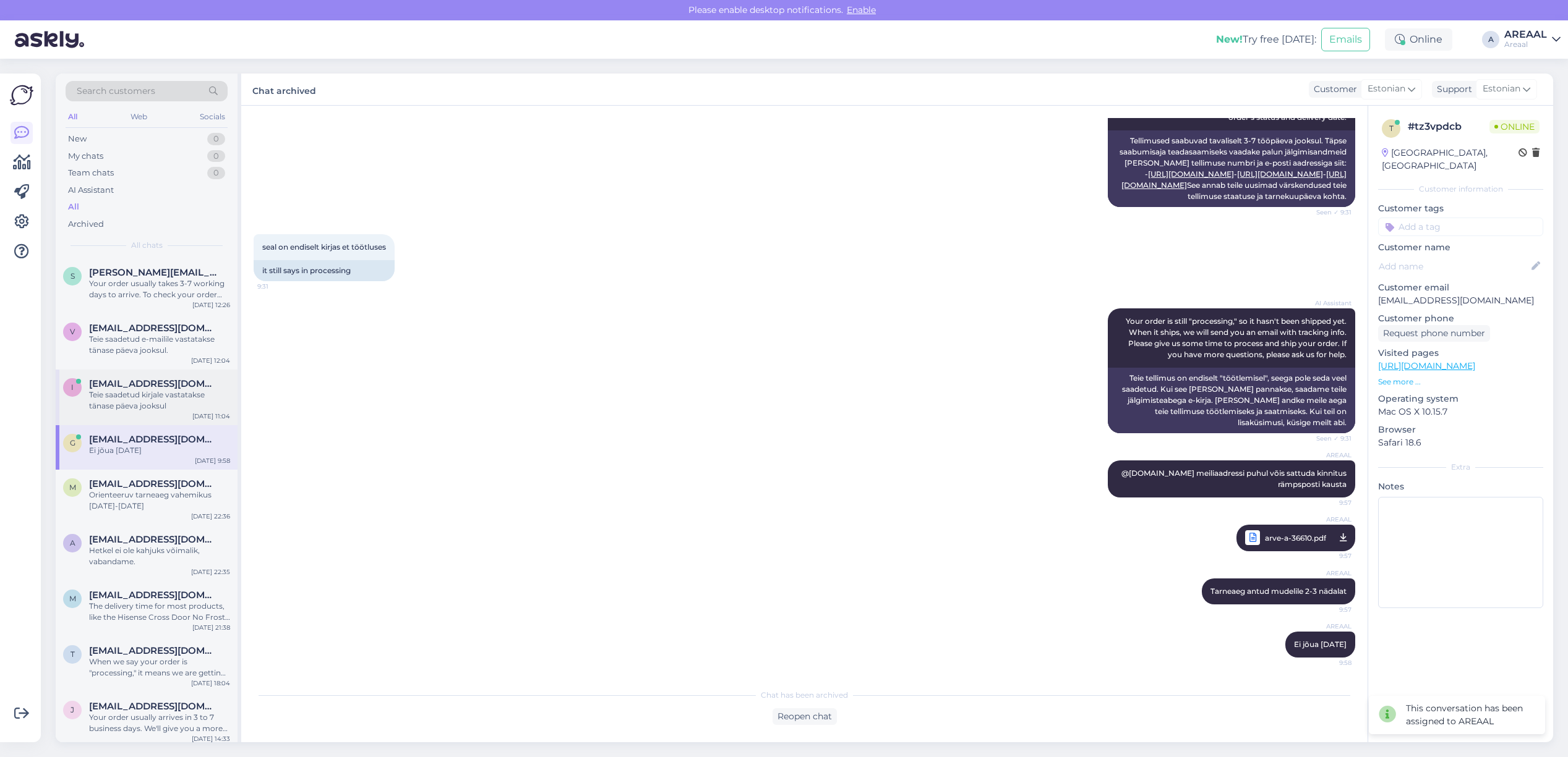
click at [167, 399] on div "Teie saadetud kirjale vastatakse tänase päeva jooksul" at bounding box center [159, 400] width 141 height 22
